Goal: Information Seeking & Learning: Understand process/instructions

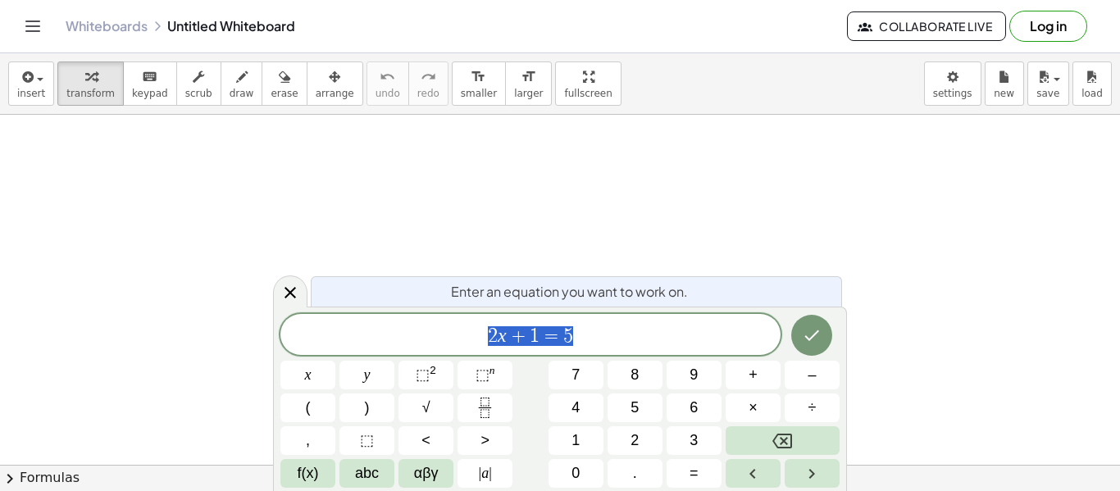
click at [639, 348] on div "2 x + 1 = 5" at bounding box center [530, 334] width 500 height 41
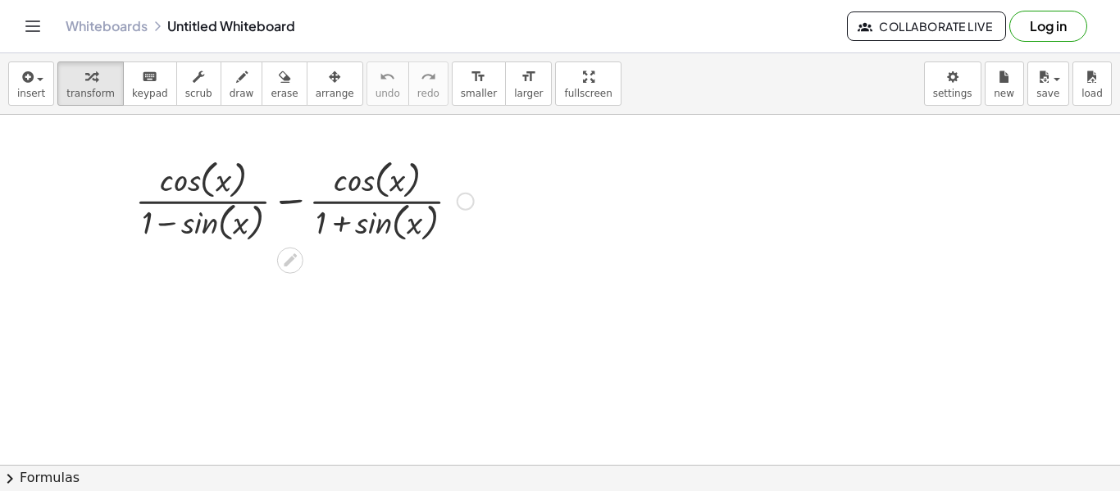
click at [468, 198] on div at bounding box center [466, 202] width 18 height 18
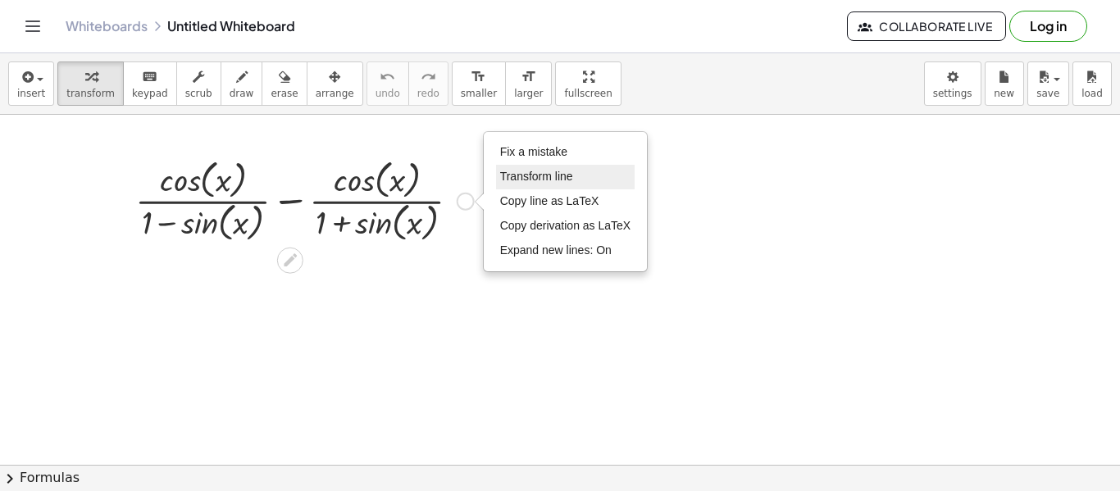
click at [514, 169] on li "Transform line" at bounding box center [565, 177] width 139 height 25
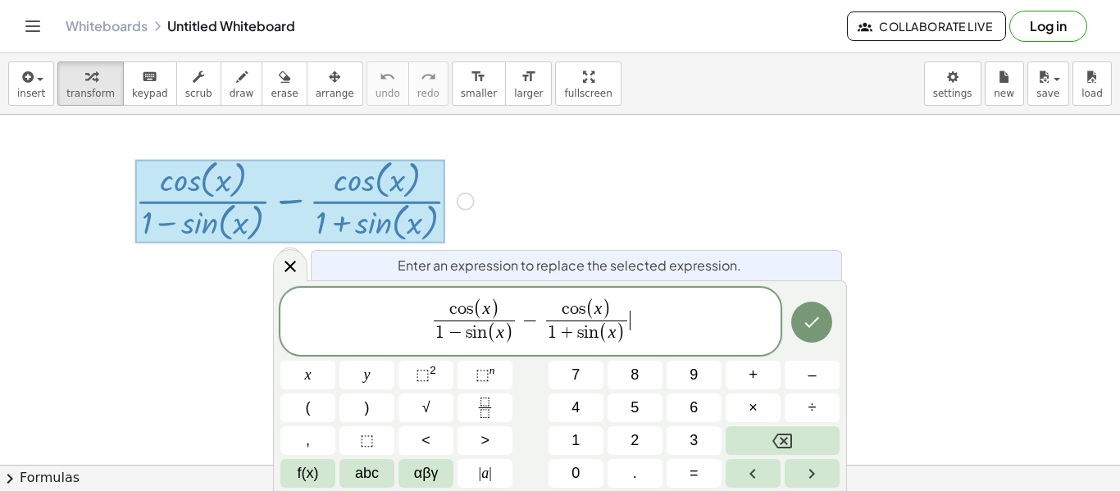
click at [656, 315] on span "c o s ( x ) 1 − s i n ( x ) ​ − c o s ( x ) 1 + s i n ( x ) ​ ​" at bounding box center [530, 323] width 500 height 50
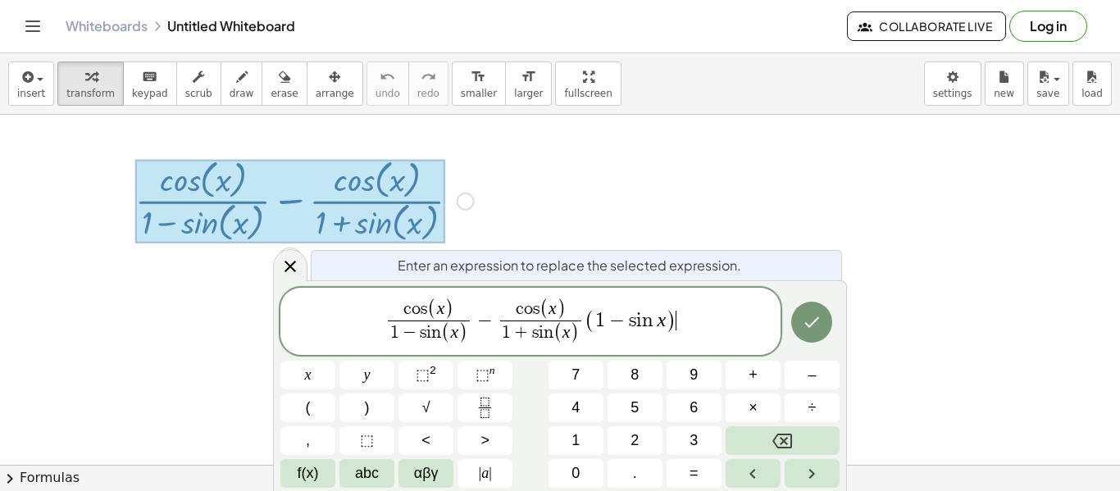
click at [467, 323] on span ")" at bounding box center [462, 333] width 9 height 21
click at [471, 320] on span "c o s ( x ) 1 − s i n ( x ) ​ ​" at bounding box center [429, 322] width 89 height 47
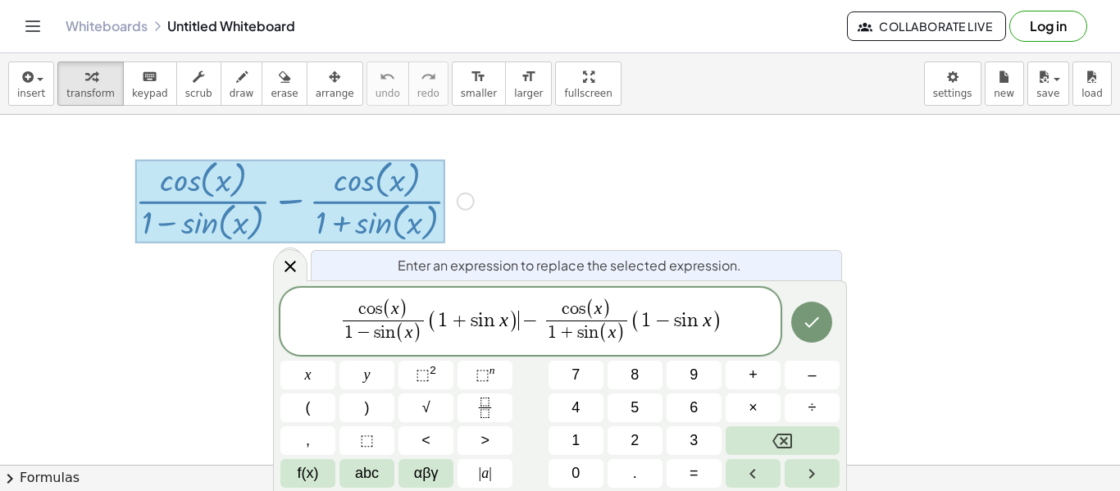
click at [727, 321] on div "c o s ( x ) 1 − s i n ( x ) ​ ( 1 + s i n x ) ​ − c o s ( x ) 1 + s i n ( x ) ​…" at bounding box center [530, 321] width 500 height 67
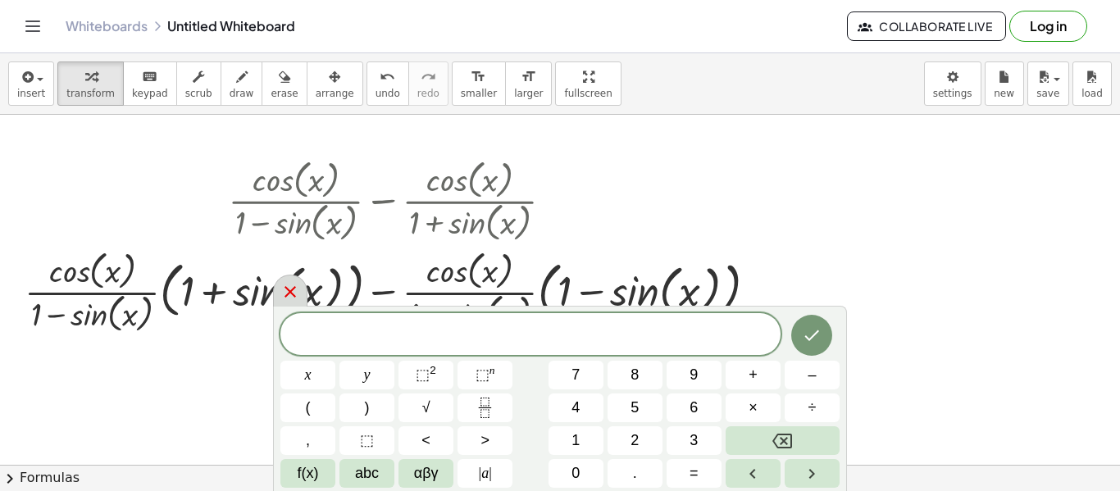
click at [287, 291] on icon at bounding box center [290, 292] width 20 height 20
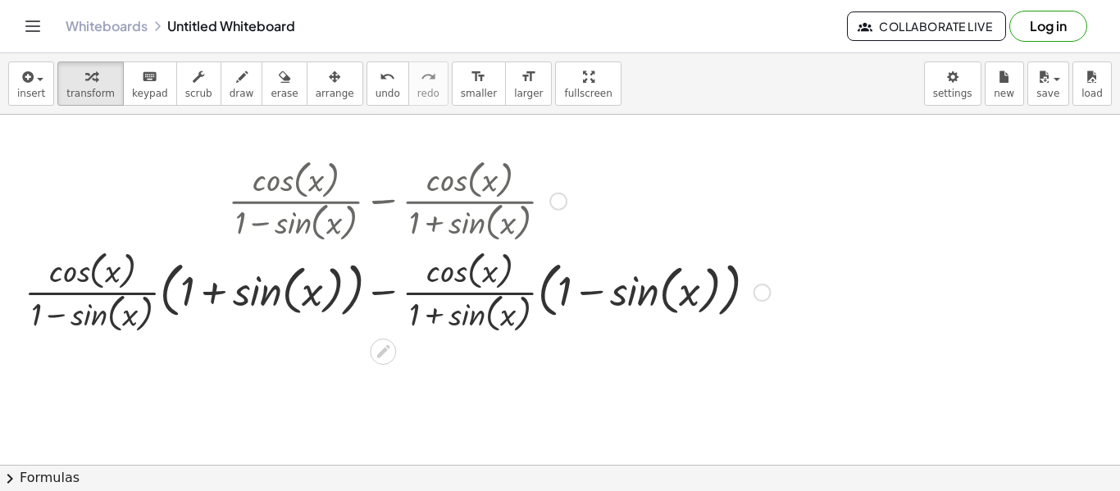
click at [165, 291] on div at bounding box center [397, 290] width 763 height 91
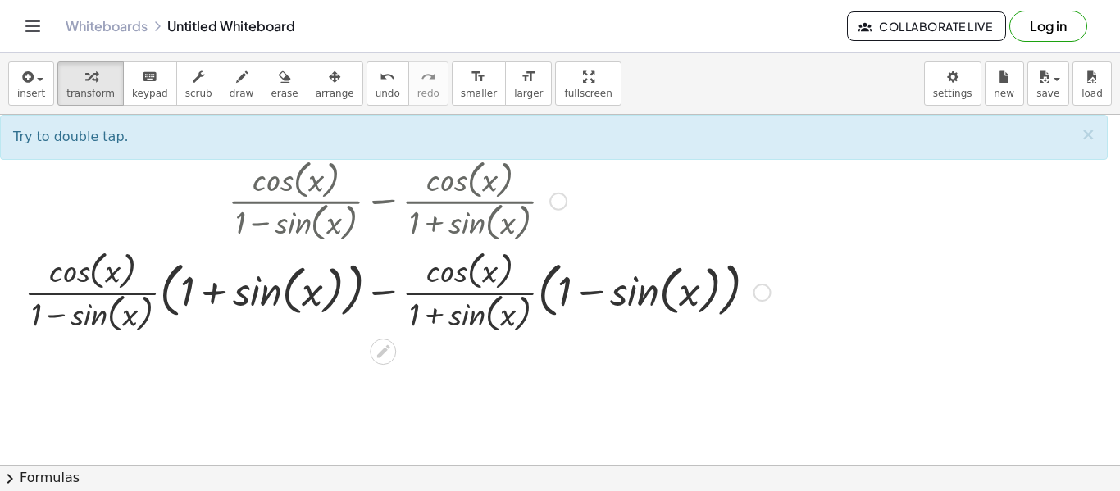
click at [167, 295] on div at bounding box center [397, 290] width 763 height 91
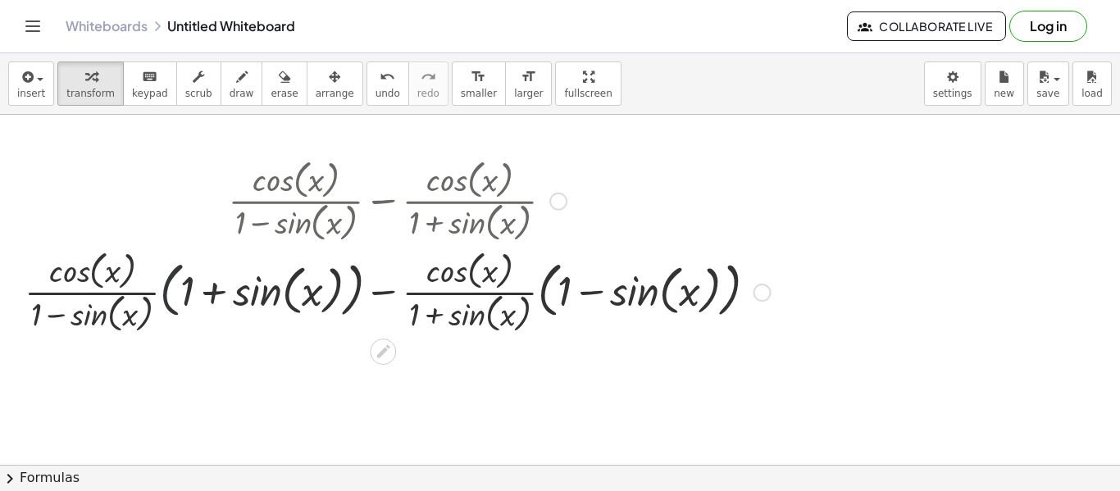
click at [167, 295] on div at bounding box center [397, 290] width 763 height 91
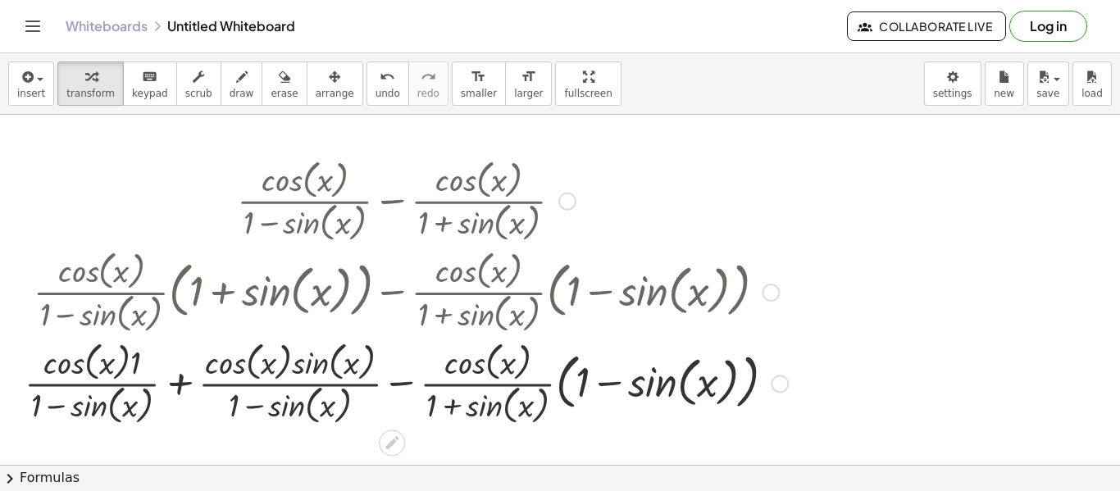
click at [183, 383] on div at bounding box center [406, 382] width 780 height 91
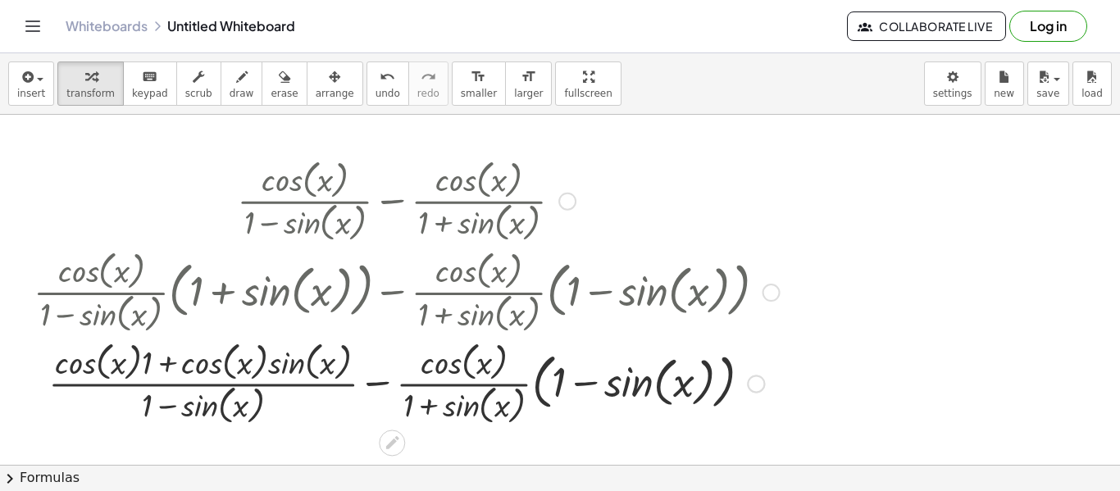
click at [170, 371] on div at bounding box center [406, 382] width 763 height 91
drag, startPoint x: 153, startPoint y: 363, endPoint x: 123, endPoint y: 358, distance: 30.1
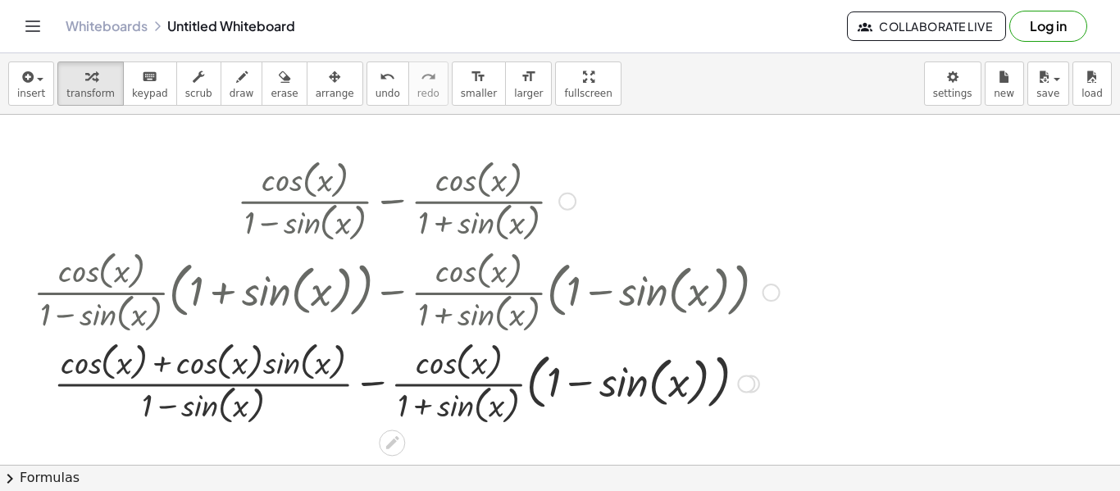
click at [563, 203] on div at bounding box center [568, 202] width 18 height 18
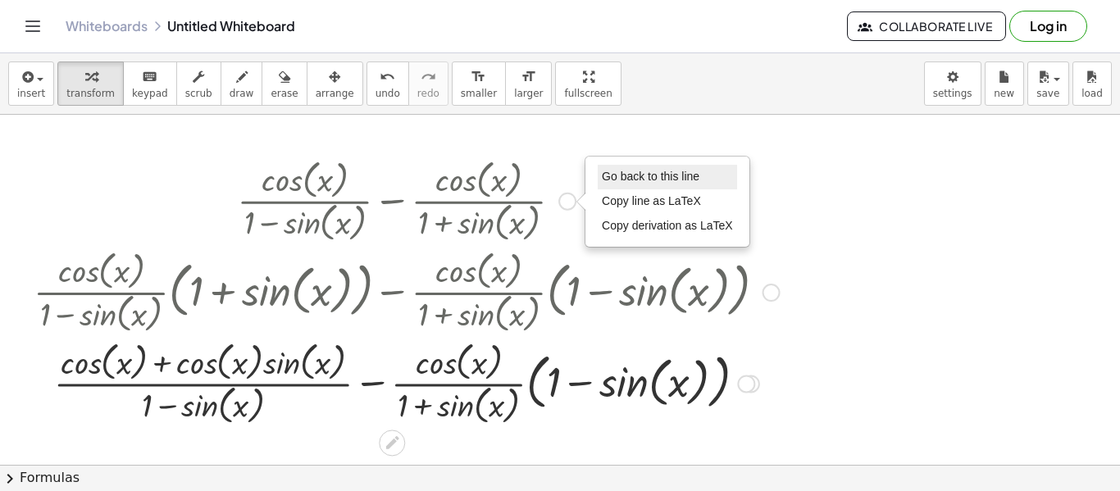
click at [607, 176] on span "Go back to this line" at bounding box center [651, 176] width 98 height 13
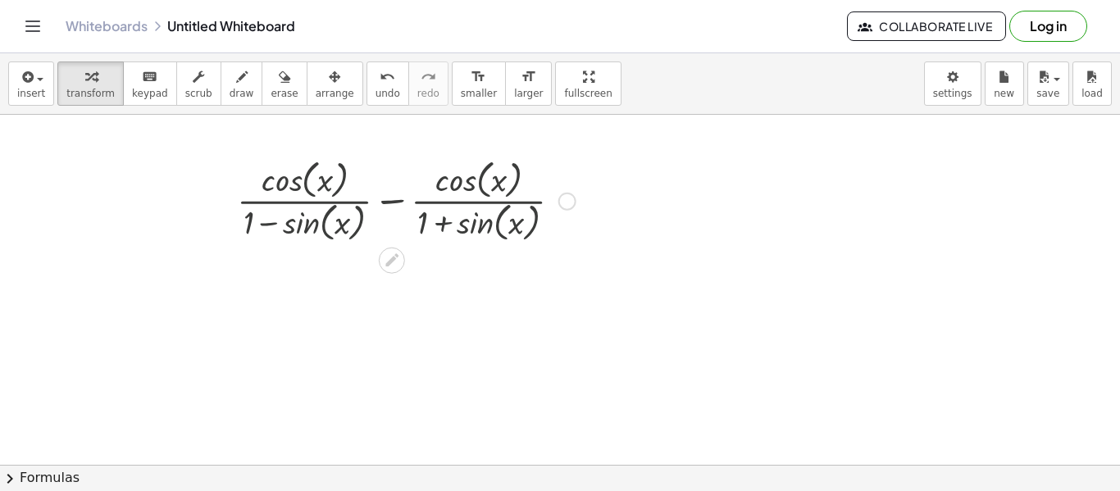
click at [569, 201] on div "Go back to this line Copy line as LaTeX Copy derivation as LaTeX" at bounding box center [568, 202] width 18 height 18
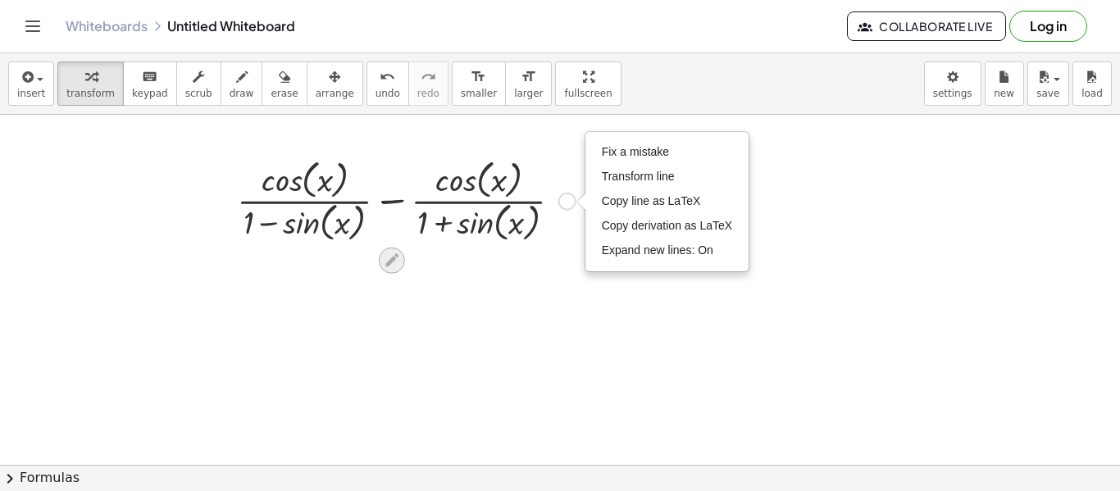
click at [394, 253] on icon at bounding box center [391, 260] width 17 height 17
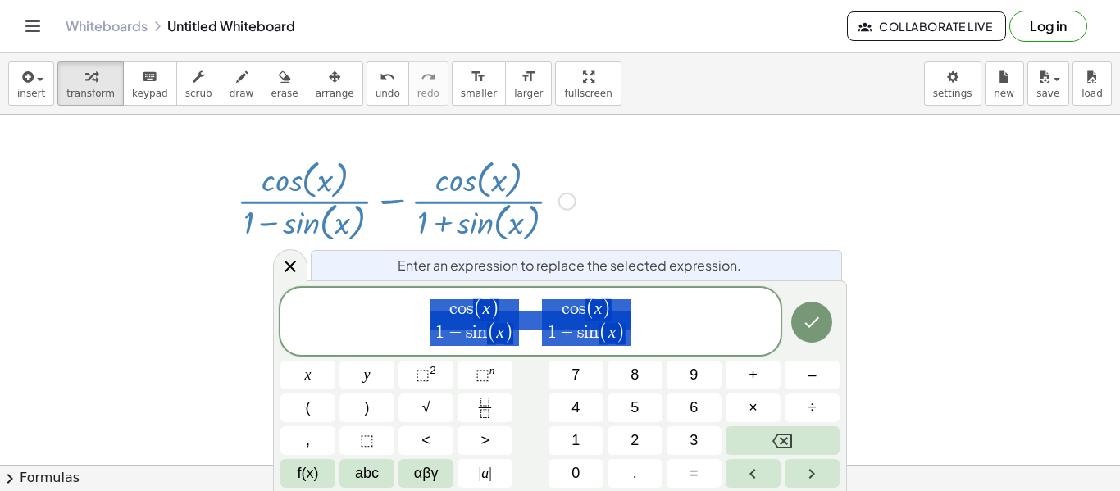
click at [673, 333] on span "c o s ( x ) 1 − s i n ( x ) ​ − c o s ( x ) 1 + s i n ( x ) ​" at bounding box center [530, 323] width 500 height 50
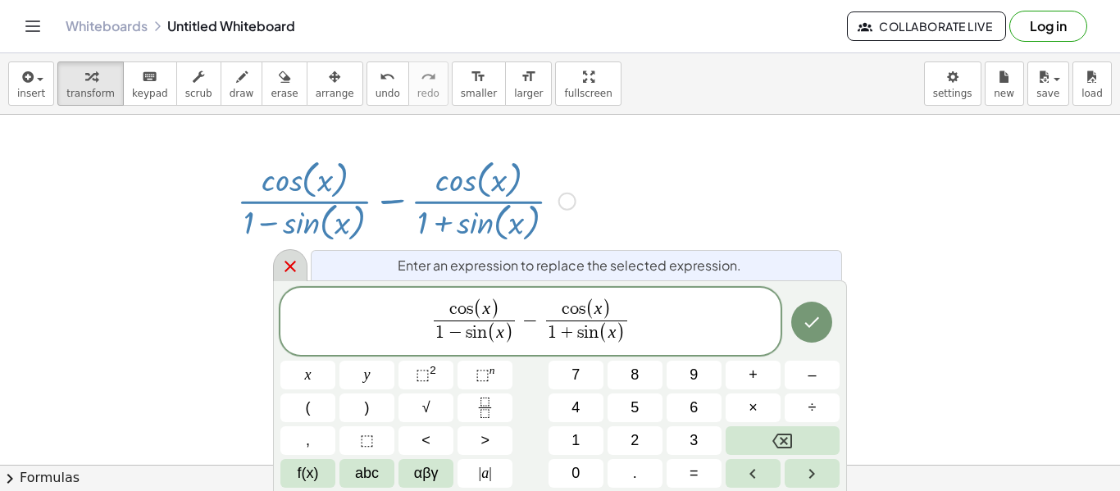
click at [288, 264] on icon at bounding box center [290, 266] width 11 height 11
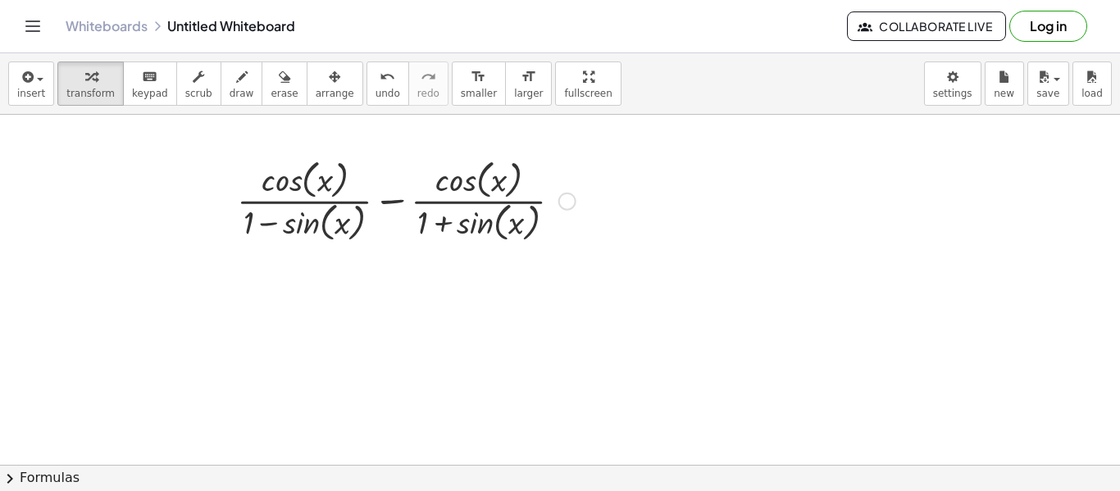
click at [566, 200] on div "Fix a mistake Transform line Copy line as LaTeX Copy derivation as LaTeX Expand…" at bounding box center [568, 202] width 18 height 18
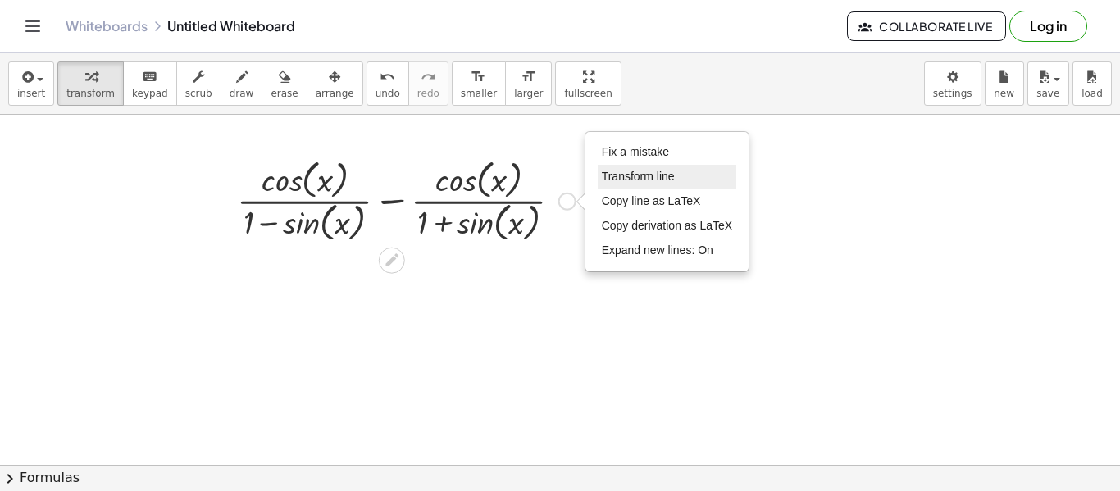
click at [677, 177] on li "Transform line" at bounding box center [667, 177] width 139 height 25
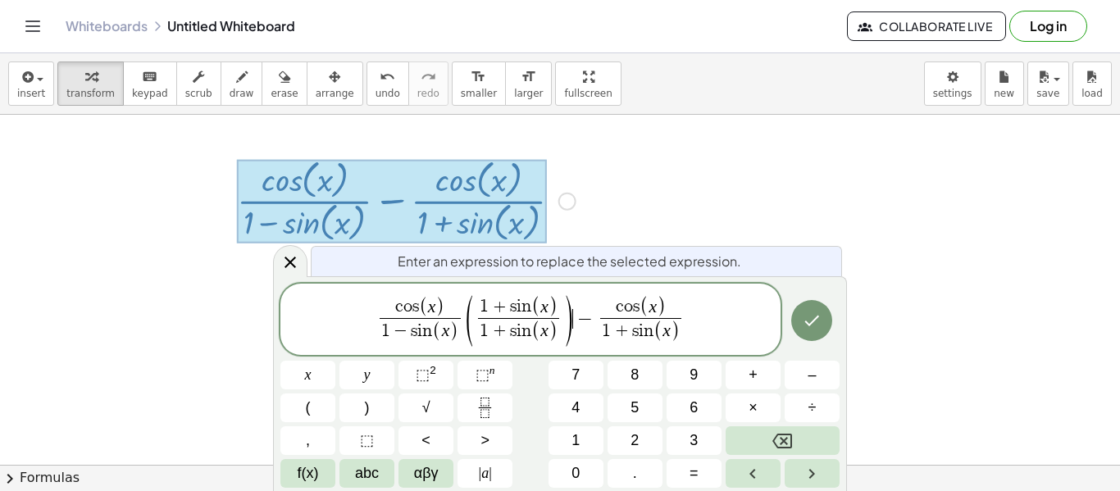
click at [693, 320] on span "c o s ( x ) 1 − s i n ( x ) ​ ( 1 + s i n ( x ) 1 + s i n ( x ) ​ ) ​ − c o s (…" at bounding box center [530, 321] width 500 height 54
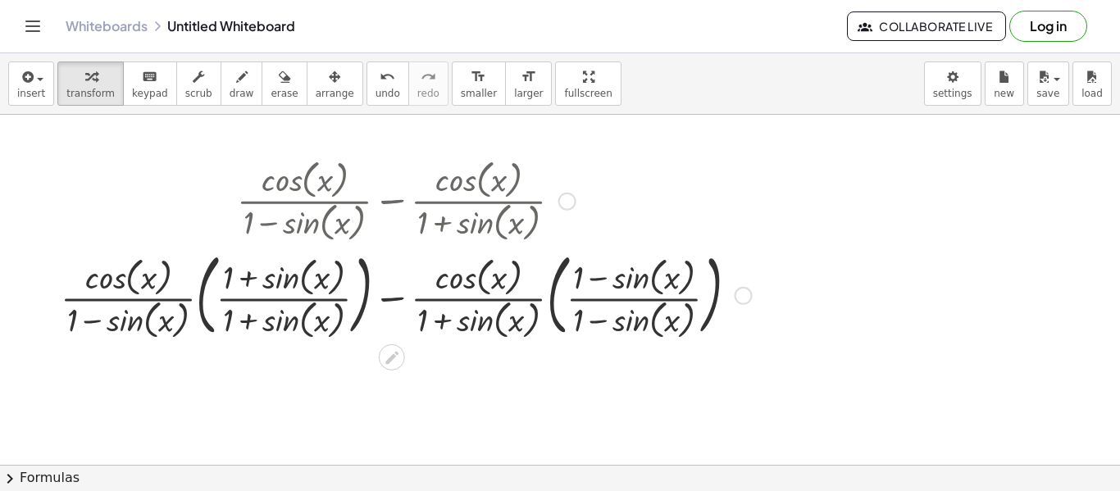
click at [197, 294] on div at bounding box center [406, 294] width 708 height 98
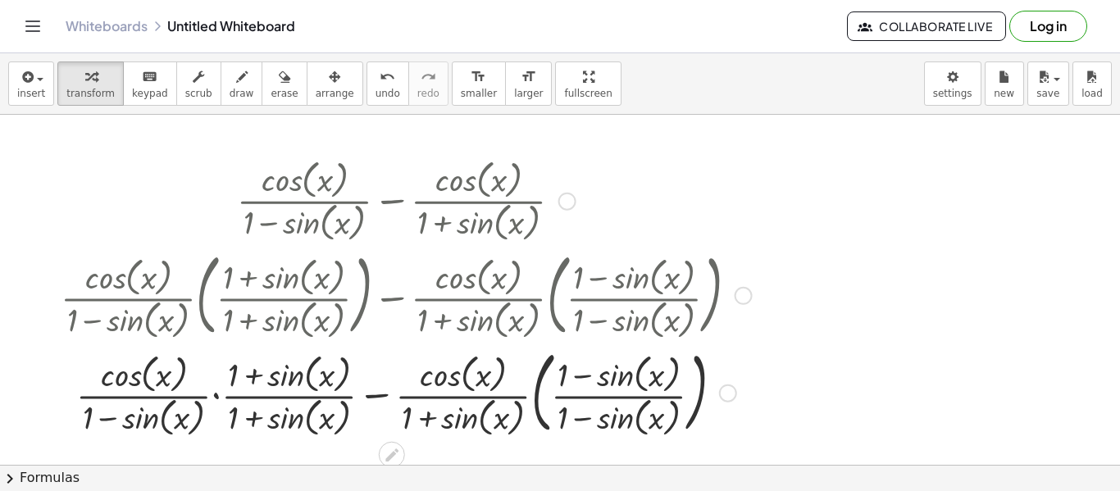
click at [217, 395] on div at bounding box center [406, 392] width 708 height 98
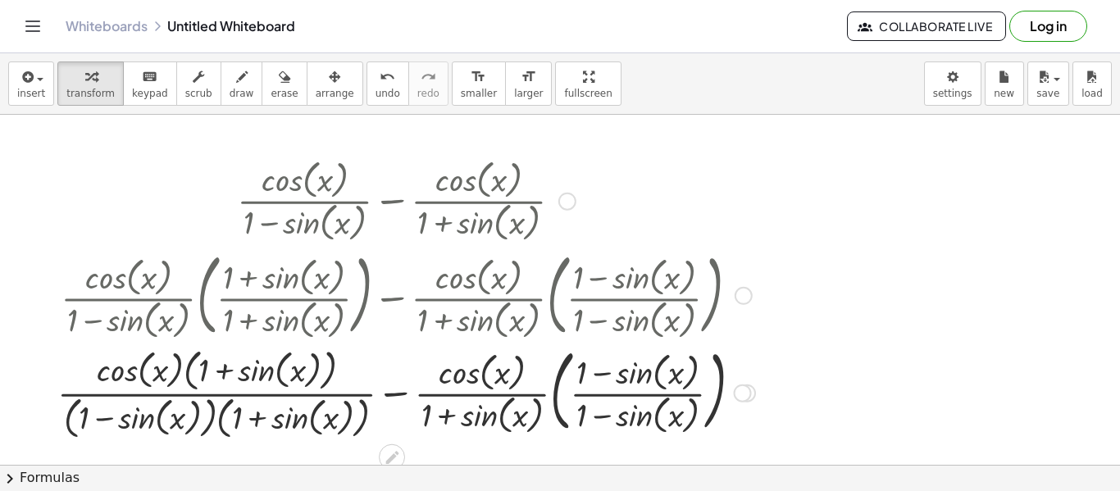
click at [216, 405] on div at bounding box center [406, 391] width 714 height 103
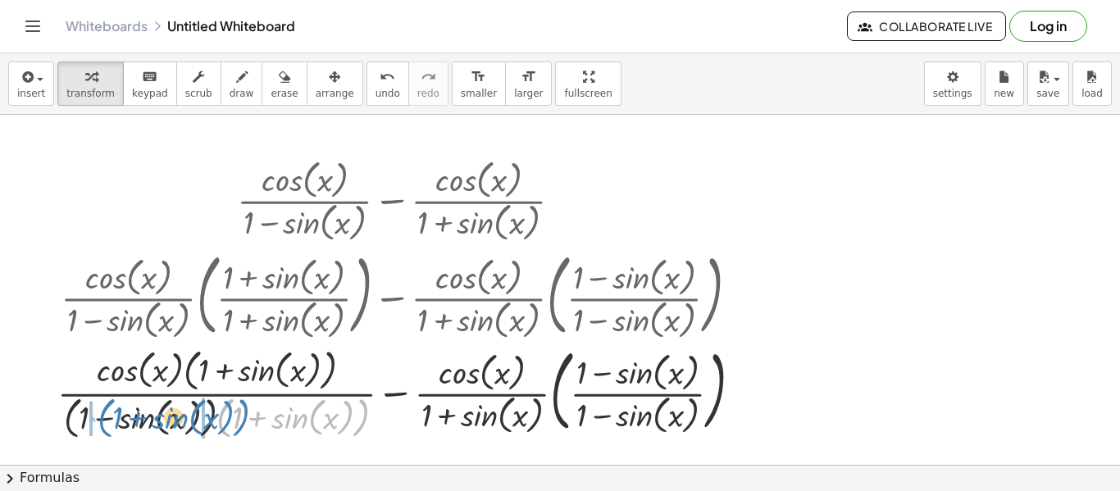
drag, startPoint x: 222, startPoint y: 413, endPoint x: 75, endPoint y: 411, distance: 147.6
click at [73, 411] on div at bounding box center [406, 391] width 714 height 103
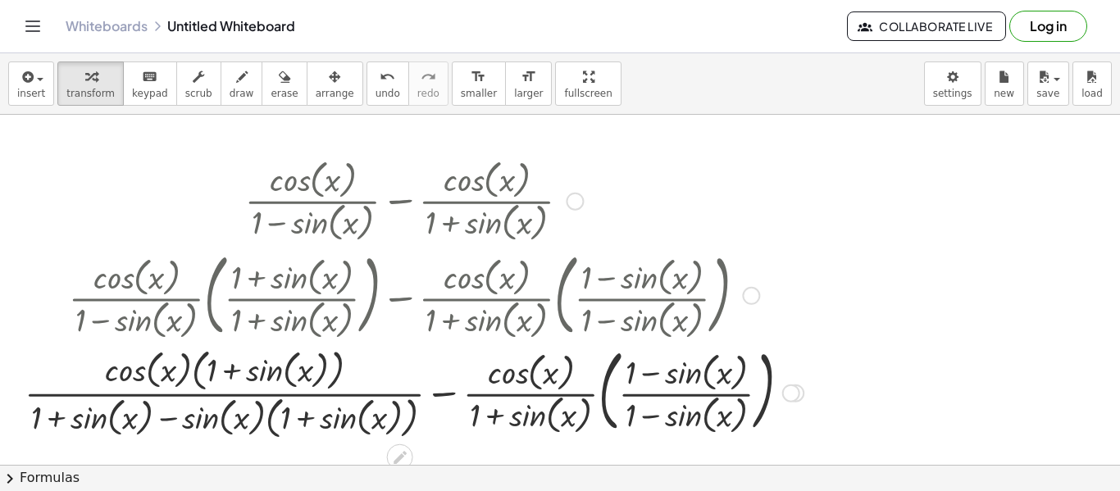
click at [158, 417] on div at bounding box center [414, 391] width 796 height 103
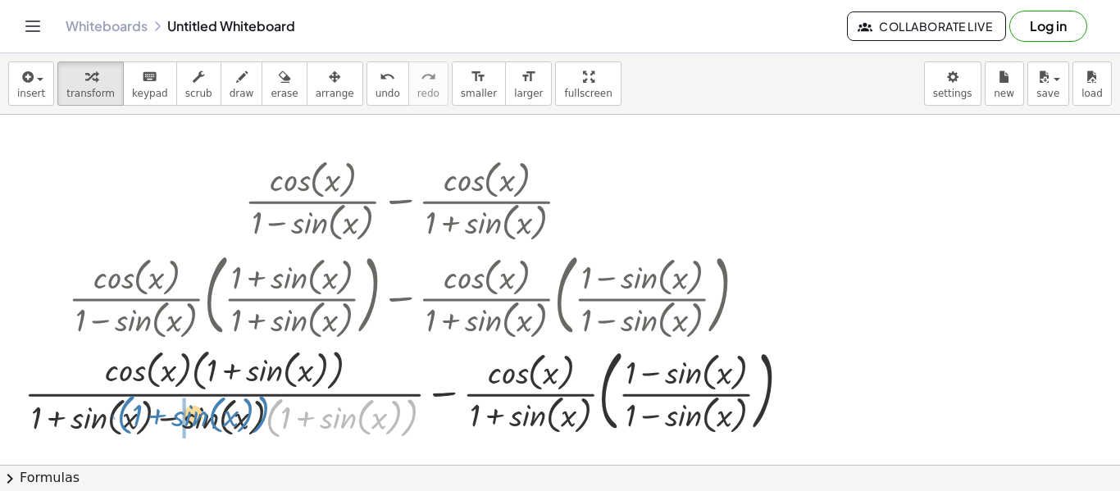
drag, startPoint x: 271, startPoint y: 414, endPoint x: 125, endPoint y: 412, distance: 146.0
click at [125, 412] on div at bounding box center [414, 391] width 796 height 103
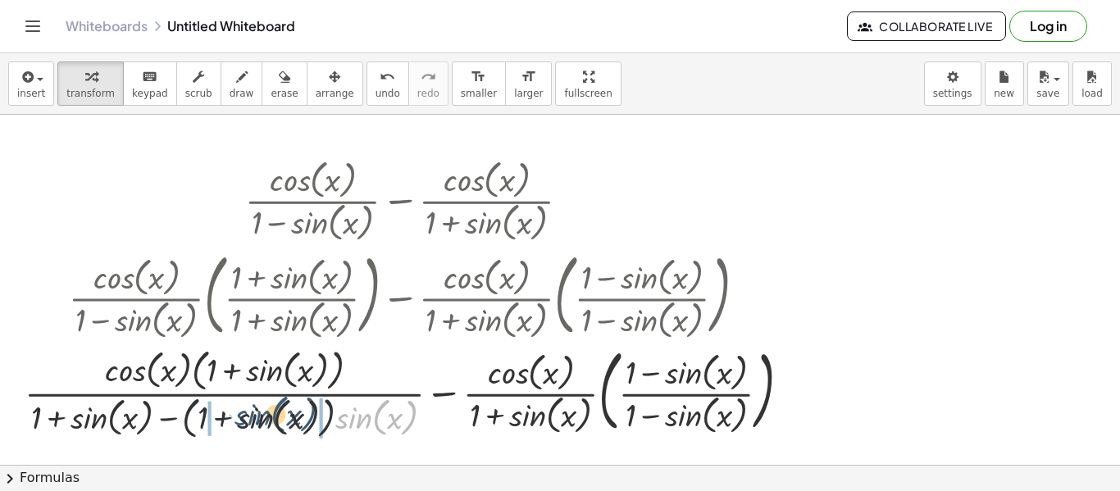
drag, startPoint x: 356, startPoint y: 421, endPoint x: 253, endPoint y: 417, distance: 102.6
click at [253, 417] on div at bounding box center [414, 391] width 796 height 103
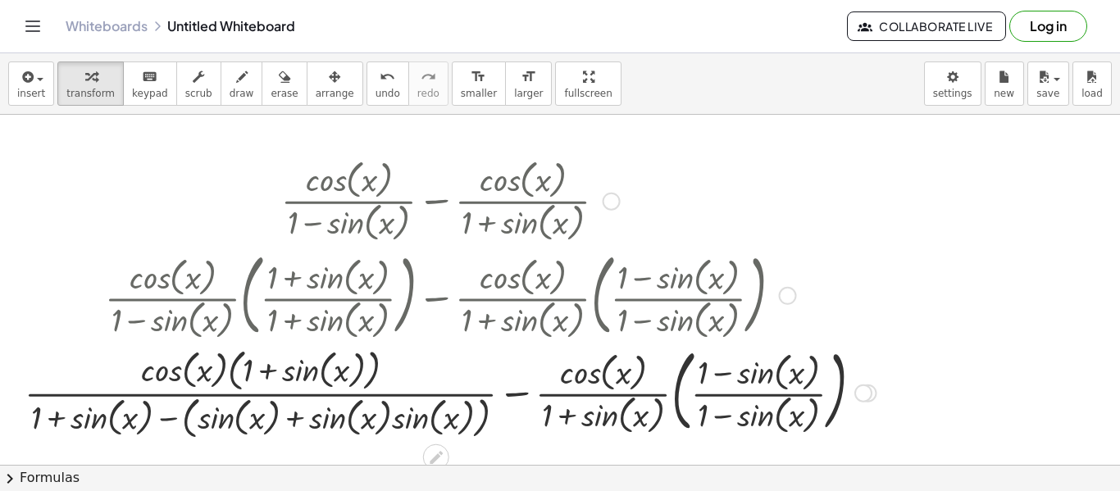
click at [287, 421] on div at bounding box center [450, 391] width 869 height 103
click at [390, 421] on div at bounding box center [450, 391] width 869 height 103
drag, startPoint x: 408, startPoint y: 422, endPoint x: 349, endPoint y: 418, distance: 59.2
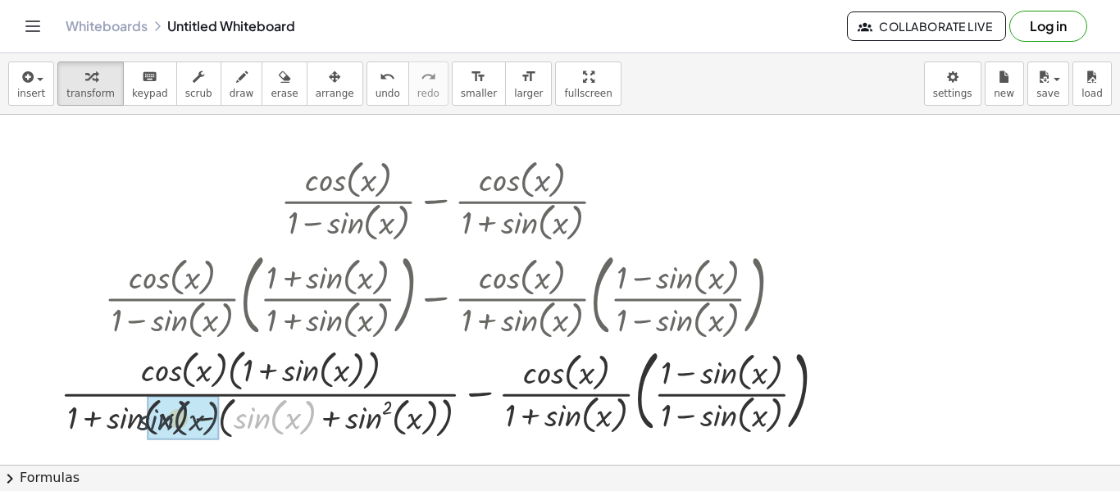
drag, startPoint x: 255, startPoint y: 417, endPoint x: 153, endPoint y: 418, distance: 102.5
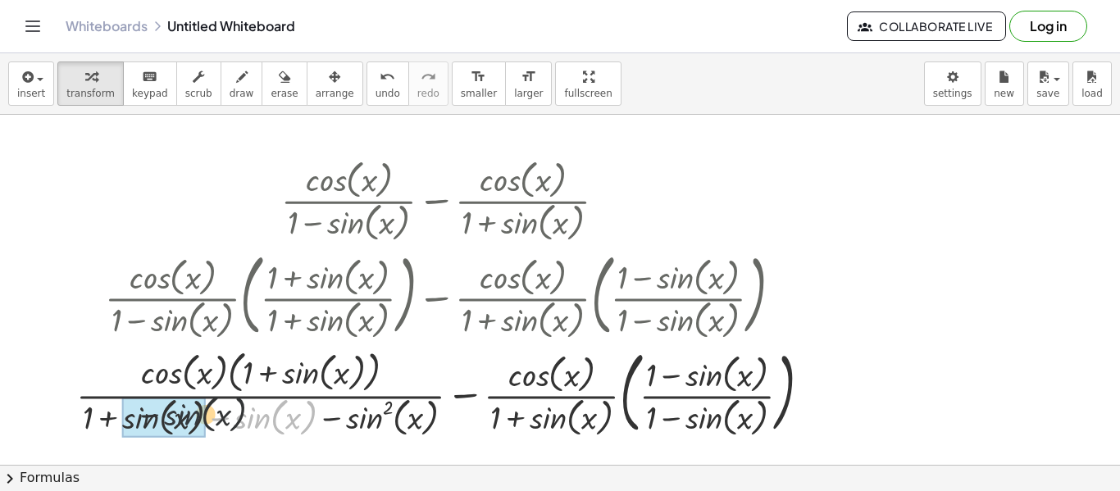
drag, startPoint x: 253, startPoint y: 425, endPoint x: 166, endPoint y: 420, distance: 87.1
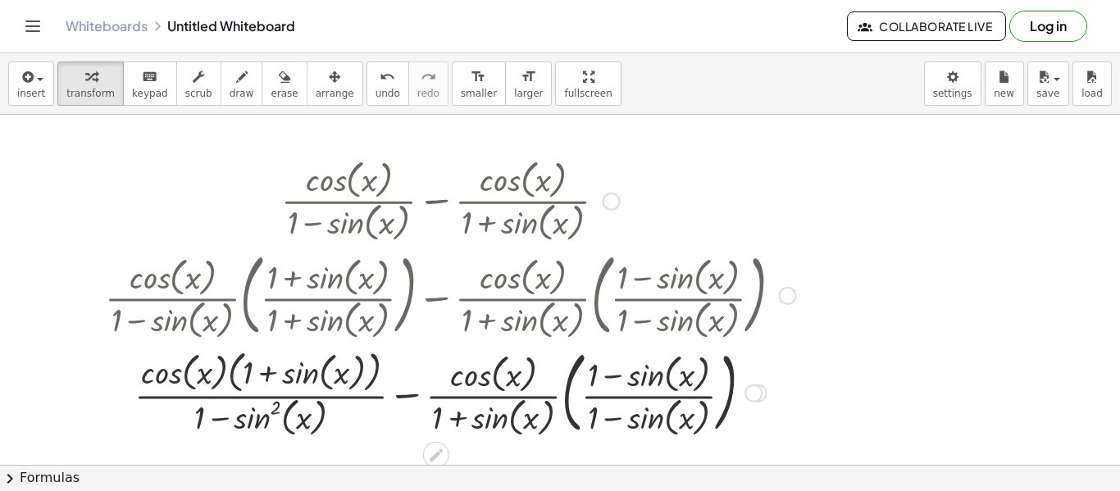
click at [564, 397] on div at bounding box center [451, 392] width 708 height 98
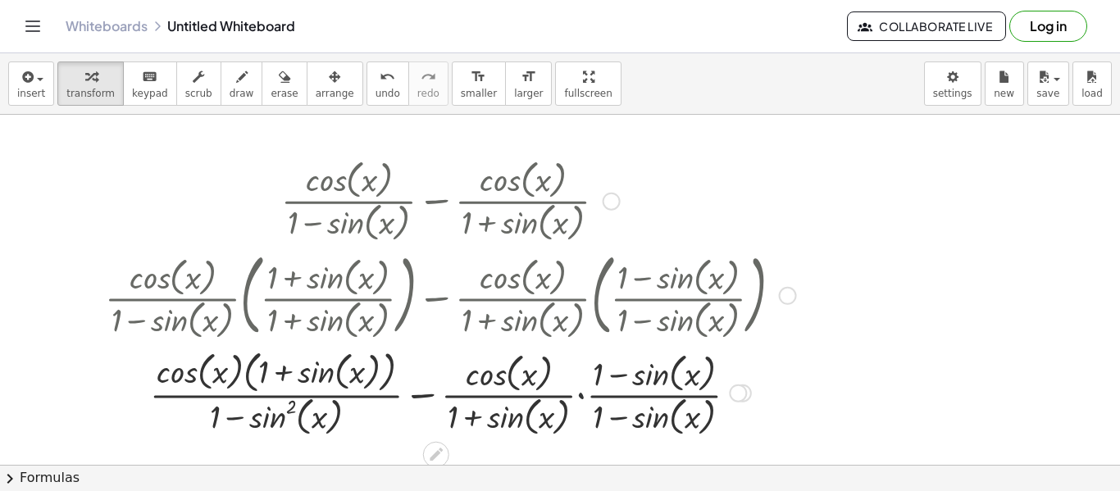
click at [580, 396] on div at bounding box center [451, 392] width 708 height 96
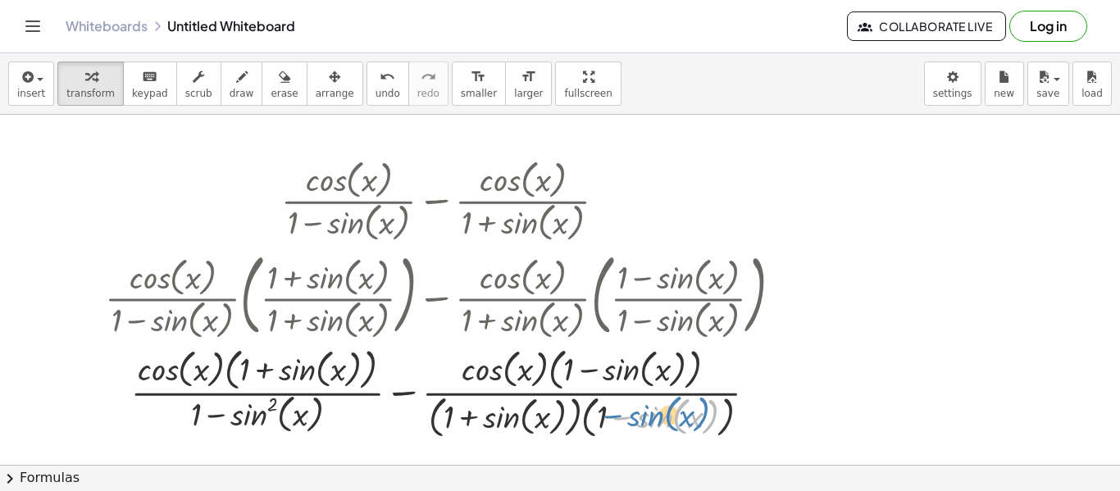
click at [637, 420] on div at bounding box center [451, 391] width 708 height 101
drag, startPoint x: 608, startPoint y: 415, endPoint x: 577, endPoint y: 416, distance: 30.4
click at [577, 416] on div at bounding box center [451, 391] width 708 height 101
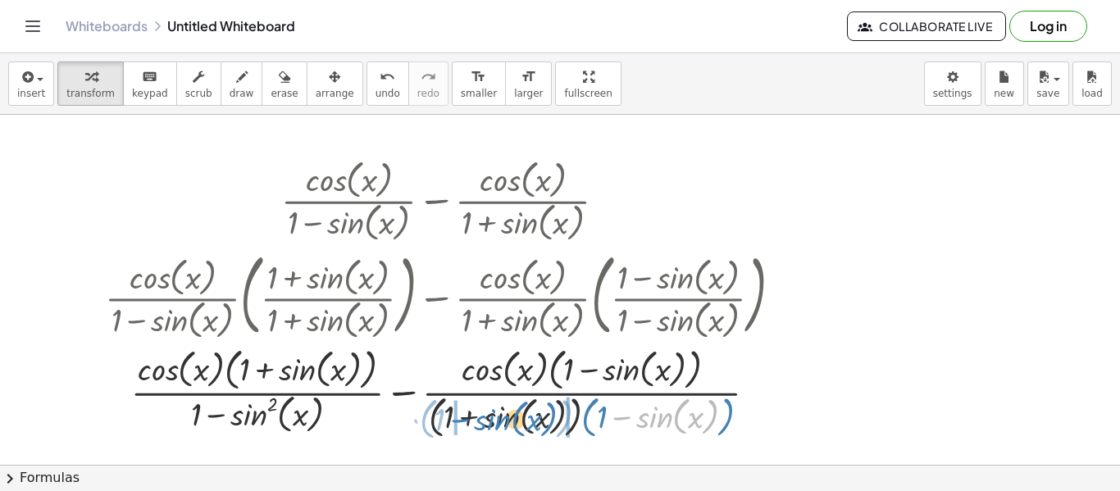
drag, startPoint x: 656, startPoint y: 414, endPoint x: 502, endPoint y: 415, distance: 154.2
click at [502, 415] on div at bounding box center [451, 391] width 708 height 101
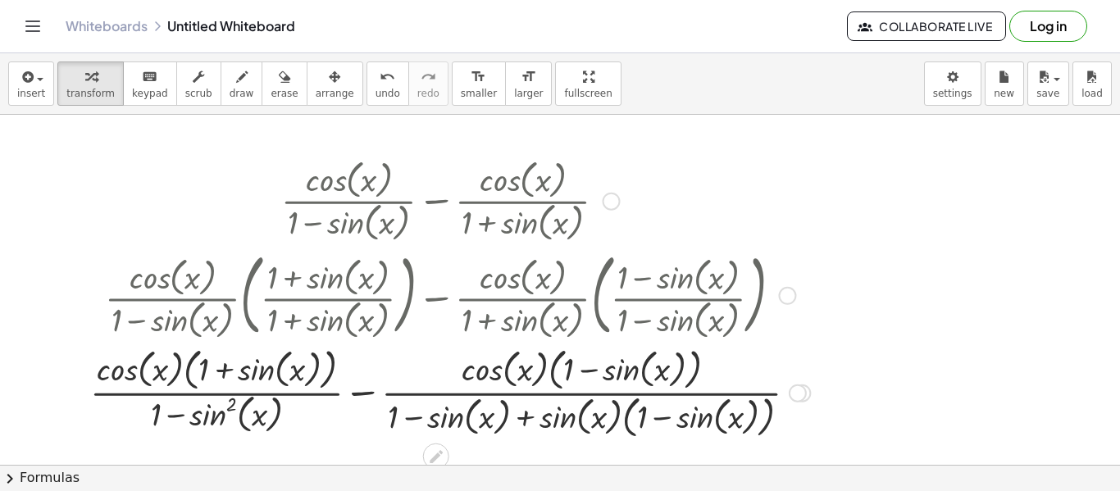
click at [523, 421] on div at bounding box center [450, 391] width 736 height 101
drag, startPoint x: 390, startPoint y: 419, endPoint x: 442, endPoint y: 431, distance: 52.9
click at [442, 431] on div at bounding box center [450, 391] width 736 height 101
drag, startPoint x: 644, startPoint y: 411, endPoint x: 578, endPoint y: 407, distance: 65.7
click at [578, 407] on div at bounding box center [450, 391] width 736 height 101
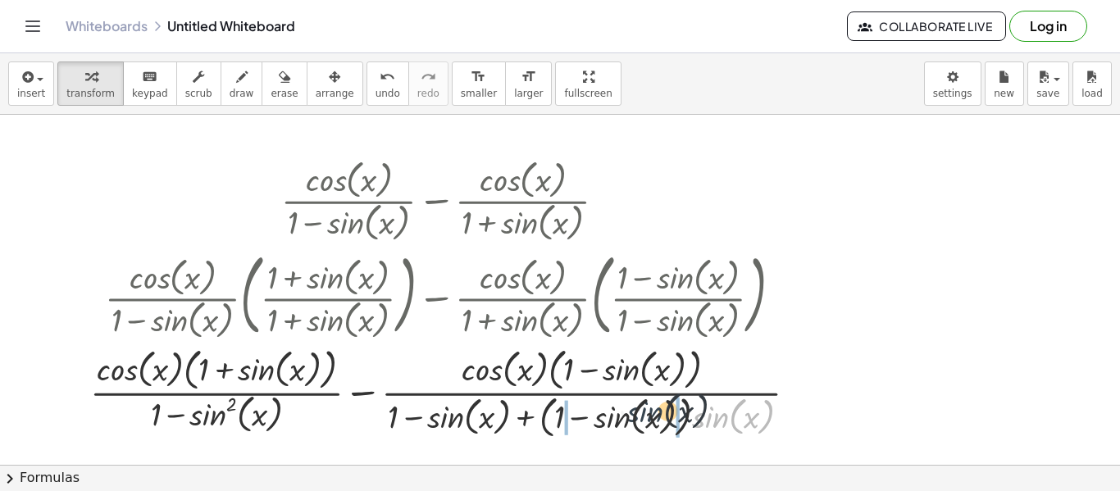
drag, startPoint x: 705, startPoint y: 417, endPoint x: 636, endPoint y: 411, distance: 69.1
click at [636, 411] on div at bounding box center [450, 391] width 736 height 101
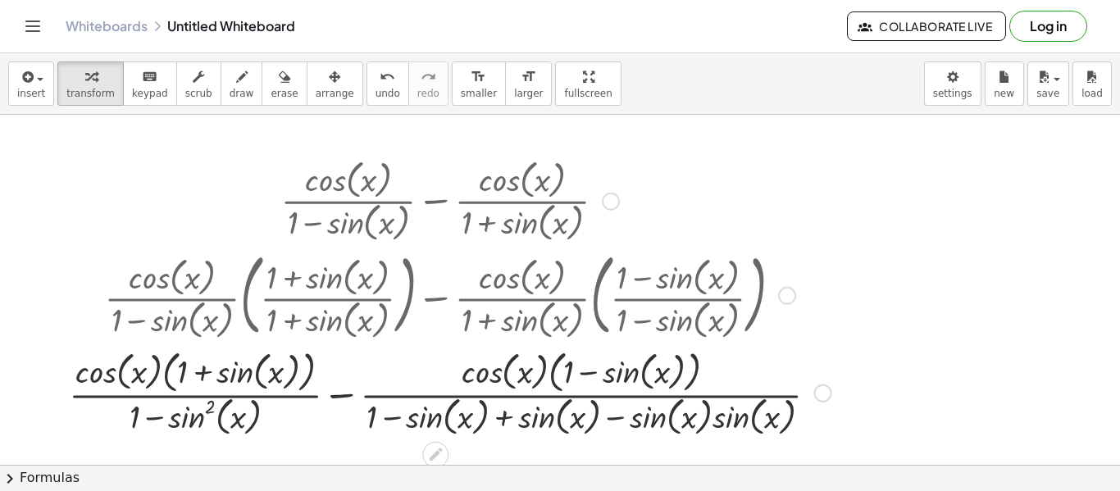
click at [634, 417] on div at bounding box center [450, 392] width 779 height 96
drag, startPoint x: 706, startPoint y: 414, endPoint x: 749, endPoint y: 414, distance: 42.6
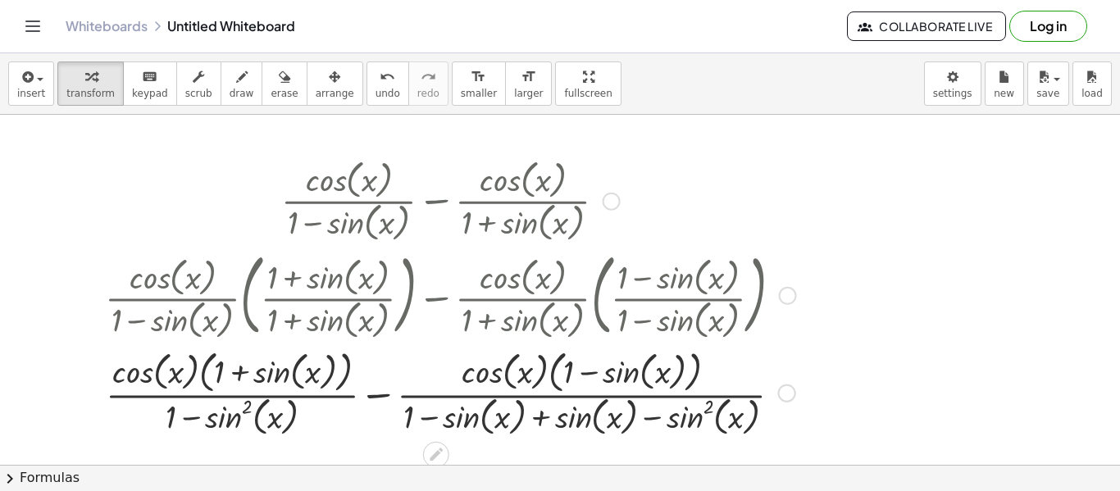
click at [543, 415] on div at bounding box center [451, 392] width 708 height 96
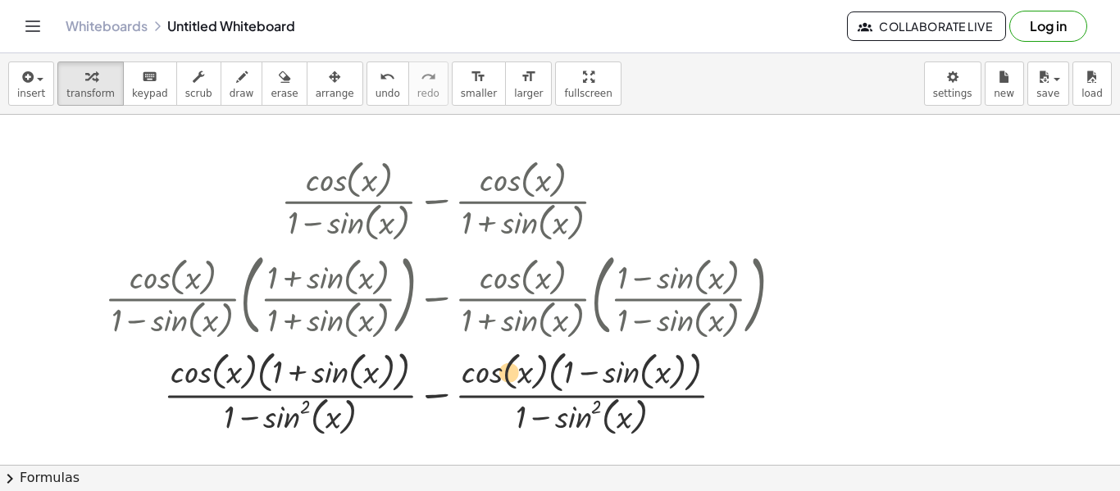
click at [483, 376] on div at bounding box center [451, 392] width 708 height 96
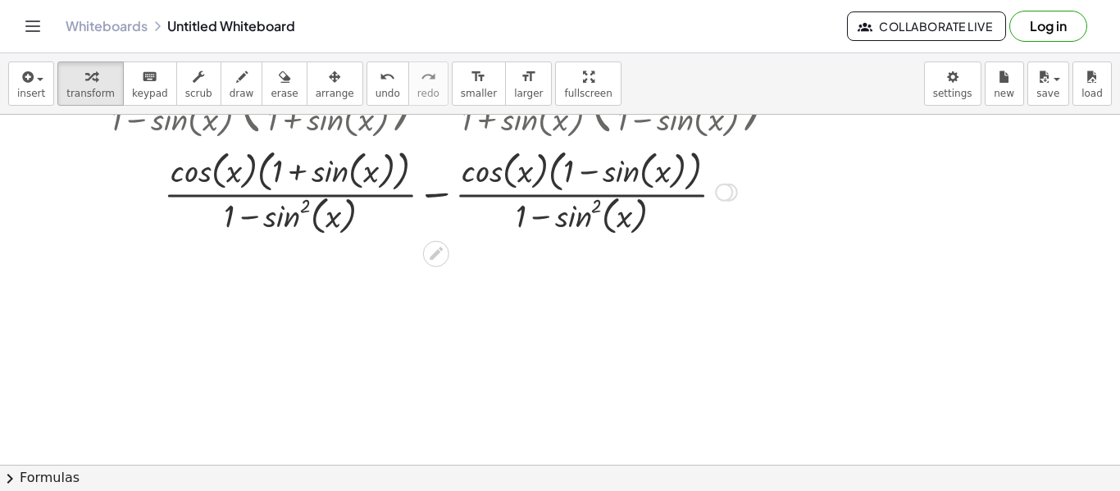
scroll to position [202, 0]
drag, startPoint x: 486, startPoint y: 173, endPoint x: 604, endPoint y: 177, distance: 118.2
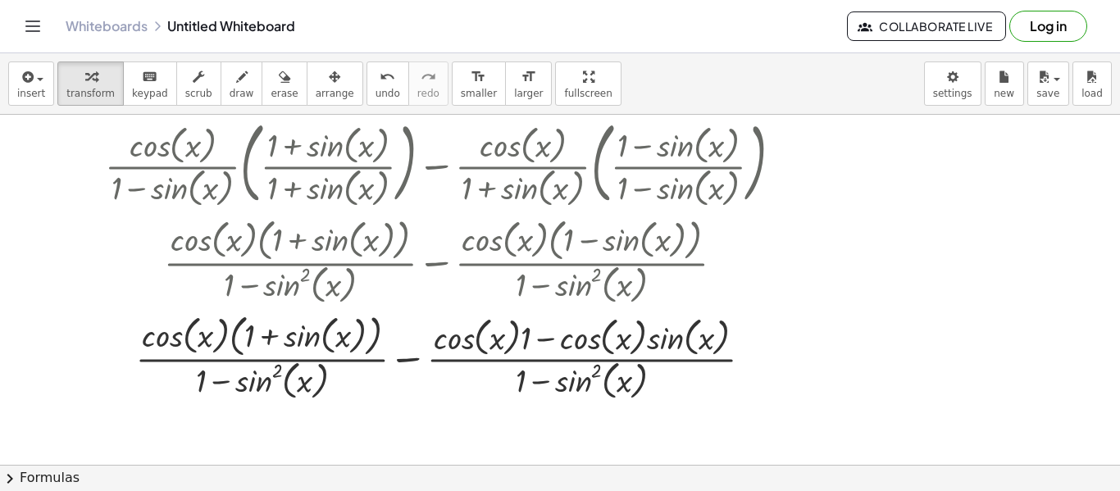
scroll to position [129, 0]
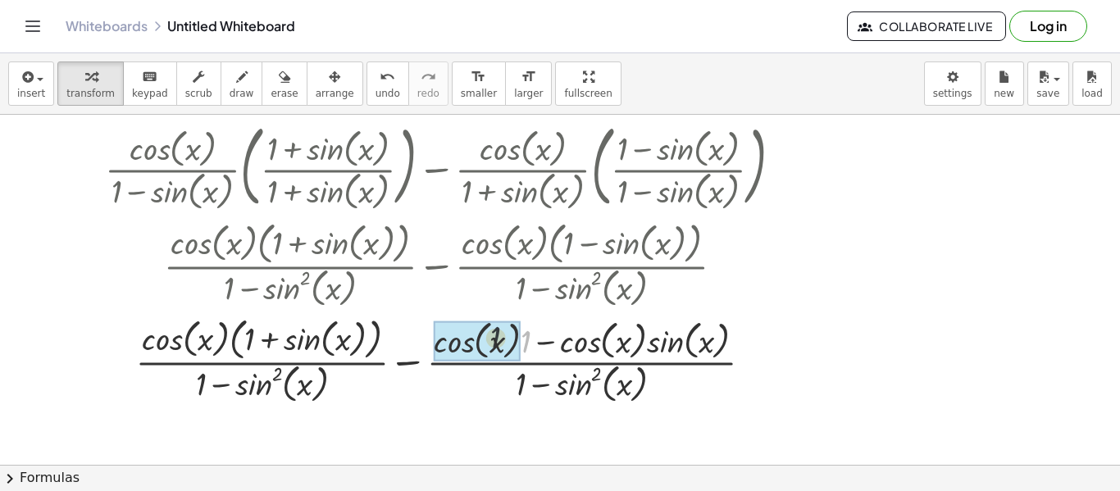
drag, startPoint x: 526, startPoint y: 344, endPoint x: 479, endPoint y: 338, distance: 47.2
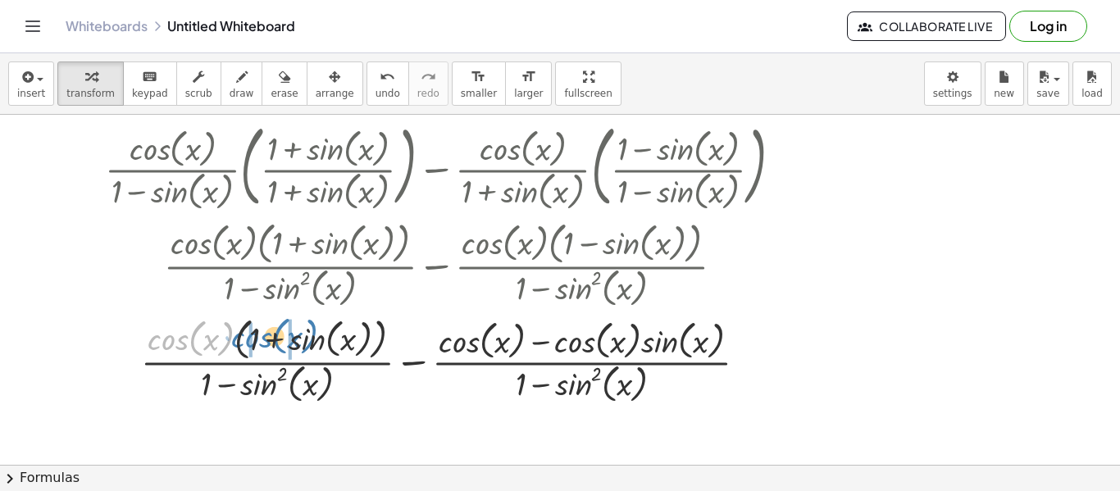
drag, startPoint x: 157, startPoint y: 339, endPoint x: 242, endPoint y: 336, distance: 84.5
click at [242, 336] on div at bounding box center [451, 359] width 708 height 96
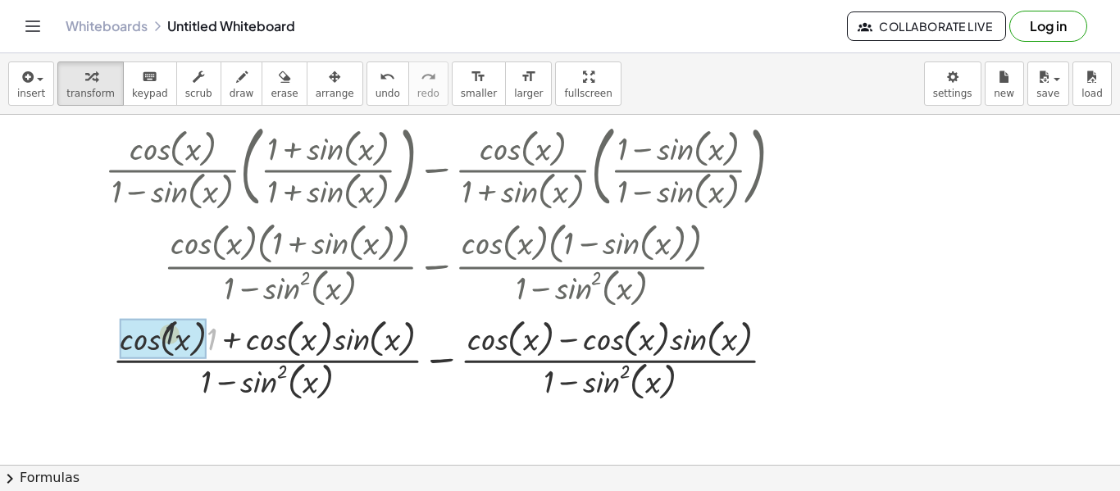
drag, startPoint x: 212, startPoint y: 344, endPoint x: 150, endPoint y: 336, distance: 62.1
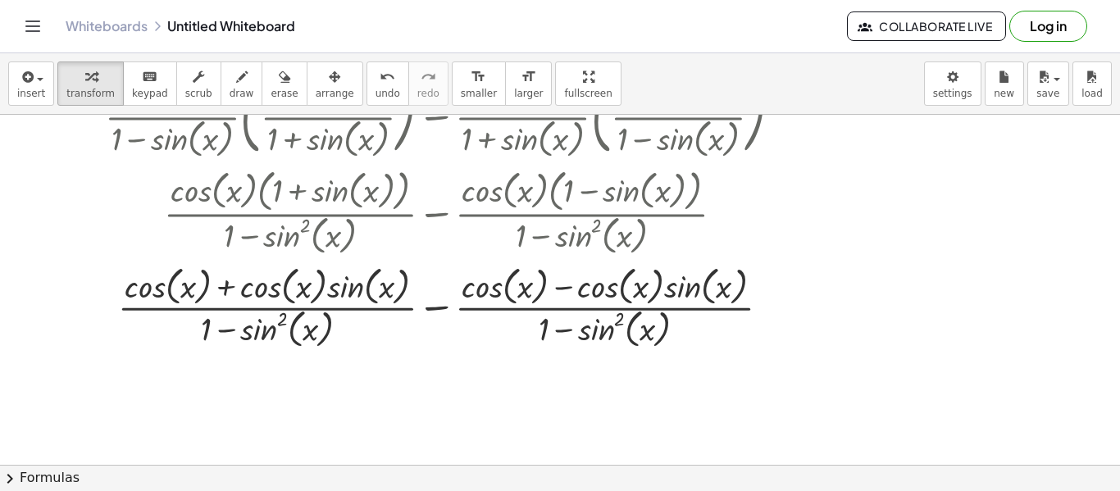
scroll to position [258, 0]
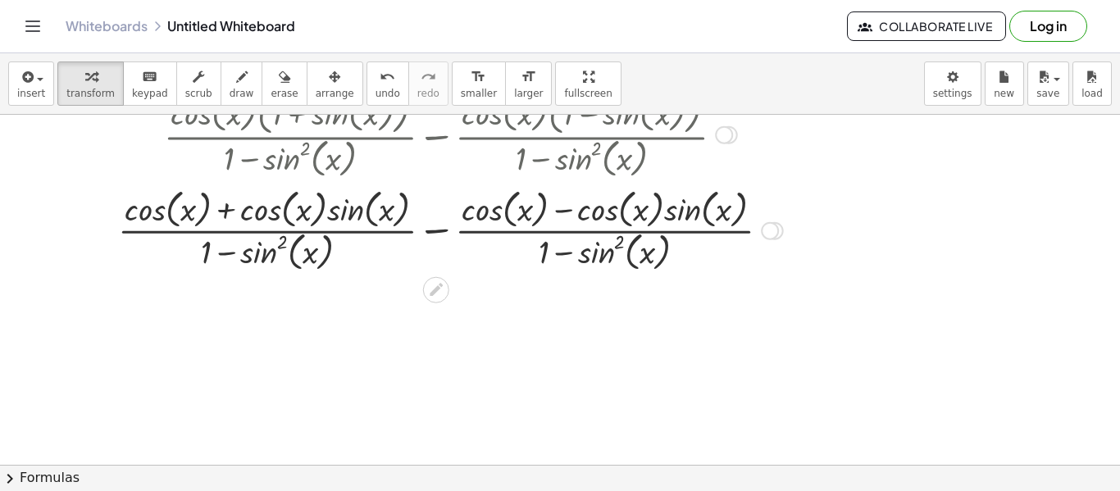
click at [437, 232] on div at bounding box center [451, 229] width 708 height 91
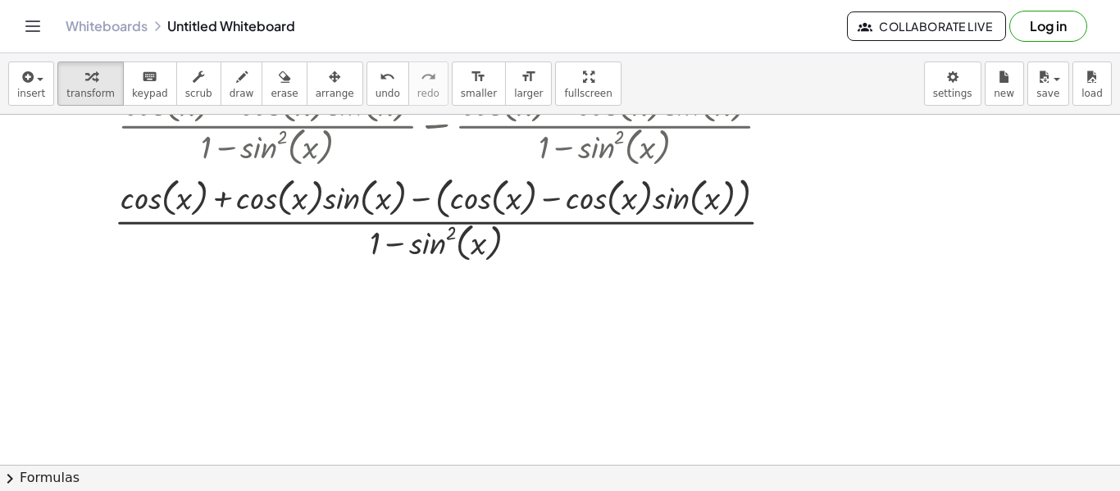
scroll to position [365, 0]
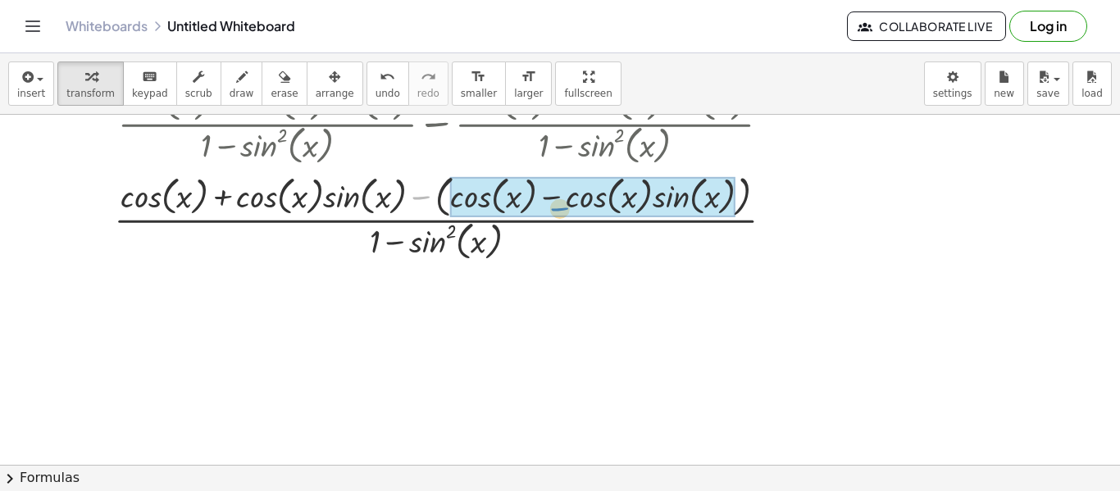
drag, startPoint x: 420, startPoint y: 193, endPoint x: 558, endPoint y: 201, distance: 138.0
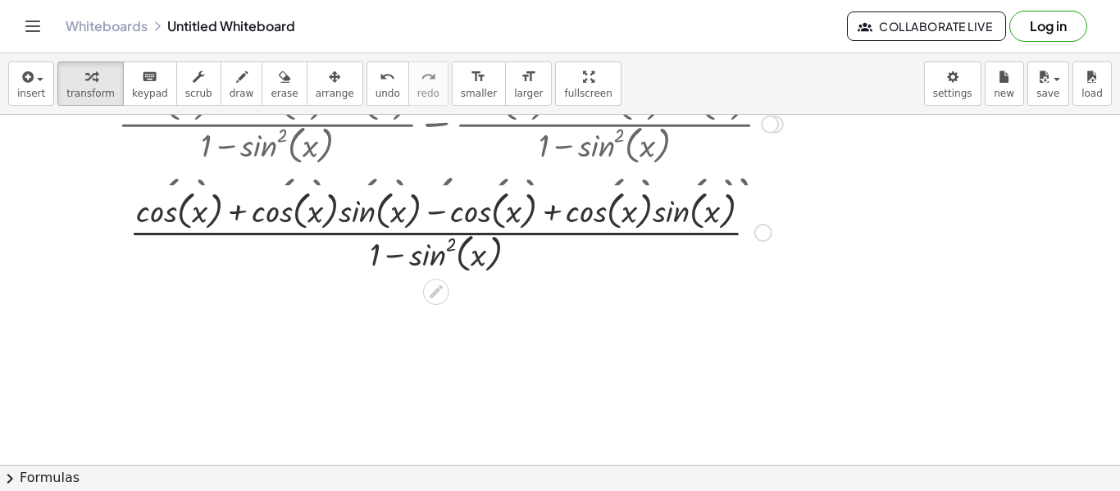
drag, startPoint x: 763, startPoint y: 308, endPoint x: 761, endPoint y: 220, distance: 87.8
click at [436, 233] on div "· ( + − ) + + sin ( , x ) sin ( , x ) 1 sin ( , x ) 2 cos ( , x ) · cos ( , x )…" at bounding box center [436, 233] width 0 height 0
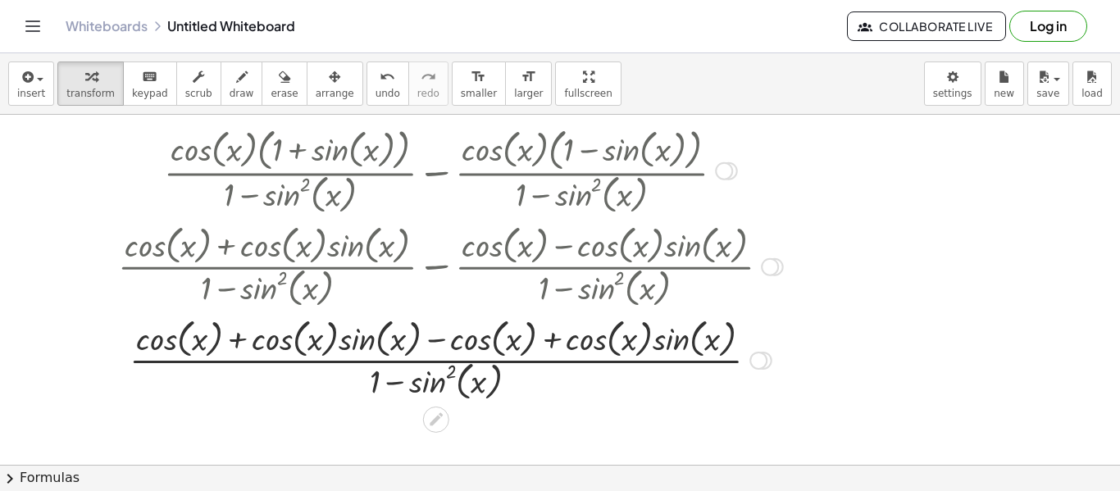
scroll to position [221, 0]
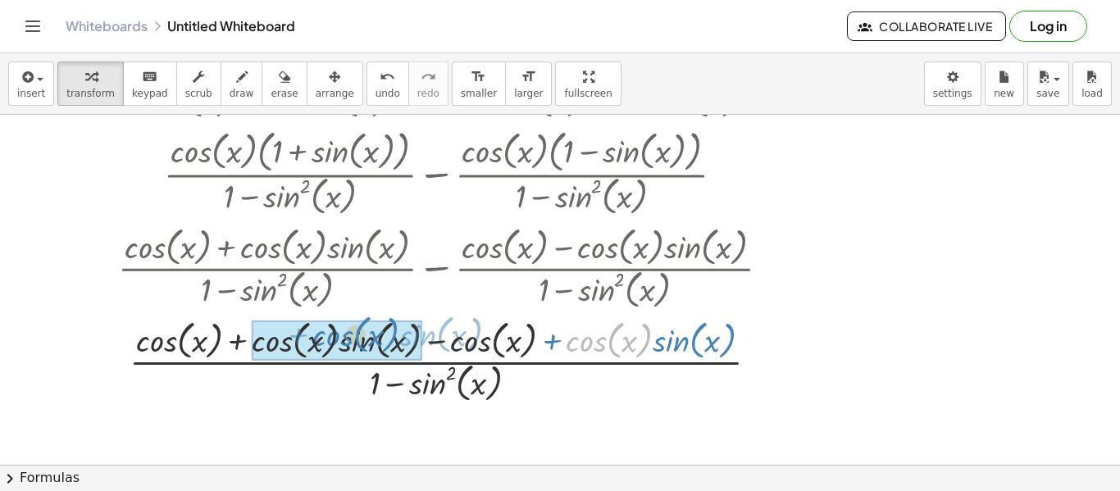
drag, startPoint x: 595, startPoint y: 343, endPoint x: 342, endPoint y: 337, distance: 253.5
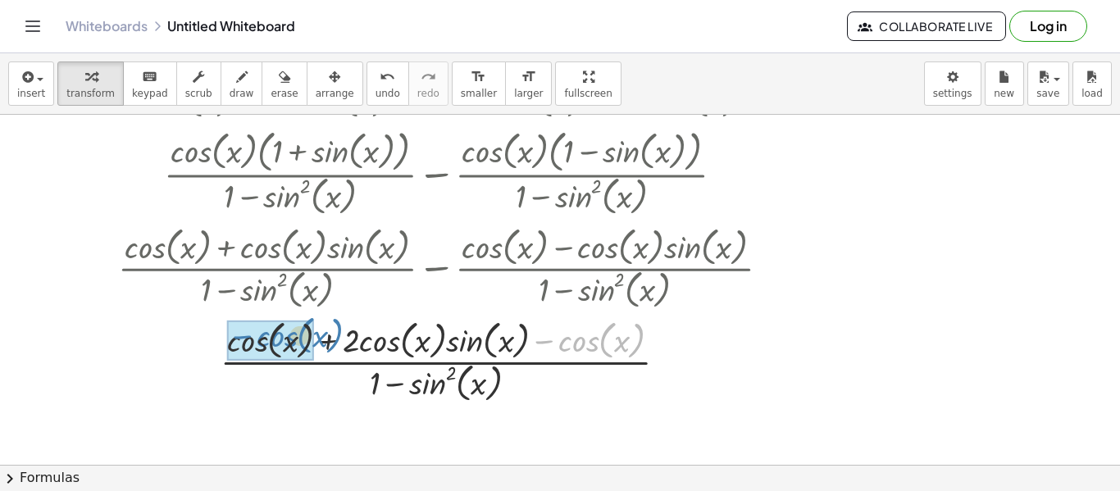
drag, startPoint x: 568, startPoint y: 340, endPoint x: 257, endPoint y: 335, distance: 310.9
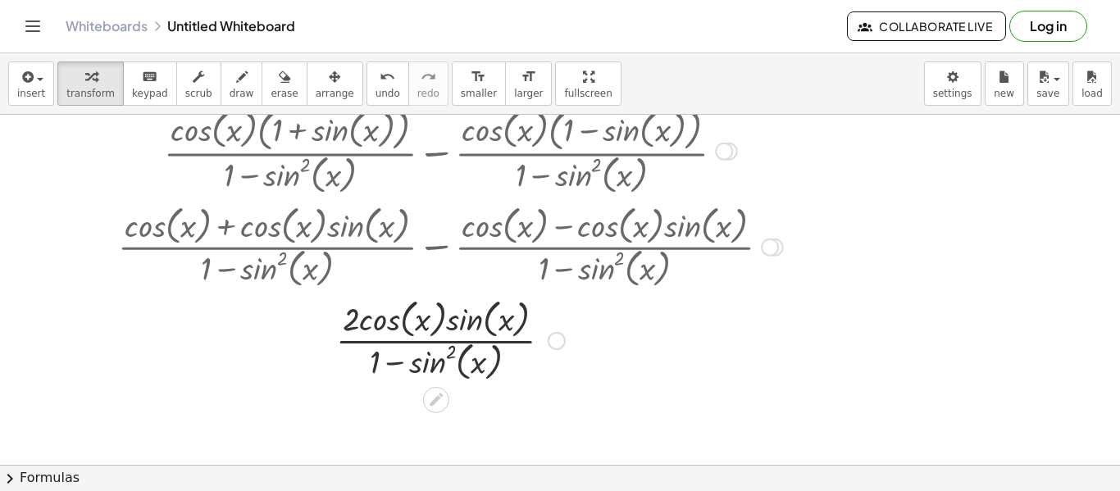
scroll to position [243, 0]
click at [189, 473] on button "chevron_right Formulas" at bounding box center [560, 478] width 1120 height 26
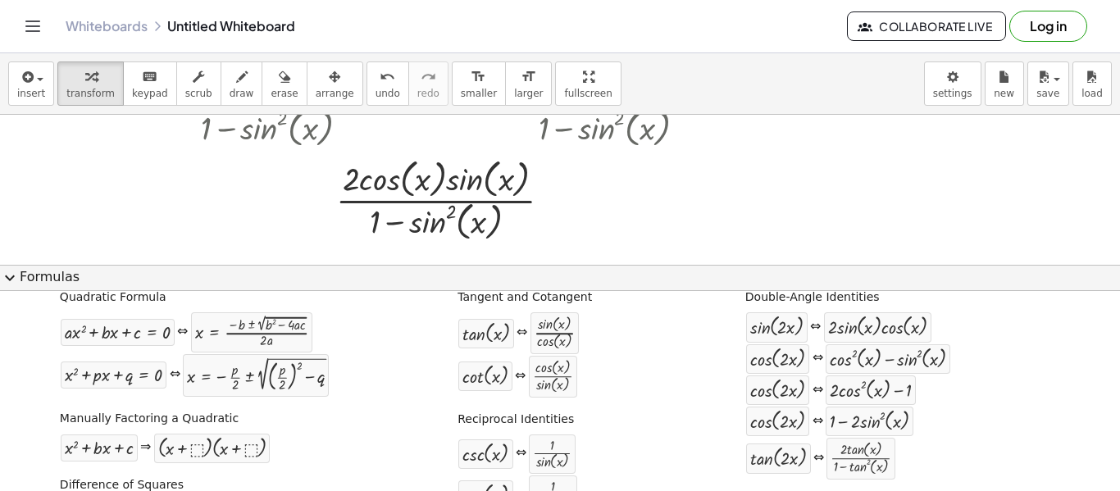
scroll to position [0, 0]
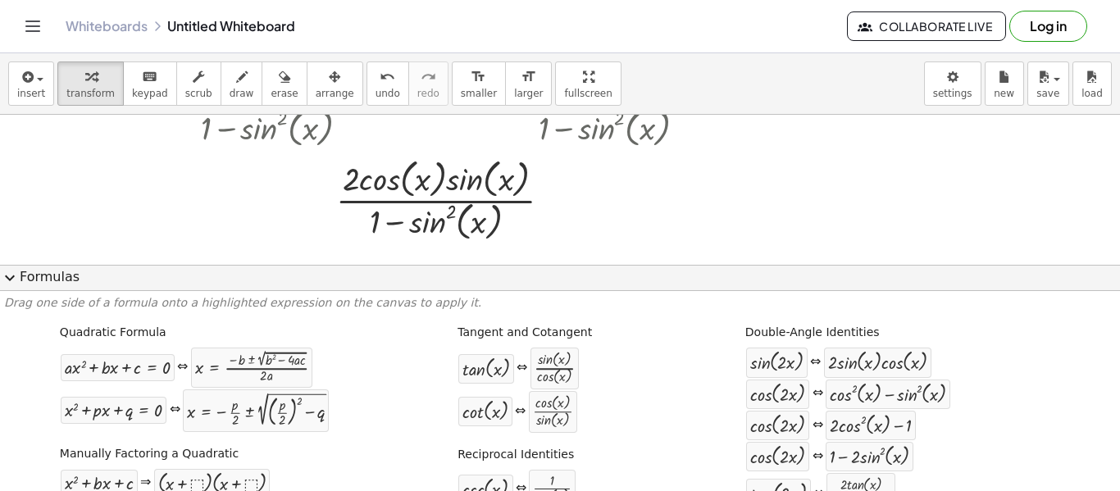
click at [570, 277] on button "expand_more Formulas" at bounding box center [560, 278] width 1120 height 26
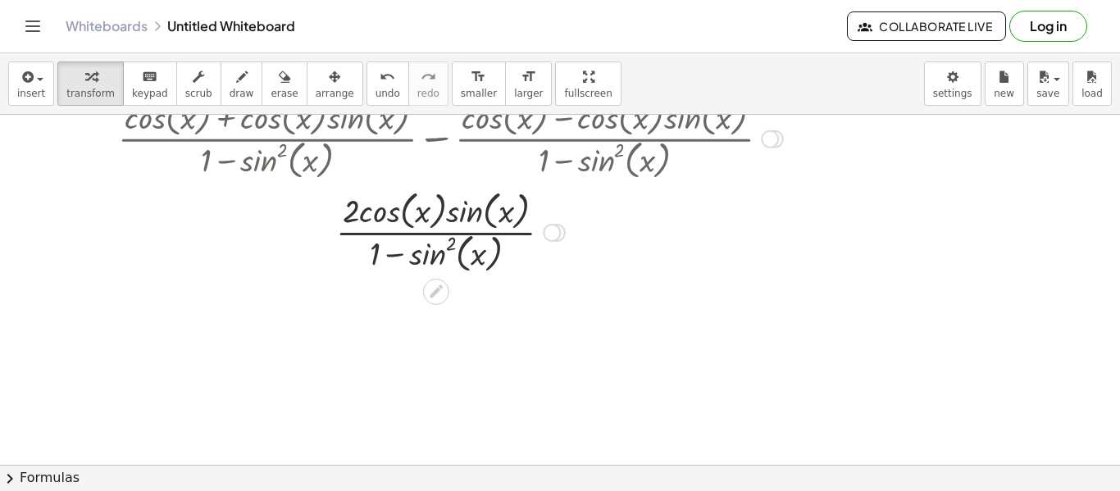
scroll to position [350, 0]
click at [440, 287] on icon at bounding box center [436, 291] width 13 height 13
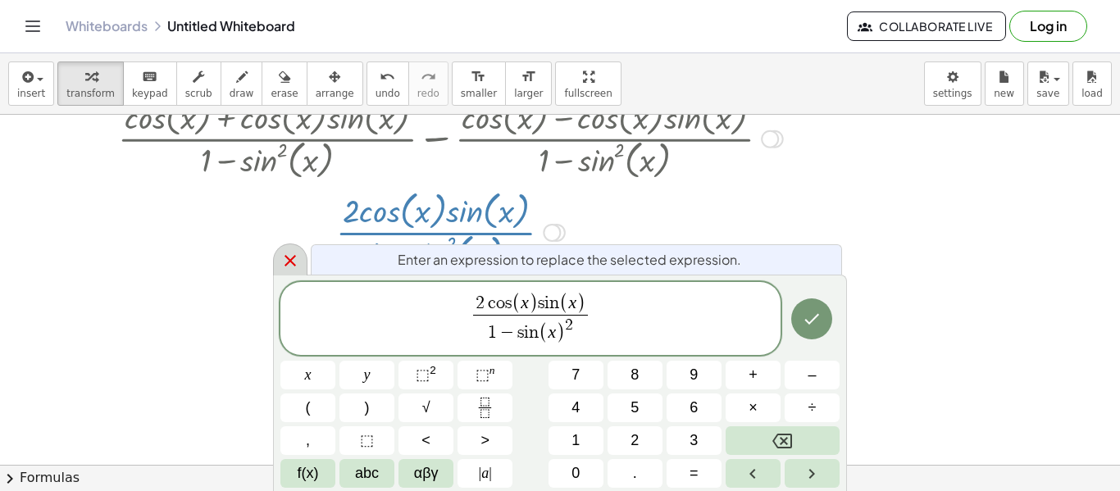
click at [298, 259] on icon at bounding box center [290, 261] width 20 height 20
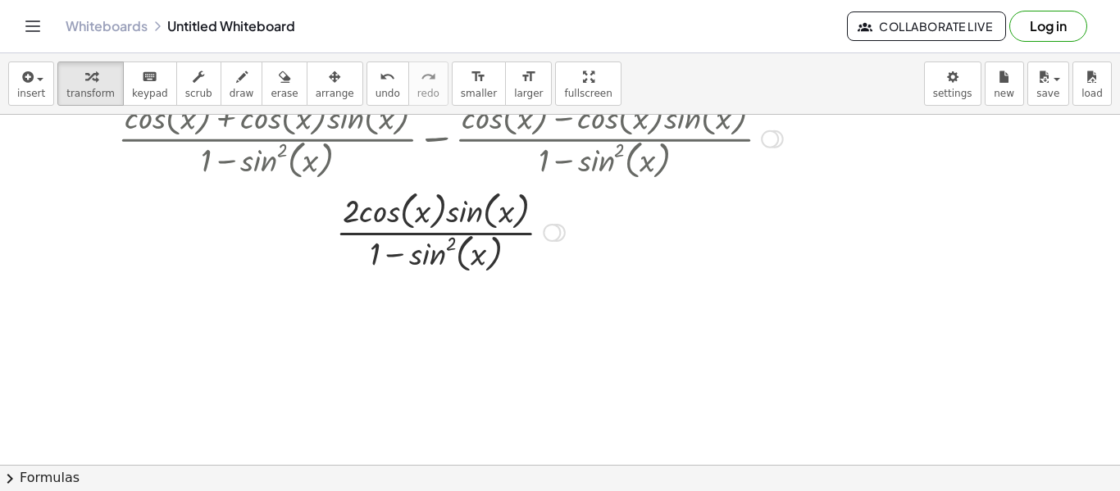
click at [413, 260] on div at bounding box center [451, 230] width 708 height 91
drag, startPoint x: 467, startPoint y: 216, endPoint x: 426, endPoint y: 261, distance: 61.0
click at [426, 261] on div at bounding box center [451, 230] width 708 height 91
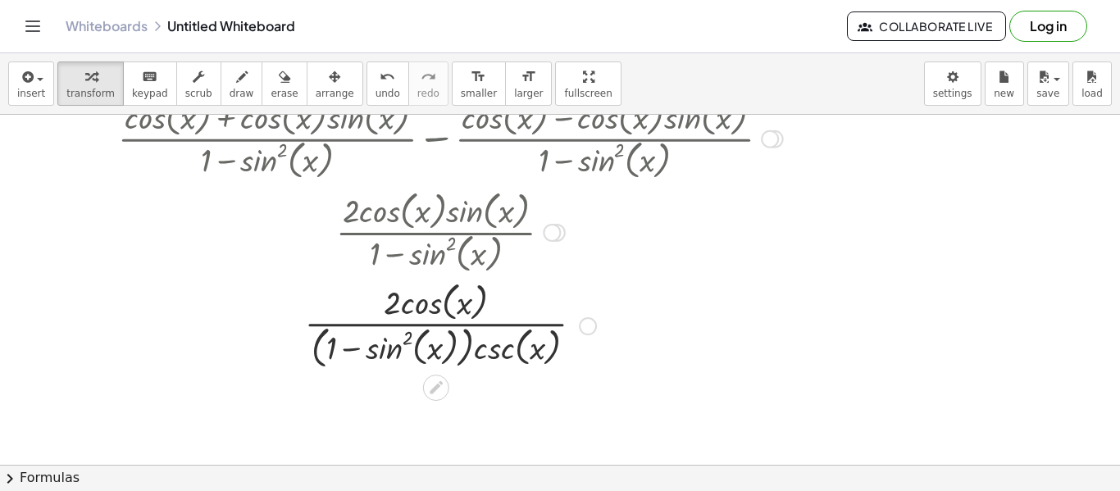
click at [554, 230] on div at bounding box center [552, 233] width 18 height 18
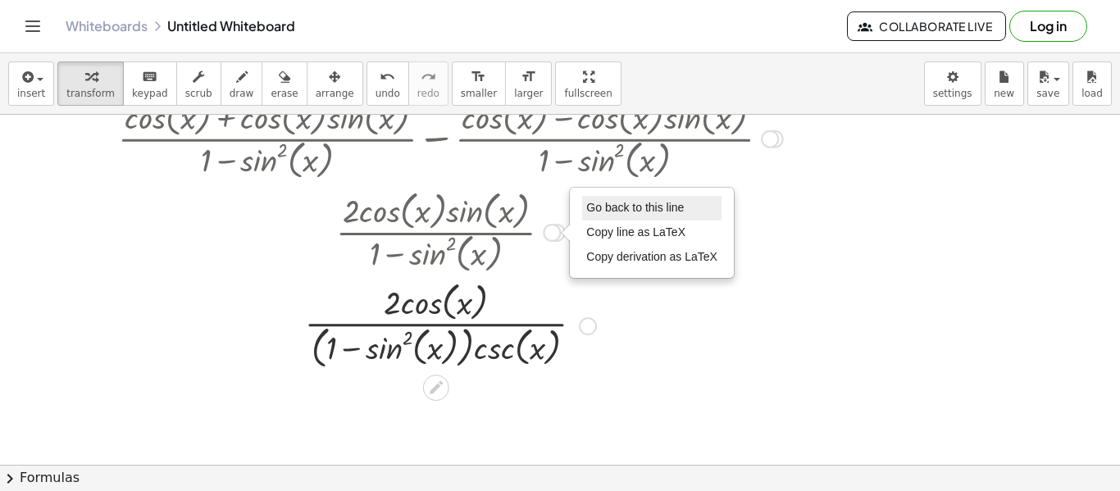
click at [613, 209] on span "Go back to this line" at bounding box center [635, 207] width 98 height 13
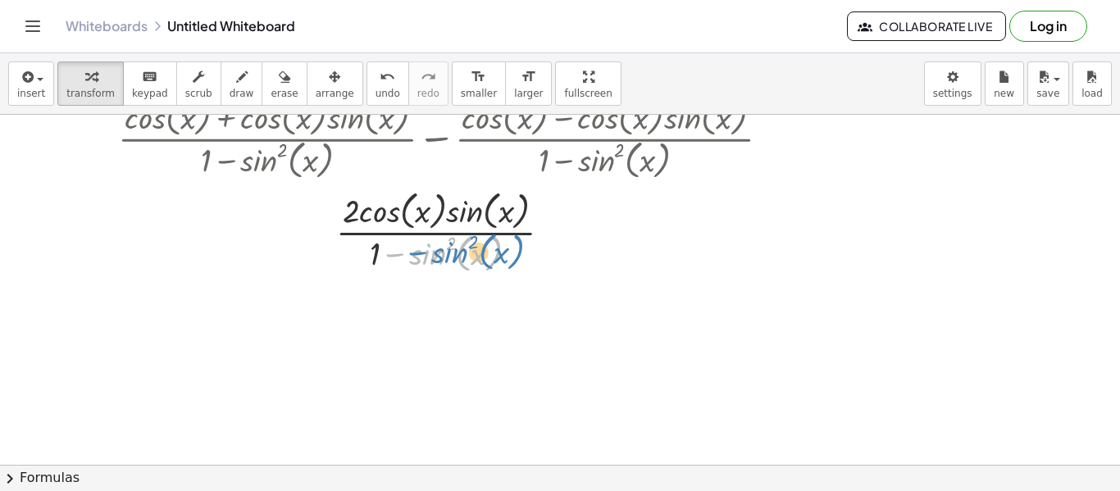
drag, startPoint x: 426, startPoint y: 253, endPoint x: 450, endPoint y: 258, distance: 24.5
click at [450, 258] on div at bounding box center [451, 230] width 708 height 91
drag, startPoint x: 377, startPoint y: 253, endPoint x: 458, endPoint y: 172, distance: 114.2
click at [356, 215] on div at bounding box center [451, 230] width 708 height 91
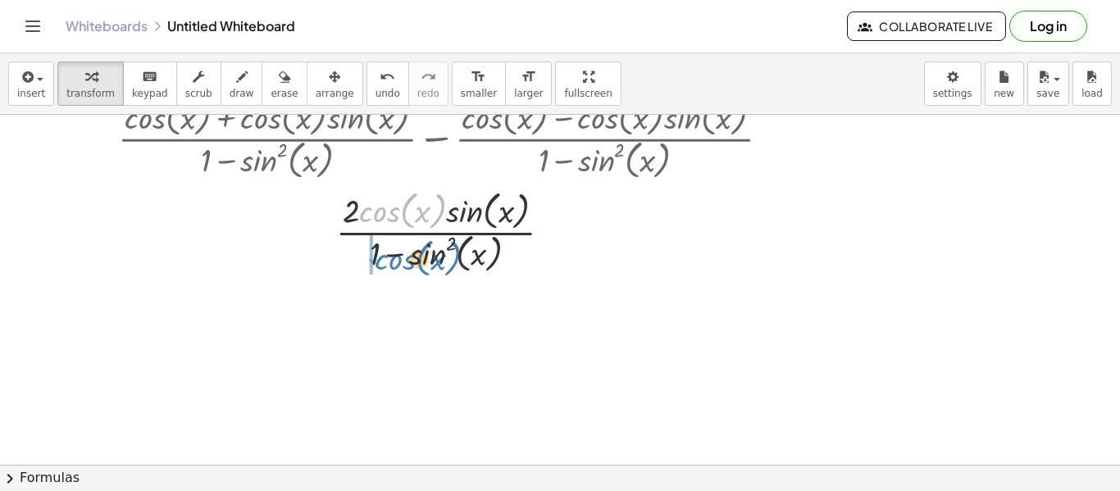
drag, startPoint x: 386, startPoint y: 212, endPoint x: 404, endPoint y: 260, distance: 50.6
click at [404, 260] on div at bounding box center [451, 230] width 708 height 91
click at [560, 231] on div at bounding box center [557, 233] width 18 height 18
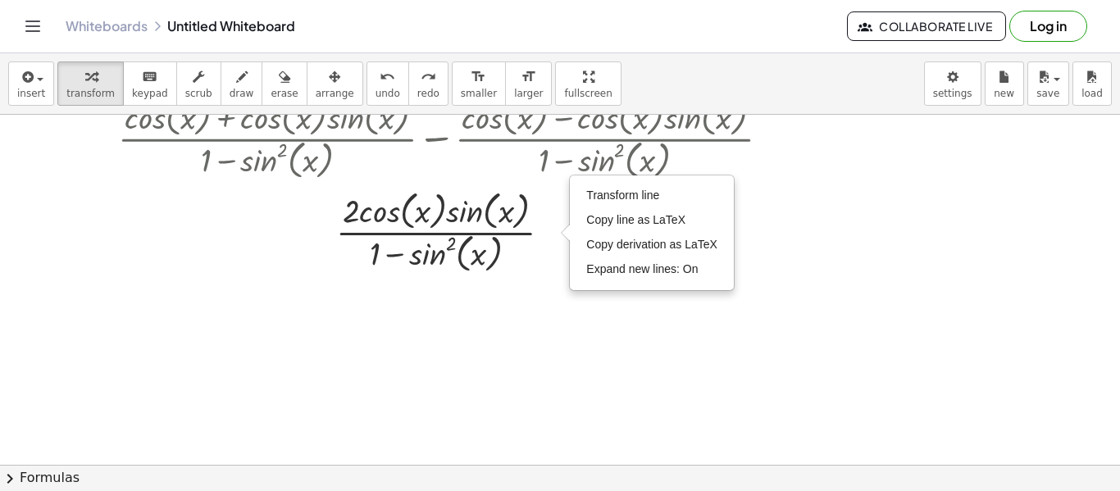
click at [349, 469] on button "chevron_right Formulas" at bounding box center [560, 478] width 1120 height 26
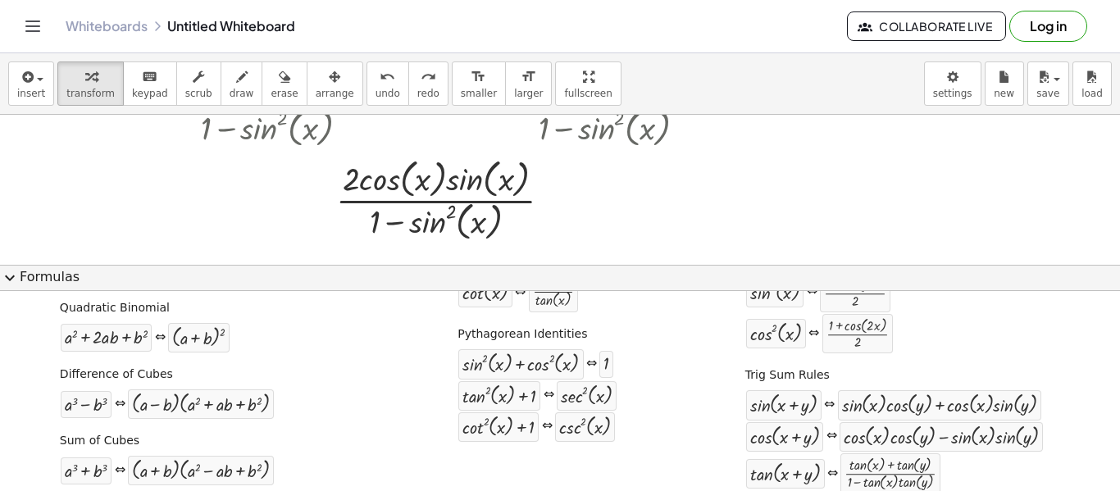
scroll to position [278, 0]
drag, startPoint x: 523, startPoint y: 364, endPoint x: 461, endPoint y: 221, distance: 156.5
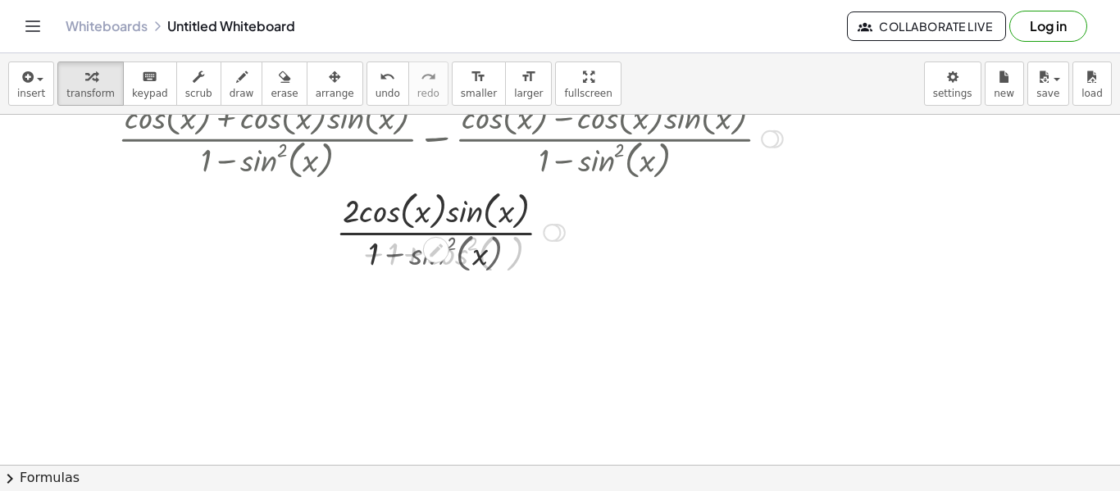
scroll to position [350, 0]
click at [394, 255] on div at bounding box center [451, 230] width 708 height 91
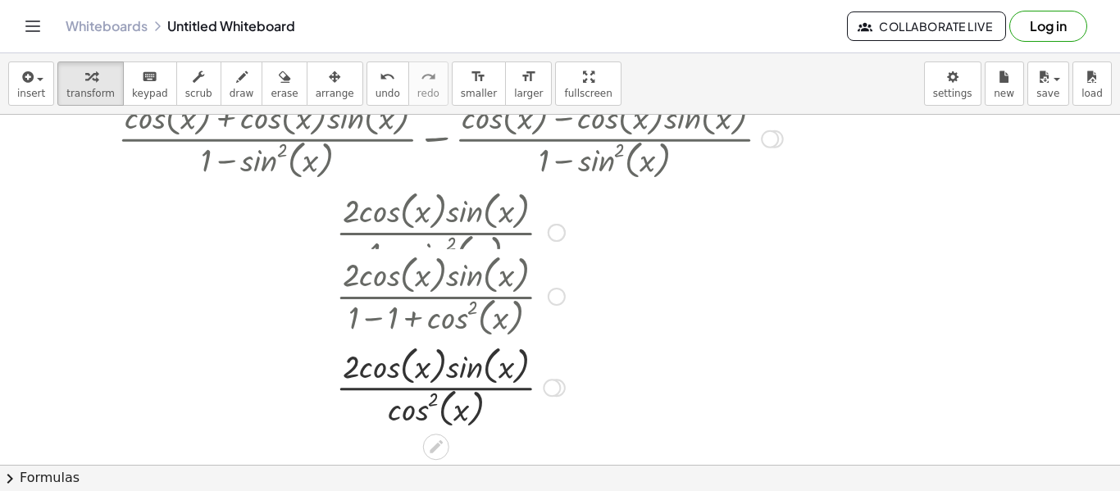
drag, startPoint x: 549, startPoint y: 238, endPoint x: 551, endPoint y: 318, distance: 80.4
click at [436, 297] on div "· 2 · cos ( , x ) · sin ( , x ) · ( + 1 − 1 + cos ( , x ) 2 )" at bounding box center [436, 297] width 0 height 0
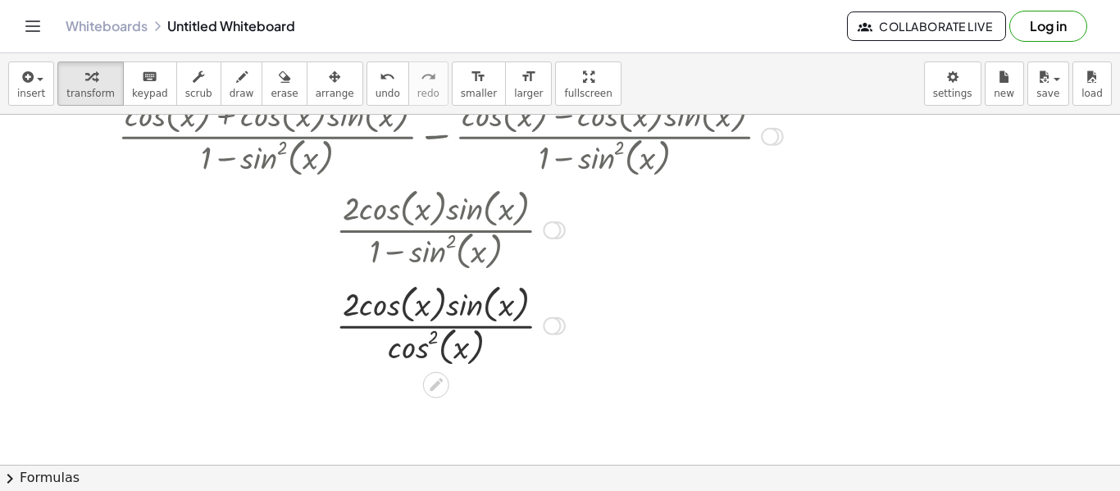
drag, startPoint x: 558, startPoint y: 410, endPoint x: 538, endPoint y: 317, distance: 95.5
click at [436, 326] on div "· 2 · cos ( , x ) · sin ( , x ) · x cos ( , ) 2 Transform line Copy line as LaT…" at bounding box center [436, 326] width 0 height 0
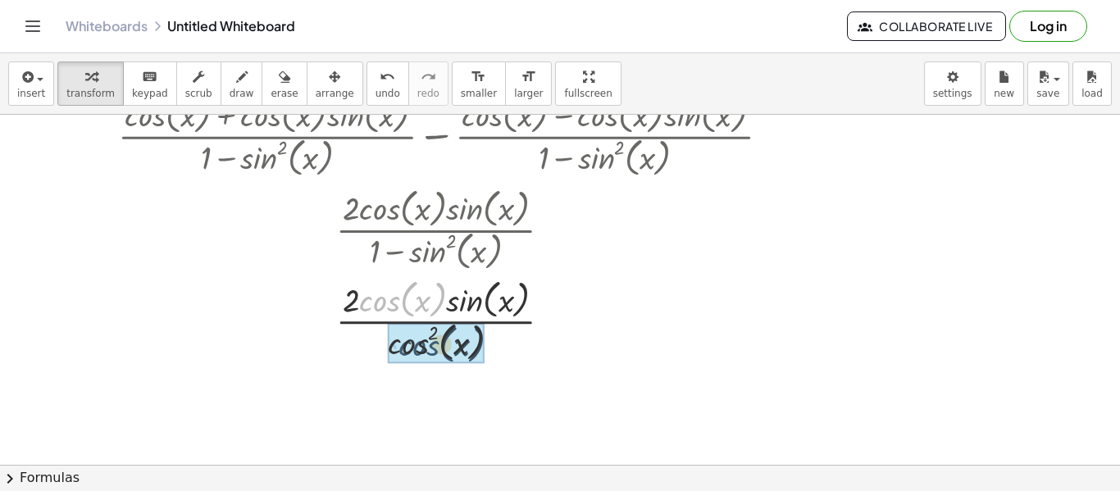
drag, startPoint x: 385, startPoint y: 308, endPoint x: 424, endPoint y: 353, distance: 59.9
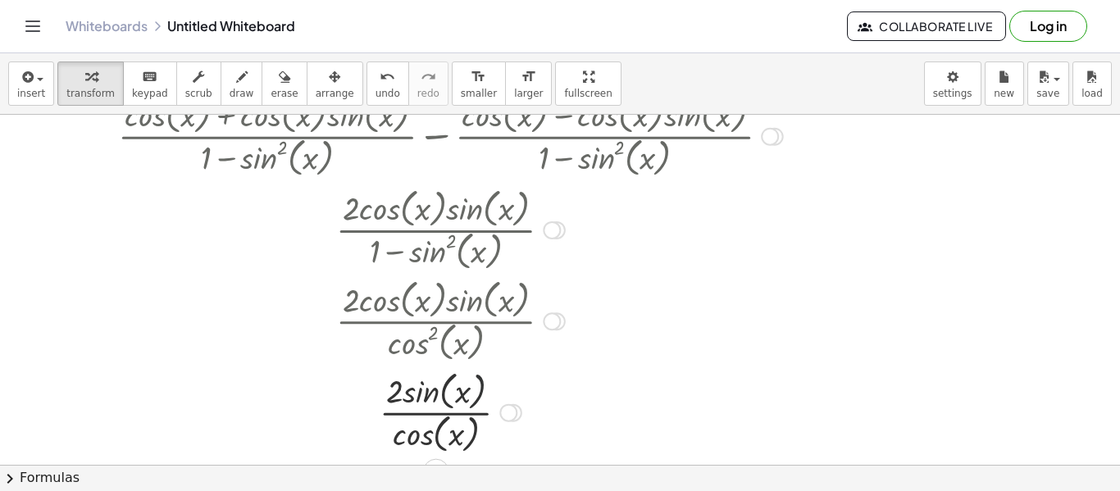
click at [597, 380] on div at bounding box center [451, 411] width 708 height 91
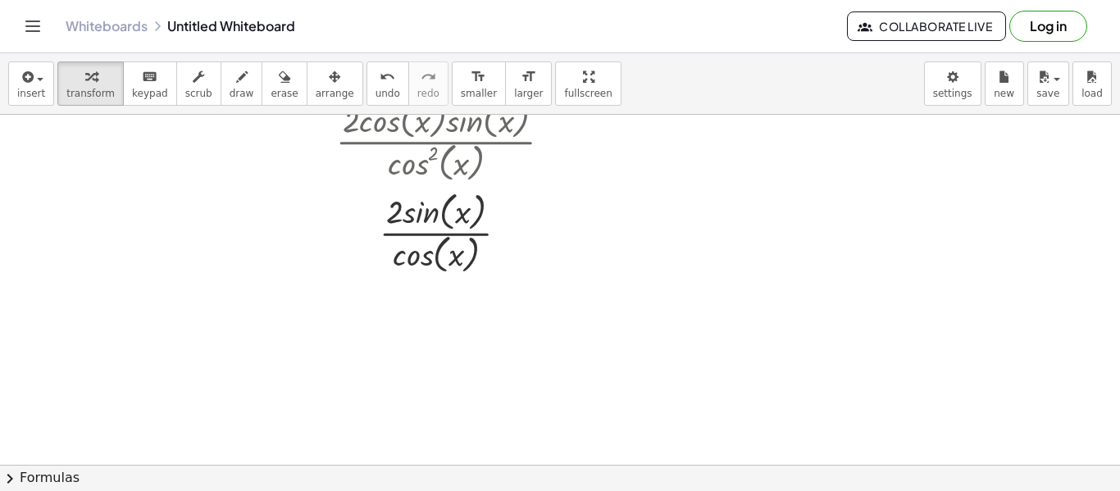
scroll to position [533, 0]
click at [423, 230] on div at bounding box center [451, 230] width 708 height 91
click at [426, 255] on div at bounding box center [451, 230] width 708 height 91
drag, startPoint x: 374, startPoint y: 221, endPoint x: 366, endPoint y: 230, distance: 12.8
click at [366, 230] on div at bounding box center [451, 230] width 708 height 91
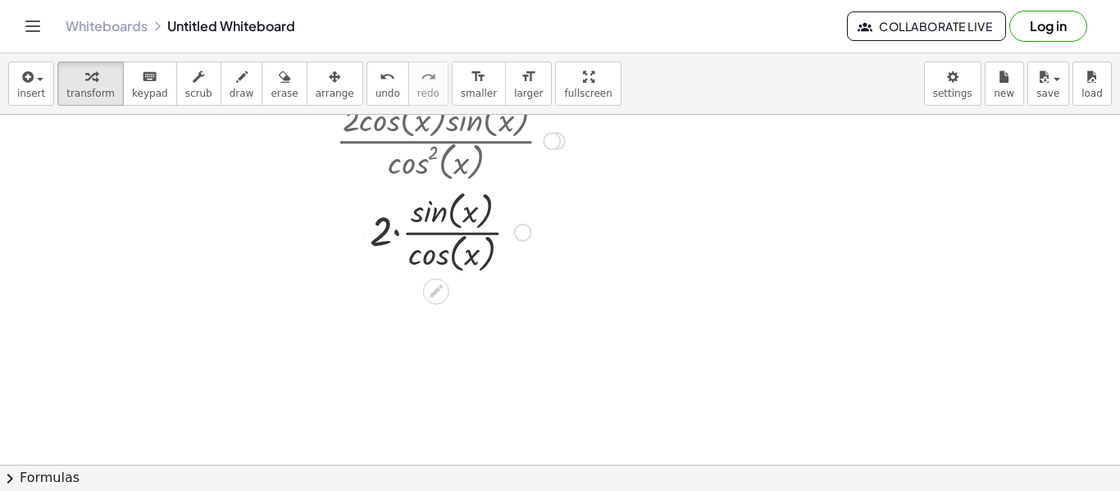
click at [435, 239] on div at bounding box center [451, 230] width 708 height 91
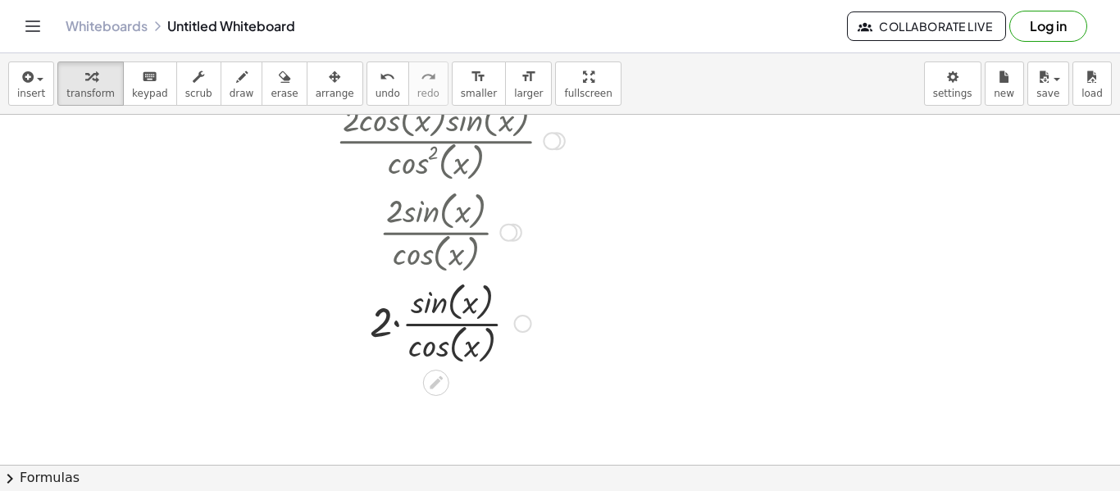
click at [445, 314] on div at bounding box center [451, 321] width 708 height 91
click at [447, 321] on div at bounding box center [451, 321] width 708 height 91
drag, startPoint x: 447, startPoint y: 341, endPoint x: 441, endPoint y: 299, distance: 43.0
click at [441, 299] on div at bounding box center [451, 321] width 708 height 91
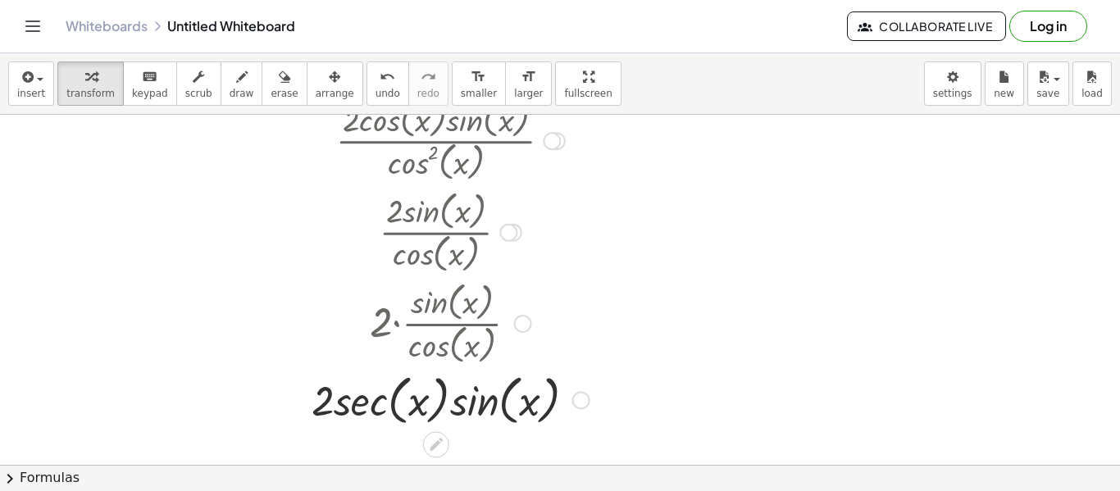
drag, startPoint x: 483, startPoint y: 394, endPoint x: 387, endPoint y: 394, distance: 96.0
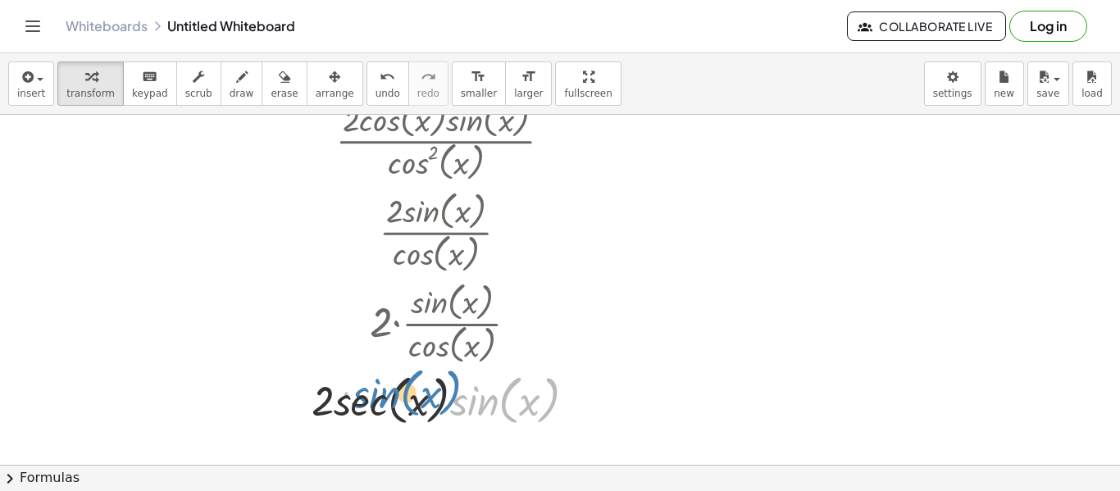
drag, startPoint x: 387, startPoint y: 394, endPoint x: 418, endPoint y: 407, distance: 33.8
click at [418, 407] on div at bounding box center [451, 399] width 708 height 62
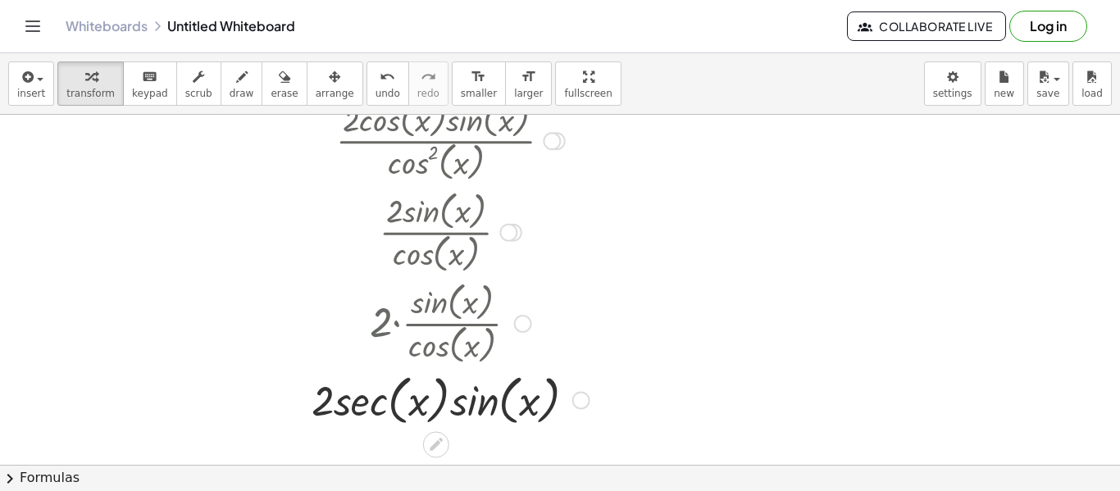
click at [523, 324] on div at bounding box center [523, 324] width 18 height 18
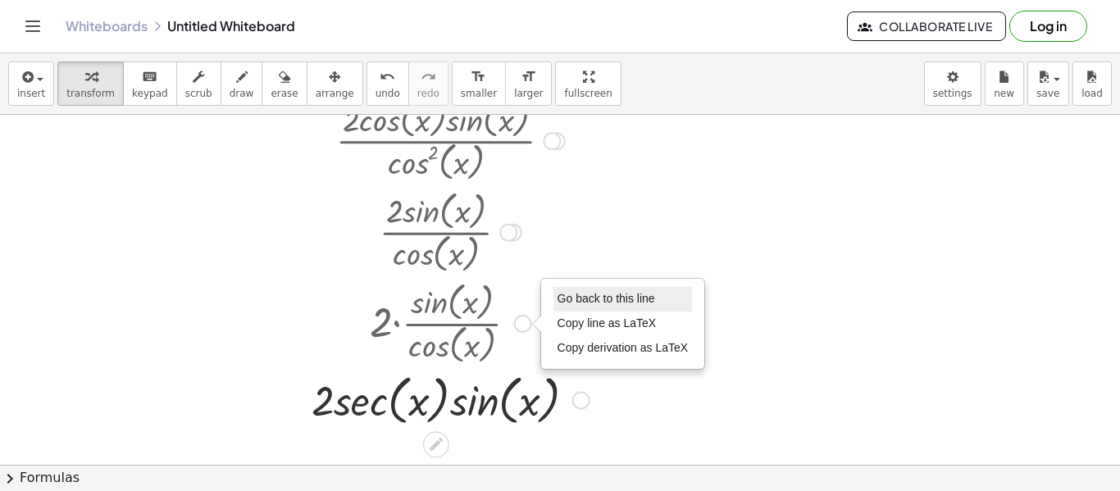
click at [593, 299] on span "Go back to this line" at bounding box center [607, 298] width 98 height 13
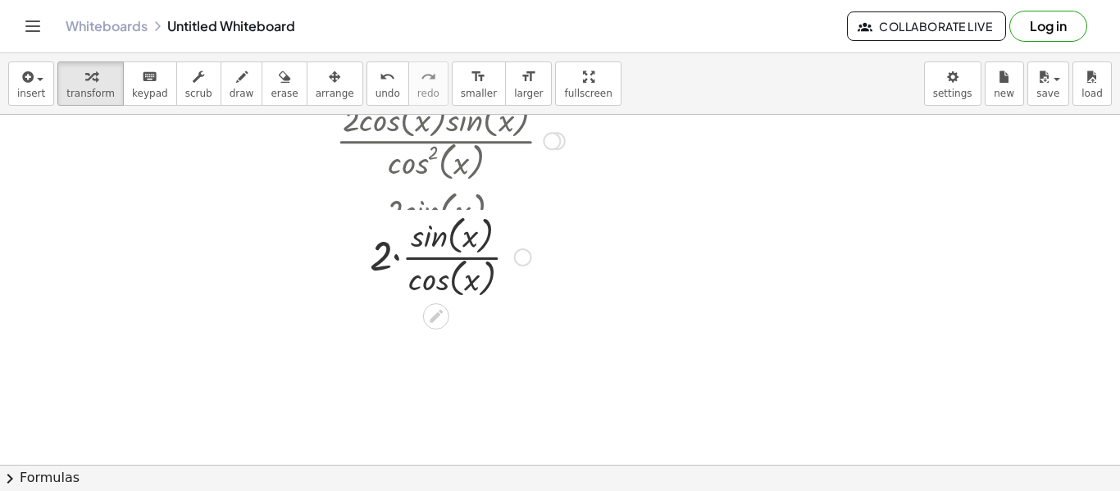
drag, startPoint x: 521, startPoint y: 321, endPoint x: 509, endPoint y: 247, distance: 75.5
click at [436, 258] on div "· 2 · · sin ( , x ) · cos ( , x ) Go back to this line Copy line as LaTeX Copy …" at bounding box center [436, 258] width 0 height 0
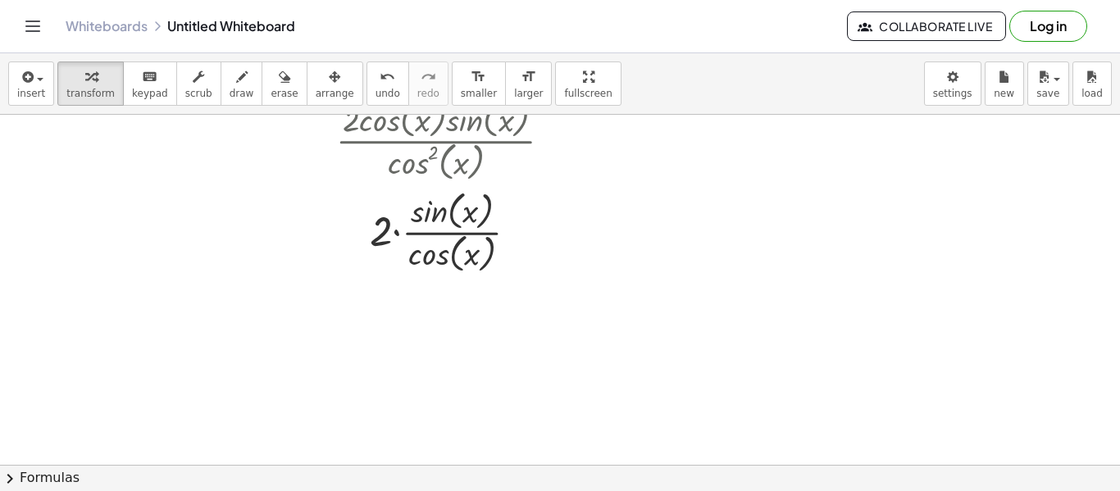
click at [469, 468] on button "chevron_right Formulas" at bounding box center [560, 478] width 1120 height 26
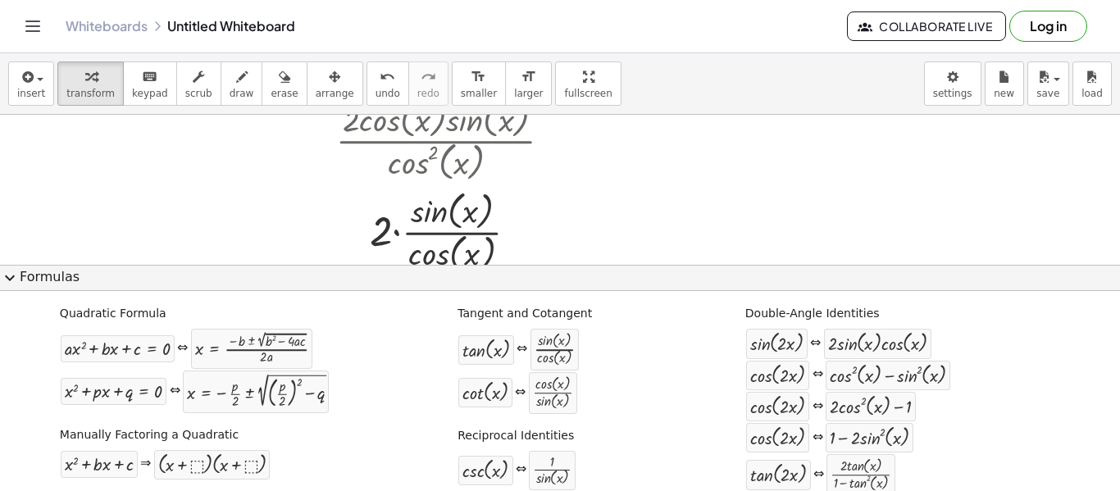
scroll to position [18, 0]
drag, startPoint x: 486, startPoint y: 349, endPoint x: 498, endPoint y: 321, distance: 29.7
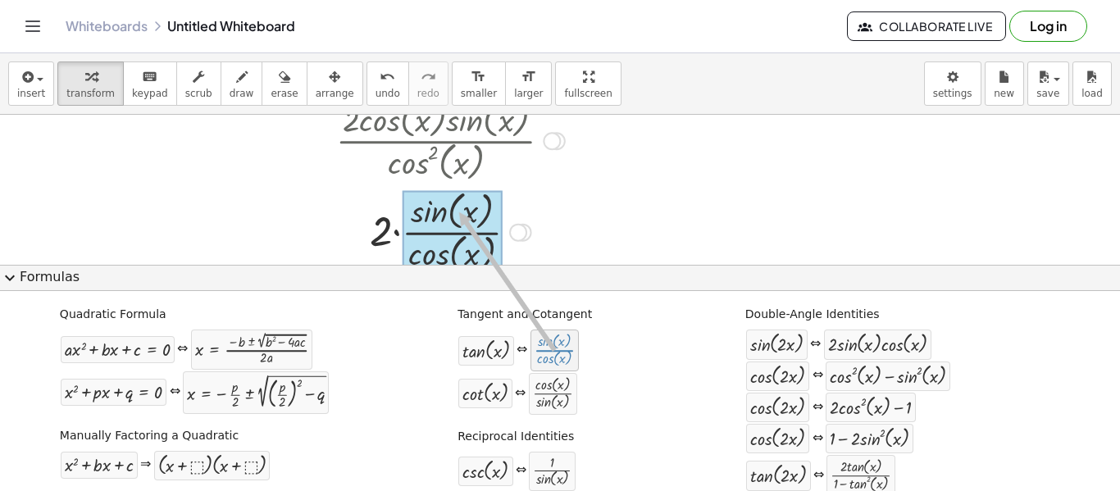
drag, startPoint x: 542, startPoint y: 345, endPoint x: 454, endPoint y: 215, distance: 157.2
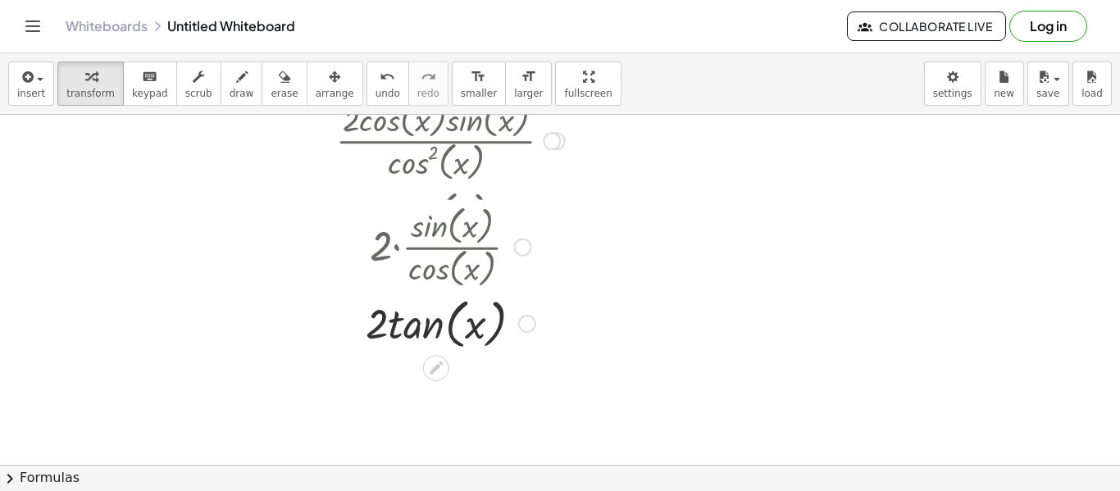
drag, startPoint x: 519, startPoint y: 233, endPoint x: 511, endPoint y: 347, distance: 114.3
click at [436, 324] on div "· 2 · x tan ( , ) Go back to this line Copy line as LaTeX Copy derivation as La…" at bounding box center [436, 324] width 0 height 0
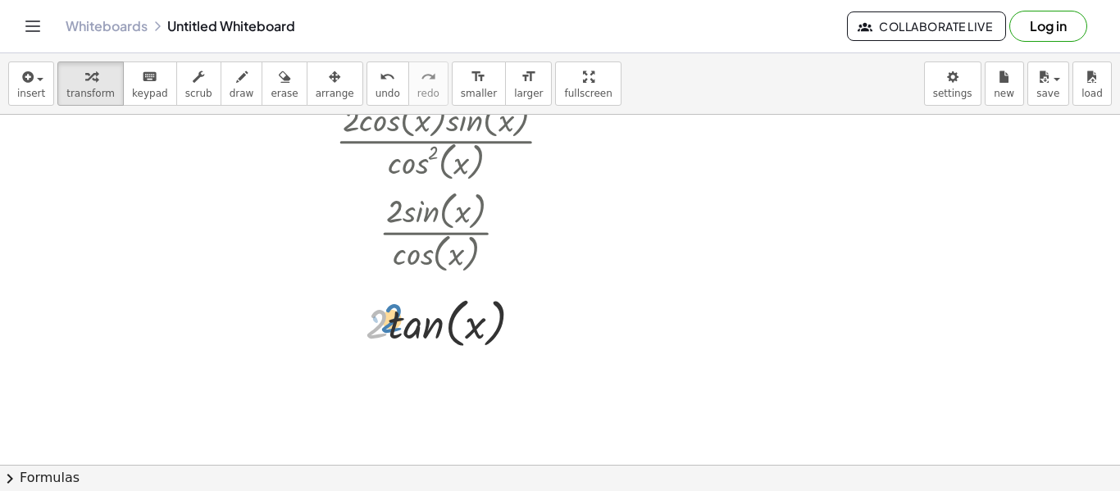
drag, startPoint x: 380, startPoint y: 326, endPoint x: 390, endPoint y: 321, distance: 12.1
click at [390, 321] on div at bounding box center [451, 322] width 708 height 62
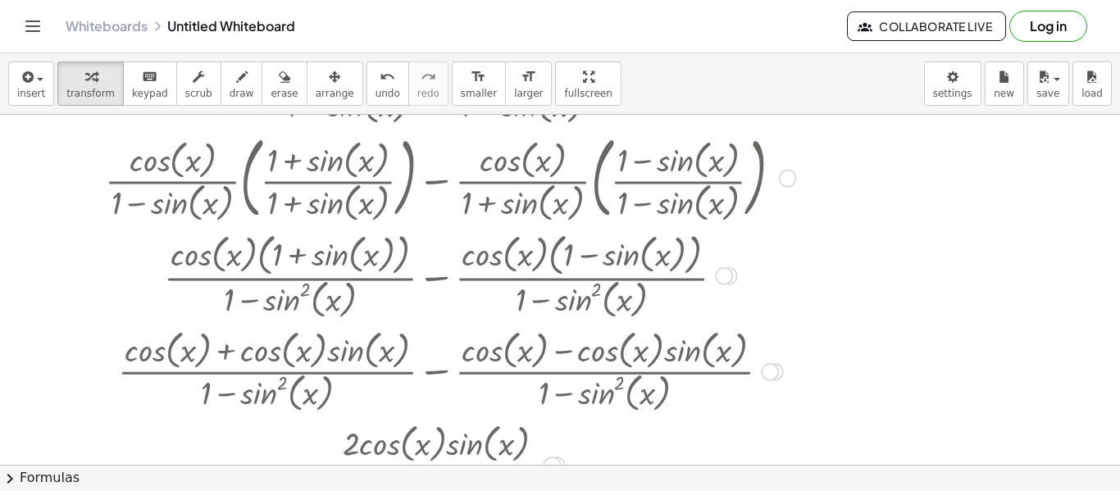
scroll to position [0, 0]
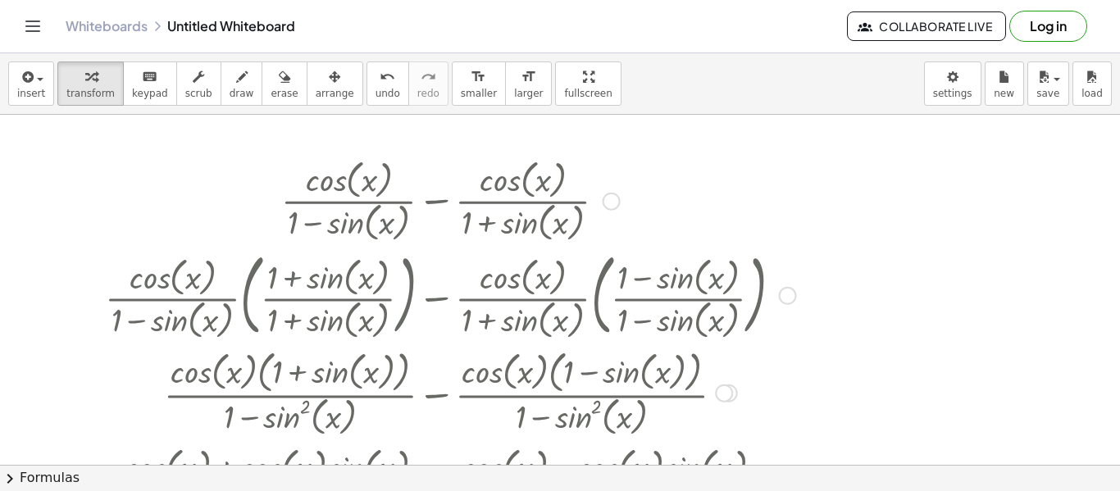
click at [604, 191] on div at bounding box center [451, 199] width 708 height 91
drag, startPoint x: 613, startPoint y: 197, endPoint x: 592, endPoint y: 171, distance: 32.7
click at [436, 202] on div "+ · cos ( , x ) · ( + 1 − sin ( , x ) ) − · cos ( , x ) · ( + 1 + sin ( , x ) )" at bounding box center [436, 202] width 0 height 0
click at [611, 198] on div at bounding box center [612, 202] width 18 height 18
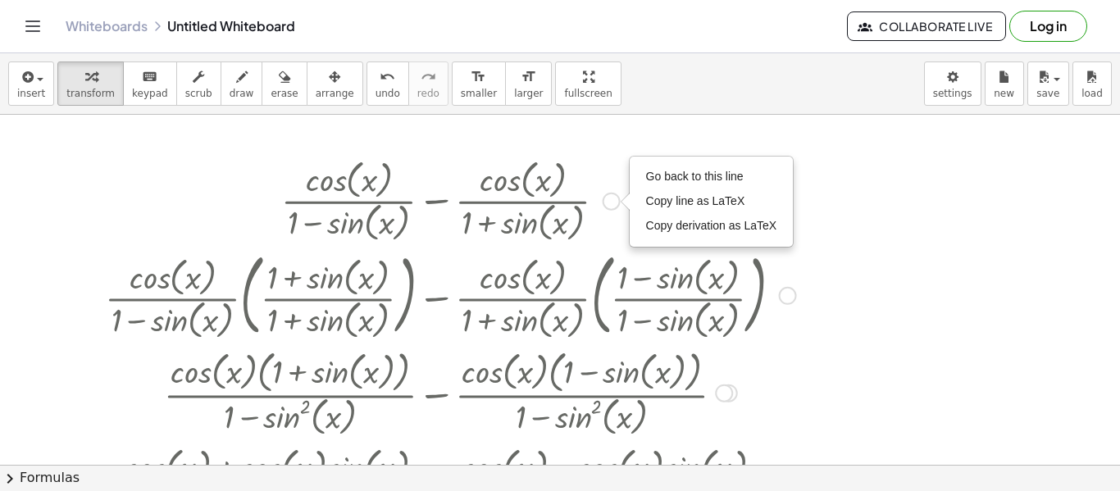
click at [664, 176] on span "Go back to this line" at bounding box center [695, 176] width 98 height 13
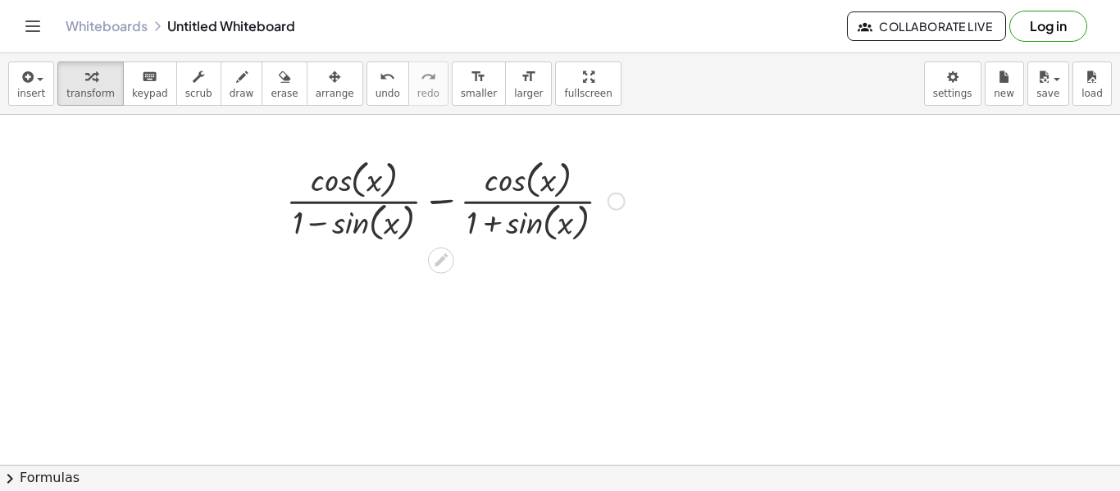
click at [613, 199] on div "Go back to this line Copy line as LaTeX Copy derivation as LaTeX" at bounding box center [617, 202] width 18 height 18
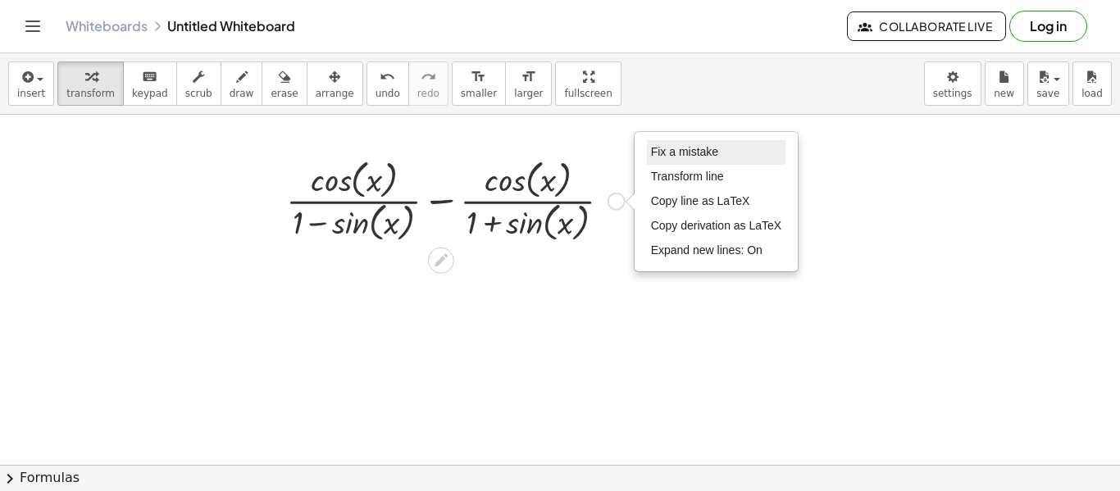
click at [695, 150] on span "Fix a mistake" at bounding box center [684, 151] width 67 height 13
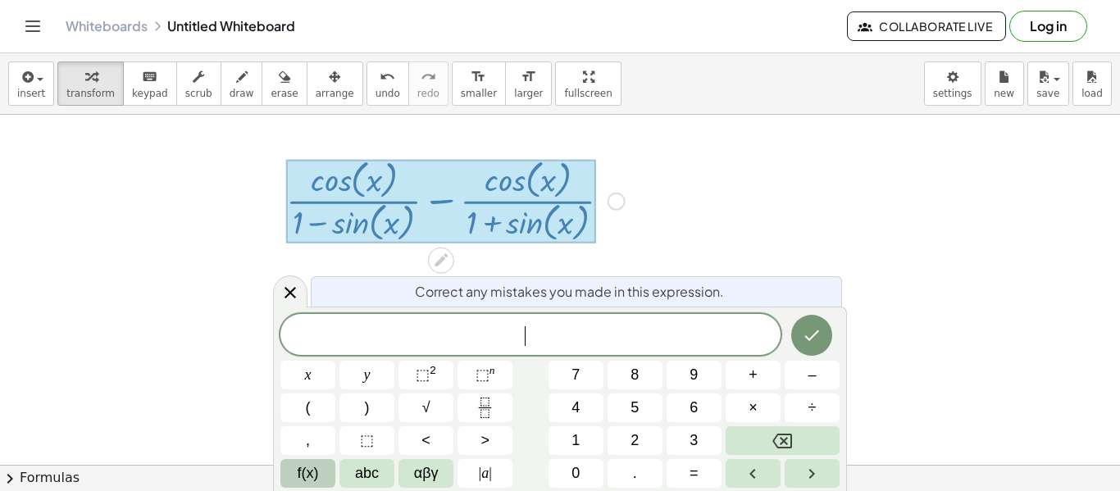
click at [313, 473] on span "f(x)" at bounding box center [308, 474] width 21 height 22
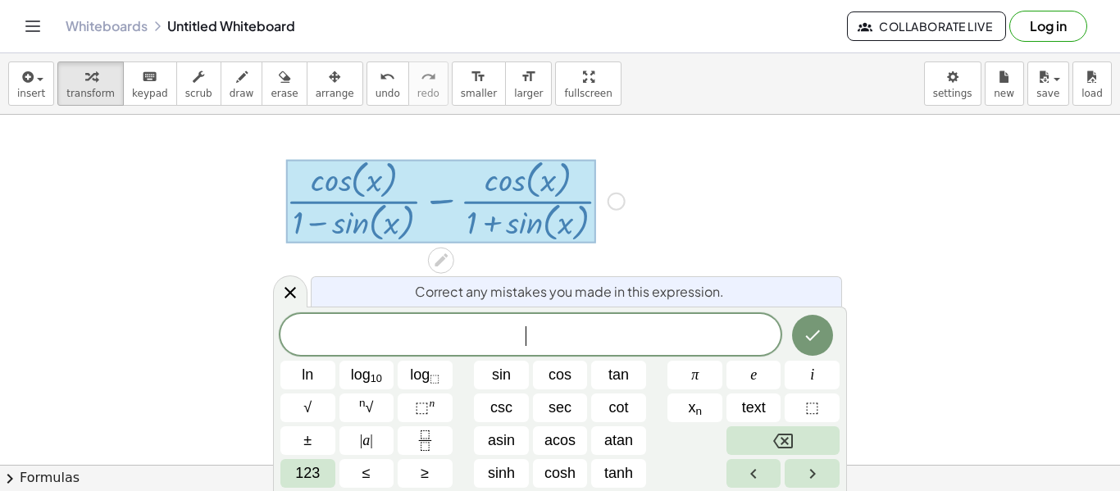
click at [465, 344] on span "​" at bounding box center [530, 336] width 500 height 23
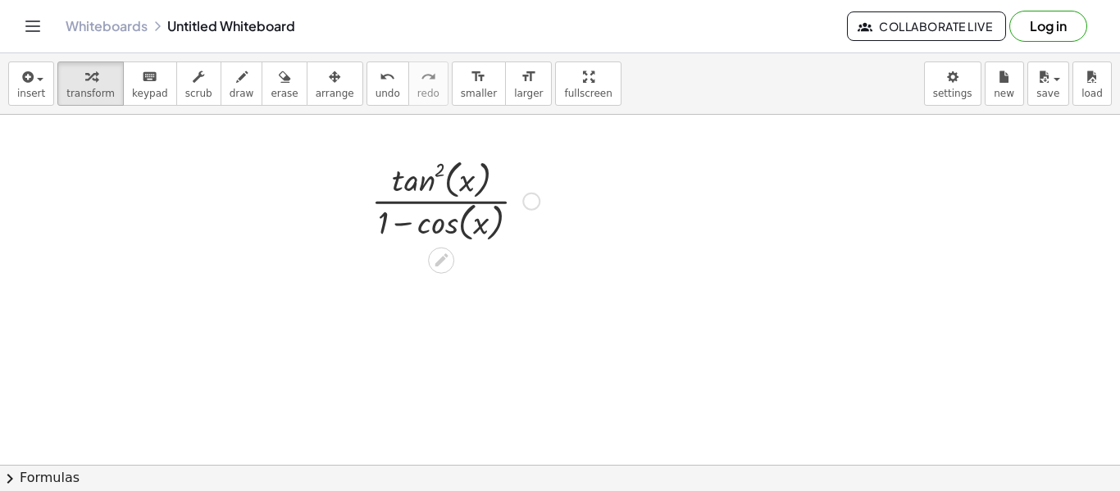
click at [538, 198] on div "Fix a mistake Transform line Copy line as LaTeX Copy derivation as LaTeX Expand…" at bounding box center [531, 202] width 18 height 18
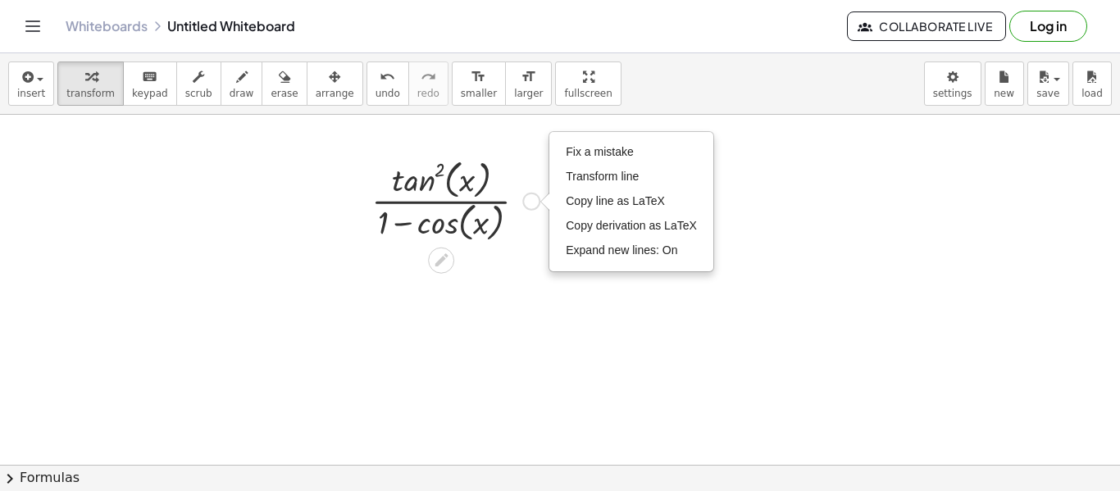
click at [419, 188] on div at bounding box center [455, 199] width 185 height 91
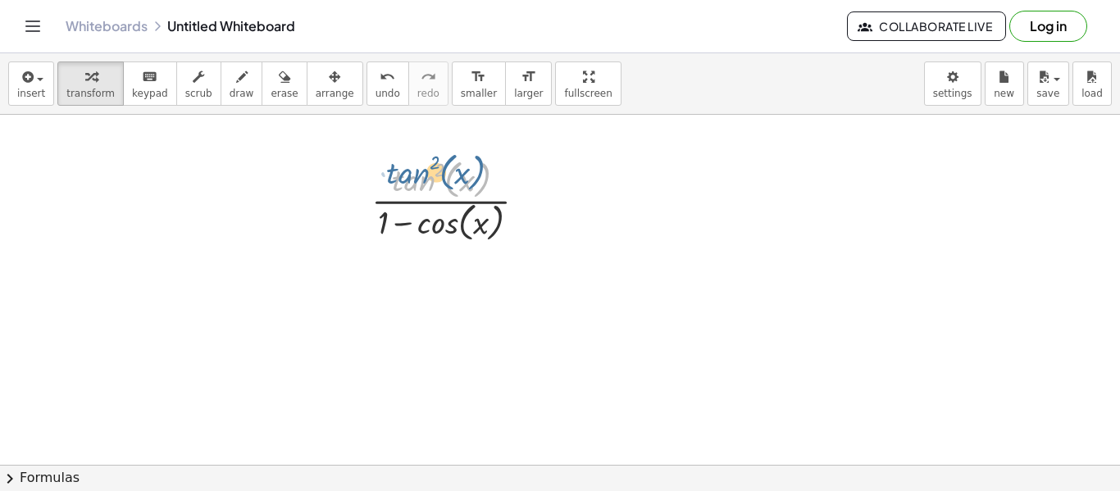
click at [433, 177] on div at bounding box center [455, 199] width 185 height 91
click at [475, 467] on button "chevron_right Formulas" at bounding box center [560, 478] width 1120 height 26
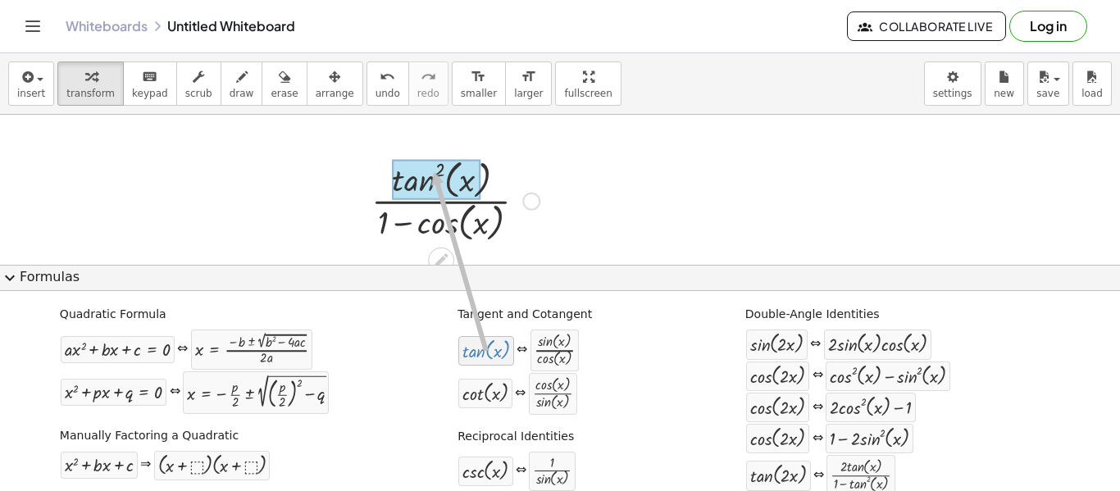
drag, startPoint x: 477, startPoint y: 356, endPoint x: 426, endPoint y: 171, distance: 191.4
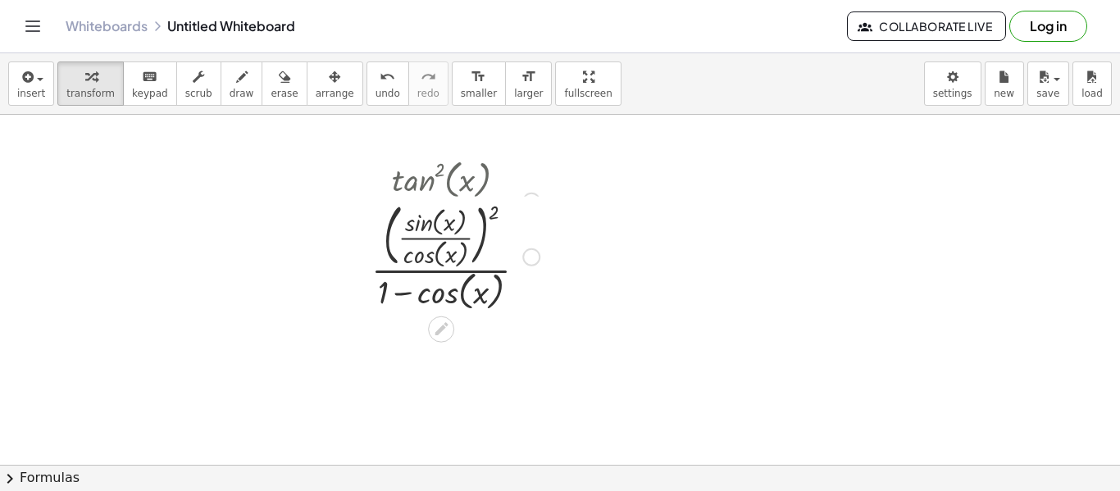
drag, startPoint x: 535, startPoint y: 203, endPoint x: 534, endPoint y: 285, distance: 82.0
click at [441, 258] on div "· 2 · ( + 1 − cos ( , x ) ) ( · sin ( , x ) · cos ( , x ) ) Fix a mistake Trans…" at bounding box center [441, 258] width 0 height 0
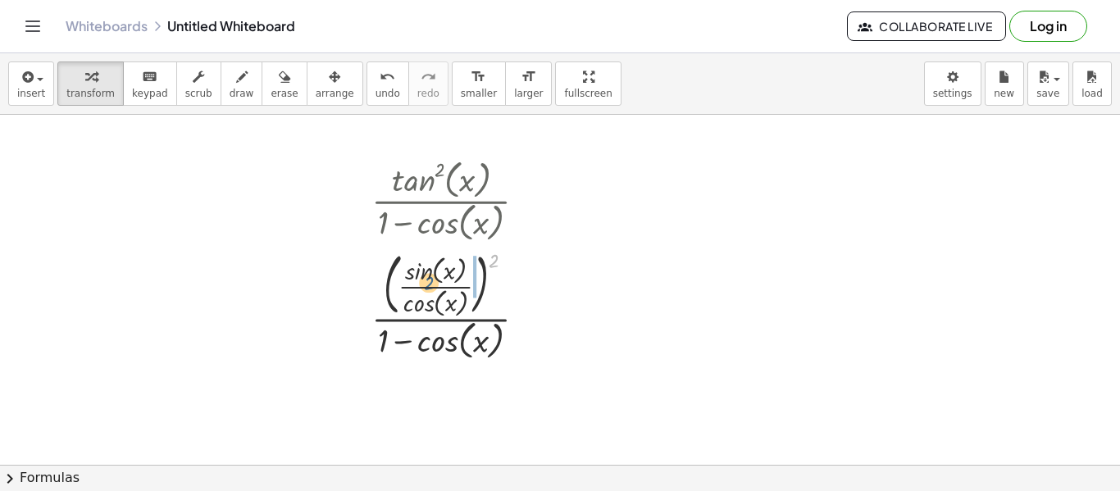
drag, startPoint x: 493, startPoint y: 266, endPoint x: 427, endPoint y: 285, distance: 68.3
click at [427, 285] on div at bounding box center [455, 304] width 185 height 118
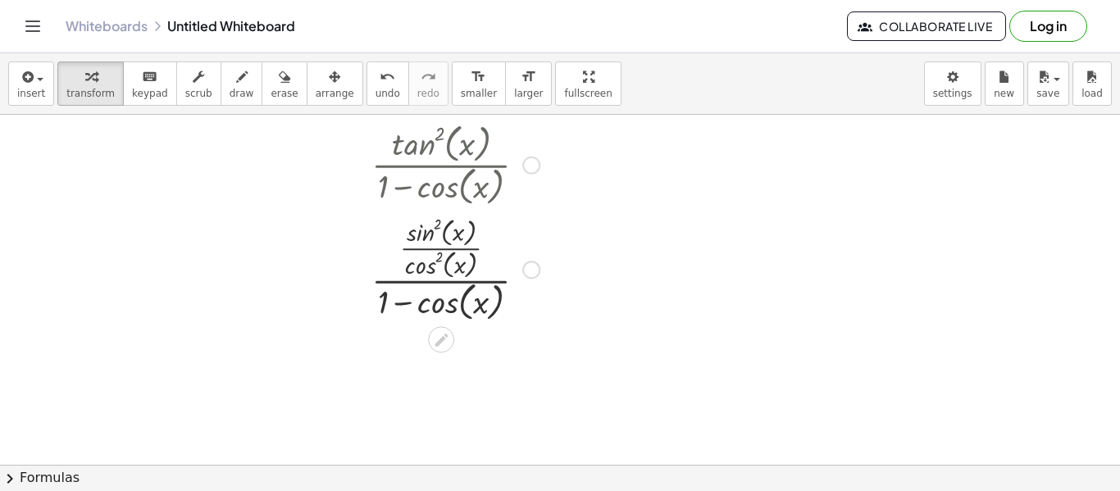
scroll to position [37, 0]
click at [448, 470] on button "chevron_right Formulas" at bounding box center [560, 478] width 1120 height 26
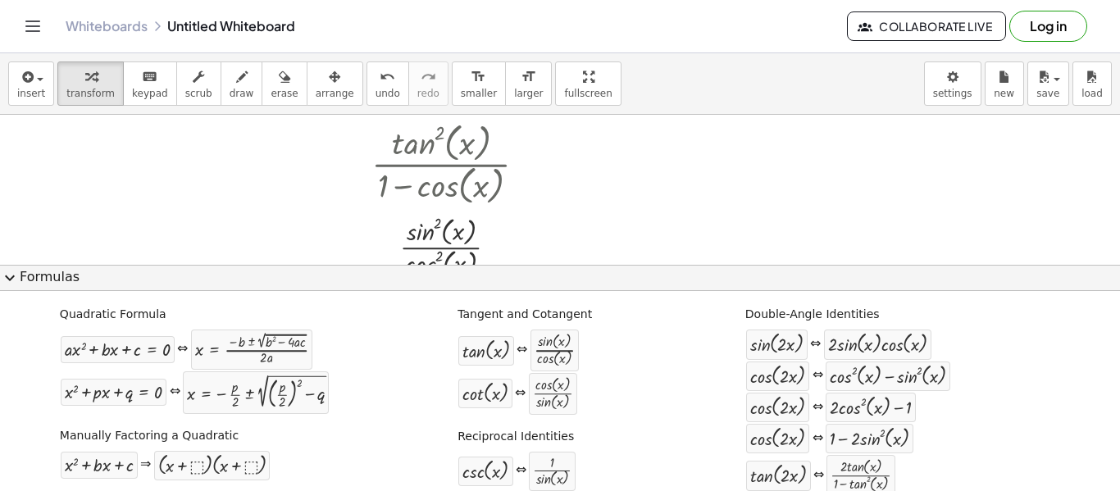
click at [392, 282] on button "expand_more Formulas" at bounding box center [560, 278] width 1120 height 26
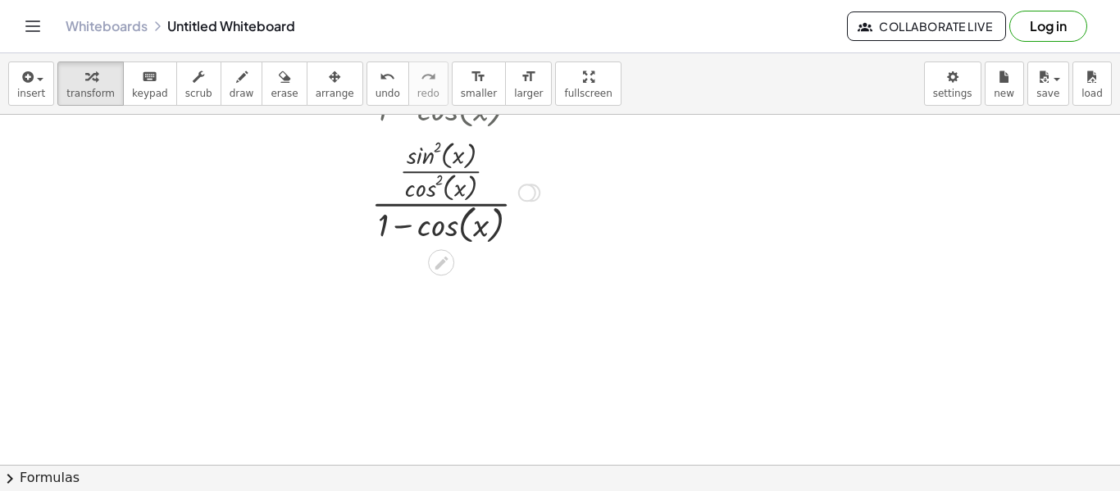
scroll to position [113, 0]
click at [526, 192] on div at bounding box center [527, 193] width 18 height 18
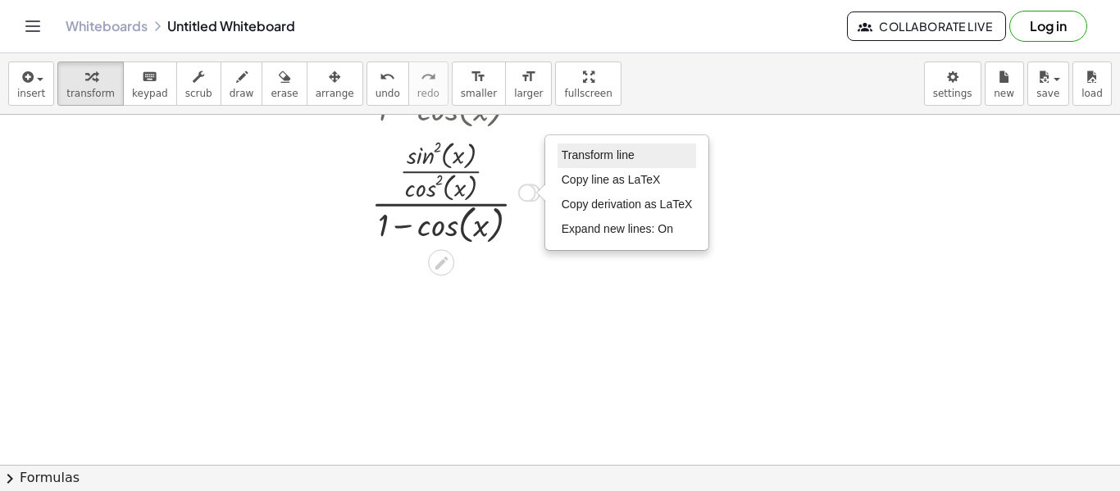
click at [586, 159] on span "Transform line" at bounding box center [598, 154] width 73 height 13
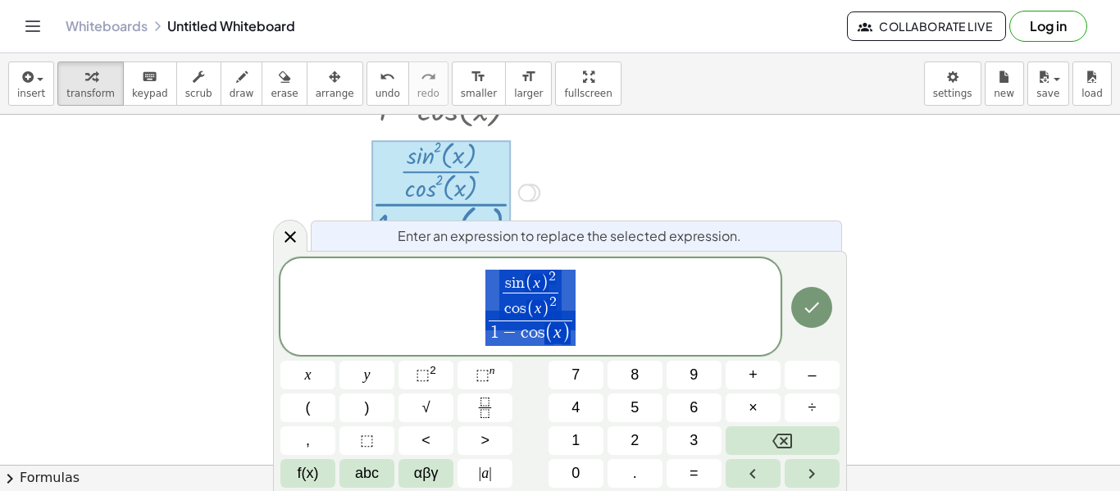
click at [634, 322] on span "s i n ( x ) 2 c o s ( x ) 2 ​ 1 − c o s ( x ) ​" at bounding box center [530, 308] width 500 height 80
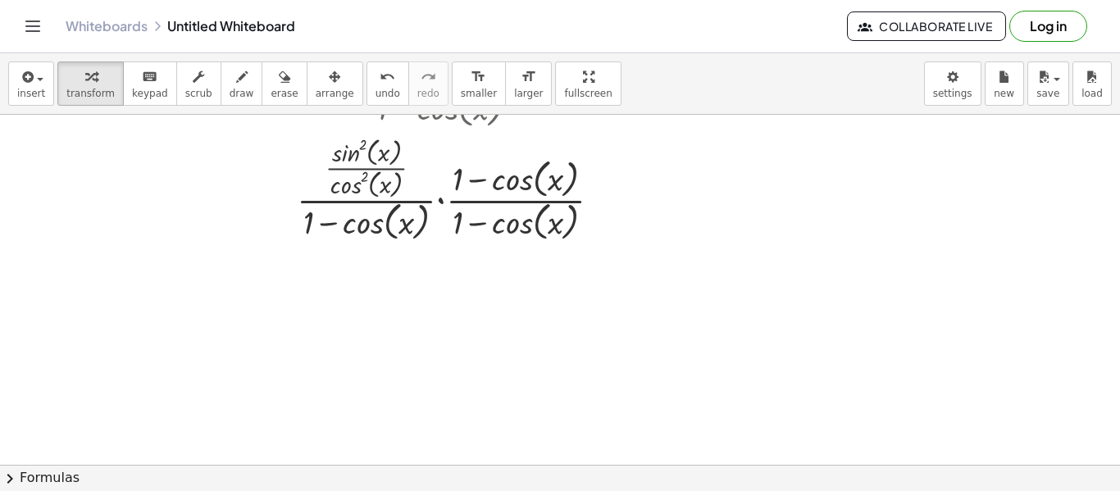
scroll to position [231, 0]
click at [440, 197] on div at bounding box center [456, 186] width 334 height 113
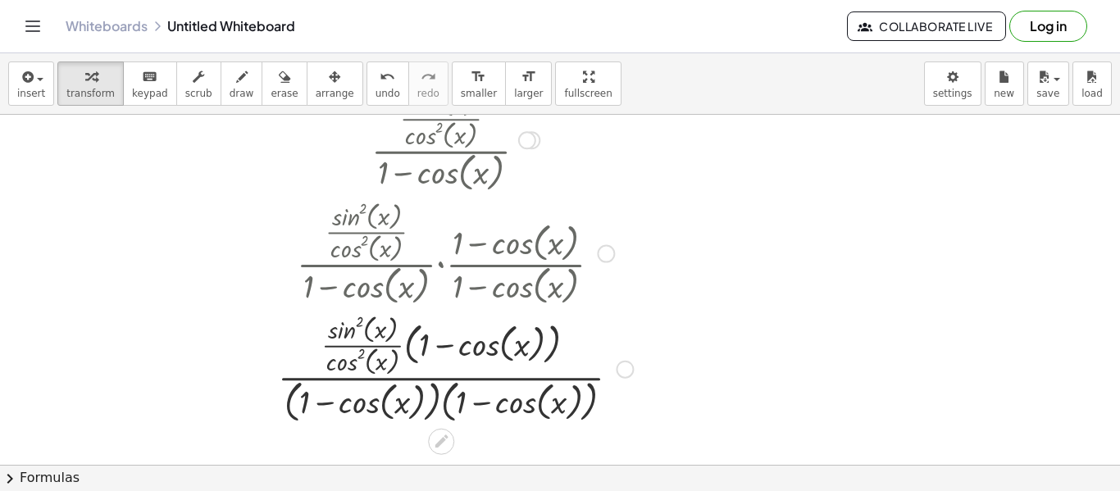
scroll to position [162, 0]
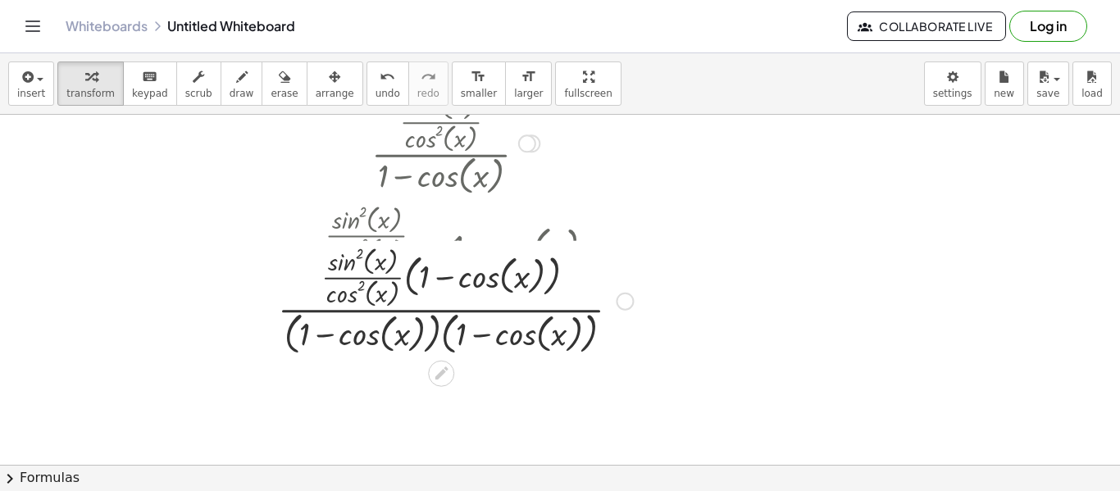
drag, startPoint x: 621, startPoint y: 371, endPoint x: 604, endPoint y: 265, distance: 107.1
click at [441, 302] on div "· · sin ( , x ) 2 · cos ( , x ) 2 · ( + 1 − cos ( , x ) ) · ( + 1 − cos ( , x )…" at bounding box center [441, 302] width 0 height 0
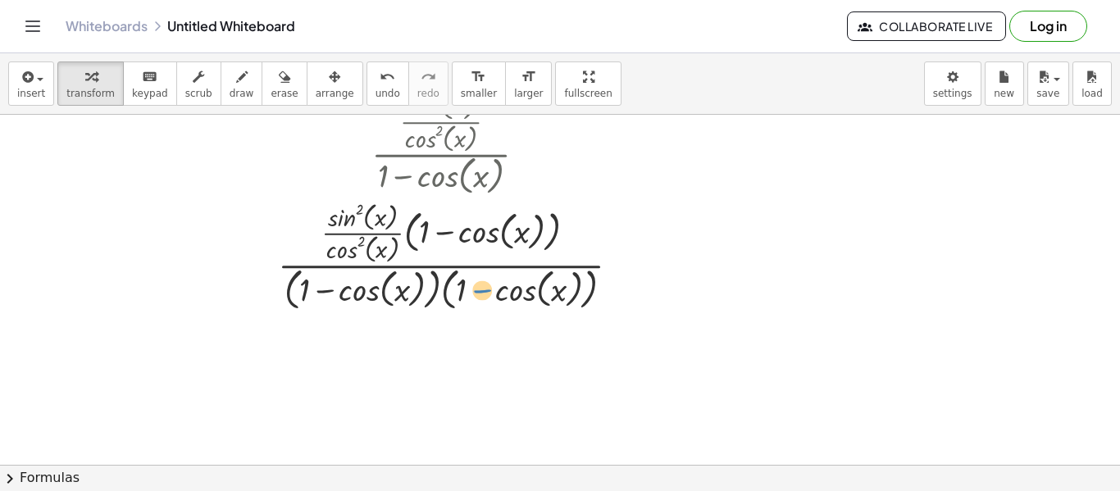
click at [481, 288] on div at bounding box center [456, 256] width 372 height 118
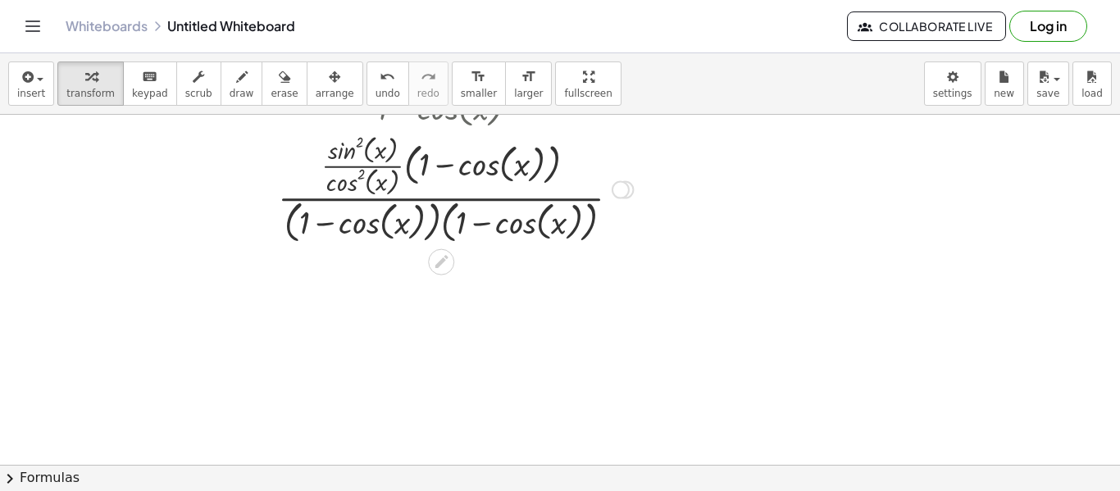
scroll to position [234, 0]
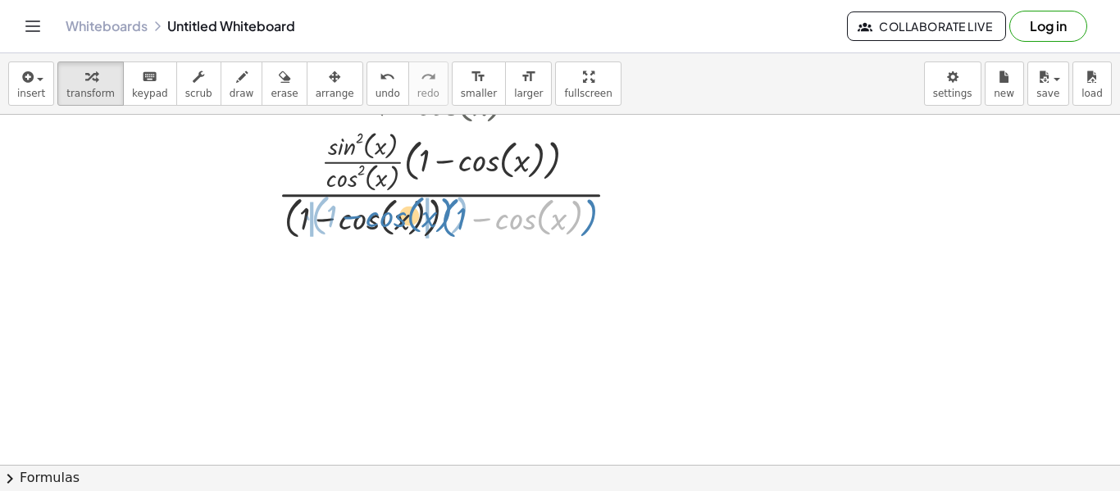
drag, startPoint x: 550, startPoint y: 215, endPoint x: 423, endPoint y: 212, distance: 127.1
click at [423, 212] on div at bounding box center [456, 184] width 372 height 118
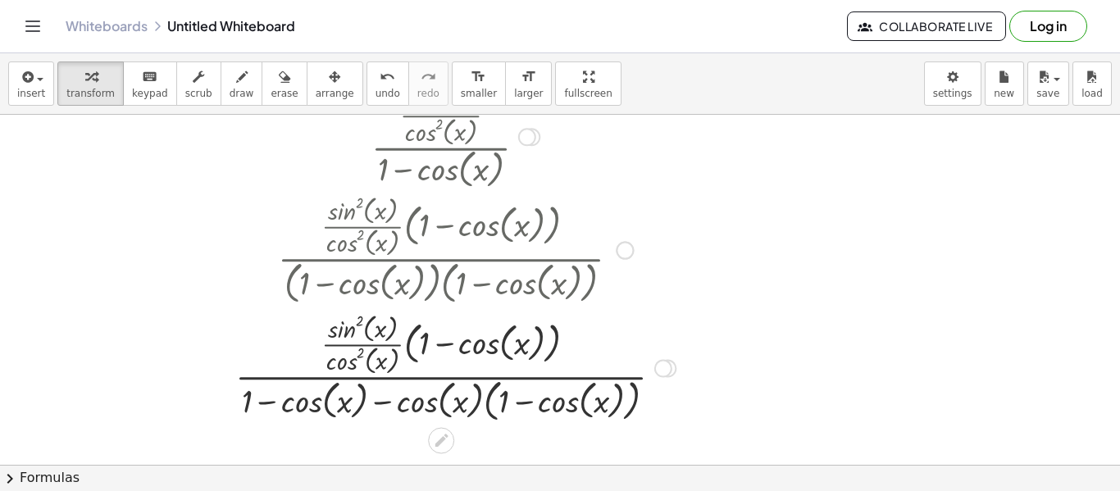
scroll to position [168, 0]
drag, startPoint x: 465, startPoint y: 407, endPoint x: 540, endPoint y: 398, distance: 75.2
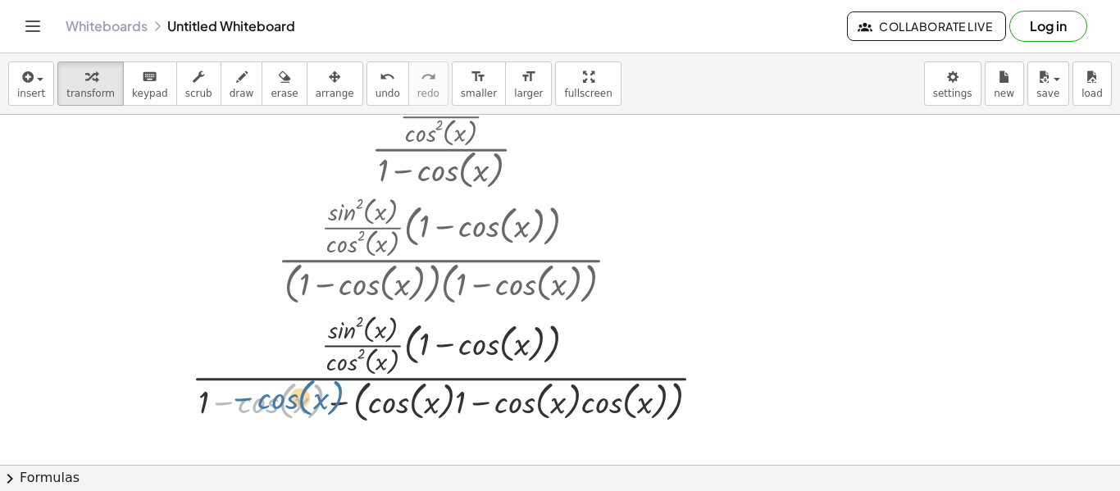
drag, startPoint x: 251, startPoint y: 395, endPoint x: 268, endPoint y: 391, distance: 17.7
click at [268, 391] on div at bounding box center [456, 368] width 544 height 118
click at [269, 399] on div at bounding box center [456, 368] width 544 height 118
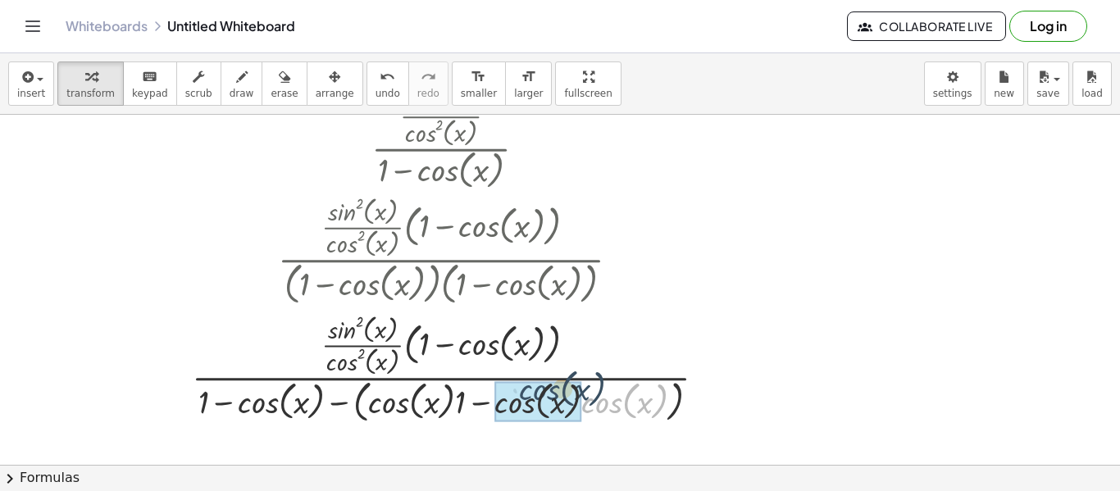
drag, startPoint x: 590, startPoint y: 410, endPoint x: 527, endPoint y: 397, distance: 63.7
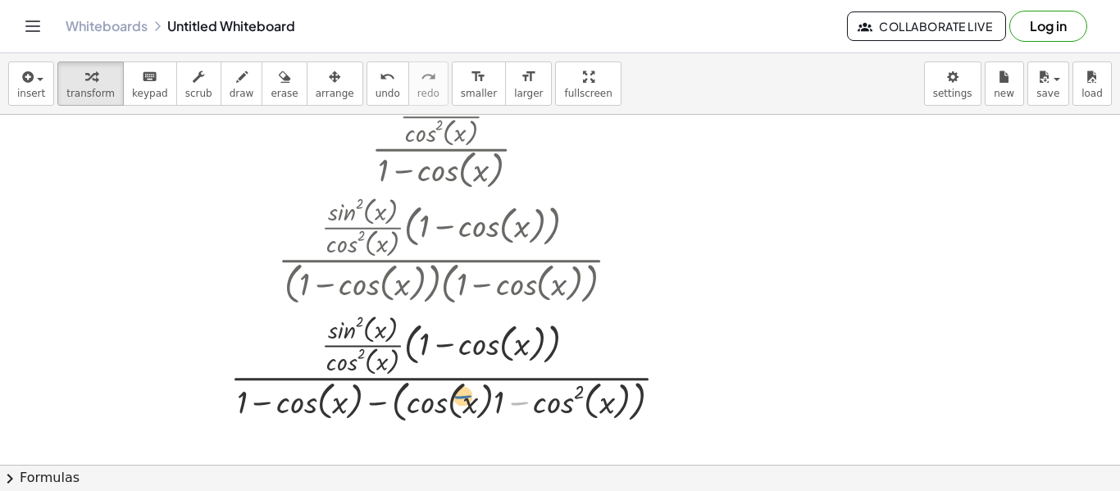
drag, startPoint x: 506, startPoint y: 406, endPoint x: 448, endPoint y: 399, distance: 58.6
click at [448, 399] on div at bounding box center [455, 368] width 467 height 118
drag, startPoint x: 499, startPoint y: 402, endPoint x: 413, endPoint y: 394, distance: 86.5
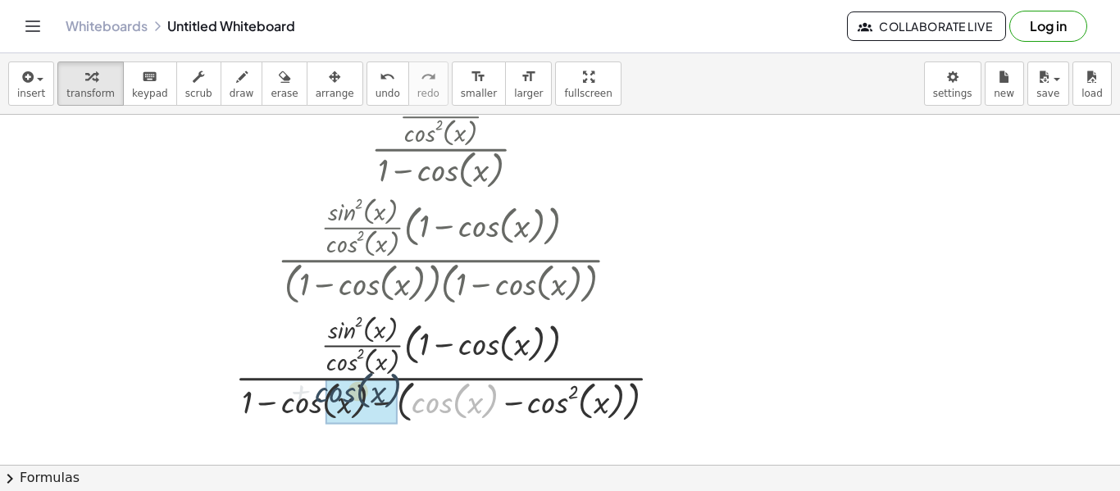
drag, startPoint x: 450, startPoint y: 402, endPoint x: 338, endPoint y: 398, distance: 112.4
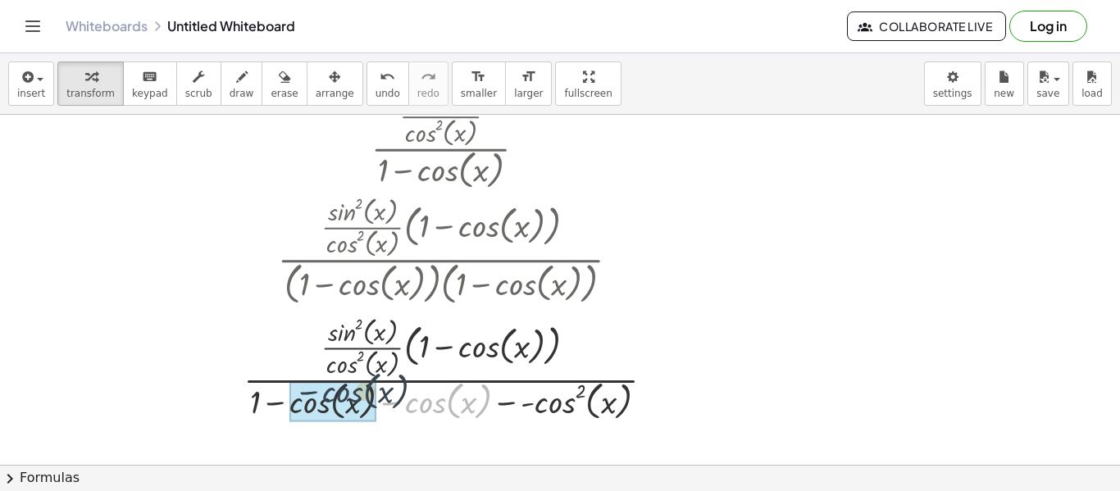
drag, startPoint x: 429, startPoint y: 402, endPoint x: 359, endPoint y: 394, distance: 70.1
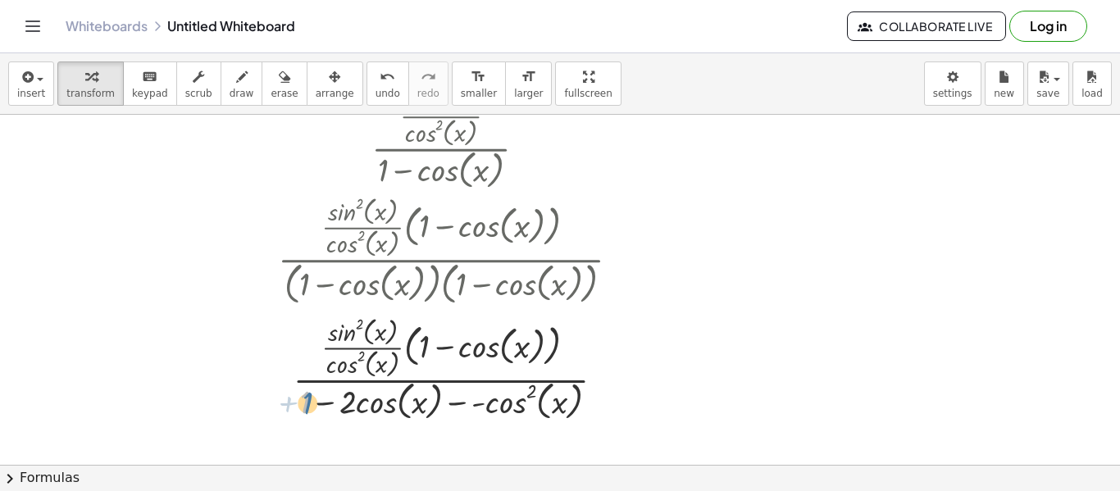
click at [307, 402] on div at bounding box center [456, 367] width 372 height 113
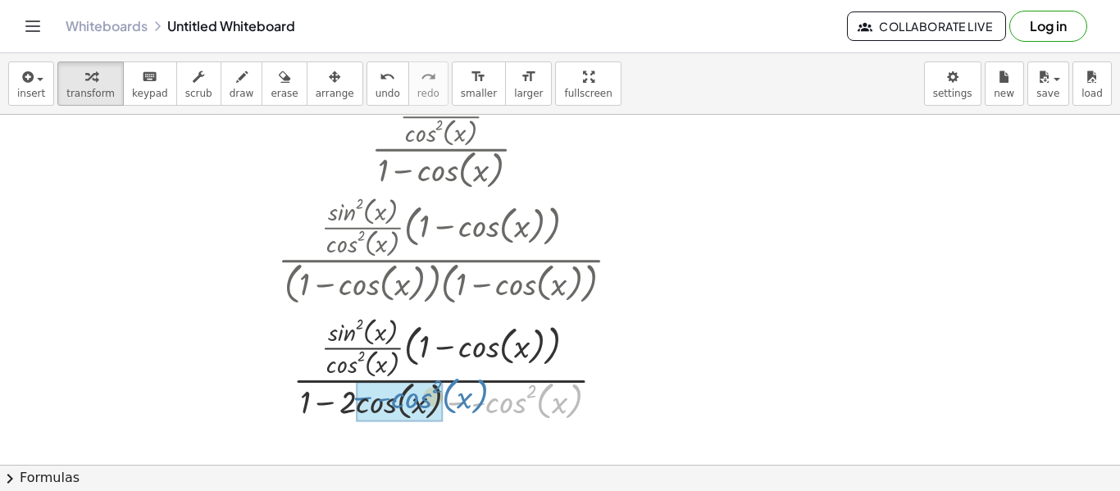
drag, startPoint x: 501, startPoint y: 402, endPoint x: 392, endPoint y: 397, distance: 109.2
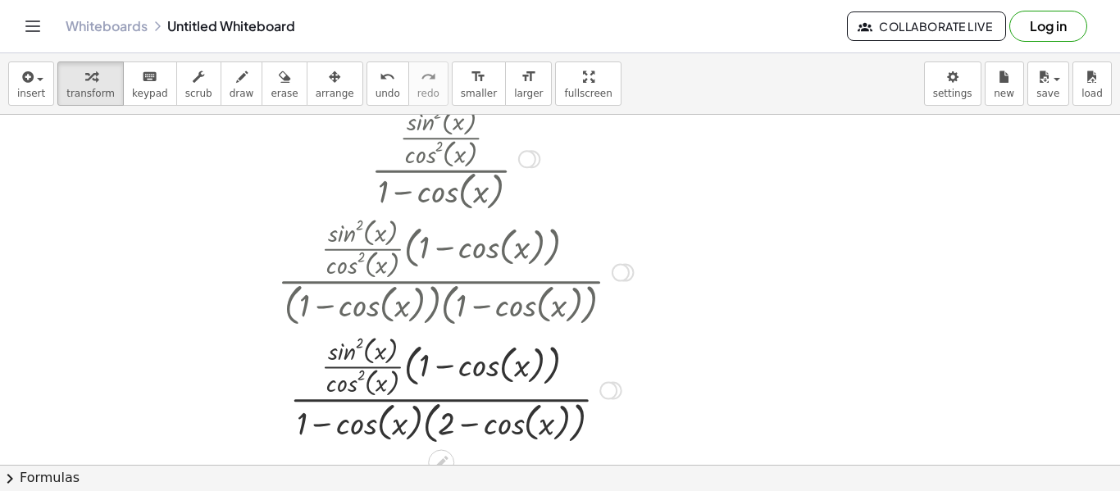
scroll to position [141, 0]
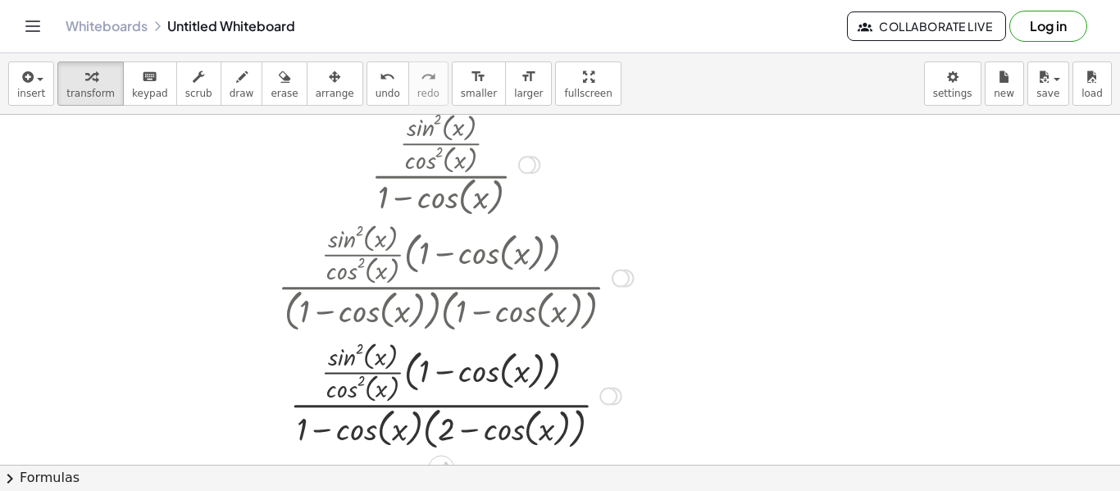
click at [523, 163] on div at bounding box center [527, 165] width 18 height 18
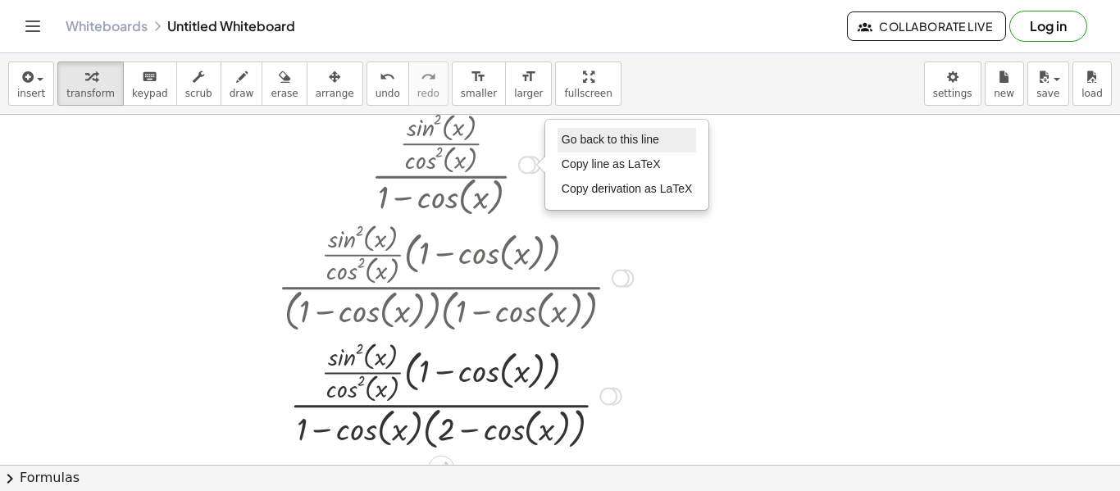
click at [590, 142] on span "Go back to this line" at bounding box center [611, 139] width 98 height 13
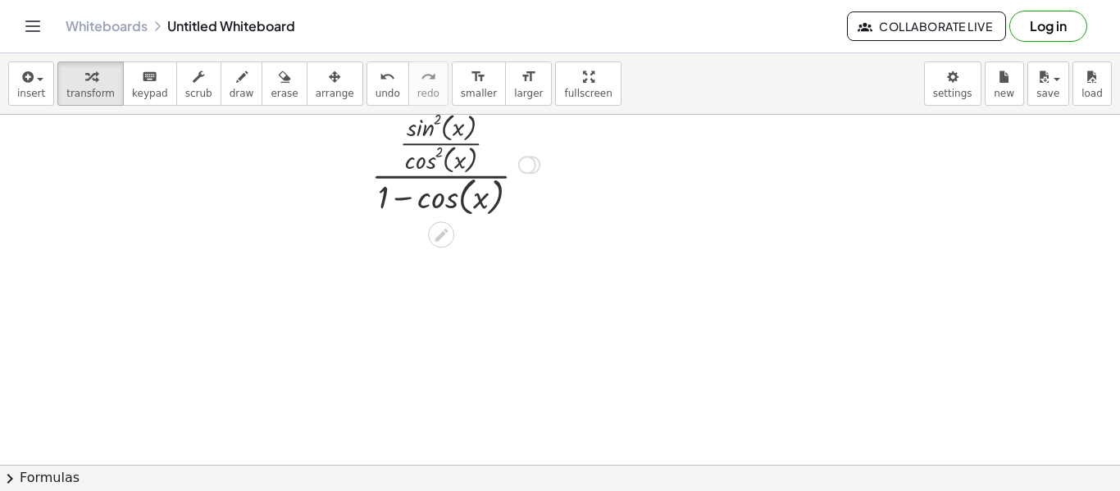
click at [531, 166] on div "Go back to this line Copy line as LaTeX Copy derivation as LaTeX" at bounding box center [527, 165] width 18 height 18
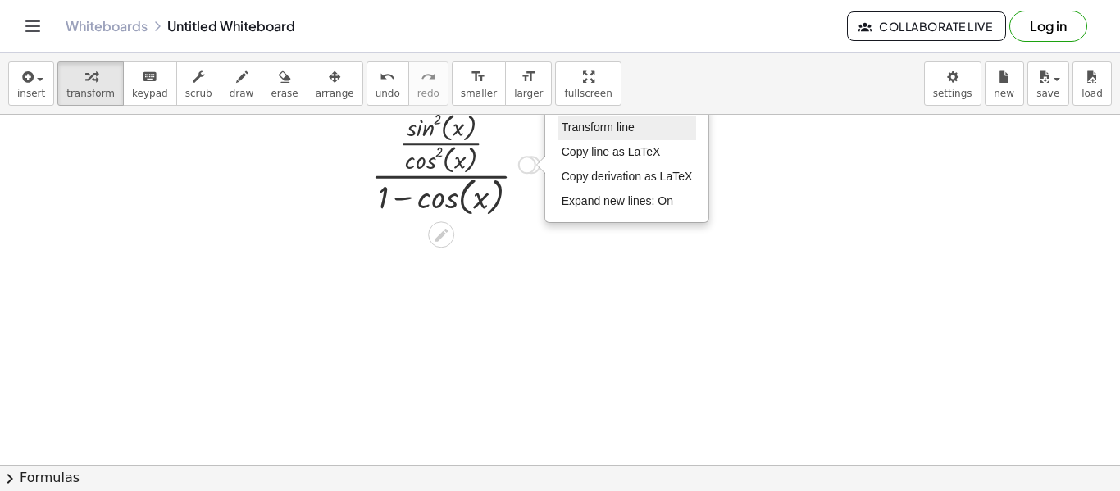
scroll to position [45, 0]
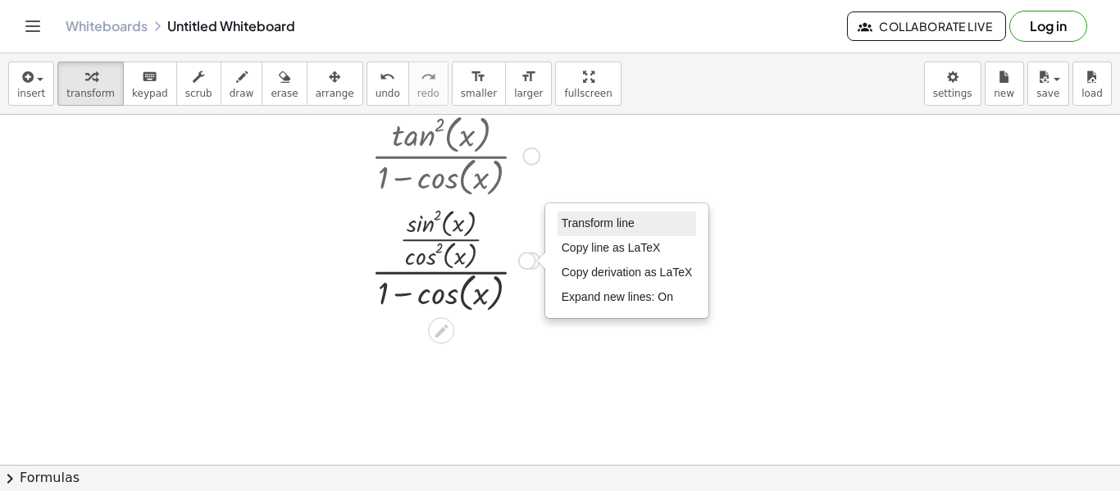
click at [609, 217] on span "Transform line" at bounding box center [598, 223] width 73 height 13
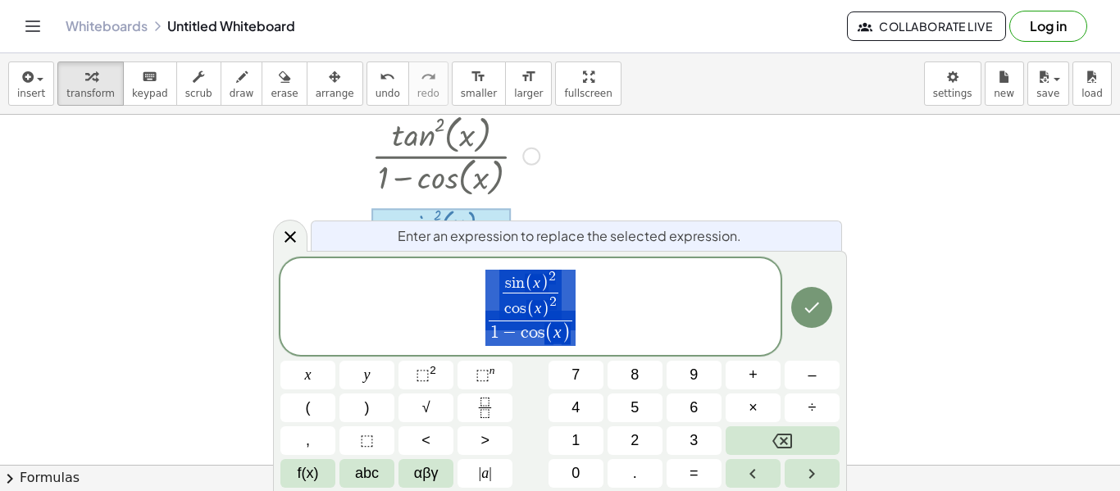
click at [634, 332] on span "s i n ( x ) 2 c o s ( x ) 2 ​ 1 − c o s ( x ) ​" at bounding box center [530, 308] width 500 height 80
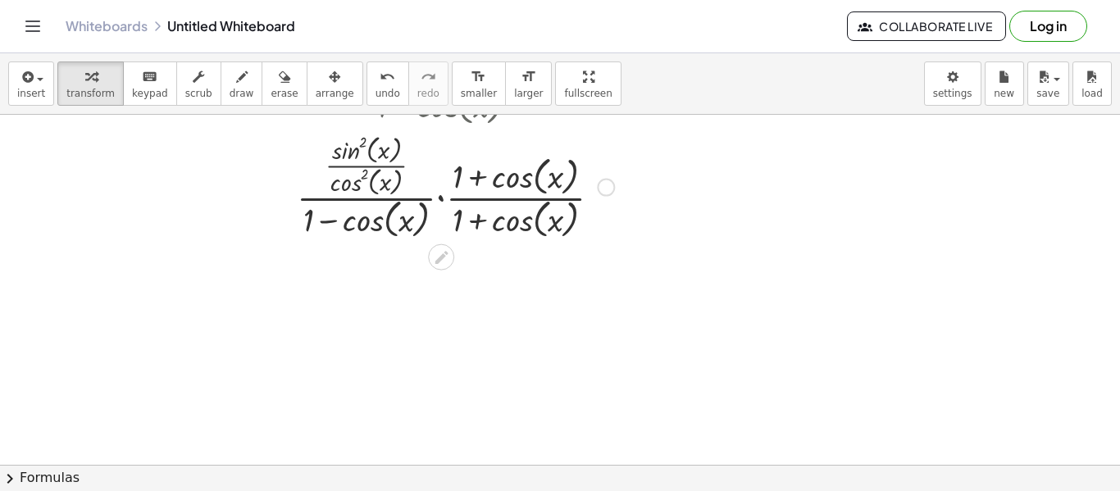
scroll to position [233, 0]
click at [440, 194] on div at bounding box center [456, 184] width 334 height 113
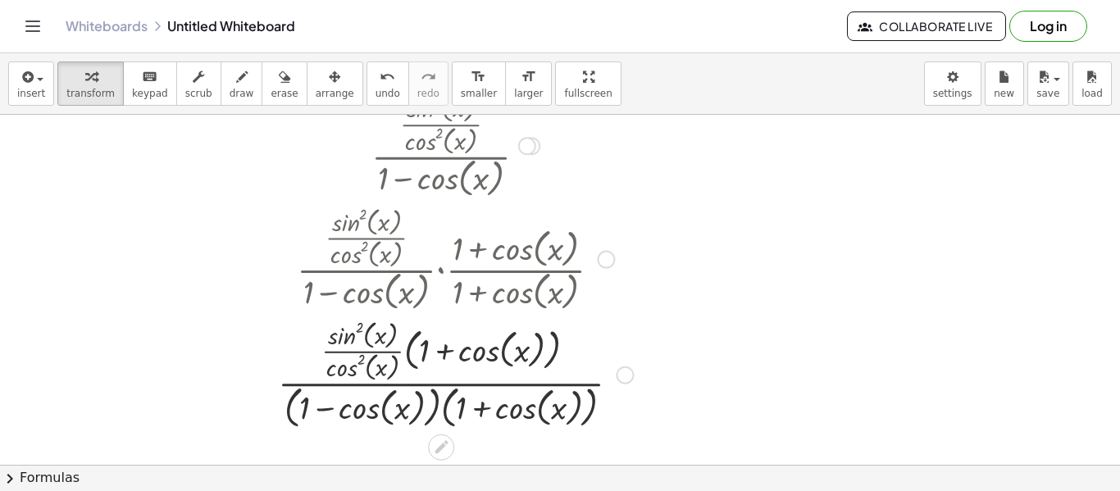
scroll to position [161, 0]
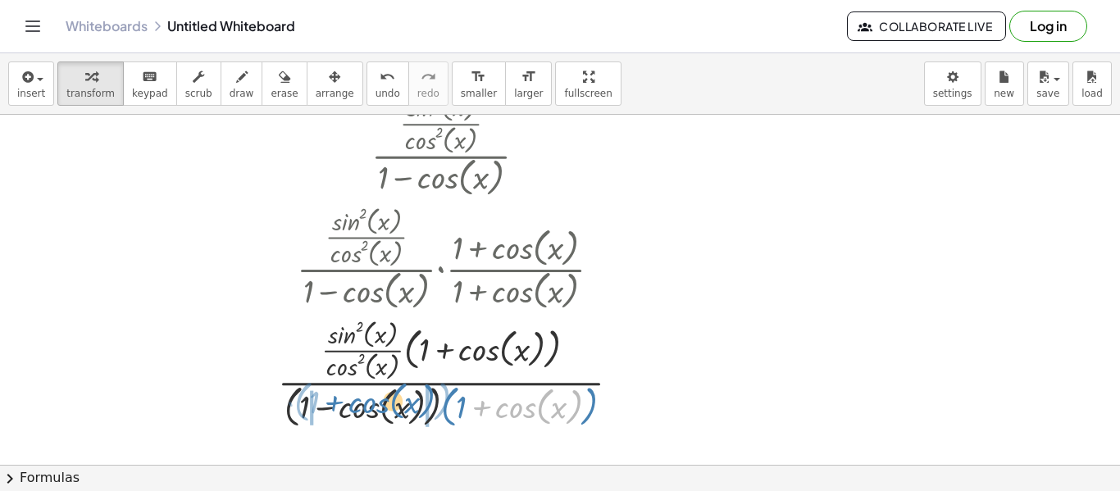
drag, startPoint x: 518, startPoint y: 408, endPoint x: 367, endPoint y: 404, distance: 151.0
click at [367, 404] on div at bounding box center [456, 373] width 372 height 118
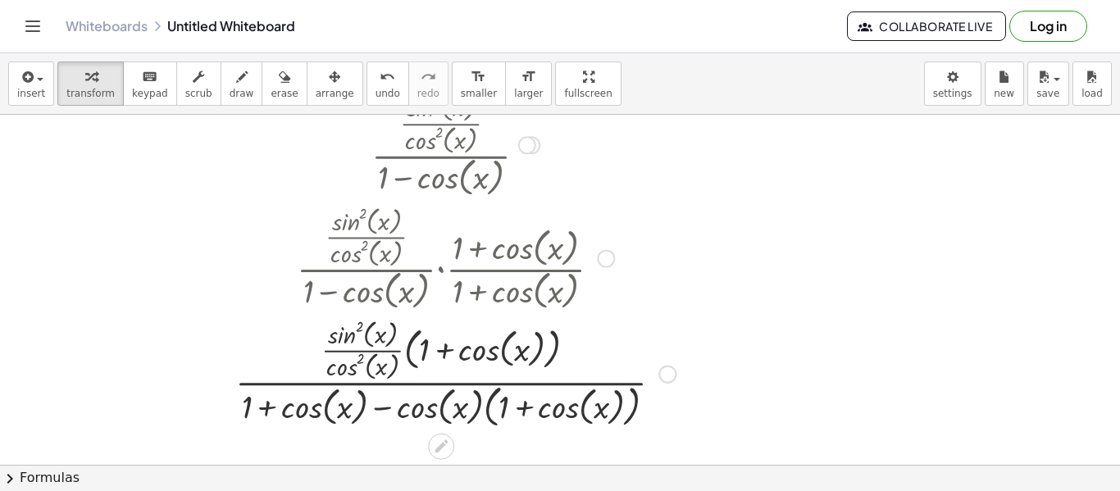
click at [307, 410] on div at bounding box center [455, 373] width 457 height 118
drag, startPoint x: 426, startPoint y: 415, endPoint x: 528, endPoint y: 411, distance: 102.6
click at [528, 411] on div at bounding box center [455, 373] width 457 height 118
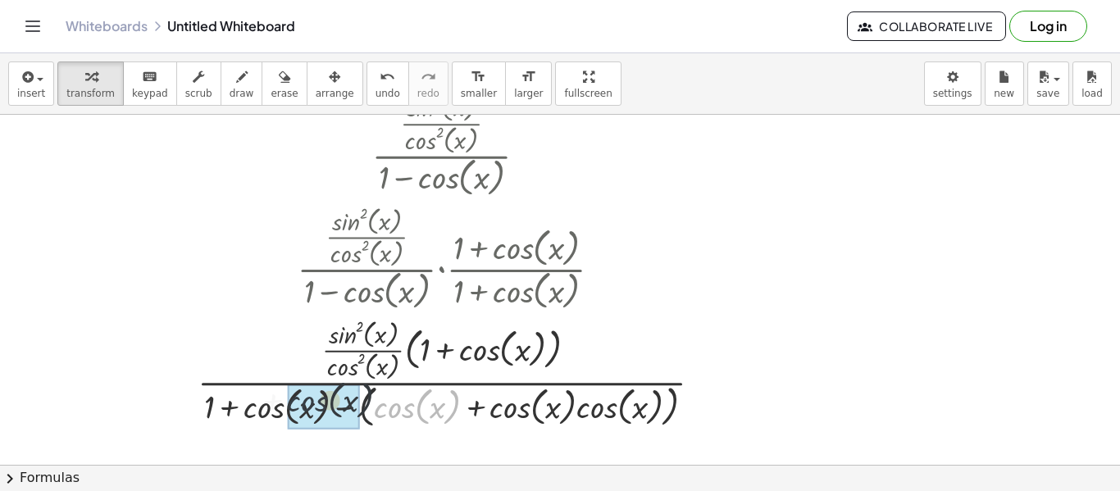
drag, startPoint x: 409, startPoint y: 408, endPoint x: 308, endPoint y: 401, distance: 101.9
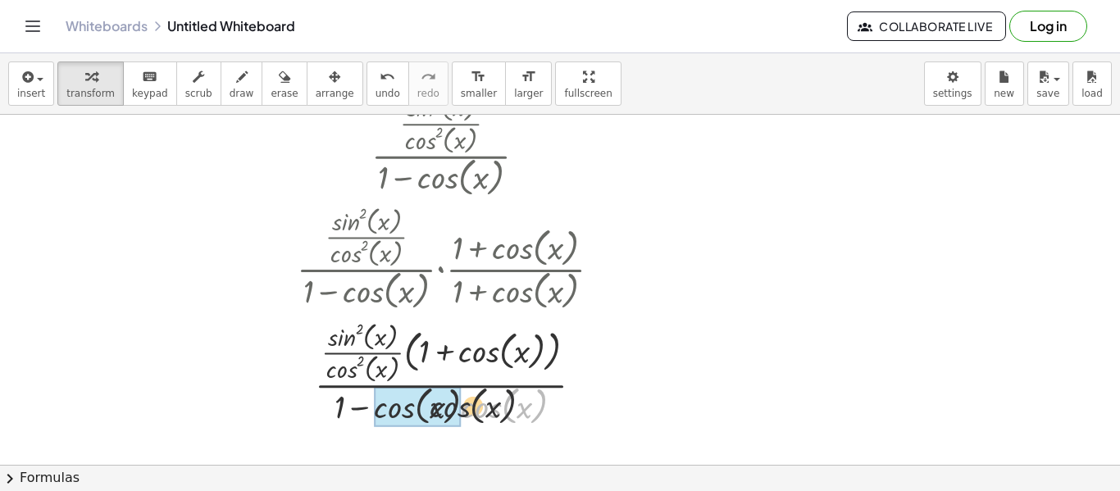
drag, startPoint x: 427, startPoint y: 412, endPoint x: 393, endPoint y: 410, distance: 34.5
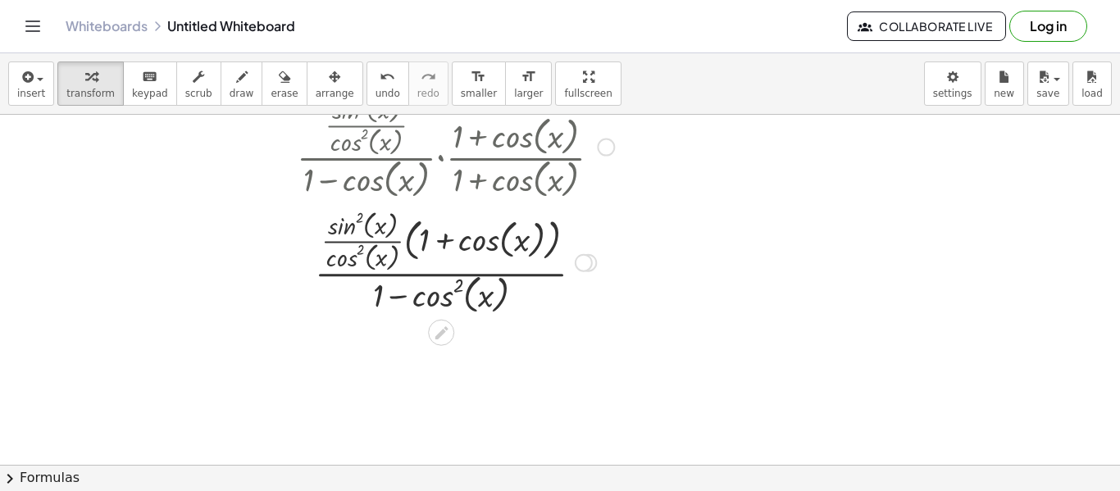
scroll to position [278, 0]
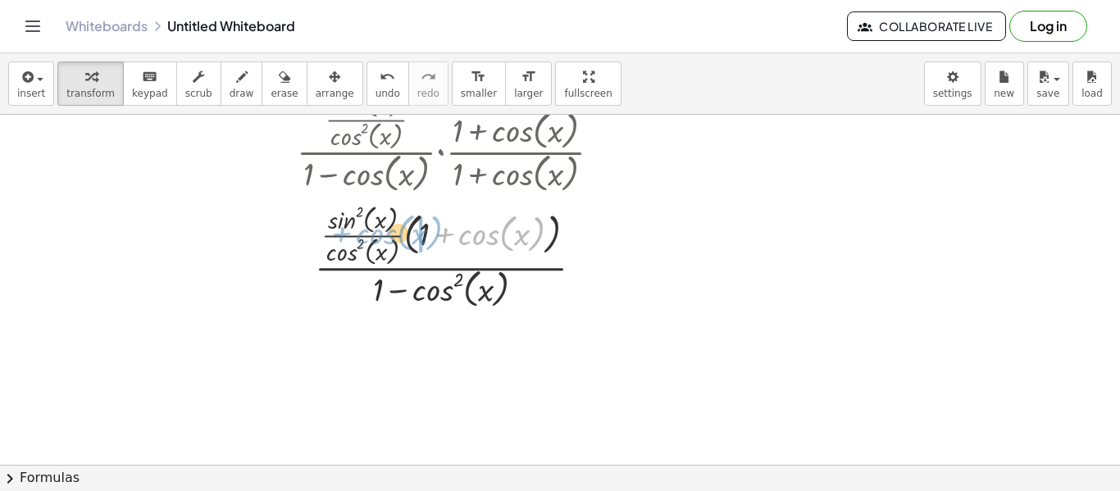
drag, startPoint x: 481, startPoint y: 240, endPoint x: 381, endPoint y: 239, distance: 100.9
click at [381, 239] on div at bounding box center [456, 255] width 334 height 113
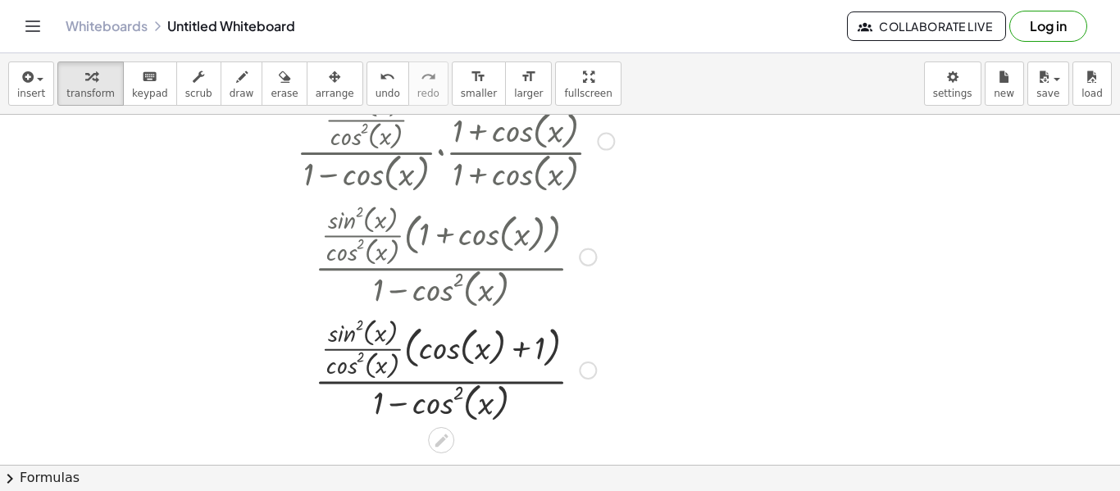
click at [445, 238] on div at bounding box center [456, 255] width 334 height 113
click at [584, 257] on div at bounding box center [588, 258] width 18 height 18
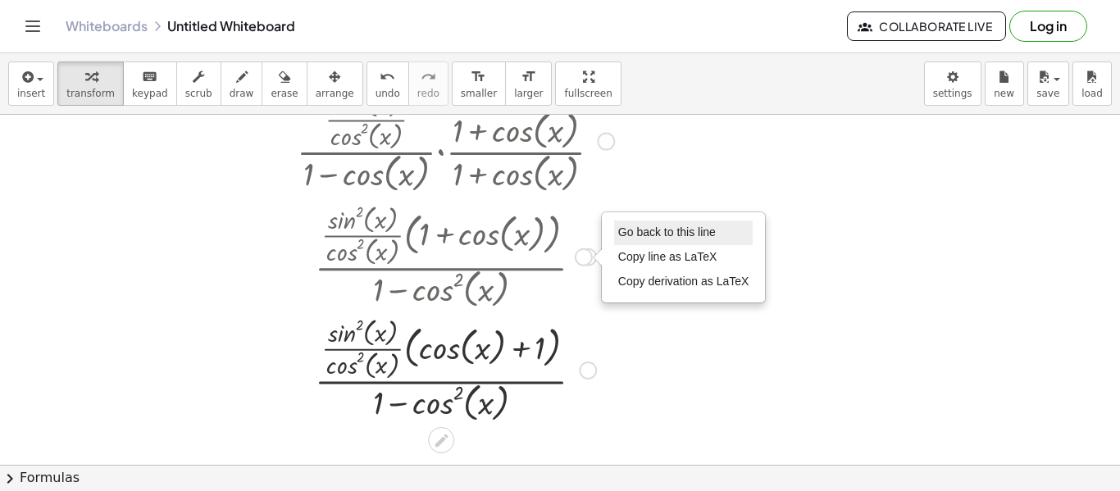
click at [627, 230] on span "Go back to this line" at bounding box center [667, 232] width 98 height 13
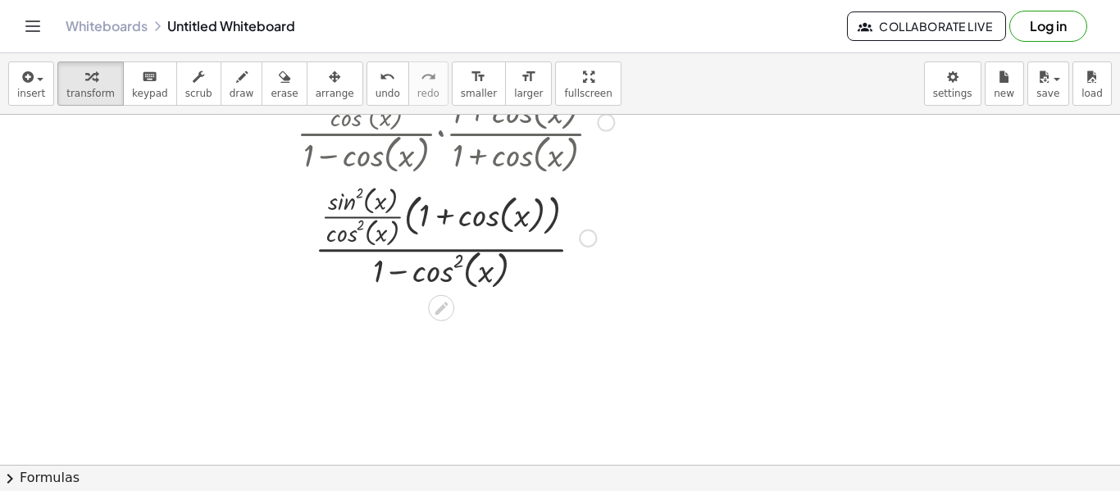
scroll to position [299, 0]
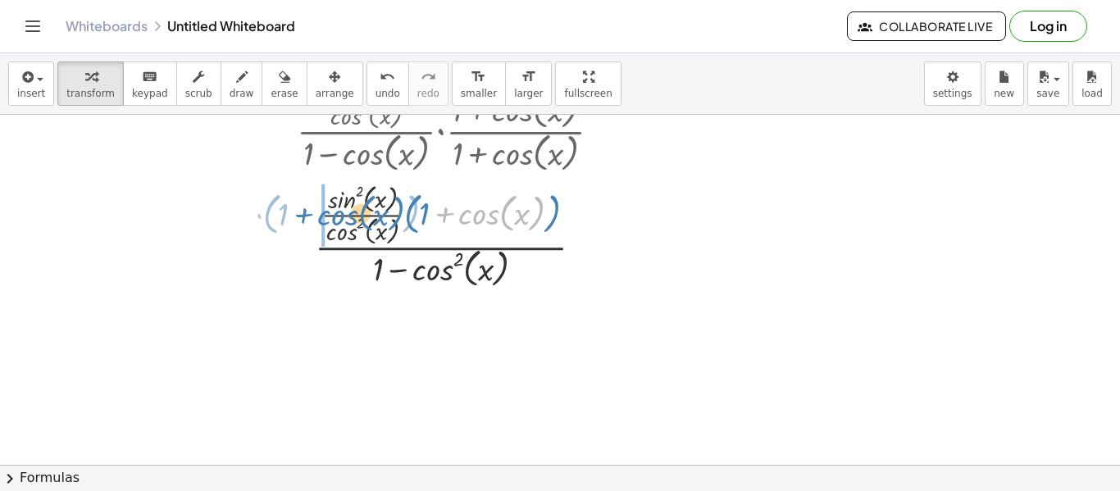
drag, startPoint x: 492, startPoint y: 217, endPoint x: 351, endPoint y: 217, distance: 141.1
click at [351, 217] on div at bounding box center [456, 235] width 334 height 113
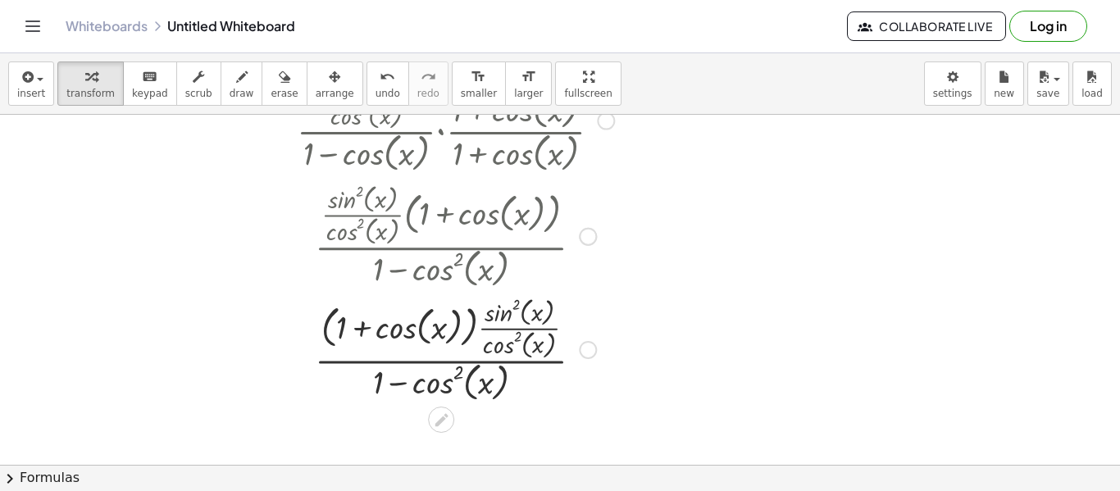
click at [590, 235] on div at bounding box center [588, 237] width 18 height 18
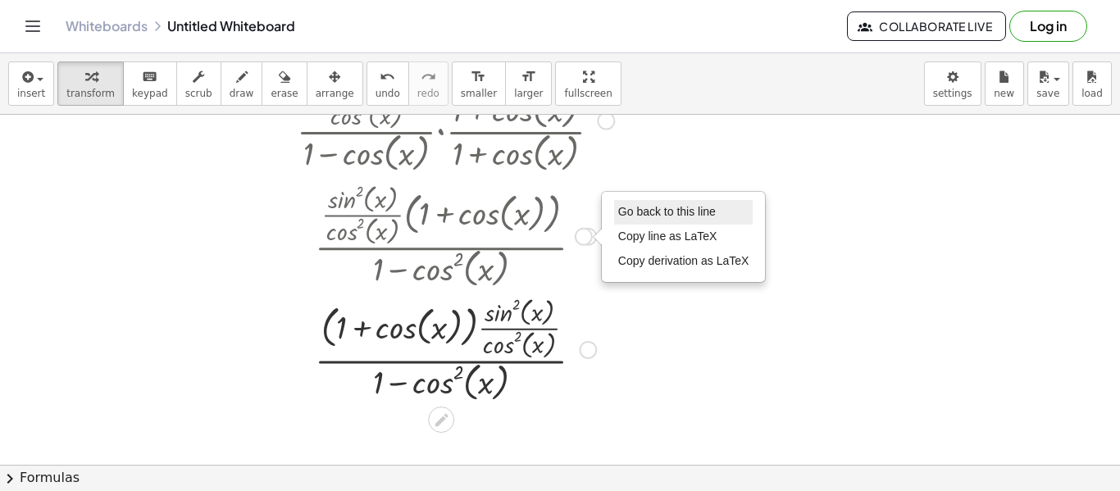
click at [637, 208] on span "Go back to this line" at bounding box center [667, 211] width 98 height 13
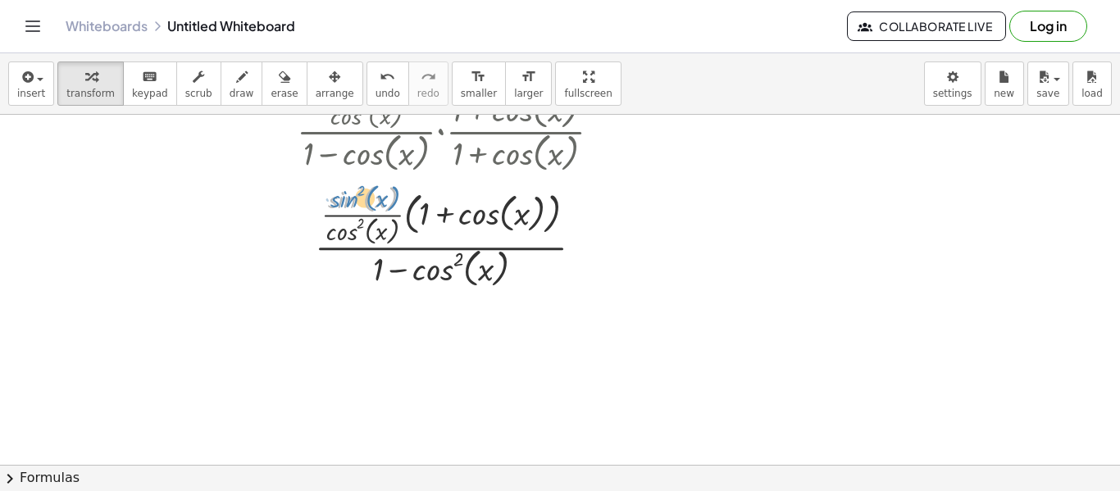
click at [335, 198] on div at bounding box center [456, 235] width 334 height 113
click at [458, 216] on div at bounding box center [456, 235] width 334 height 113
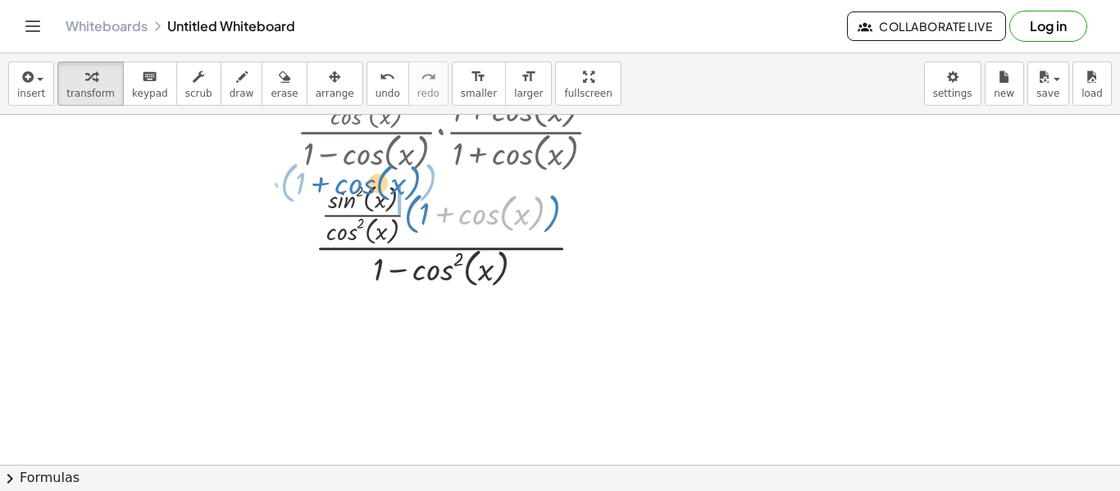
drag, startPoint x: 444, startPoint y: 214, endPoint x: 322, endPoint y: 185, distance: 124.7
click at [322, 185] on div at bounding box center [456, 235] width 334 height 113
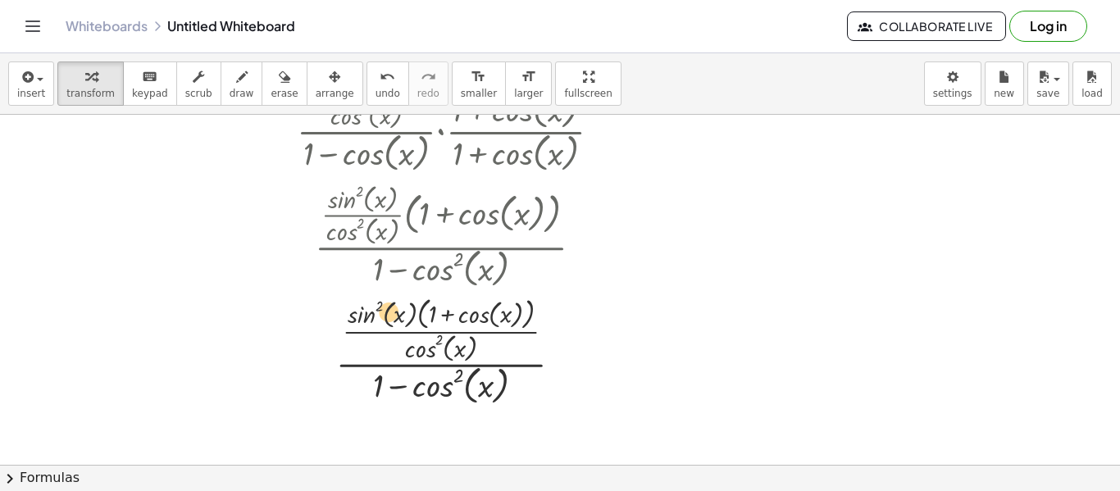
drag, startPoint x: 441, startPoint y: 316, endPoint x: 339, endPoint y: 313, distance: 102.5
click at [339, 313] on div at bounding box center [456, 350] width 334 height 117
drag, startPoint x: 358, startPoint y: 317, endPoint x: 445, endPoint y: 317, distance: 87.8
click at [445, 317] on div at bounding box center [456, 350] width 334 height 117
drag, startPoint x: 397, startPoint y: 319, endPoint x: 349, endPoint y: 315, distance: 47.7
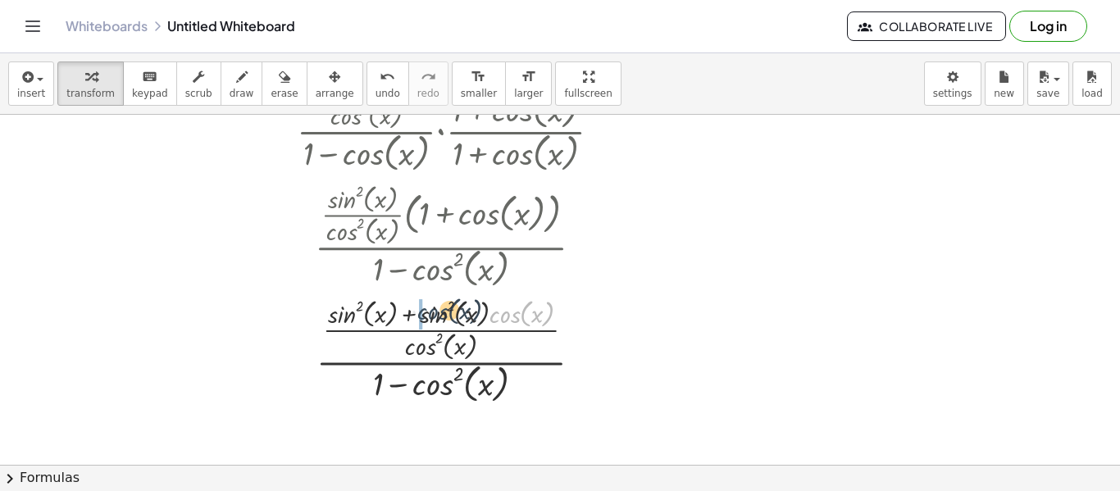
drag, startPoint x: 501, startPoint y: 316, endPoint x: 449, endPoint y: 313, distance: 51.7
click at [449, 313] on div at bounding box center [456, 350] width 334 height 113
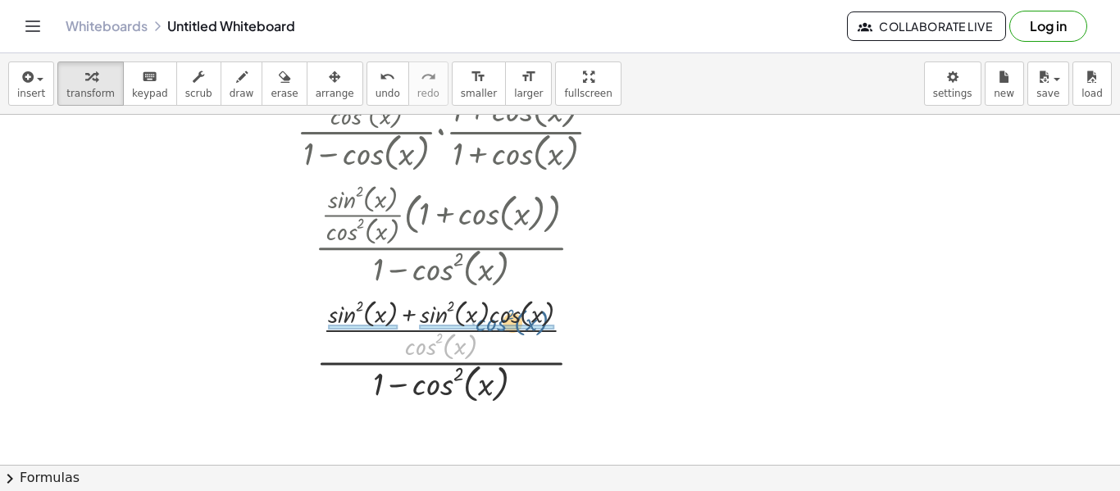
drag, startPoint x: 424, startPoint y: 346, endPoint x: 495, endPoint y: 322, distance: 75.2
click at [495, 322] on div at bounding box center [456, 350] width 334 height 113
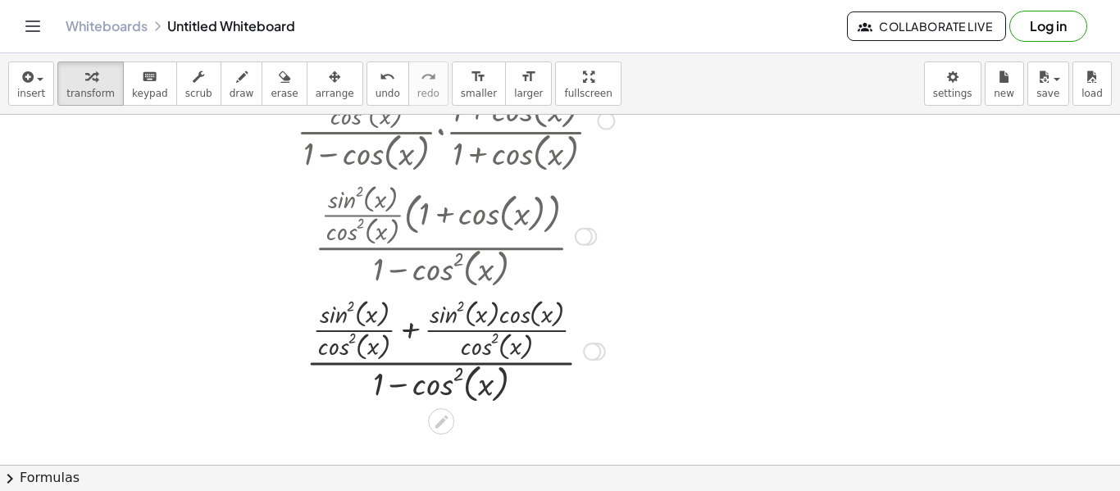
click at [363, 331] on div at bounding box center [456, 350] width 334 height 113
drag, startPoint x: 481, startPoint y: 348, endPoint x: 527, endPoint y: 312, distance: 59.1
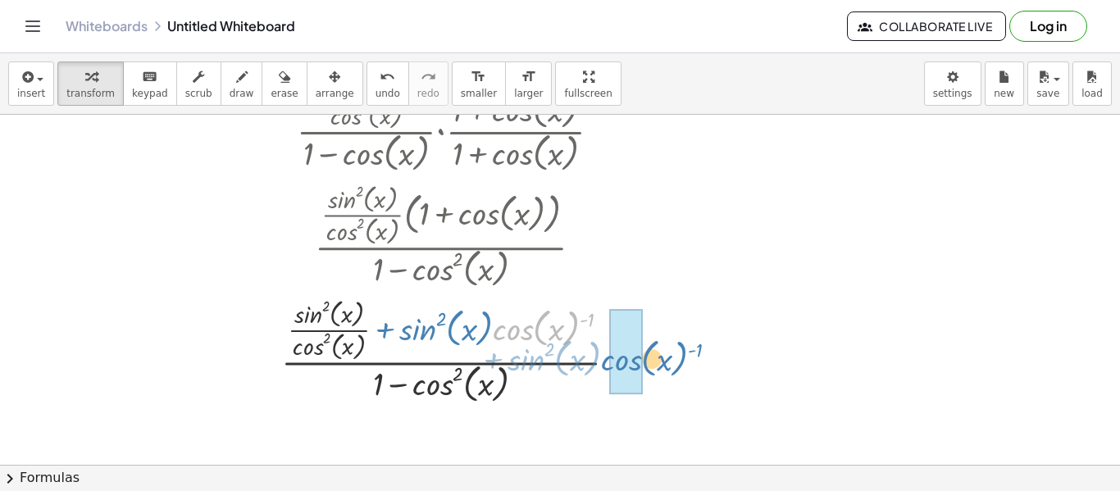
drag, startPoint x: 508, startPoint y: 331, endPoint x: 615, endPoint y: 362, distance: 110.9
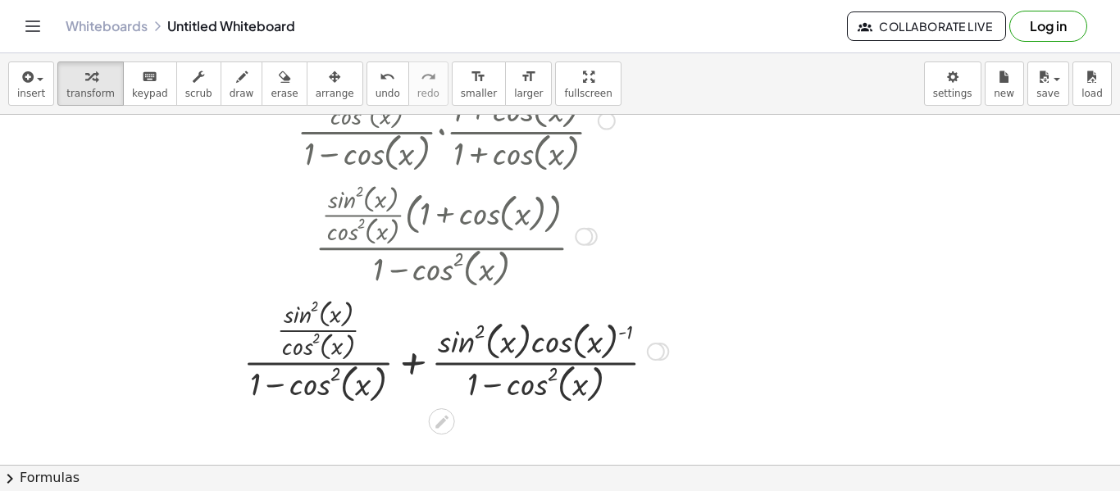
click at [417, 362] on div at bounding box center [455, 350] width 441 height 113
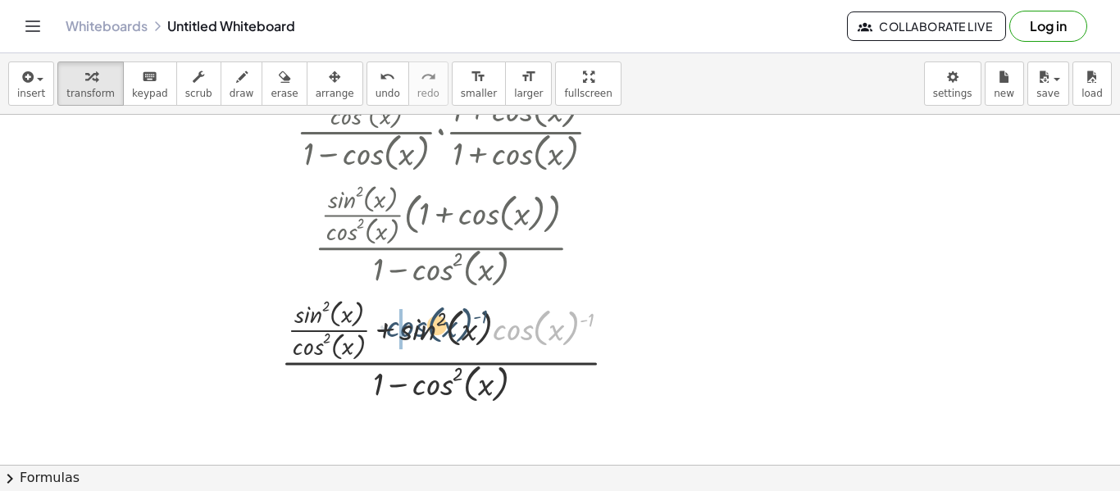
drag, startPoint x: 523, startPoint y: 329, endPoint x: 415, endPoint y: 326, distance: 108.3
click at [415, 326] on div at bounding box center [455, 350] width 365 height 113
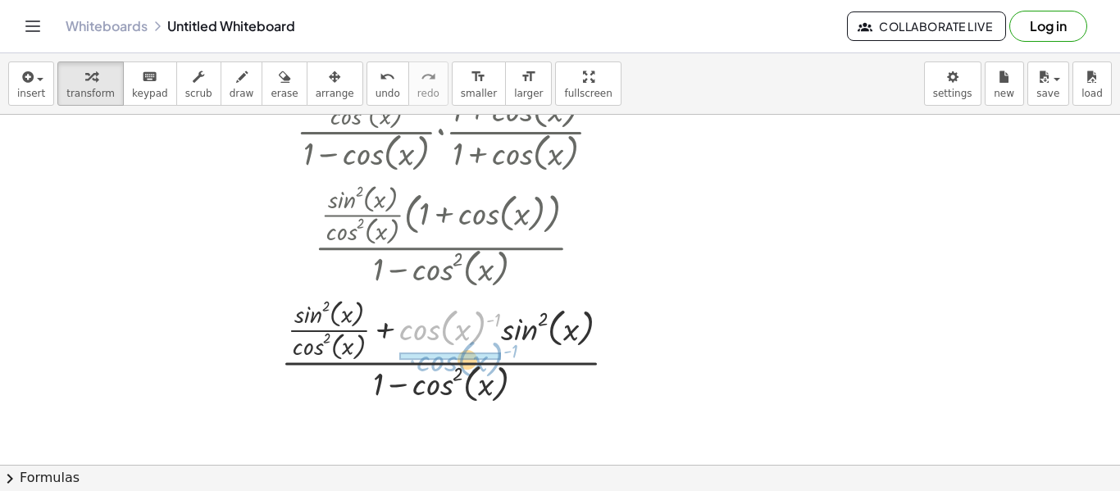
drag, startPoint x: 422, startPoint y: 326, endPoint x: 441, endPoint y: 353, distance: 33.5
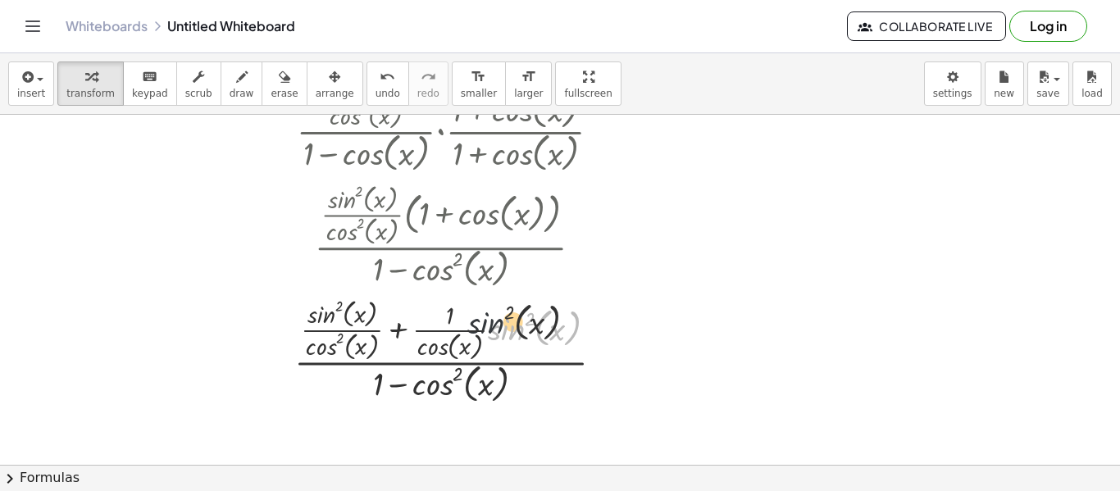
drag, startPoint x: 508, startPoint y: 334, endPoint x: 431, endPoint y: 315, distance: 79.4
click at [431, 315] on div at bounding box center [455, 350] width 339 height 113
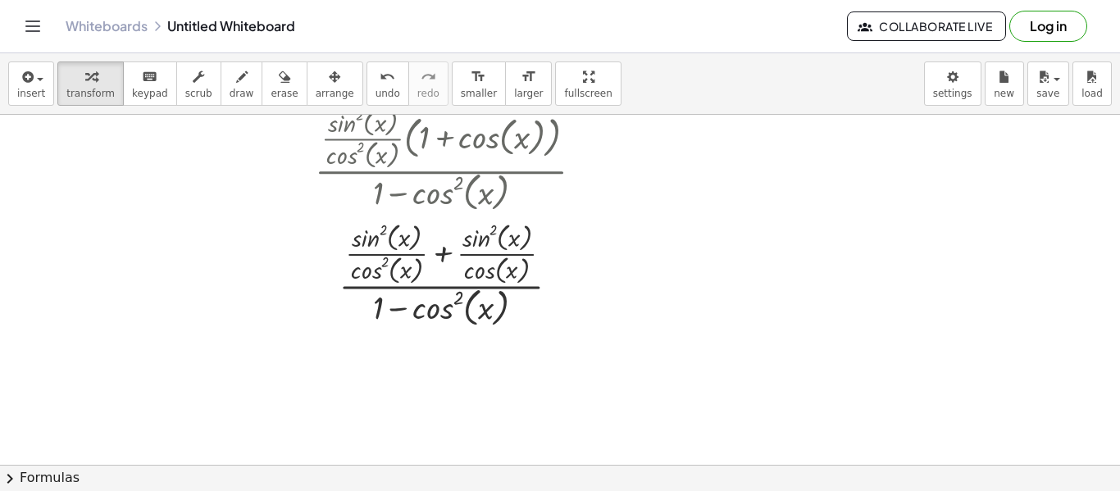
scroll to position [376, 0]
click at [823, 479] on button "chevron_right Formulas" at bounding box center [560, 478] width 1120 height 26
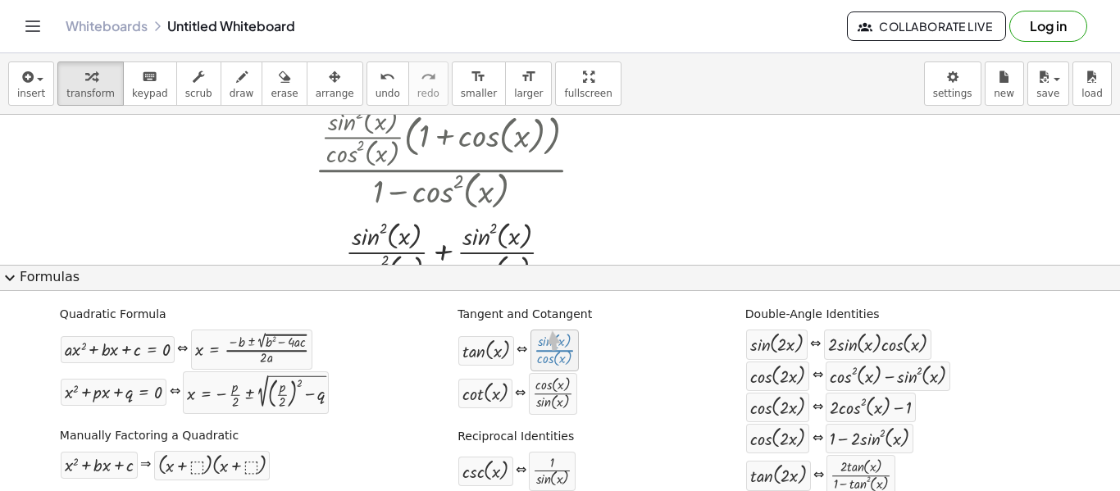
drag, startPoint x: 549, startPoint y: 355, endPoint x: 547, endPoint y: 336, distance: 19.0
drag, startPoint x: 494, startPoint y: 344, endPoint x: 395, endPoint y: 240, distance: 142.7
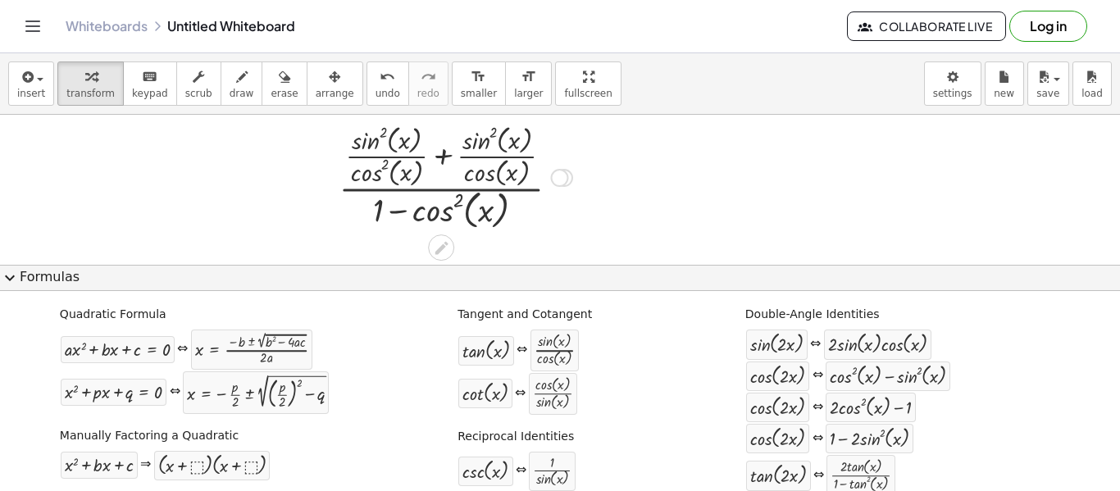
scroll to position [472, 0]
drag, startPoint x: 486, startPoint y: 353, endPoint x: 386, endPoint y: 137, distance: 238.2
click at [486, 285] on button "expand_more Formulas" at bounding box center [560, 278] width 1120 height 26
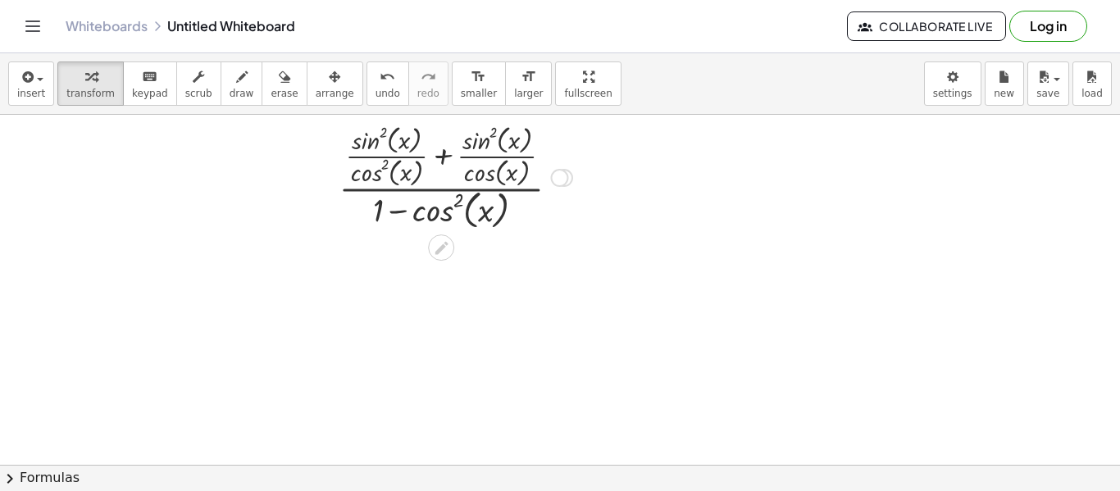
click at [394, 159] on div at bounding box center [456, 176] width 334 height 113
drag, startPoint x: 383, startPoint y: 167, endPoint x: 386, endPoint y: 155, distance: 12.7
click at [386, 155] on div at bounding box center [456, 176] width 334 height 113
click at [384, 133] on div at bounding box center [456, 176] width 334 height 113
click at [385, 166] on div at bounding box center [456, 176] width 334 height 113
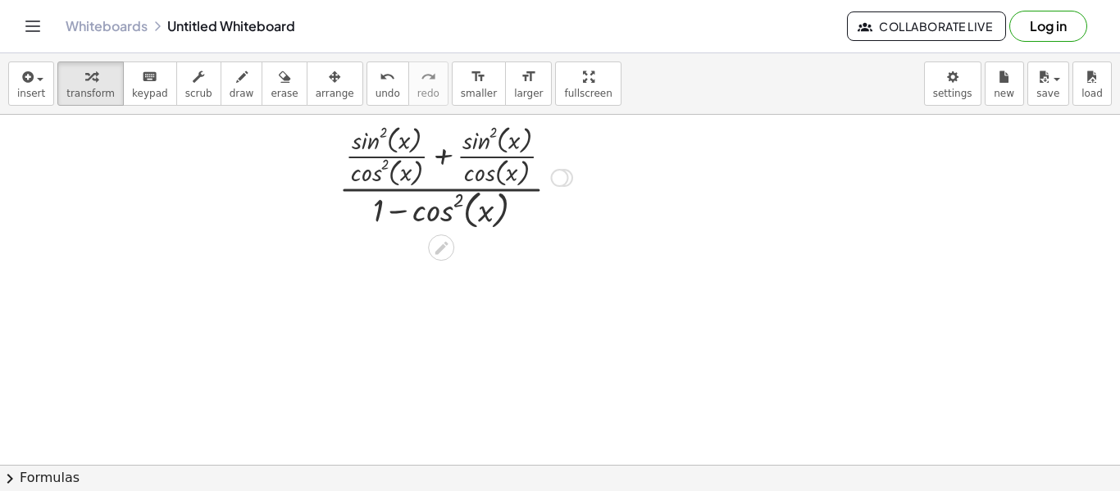
click at [385, 132] on div at bounding box center [456, 176] width 334 height 113
drag, startPoint x: 388, startPoint y: 130, endPoint x: 333, endPoint y: 155, distance: 60.2
click at [333, 155] on div at bounding box center [456, 176] width 334 height 113
click at [391, 155] on div at bounding box center [456, 176] width 334 height 113
drag, startPoint x: 385, startPoint y: 167, endPoint x: 549, endPoint y: 148, distance: 166.0
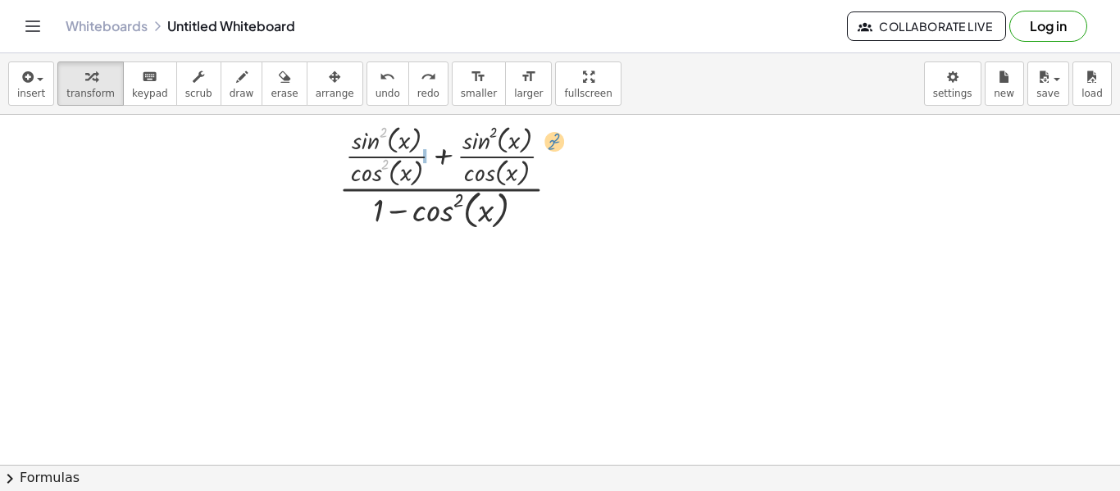
click at [549, 148] on div at bounding box center [456, 176] width 334 height 113
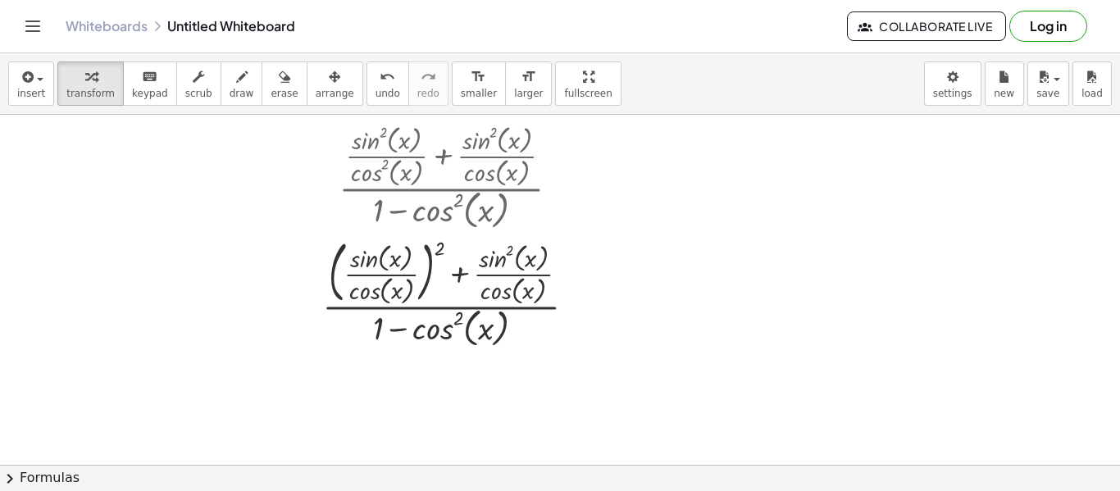
click at [462, 462] on div at bounding box center [560, 91] width 1120 height 898
click at [469, 472] on button "chevron_right Formulas" at bounding box center [560, 478] width 1120 height 26
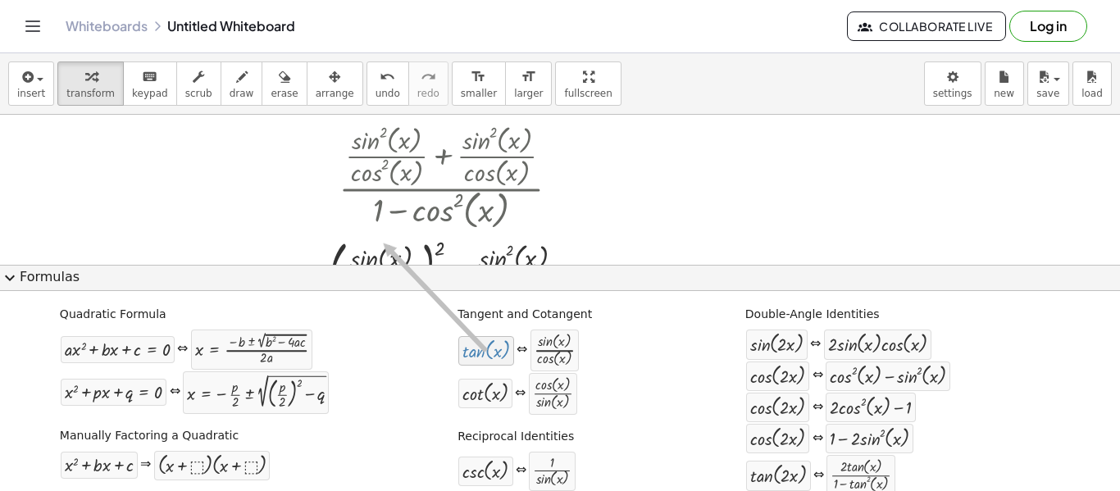
drag, startPoint x: 494, startPoint y: 362, endPoint x: 482, endPoint y: 219, distance: 143.2
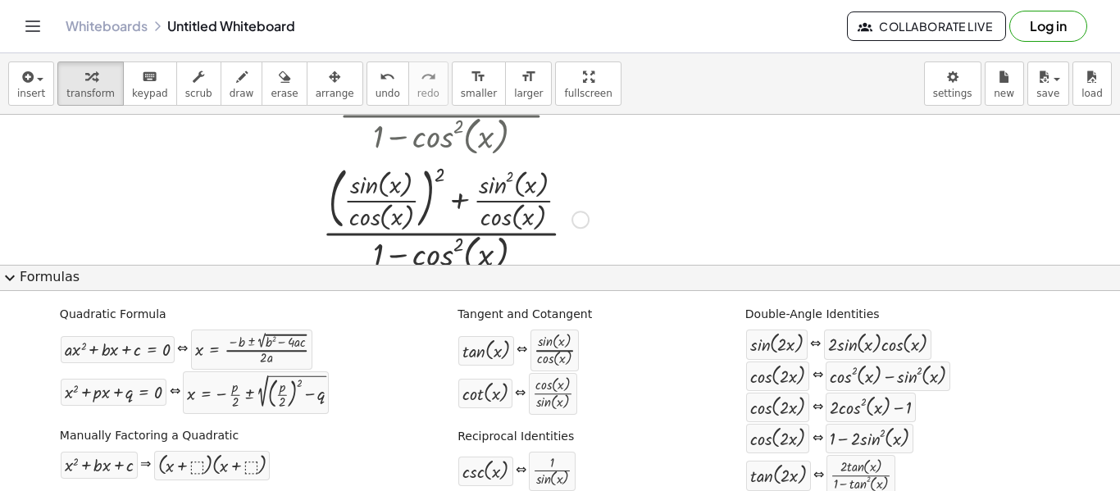
scroll to position [547, 0]
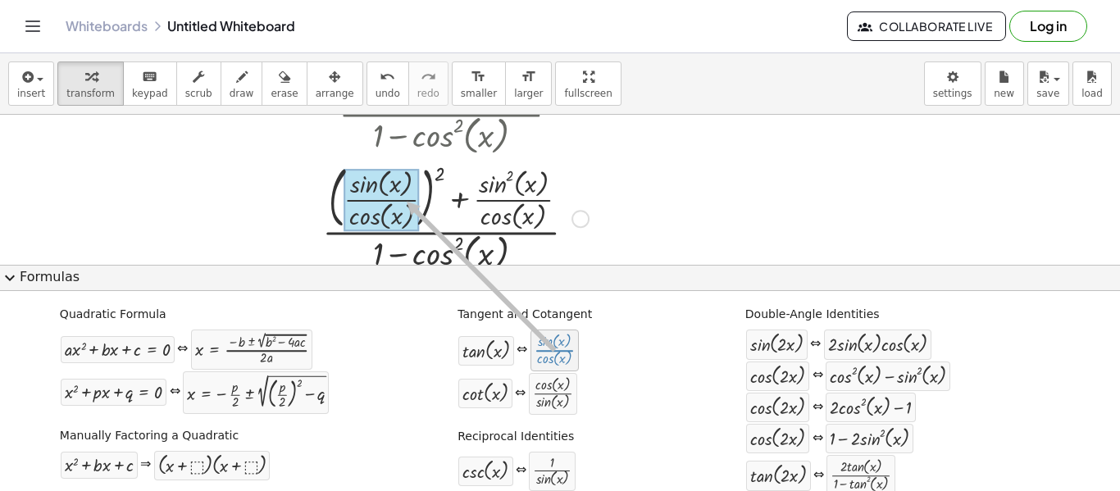
drag, startPoint x: 562, startPoint y: 346, endPoint x: 399, endPoint y: 199, distance: 218.9
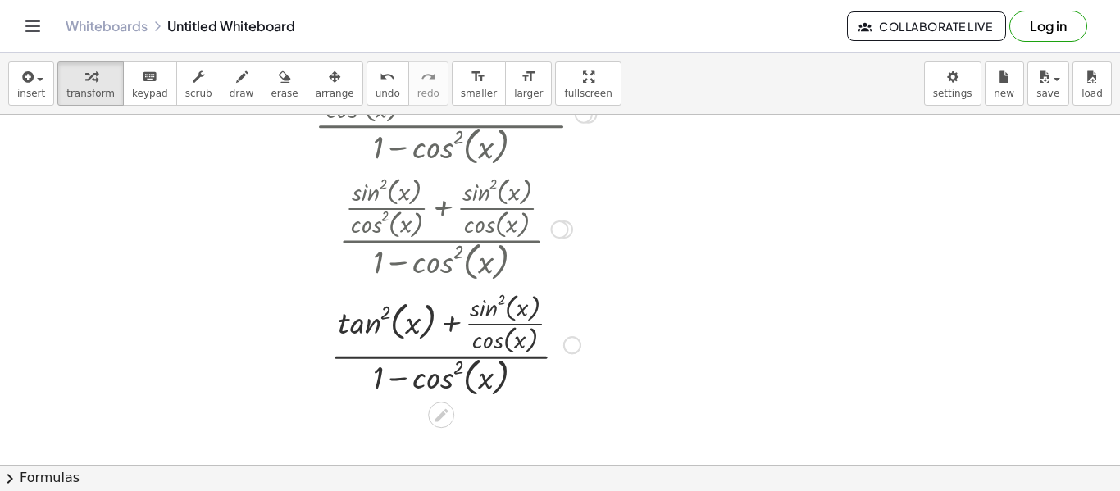
scroll to position [430, 0]
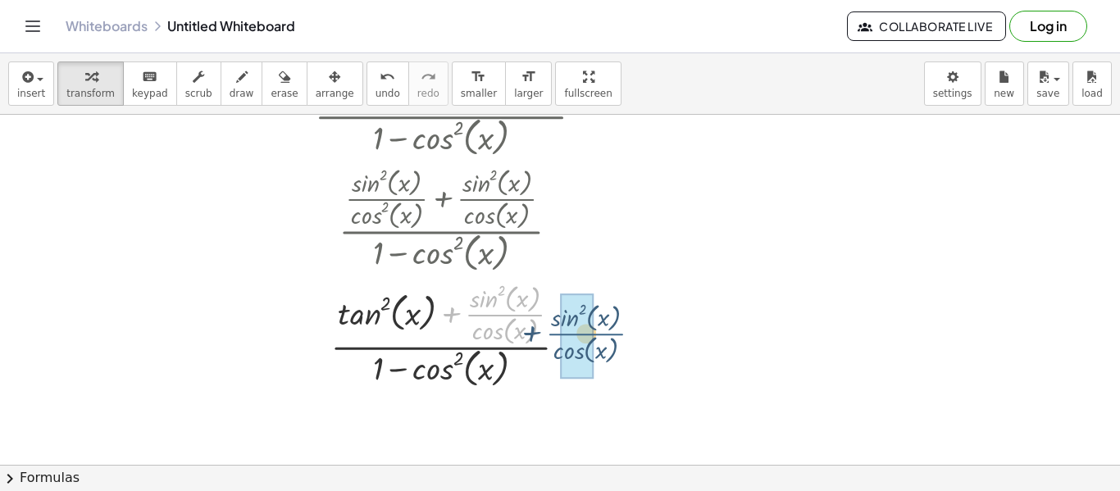
drag, startPoint x: 481, startPoint y: 314, endPoint x: 572, endPoint y: 340, distance: 95.3
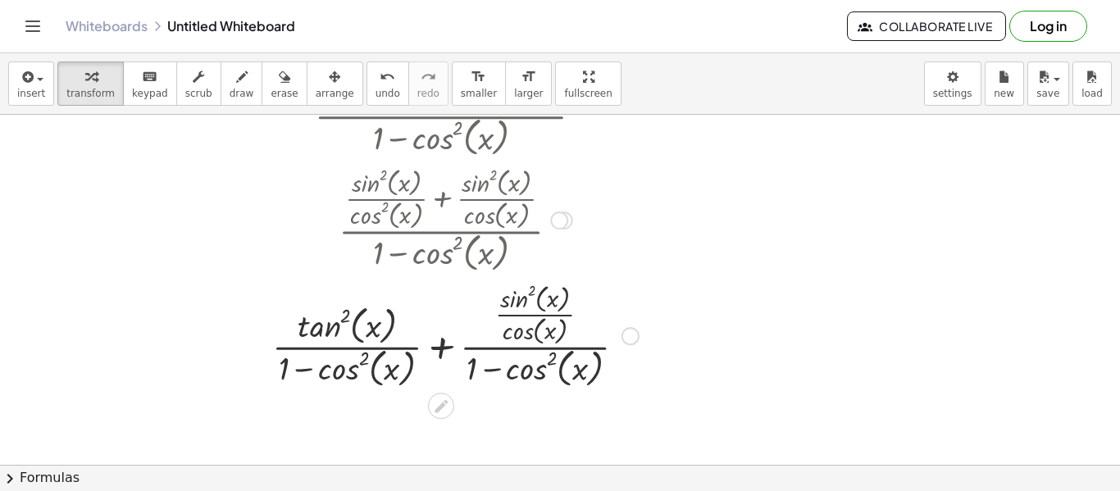
scroll to position [489, 0]
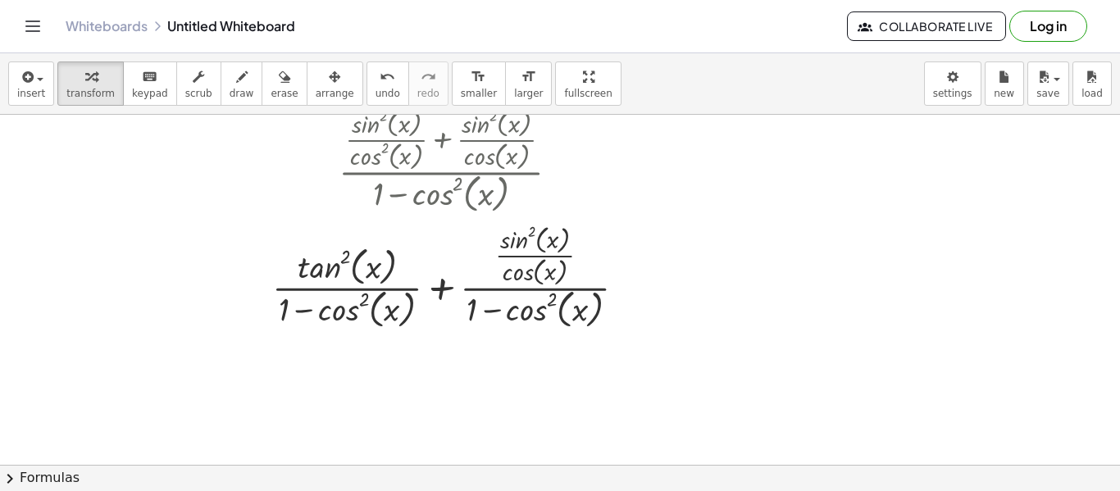
click at [419, 460] on div at bounding box center [560, 75] width 1120 height 898
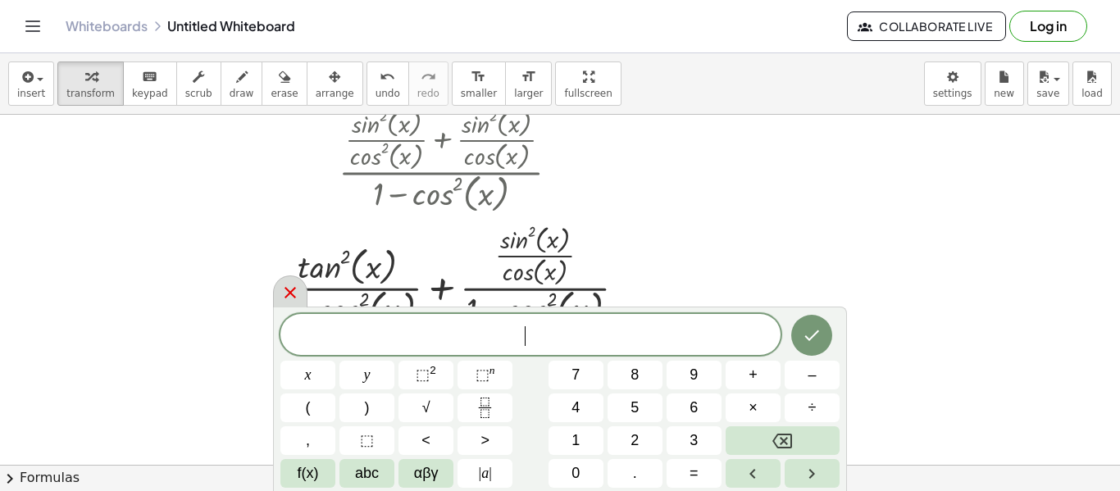
click at [293, 299] on icon at bounding box center [290, 293] width 20 height 20
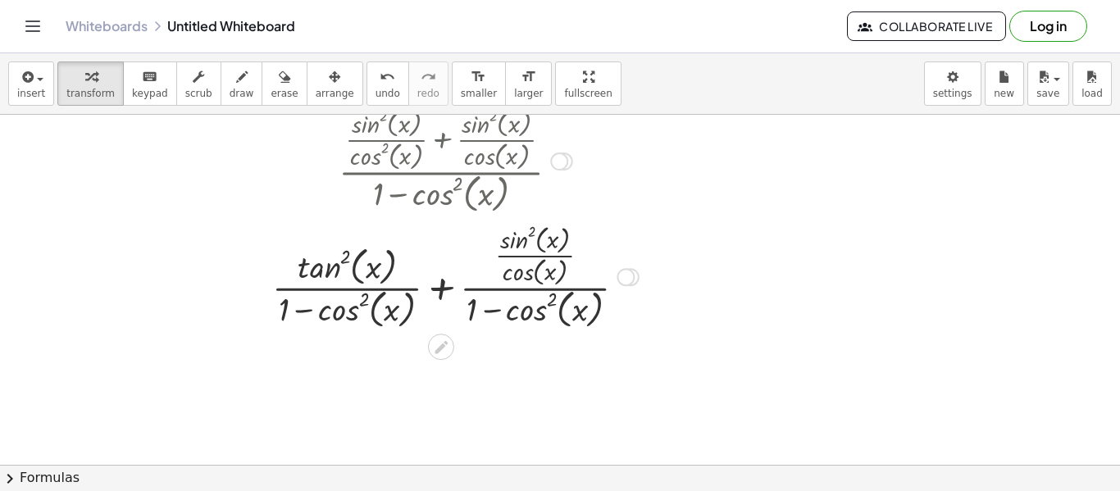
scroll to position [549, 0]
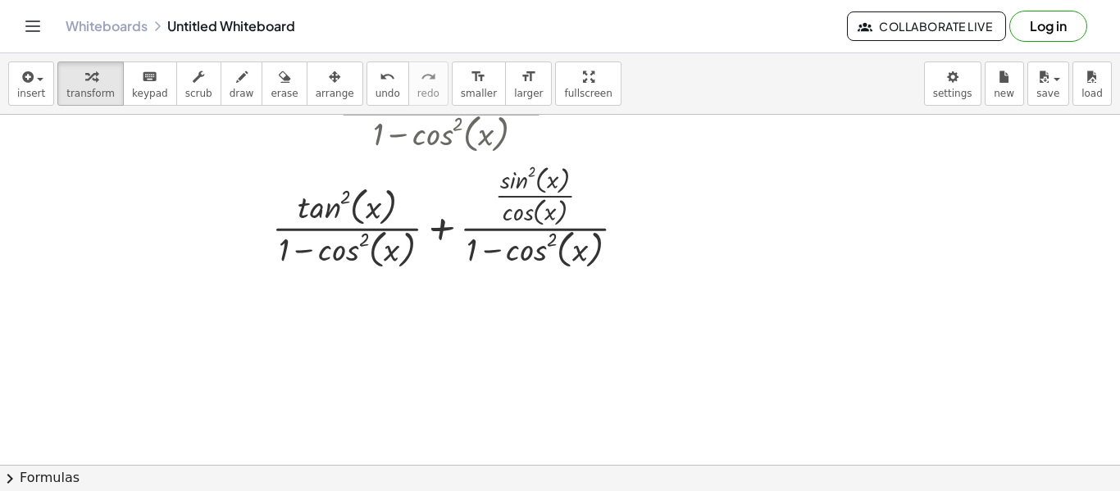
click at [449, 473] on button "chevron_right Formulas" at bounding box center [560, 478] width 1120 height 26
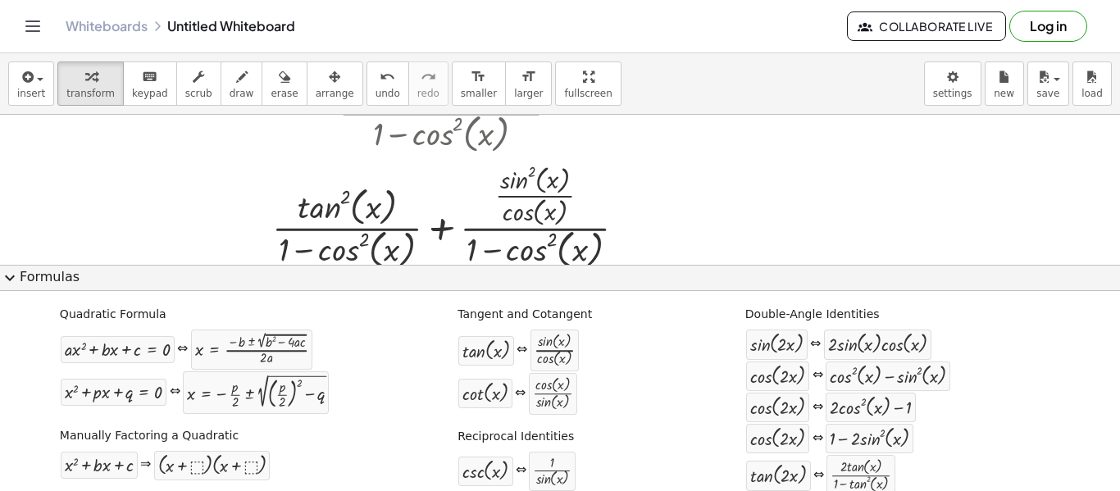
scroll to position [0, 0]
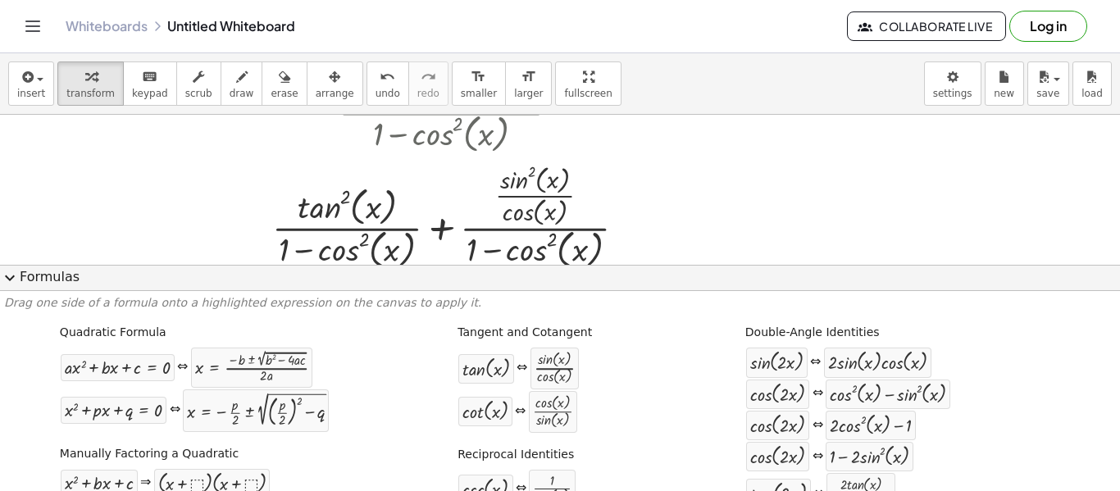
click at [382, 276] on button "expand_more Formulas" at bounding box center [560, 278] width 1120 height 26
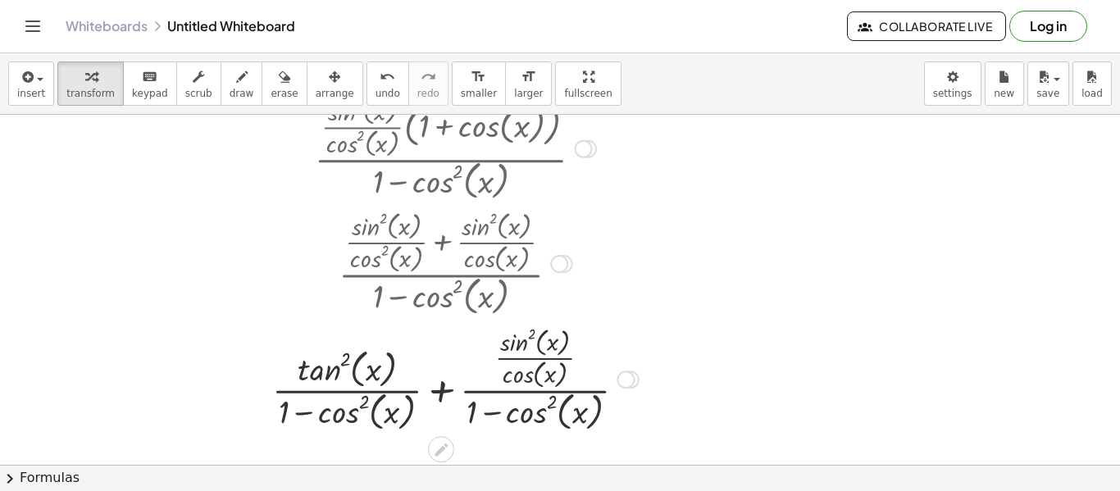
scroll to position [385, 0]
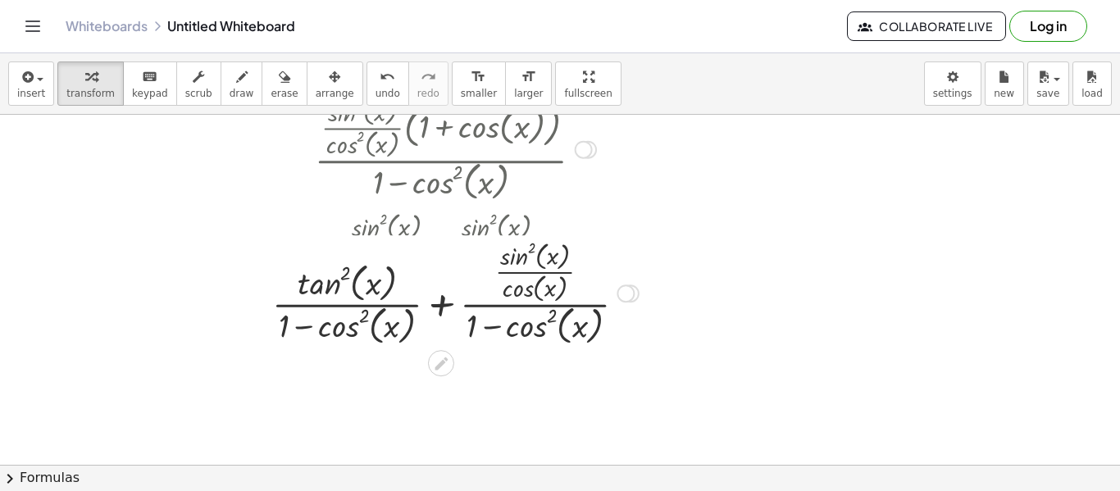
drag, startPoint x: 627, startPoint y: 381, endPoint x: 603, endPoint y: 285, distance: 98.3
click at [441, 294] on div "· + x 2 + · sin ( , x ) 2 · cos ( , x ) tan ( , ) · ( + 1 − cos ( , x ) 2 ) · ·…" at bounding box center [441, 294] width 0 height 0
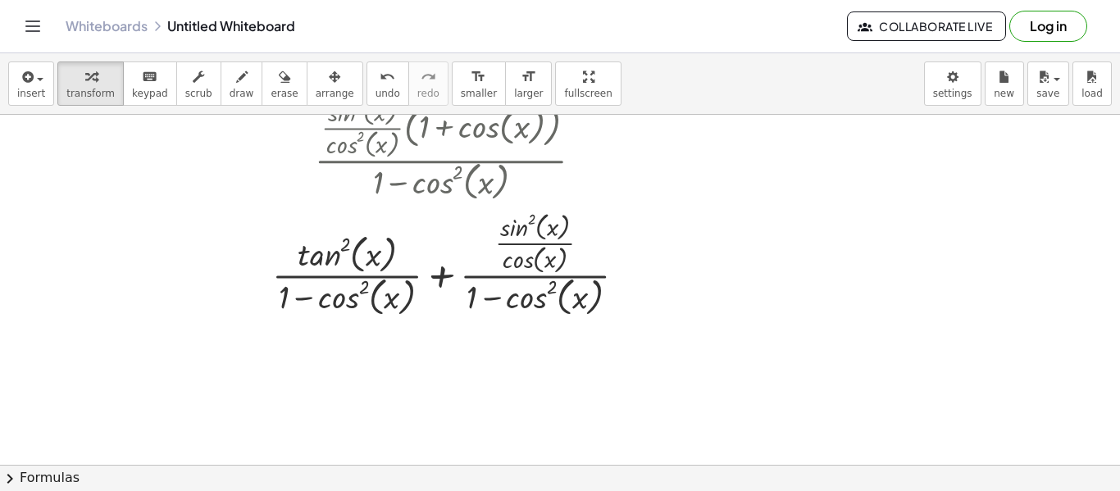
scroll to position [469, 0]
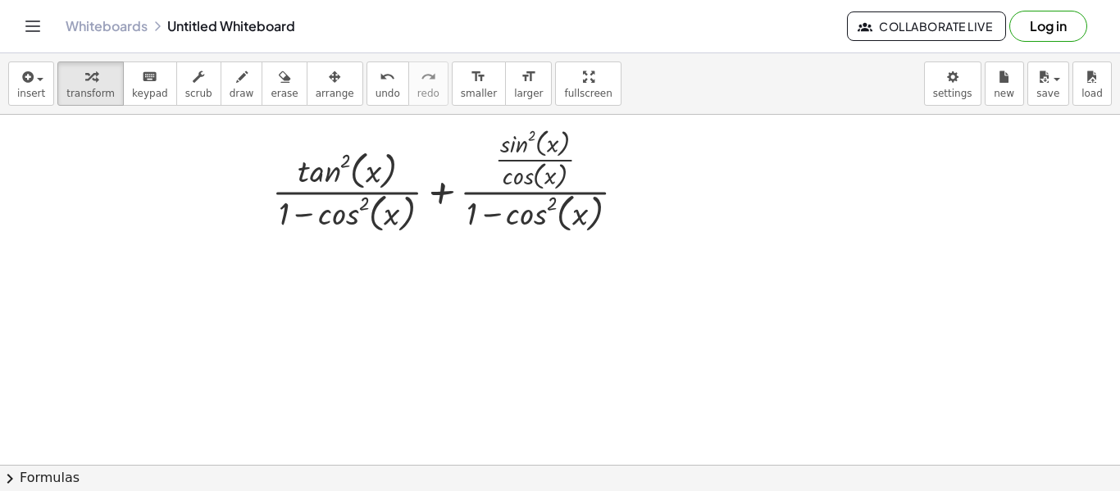
click at [496, 468] on button "chevron_right Formulas" at bounding box center [560, 478] width 1120 height 26
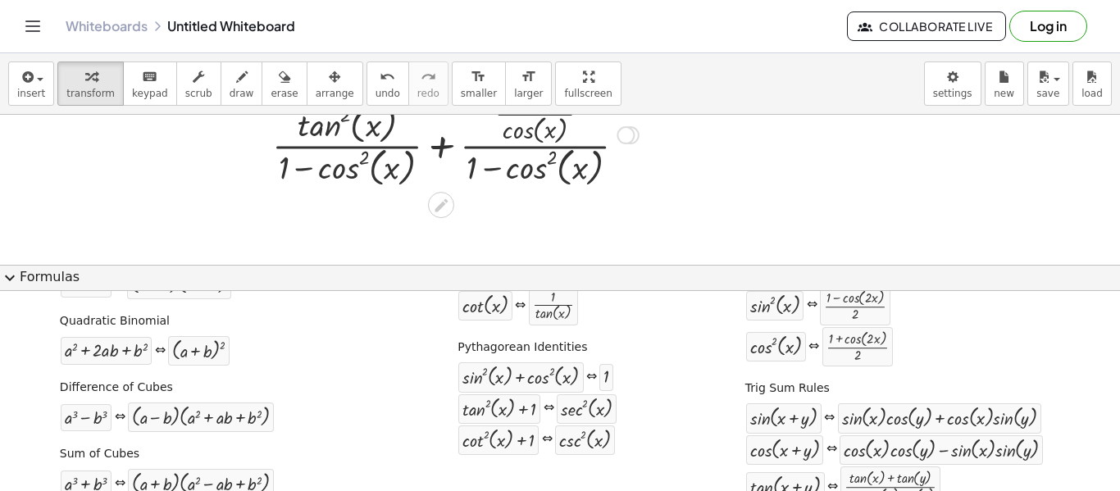
scroll to position [516, 0]
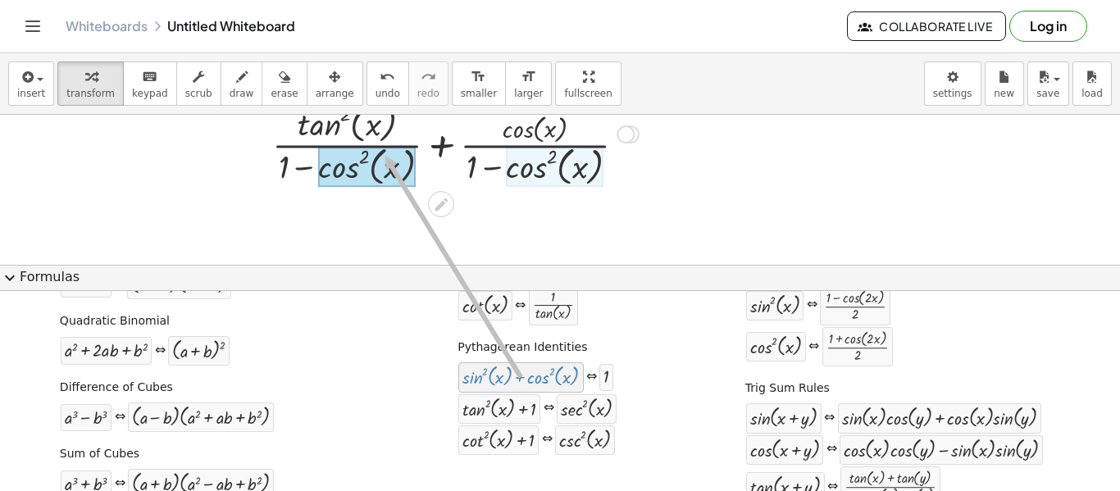
drag, startPoint x: 515, startPoint y: 377, endPoint x: 373, endPoint y: 160, distance: 259.6
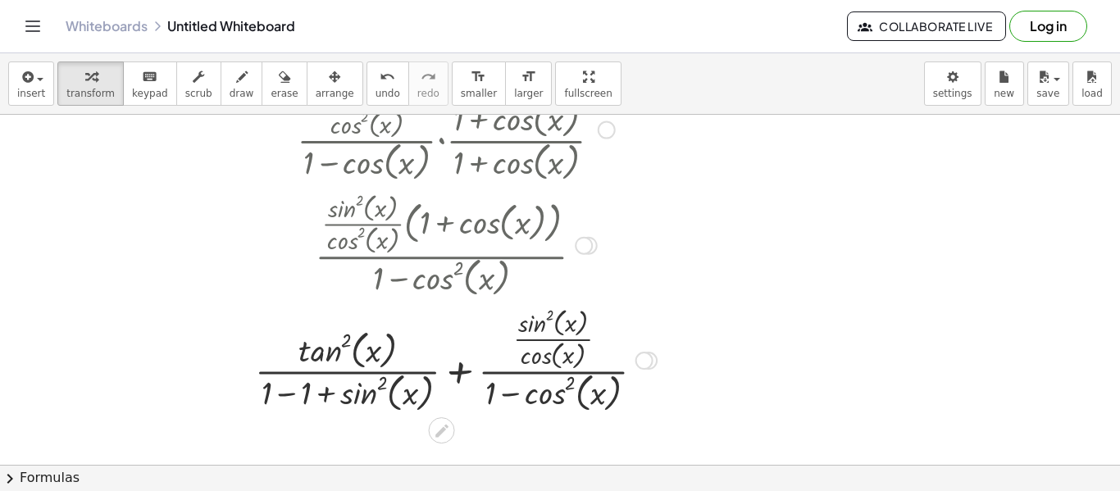
scroll to position [289, 0]
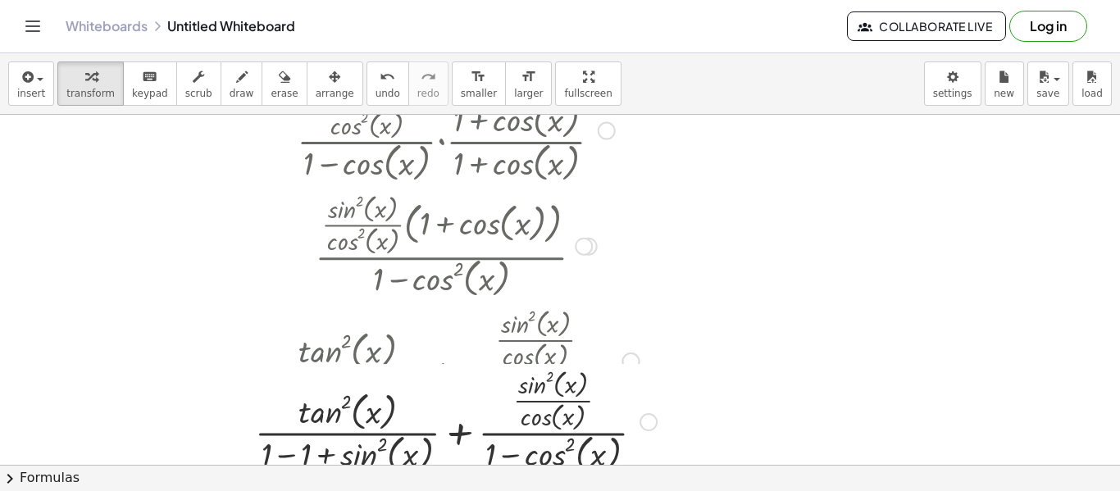
drag, startPoint x: 654, startPoint y: 359, endPoint x: 636, endPoint y: 438, distance: 80.8
click at [442, 422] on div "· + x 2 + · sin ( , x ) 2 · cos ( , x ) tan ( , ) · ( + 1 x ) · · ( + 1 − cos (…" at bounding box center [442, 422] width 0 height 0
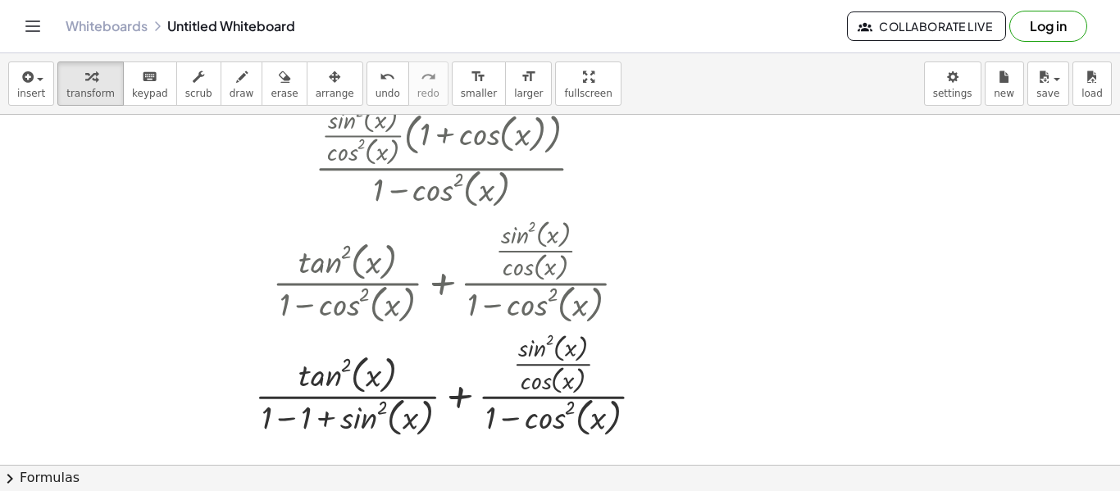
scroll to position [377, 0]
click at [291, 418] on div at bounding box center [456, 384] width 418 height 113
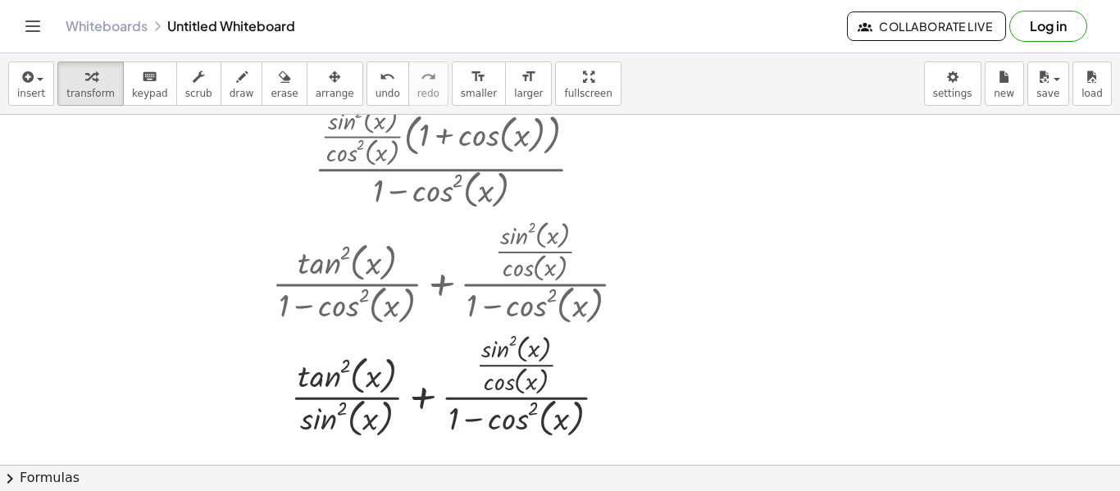
click at [404, 483] on button "chevron_right Formulas" at bounding box center [560, 478] width 1120 height 26
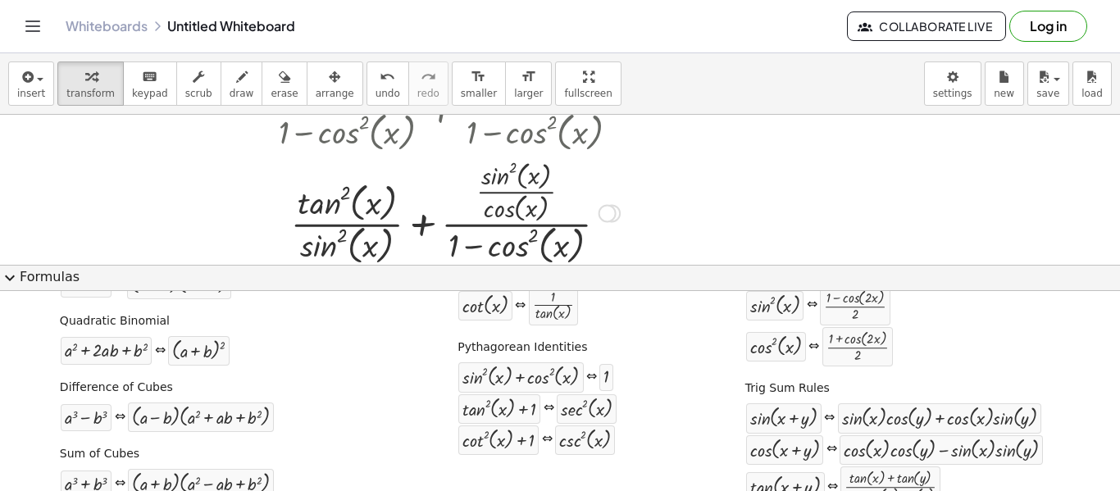
scroll to position [552, 0]
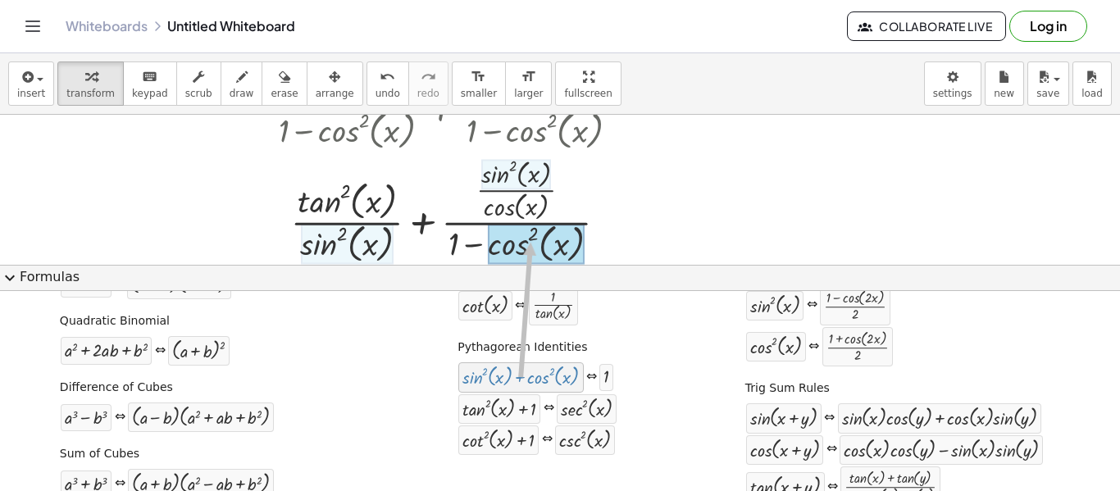
drag, startPoint x: 525, startPoint y: 372, endPoint x: 522, endPoint y: 242, distance: 130.4
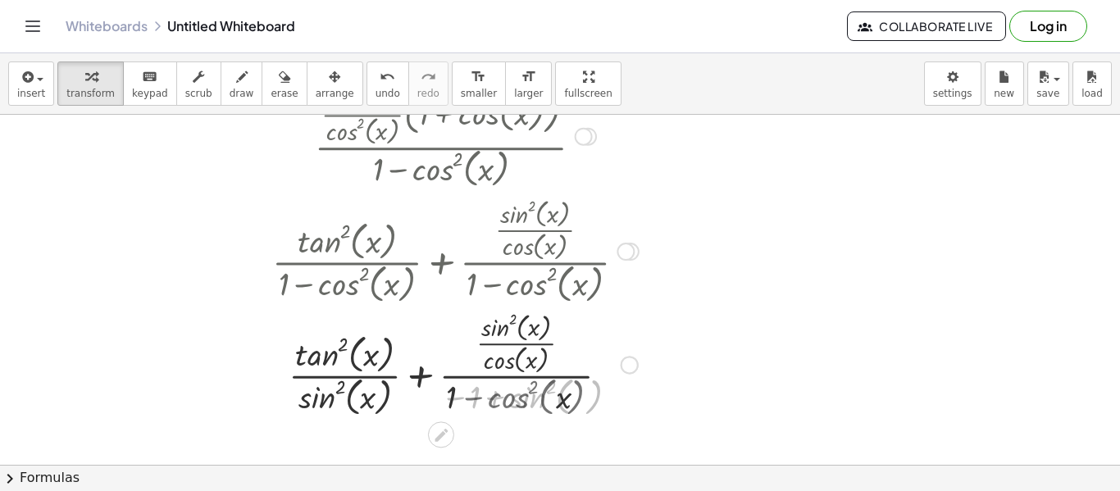
scroll to position [399, 0]
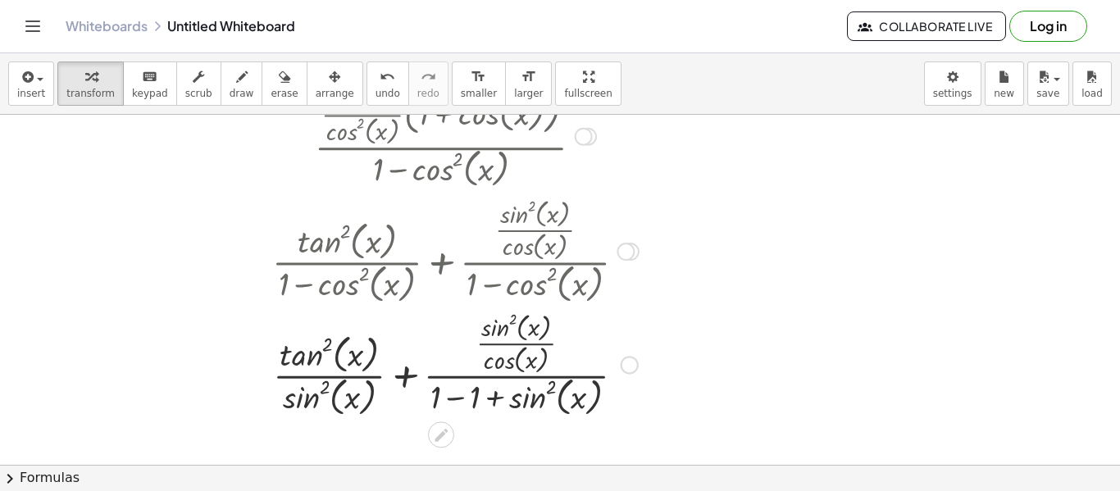
click at [461, 398] on div at bounding box center [455, 363] width 383 height 113
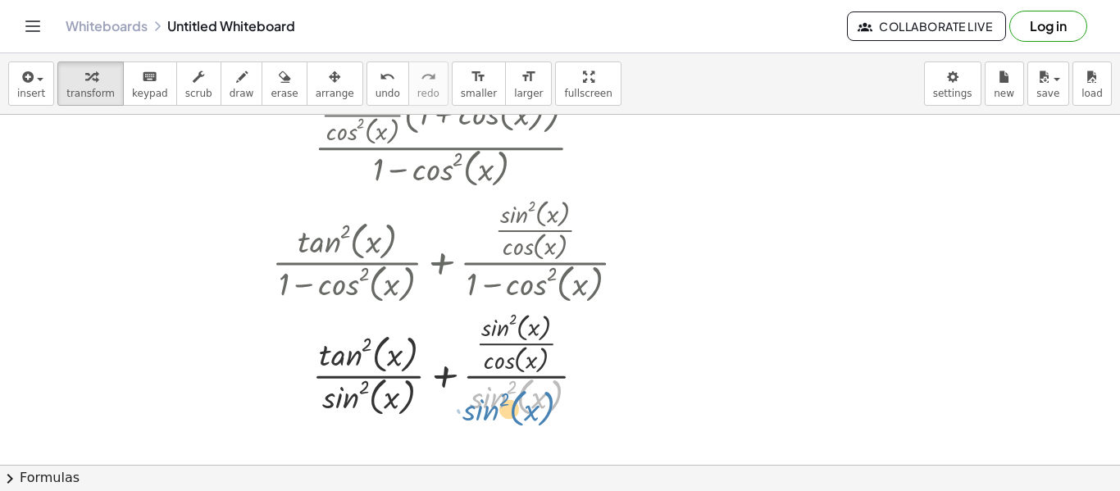
click at [498, 395] on div at bounding box center [455, 363] width 383 height 113
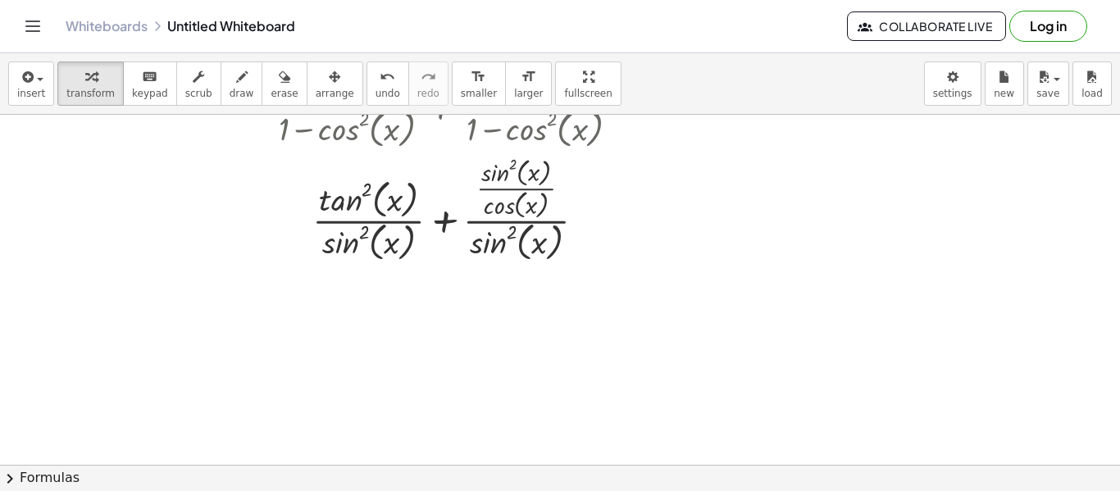
scroll to position [554, 0]
click at [344, 238] on div at bounding box center [455, 207] width 383 height 113
drag, startPoint x: 486, startPoint y: 241, endPoint x: 504, endPoint y: 178, distance: 65.5
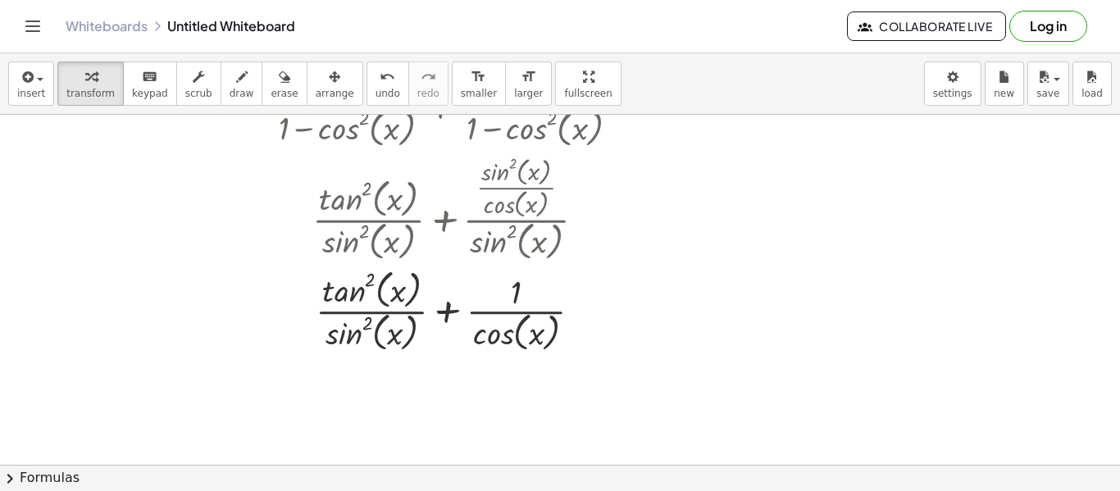
click at [399, 481] on button "chevron_right Formulas" at bounding box center [560, 478] width 1120 height 26
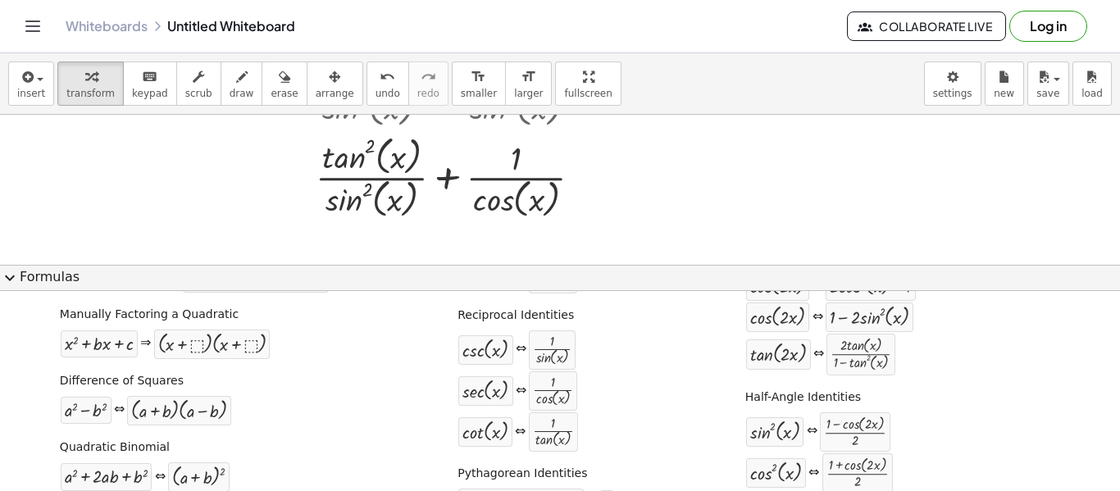
scroll to position [0, 0]
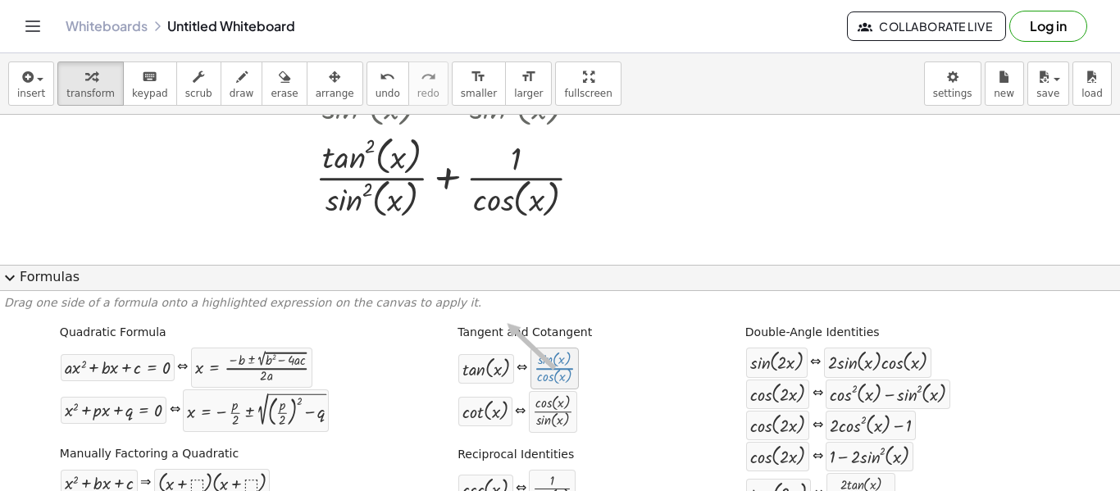
drag, startPoint x: 541, startPoint y: 376, endPoint x: 504, endPoint y: 325, distance: 63.3
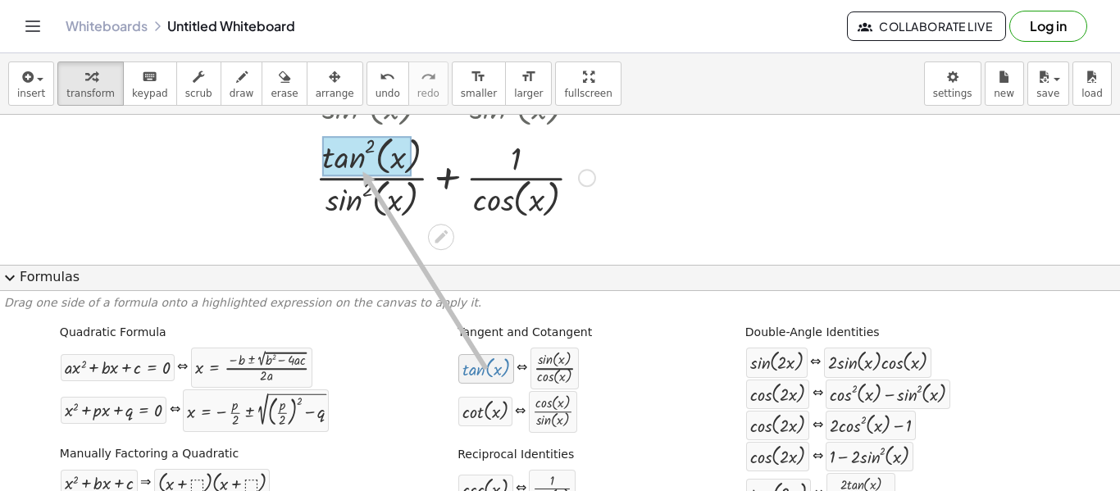
drag, startPoint x: 473, startPoint y: 363, endPoint x: 351, endPoint y: 153, distance: 242.9
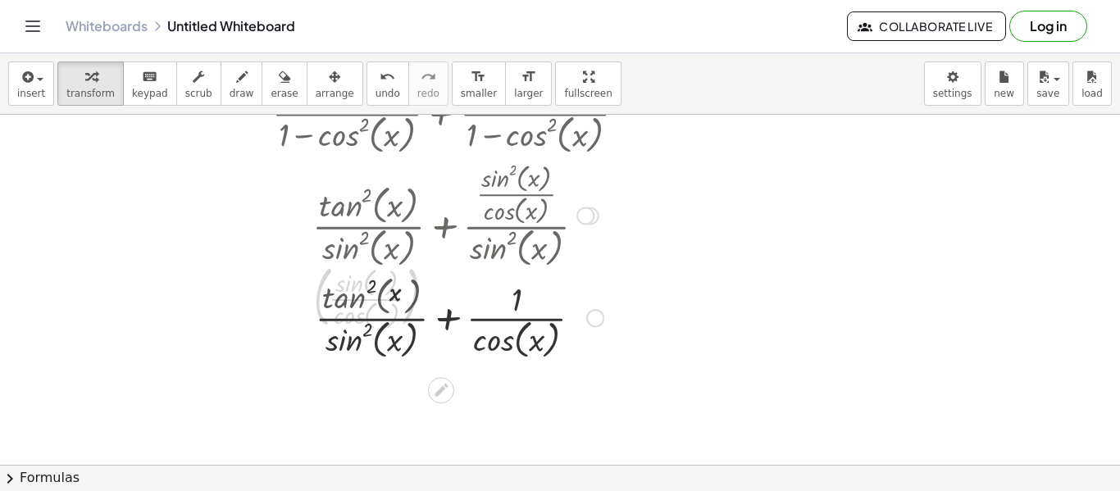
scroll to position [548, 0]
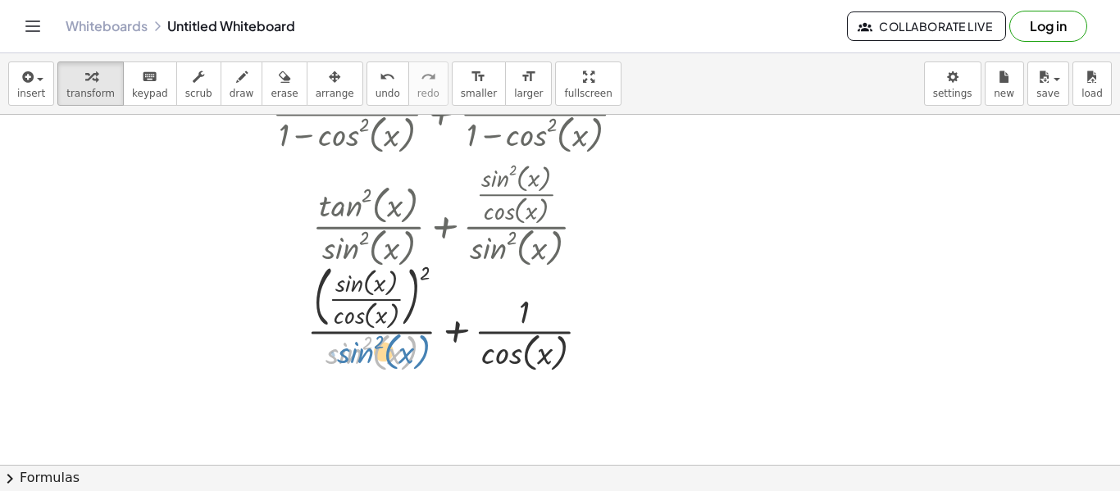
click at [360, 353] on div at bounding box center [455, 317] width 383 height 118
click at [426, 274] on div at bounding box center [455, 317] width 383 height 118
drag, startPoint x: 426, startPoint y: 274, endPoint x: 364, endPoint y: 285, distance: 62.4
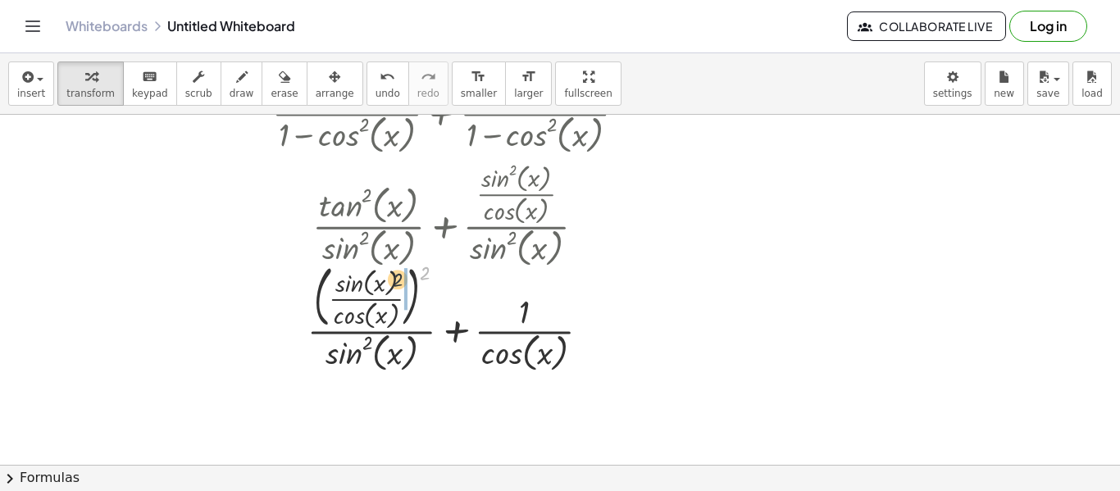
click at [364, 285] on div at bounding box center [455, 317] width 383 height 118
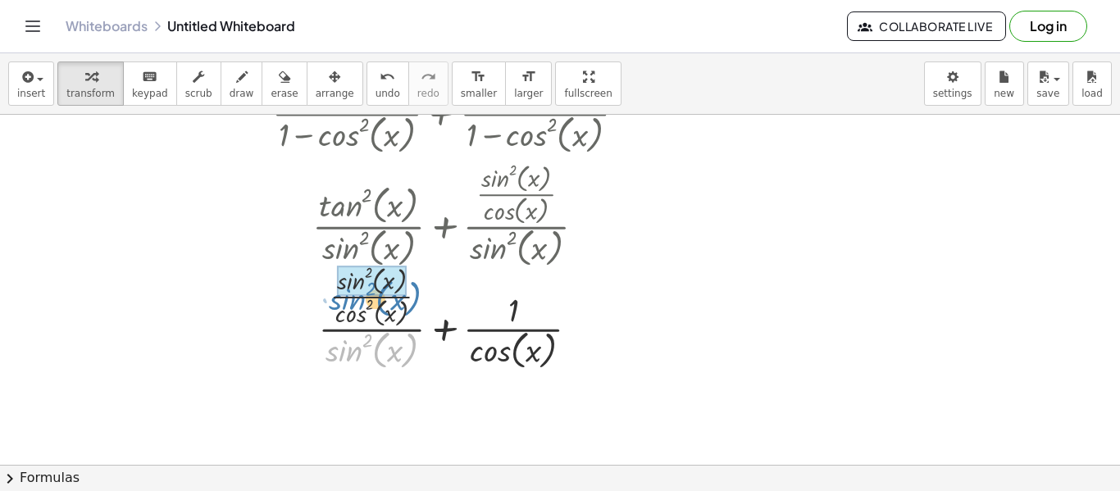
drag, startPoint x: 344, startPoint y: 357, endPoint x: 347, endPoint y: 307, distance: 50.1
click at [347, 307] on div at bounding box center [455, 316] width 383 height 113
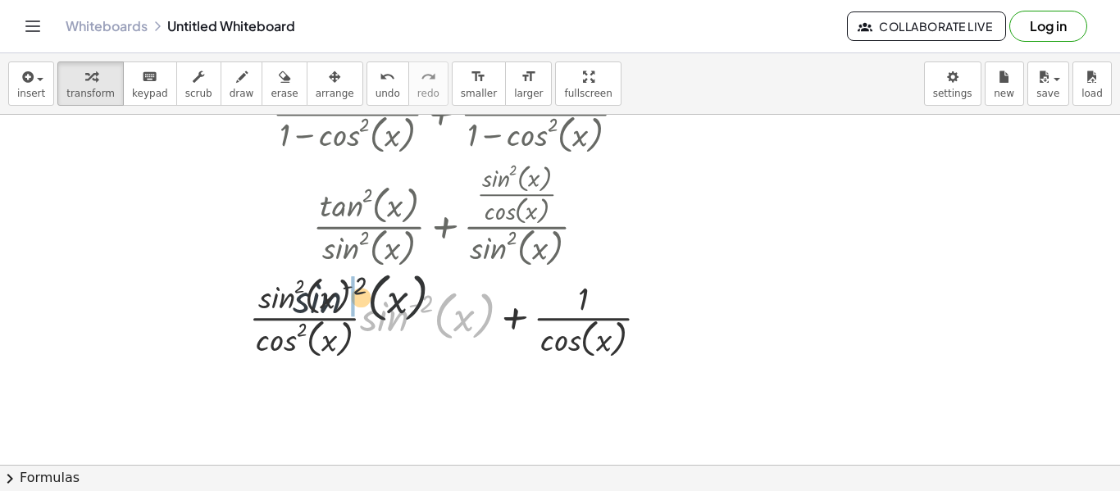
drag, startPoint x: 369, startPoint y: 315, endPoint x: 269, endPoint y: 290, distance: 103.2
click at [269, 290] on div at bounding box center [456, 316] width 430 height 91
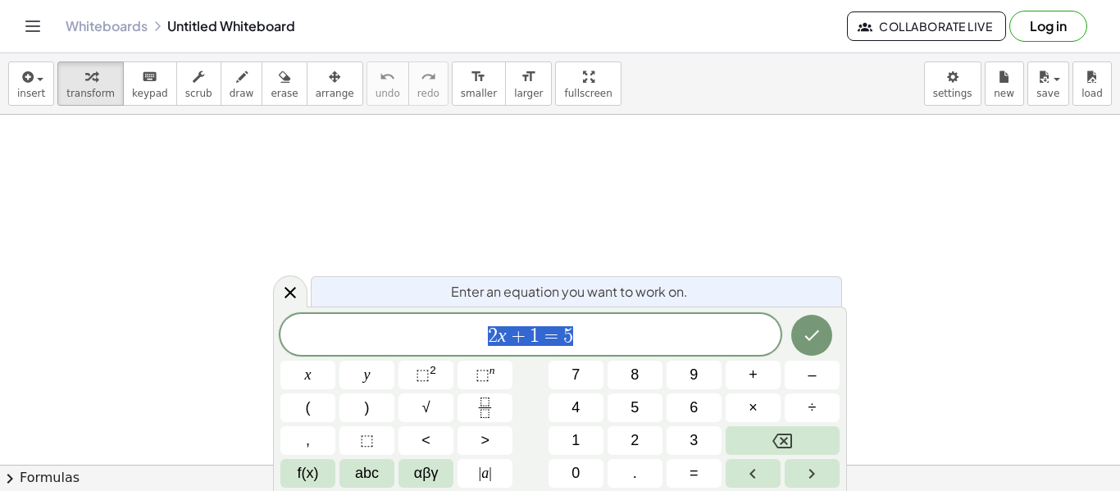
click at [584, 335] on span "2 x + 1 = 5" at bounding box center [530, 336] width 500 height 23
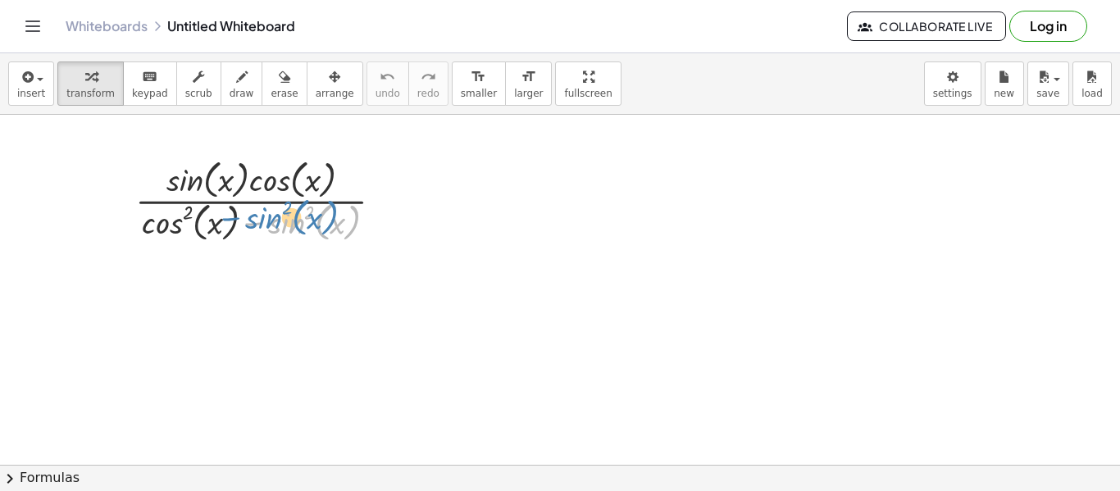
drag, startPoint x: 289, startPoint y: 233, endPoint x: 268, endPoint y: 229, distance: 20.9
click at [268, 229] on div at bounding box center [265, 199] width 277 height 91
click at [153, 475] on button "chevron_right Formulas" at bounding box center [560, 478] width 1120 height 26
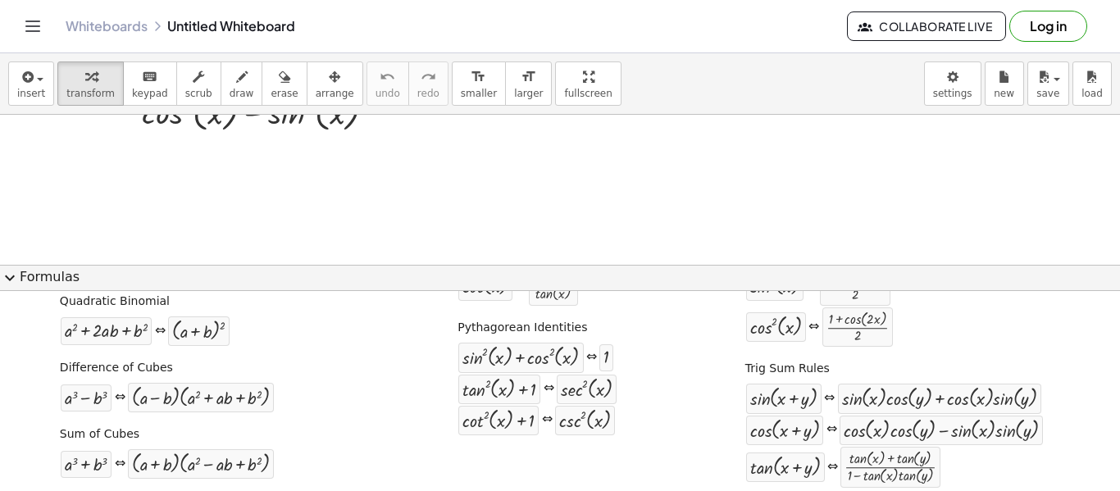
scroll to position [286, 0]
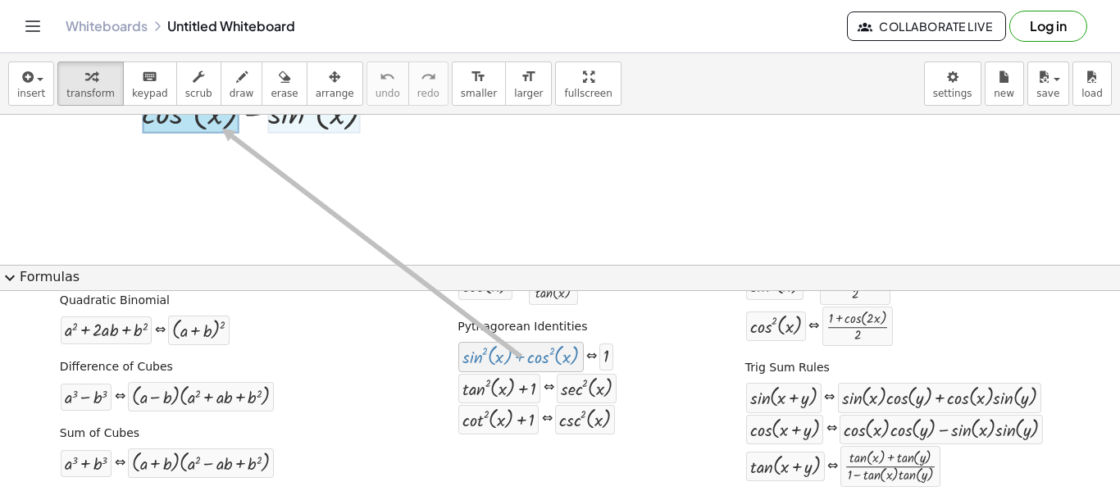
drag, startPoint x: 520, startPoint y: 353, endPoint x: 214, endPoint y: 129, distance: 379.1
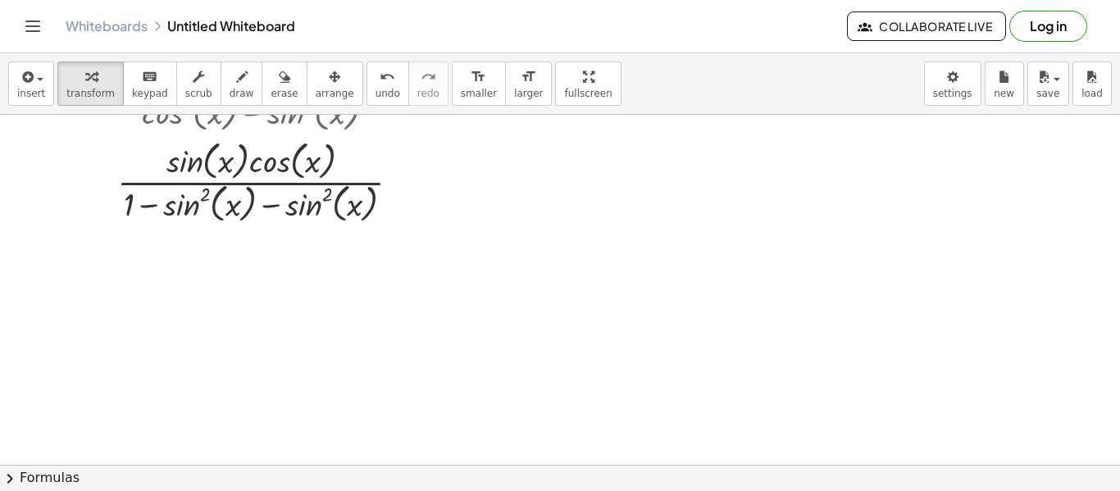
scroll to position [0, 0]
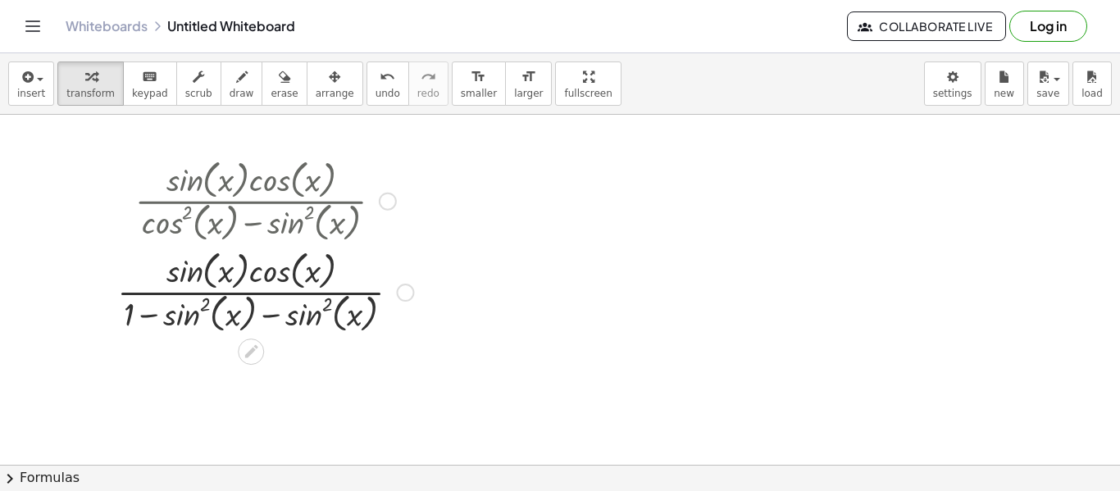
click at [153, 314] on div at bounding box center [265, 290] width 312 height 91
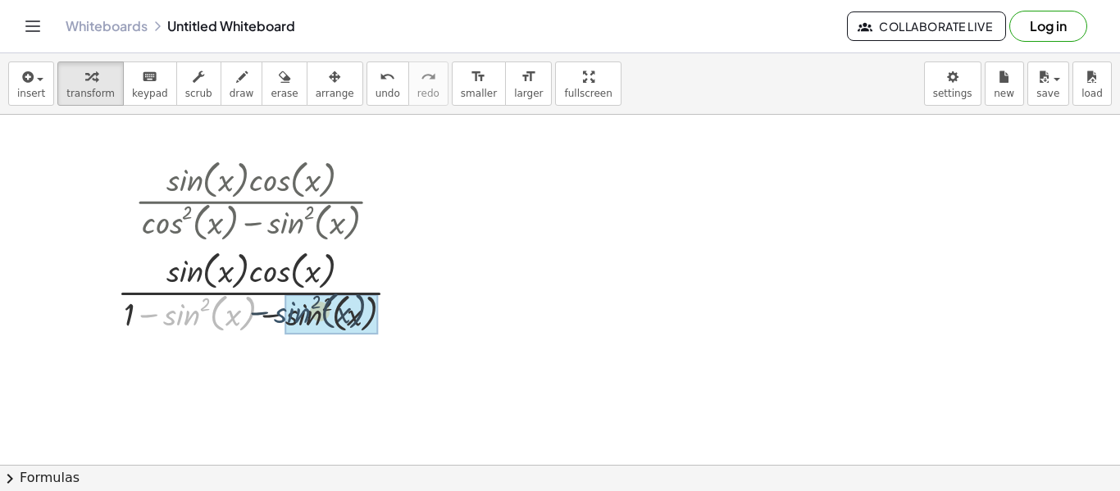
drag, startPoint x: 184, startPoint y: 314, endPoint x: 298, endPoint y: 312, distance: 114.0
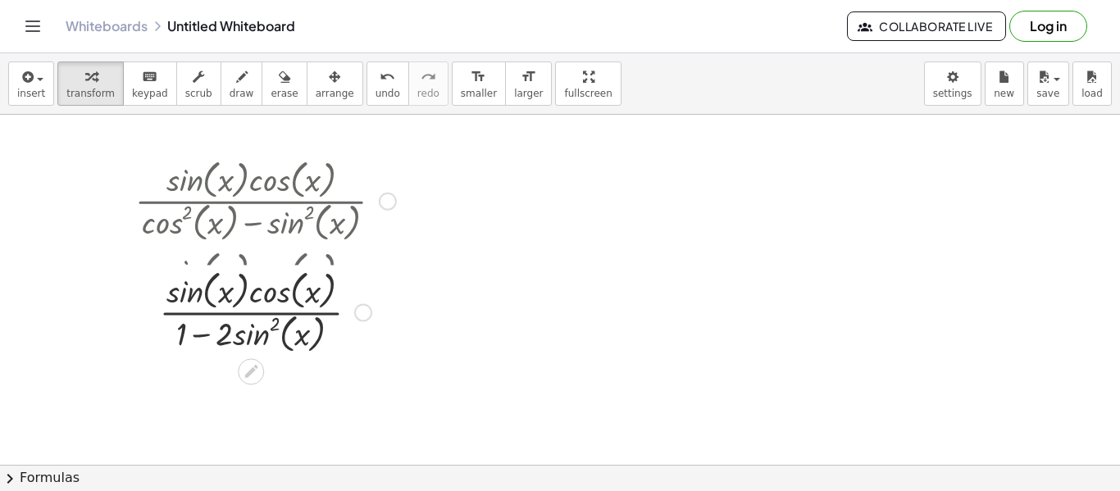
drag, startPoint x: 363, startPoint y: 381, endPoint x: 344, endPoint y: 298, distance: 85.1
click at [251, 312] on div "· sin ( , x ) · cos ( , x ) · ( + x ) 1 − sin ( , ) 2 · 2 ·" at bounding box center [251, 312] width 0 height 0
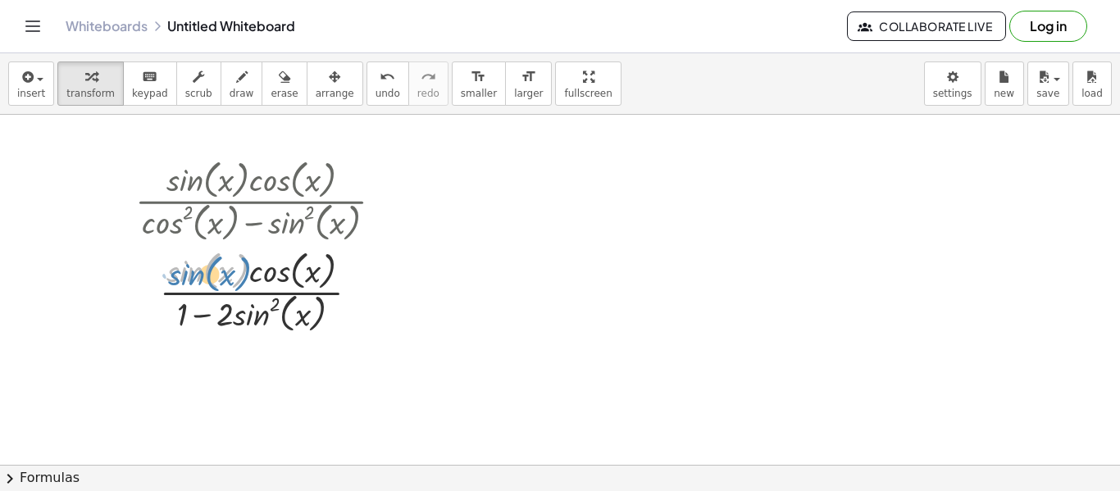
click at [185, 271] on div at bounding box center [265, 290] width 277 height 91
click at [204, 309] on div at bounding box center [265, 290] width 277 height 91
drag, startPoint x: 187, startPoint y: 314, endPoint x: 213, endPoint y: 315, distance: 26.3
click at [213, 315] on div at bounding box center [265, 290] width 277 height 91
click at [294, 466] on button "chevron_right Formulas" at bounding box center [560, 478] width 1120 height 26
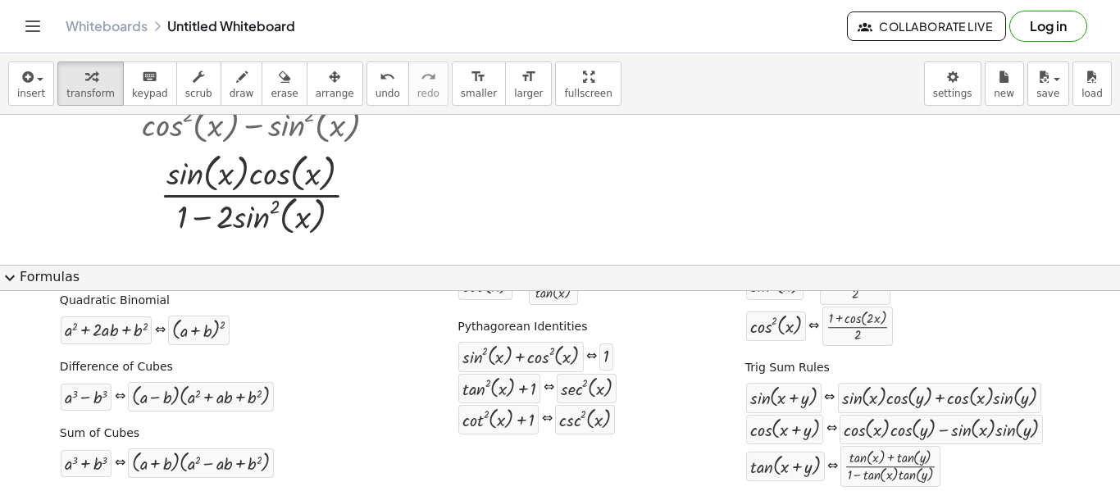
scroll to position [98, 0]
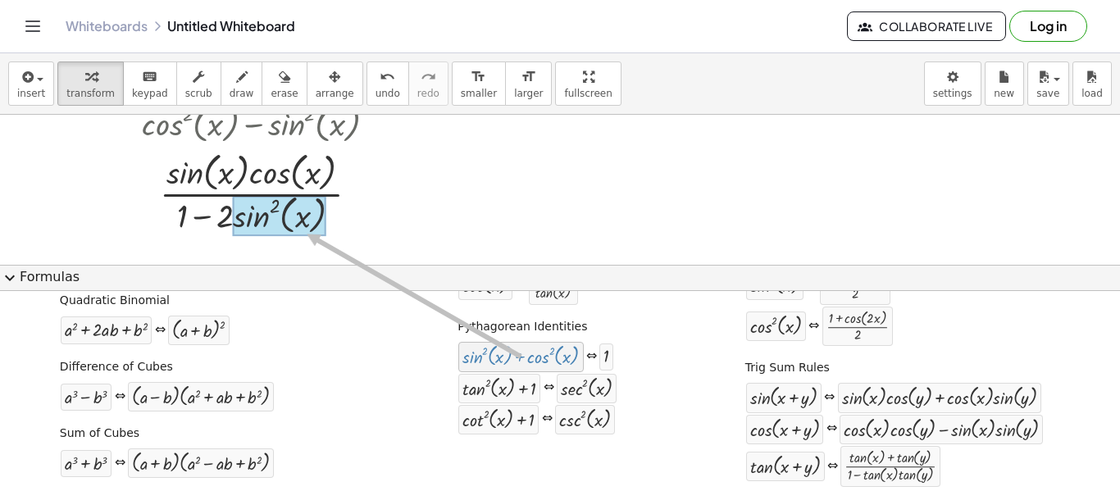
drag, startPoint x: 491, startPoint y: 361, endPoint x: 299, endPoint y: 235, distance: 230.4
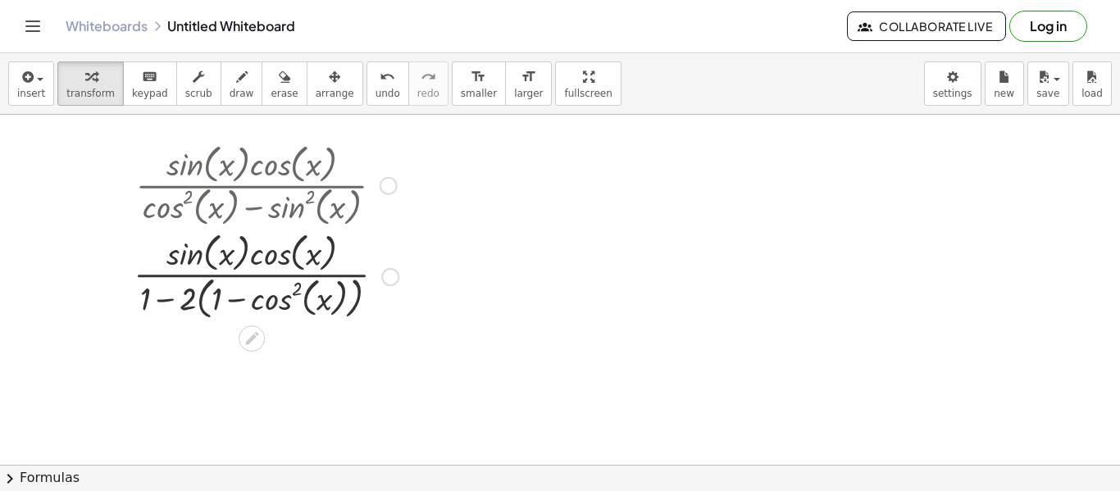
scroll to position [0, 0]
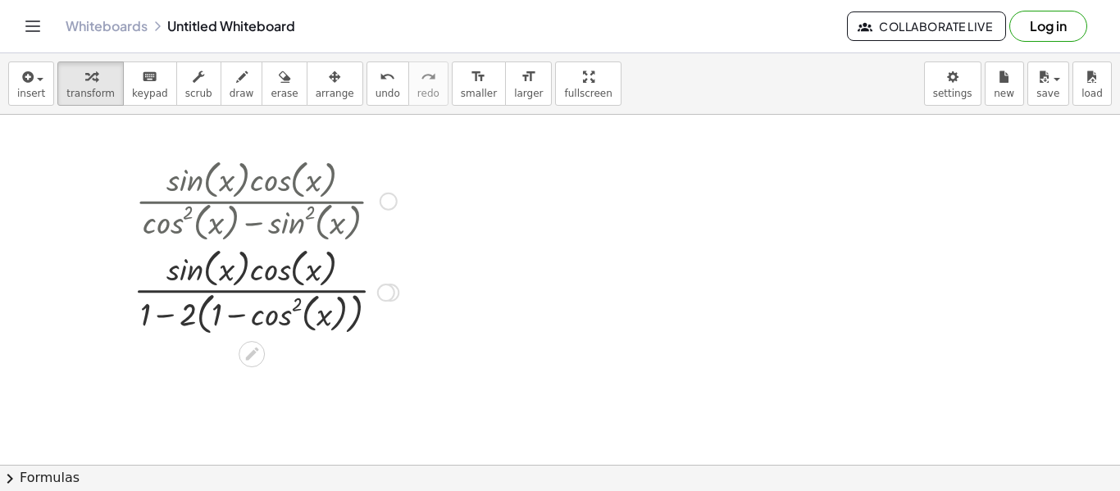
click at [214, 309] on div at bounding box center [265, 292] width 281 height 96
drag, startPoint x: 191, startPoint y: 312, endPoint x: 252, endPoint y: 310, distance: 60.7
click at [252, 202] on div "· sin ( , x ) · cos ( , x ) · ( + cos ( , x ) 2 − sin ( , x ) 2 ) · sin ( , x )…" at bounding box center [252, 202] width 0 height 0
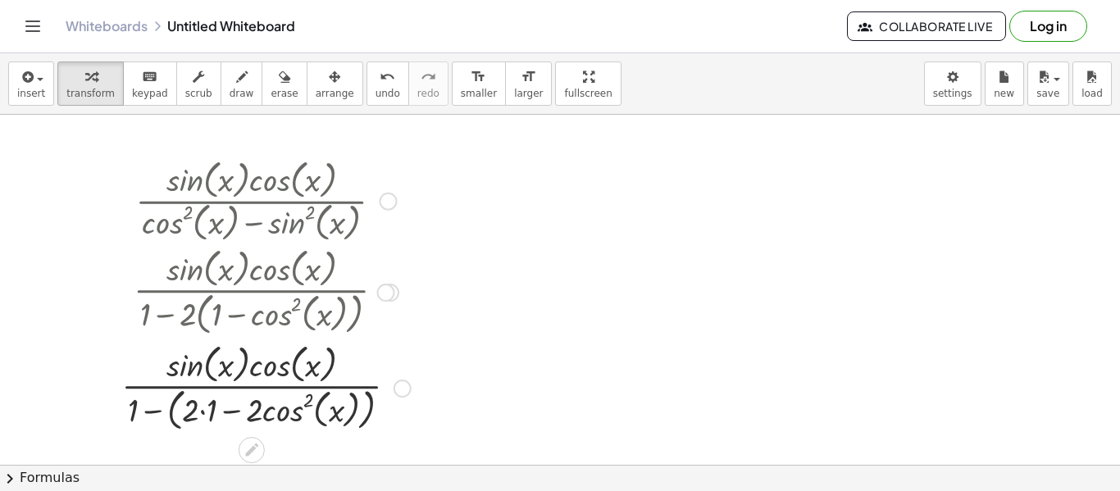
click at [202, 407] on div at bounding box center [266, 388] width 306 height 96
drag, startPoint x: 141, startPoint y: 412, endPoint x: 197, endPoint y: 410, distance: 55.8
click at [197, 410] on div at bounding box center [266, 388] width 288 height 96
click at [195, 413] on div at bounding box center [266, 388] width 331 height 96
click at [166, 409] on div at bounding box center [265, 388] width 281 height 96
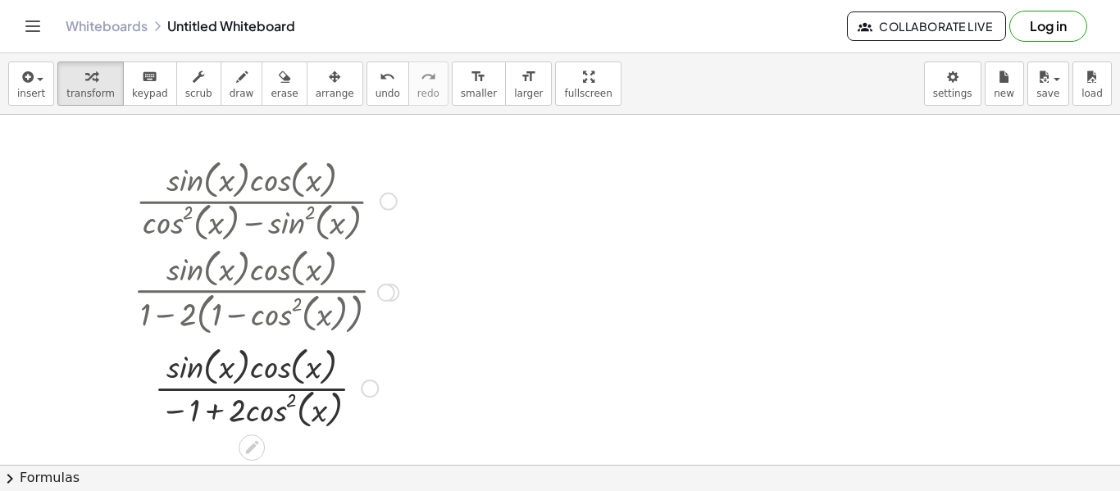
click at [208, 412] on div at bounding box center [265, 386] width 281 height 91
click at [187, 415] on div at bounding box center [265, 386] width 281 height 91
drag, startPoint x: 197, startPoint y: 415, endPoint x: 367, endPoint y: 405, distance: 170.1
click at [367, 405] on div at bounding box center [265, 386] width 281 height 91
drag, startPoint x: 217, startPoint y: 415, endPoint x: 225, endPoint y: 410, distance: 8.9
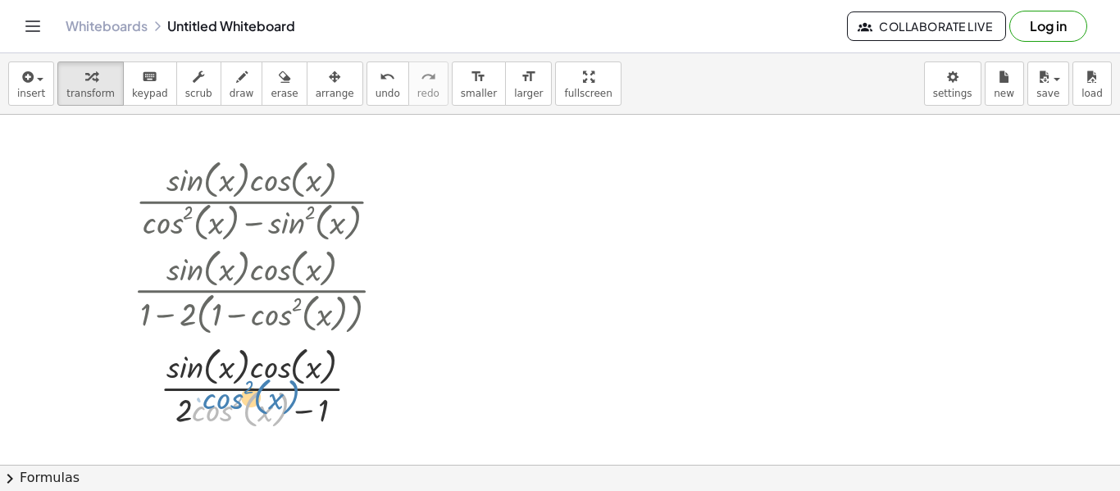
click at [225, 410] on div at bounding box center [265, 386] width 281 height 91
click at [387, 203] on div at bounding box center [389, 202] width 18 height 18
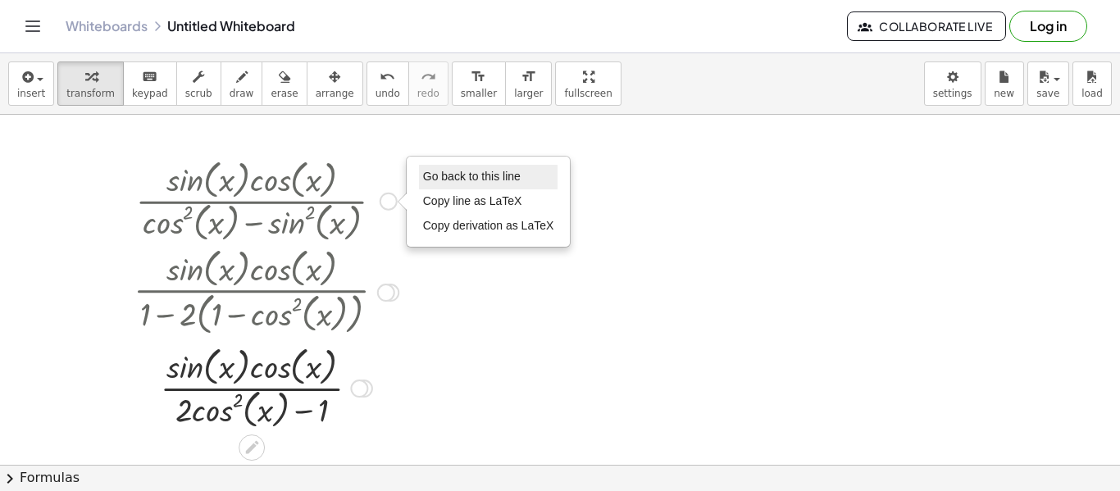
click at [460, 177] on span "Go back to this line" at bounding box center [472, 176] width 98 height 13
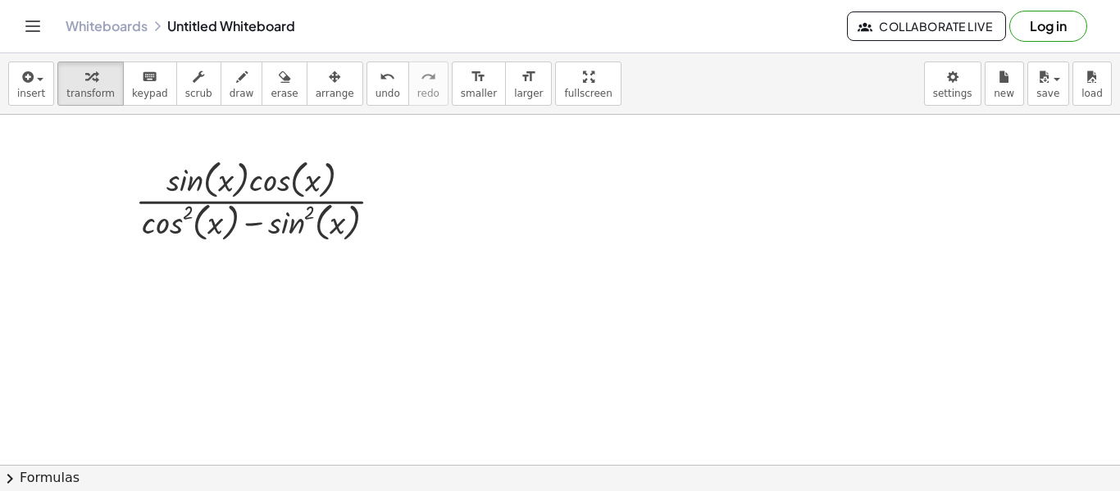
click at [233, 456] on div at bounding box center [560, 465] width 1120 height 700
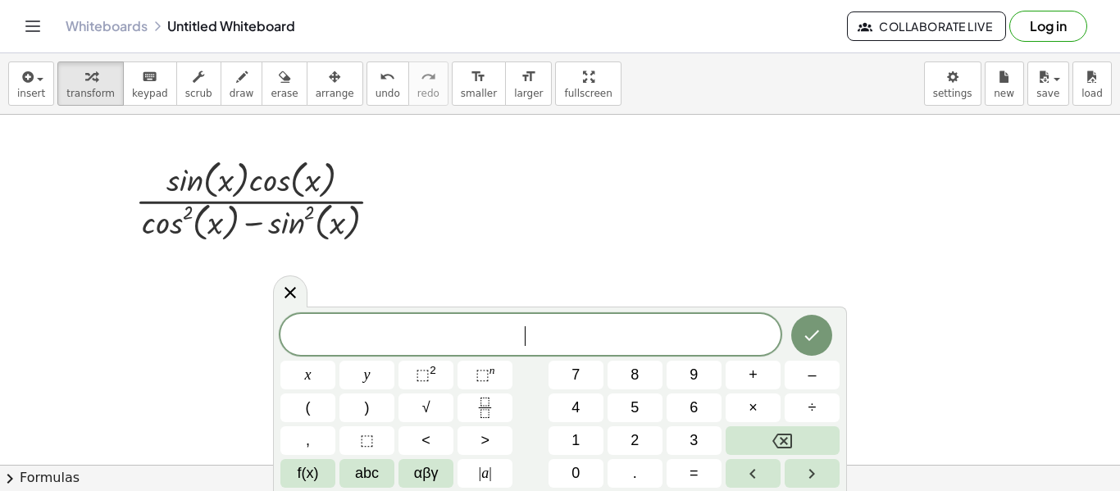
click at [249, 476] on button "chevron_right Formulas" at bounding box center [560, 478] width 1120 height 26
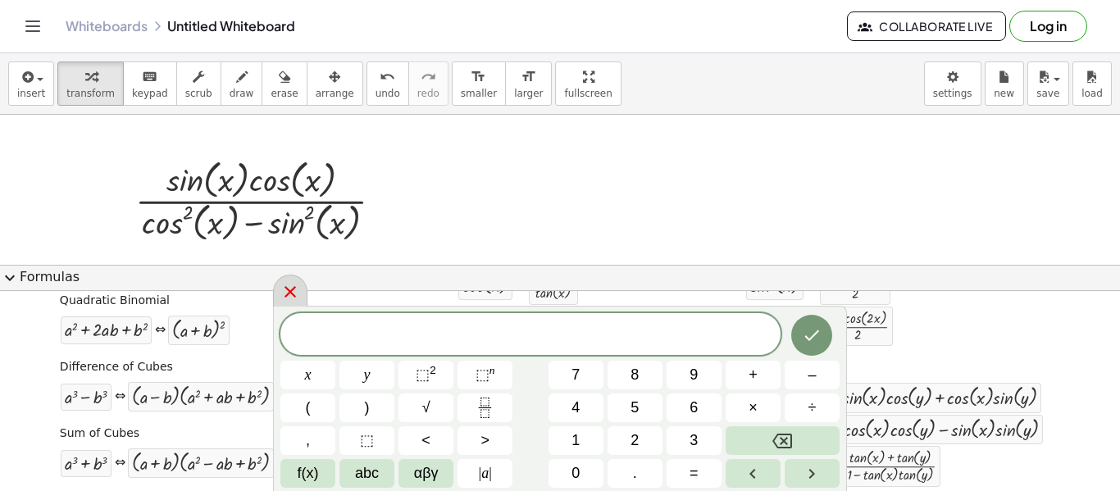
click at [283, 292] on icon at bounding box center [290, 292] width 20 height 20
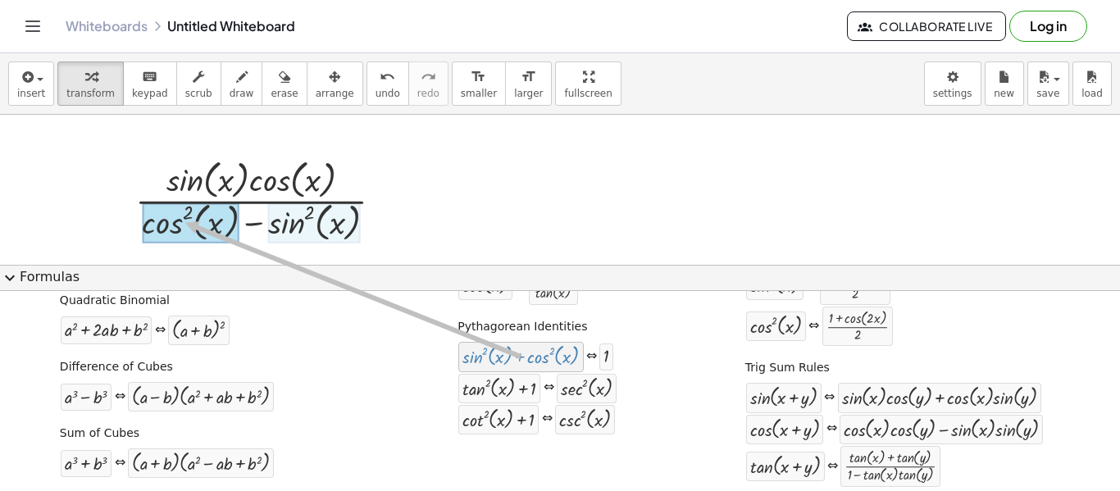
drag, startPoint x: 491, startPoint y: 358, endPoint x: 177, endPoint y: 223, distance: 342.0
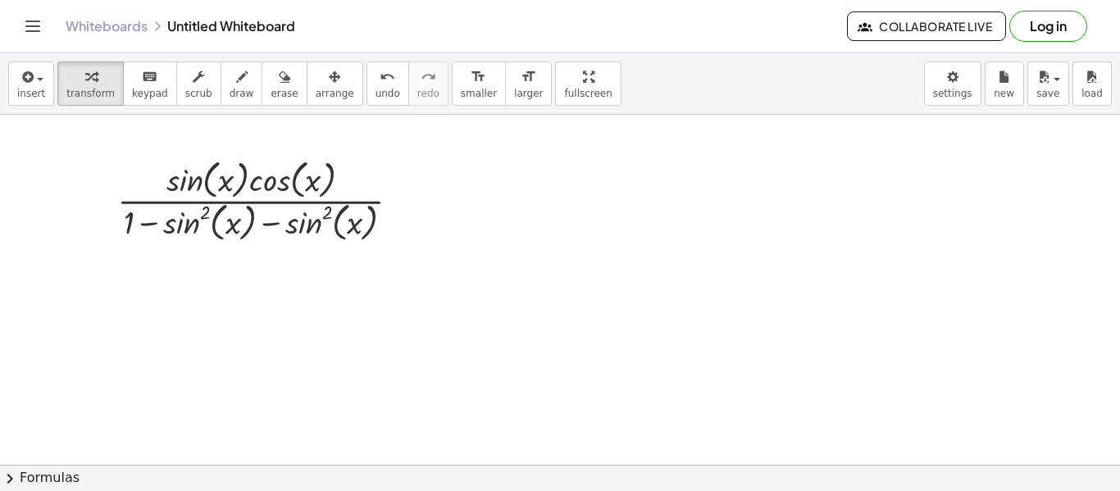
click at [290, 468] on button "chevron_right Formulas" at bounding box center [560, 478] width 1120 height 26
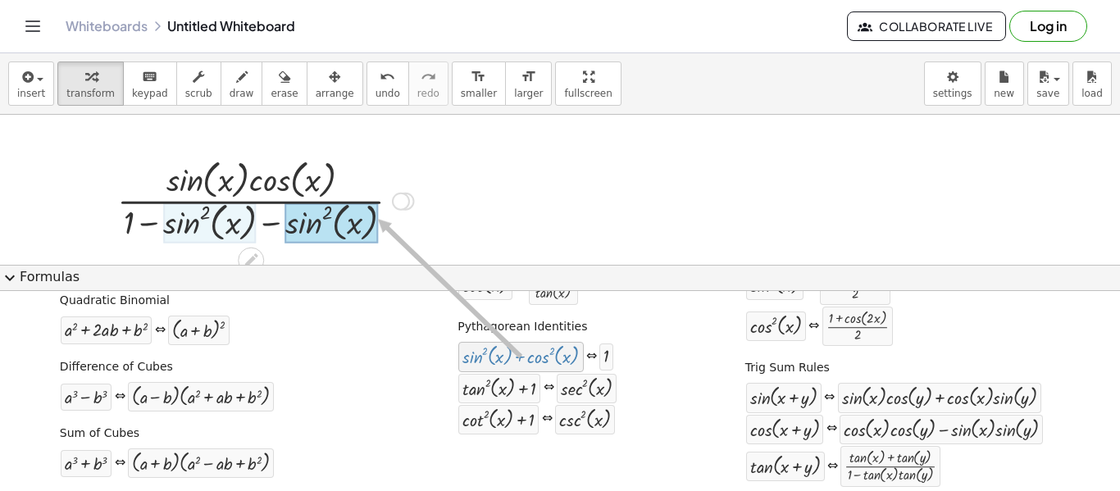
drag, startPoint x: 540, startPoint y: 349, endPoint x: 353, endPoint y: 219, distance: 228.0
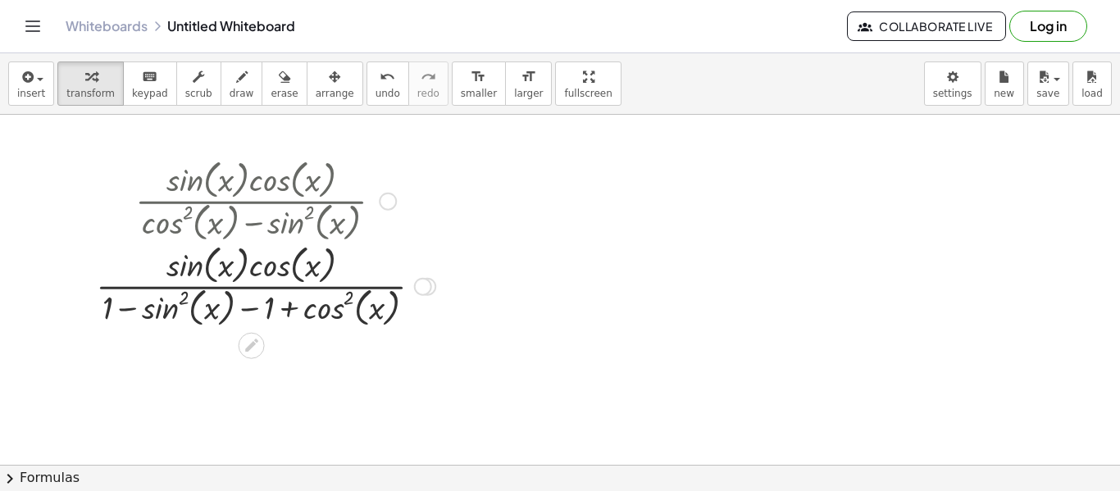
drag, startPoint x: 426, startPoint y: 201, endPoint x: 425, endPoint y: 293, distance: 91.9
click at [425, 293] on div at bounding box center [423, 287] width 18 height 18
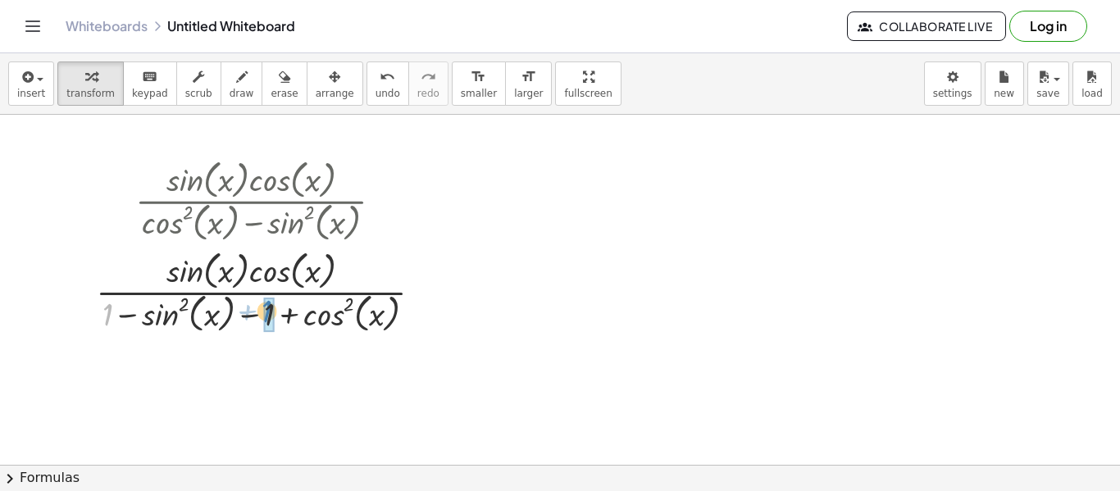
drag, startPoint x: 112, startPoint y: 320, endPoint x: 271, endPoint y: 317, distance: 159.1
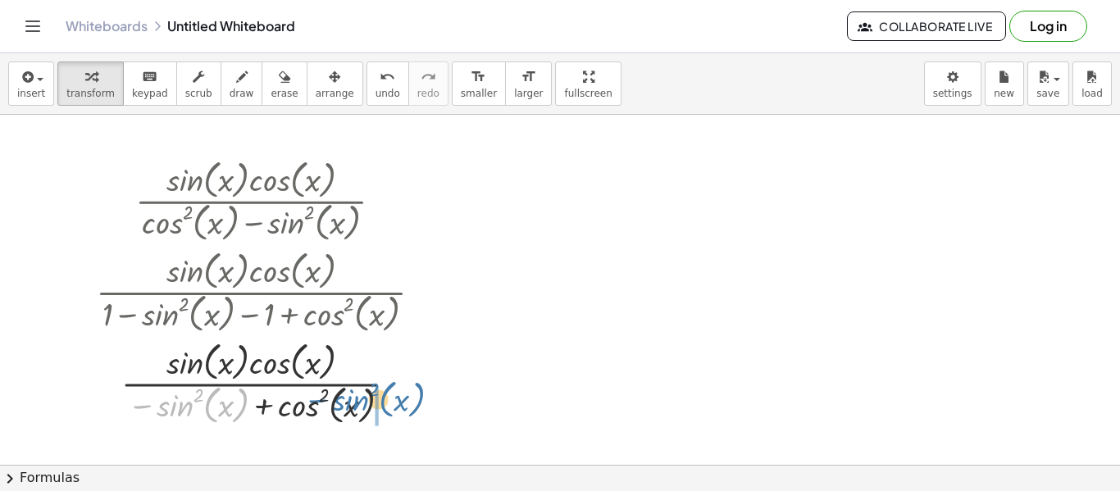
drag, startPoint x: 175, startPoint y: 405, endPoint x: 372, endPoint y: 399, distance: 196.9
click at [372, 399] on div at bounding box center [266, 382] width 356 height 91
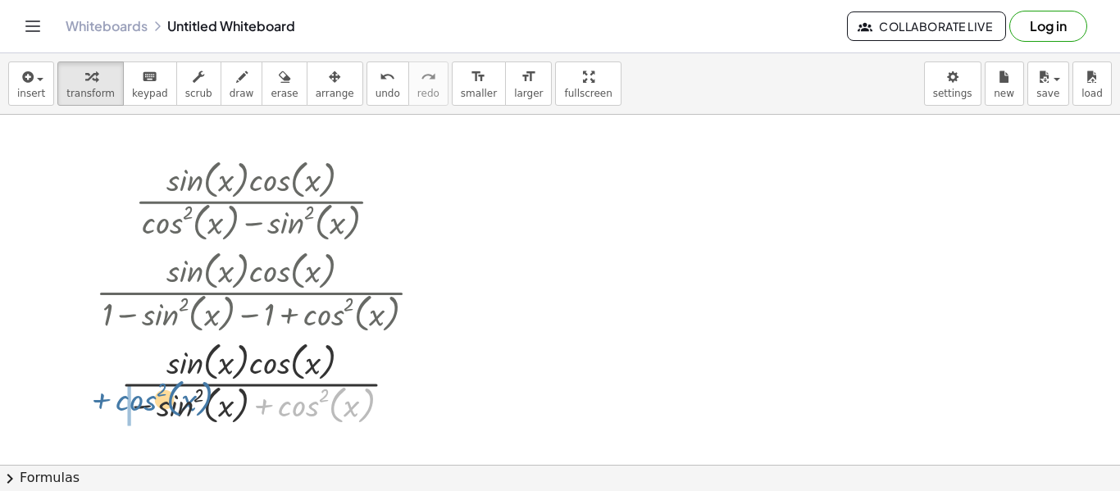
drag, startPoint x: 299, startPoint y: 404, endPoint x: 137, endPoint y: 399, distance: 162.5
click at [137, 399] on div at bounding box center [266, 382] width 356 height 91
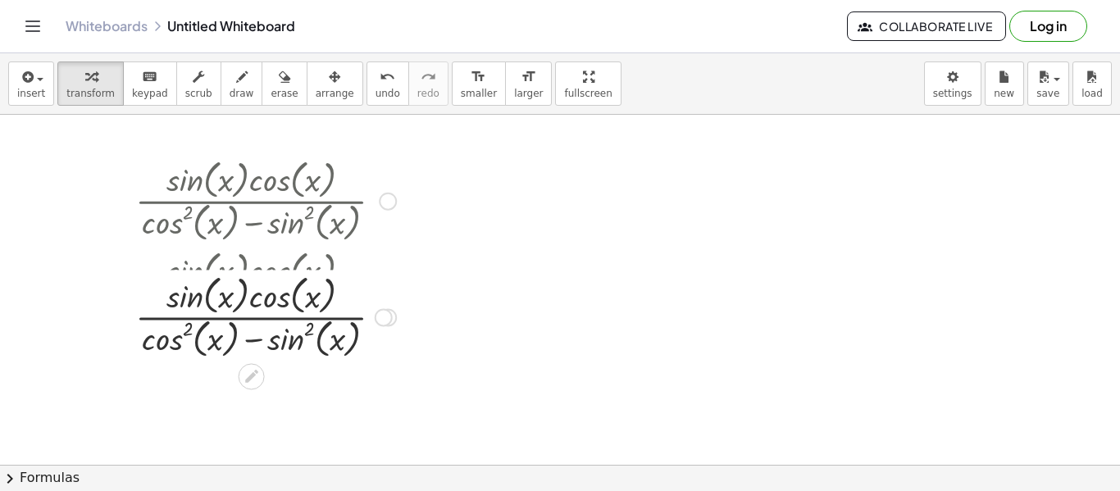
drag, startPoint x: 391, startPoint y: 380, endPoint x: 367, endPoint y: 312, distance: 72.1
click at [252, 317] on div "· sin ( , x ) · cos ( , x ) · ( x x ) − sin ( , ) 2 + cos ( , ) 2 Go back to th…" at bounding box center [252, 317] width 0 height 0
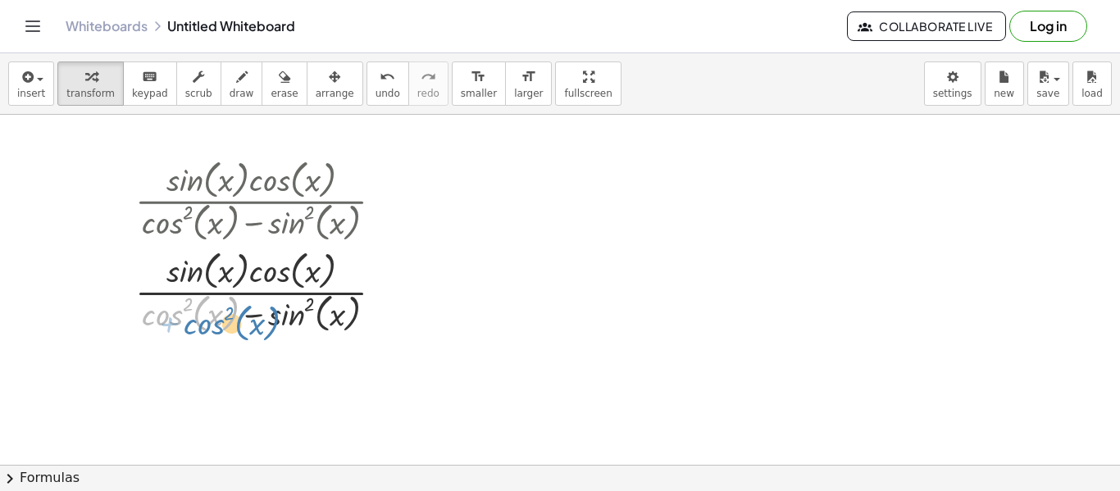
drag, startPoint x: 169, startPoint y: 305, endPoint x: 197, endPoint y: 299, distance: 28.5
click at [197, 299] on div at bounding box center [265, 290] width 277 height 91
click at [273, 324] on div at bounding box center [265, 290] width 277 height 91
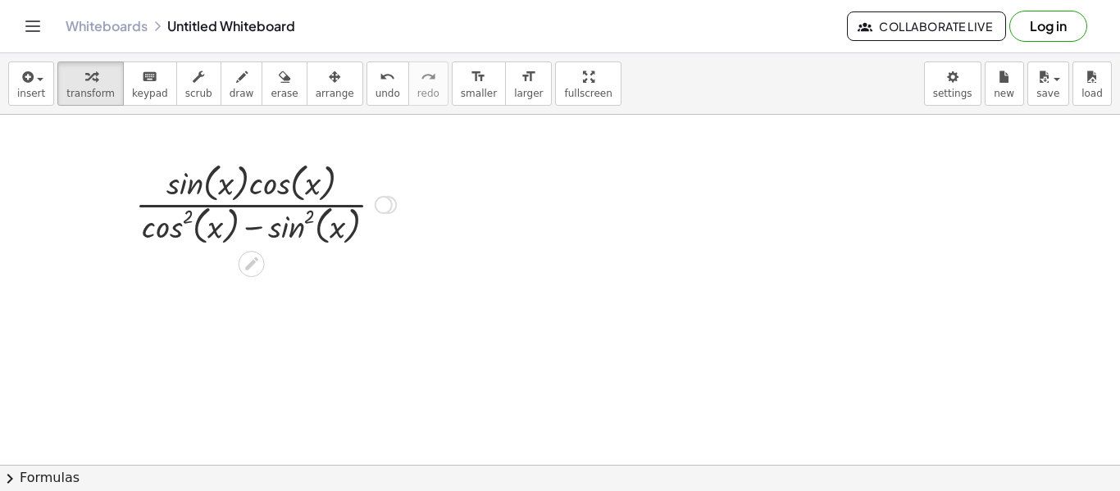
drag, startPoint x: 385, startPoint y: 292, endPoint x: 377, endPoint y: 198, distance: 93.9
click at [377, 198] on div at bounding box center [384, 205] width 18 height 18
click at [390, 198] on div at bounding box center [384, 202] width 18 height 18
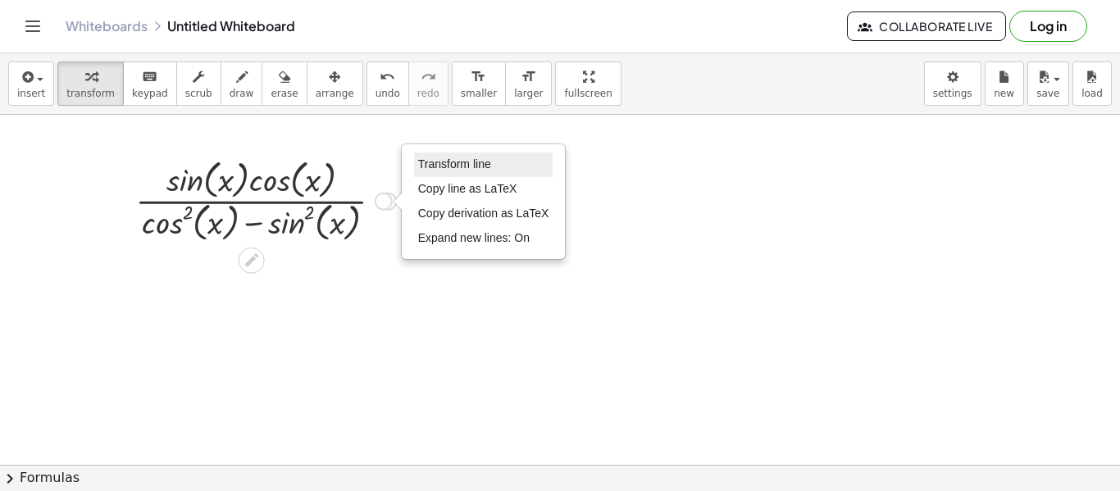
click at [433, 155] on li "Transform line" at bounding box center [483, 165] width 139 height 25
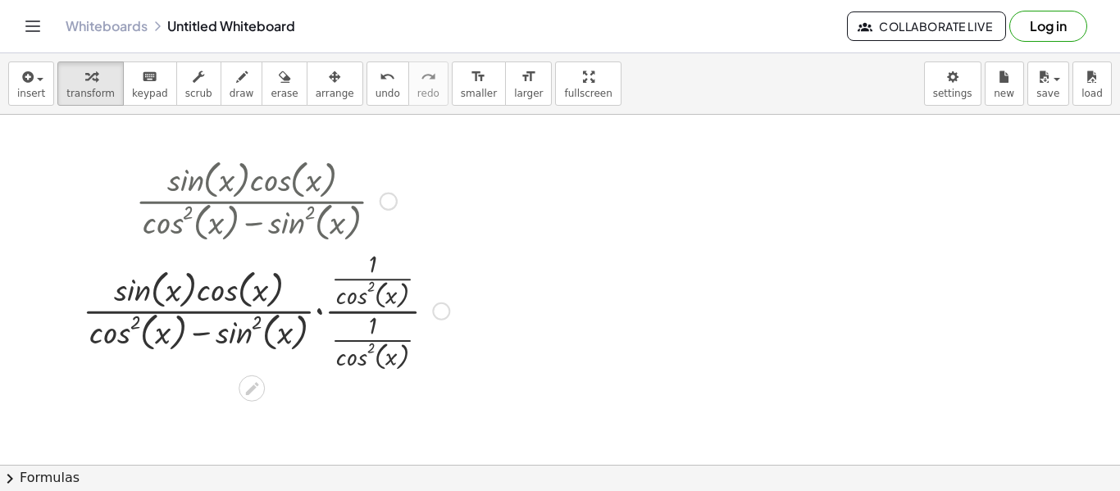
click at [317, 311] on div at bounding box center [266, 309] width 383 height 129
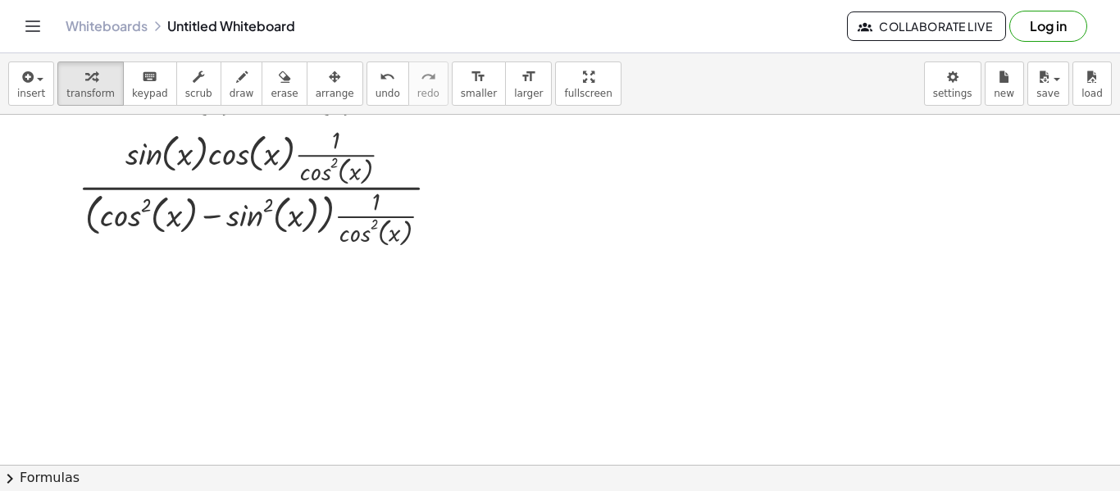
scroll to position [125, 0]
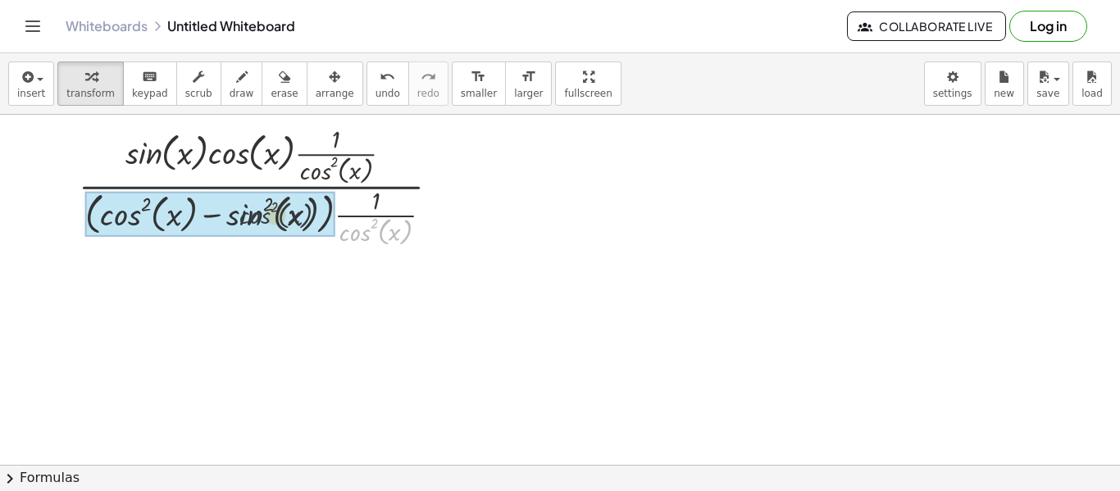
drag, startPoint x: 347, startPoint y: 237, endPoint x: 236, endPoint y: 217, distance: 112.5
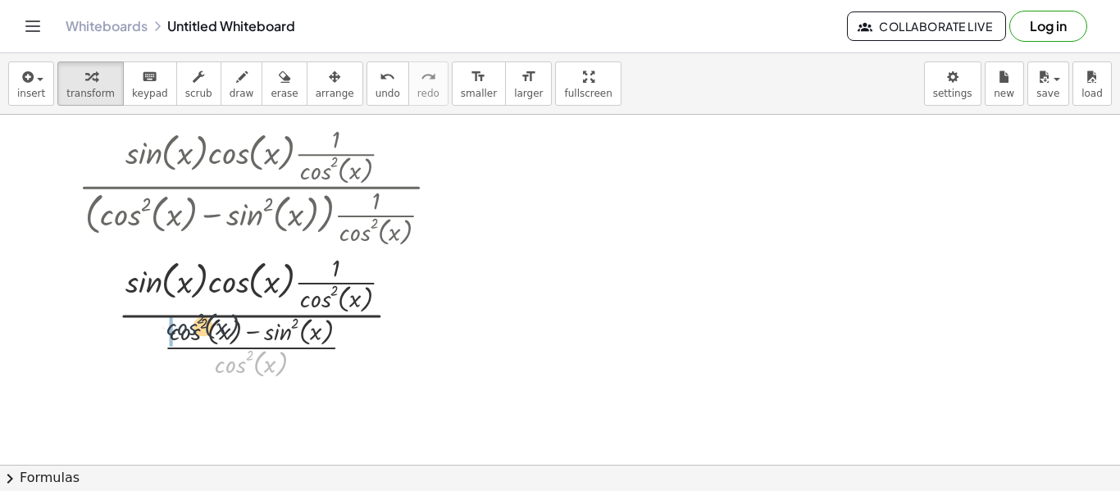
drag, startPoint x: 235, startPoint y: 366, endPoint x: 187, endPoint y: 331, distance: 58.7
click at [187, 331] on div at bounding box center [266, 315] width 390 height 132
drag, startPoint x: 242, startPoint y: 364, endPoint x: 270, endPoint y: 340, distance: 36.7
click at [270, 340] on div at bounding box center [266, 315] width 390 height 132
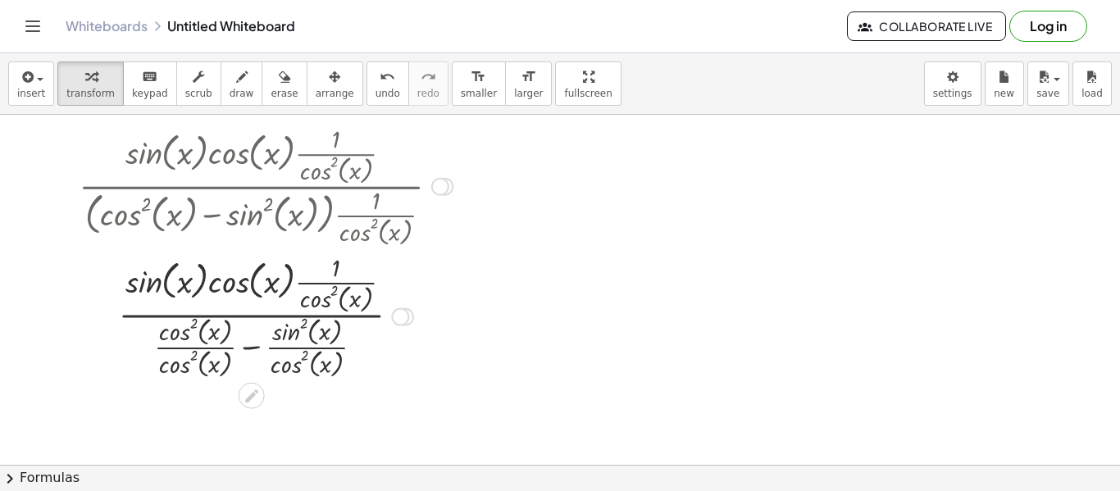
click at [192, 345] on div at bounding box center [266, 315] width 390 height 132
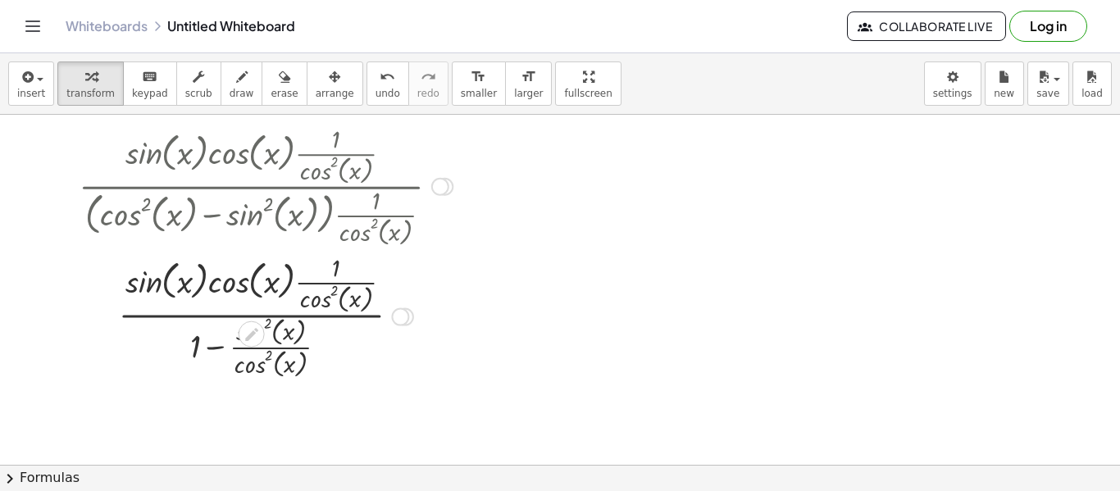
click at [276, 351] on div at bounding box center [266, 315] width 390 height 132
drag, startPoint x: 269, startPoint y: 362, endPoint x: 303, endPoint y: 356, distance: 34.9
click at [303, 356] on div at bounding box center [266, 315] width 390 height 132
drag, startPoint x: 269, startPoint y: 323, endPoint x: 435, endPoint y: 291, distance: 169.5
click at [435, 291] on div at bounding box center [266, 315] width 390 height 132
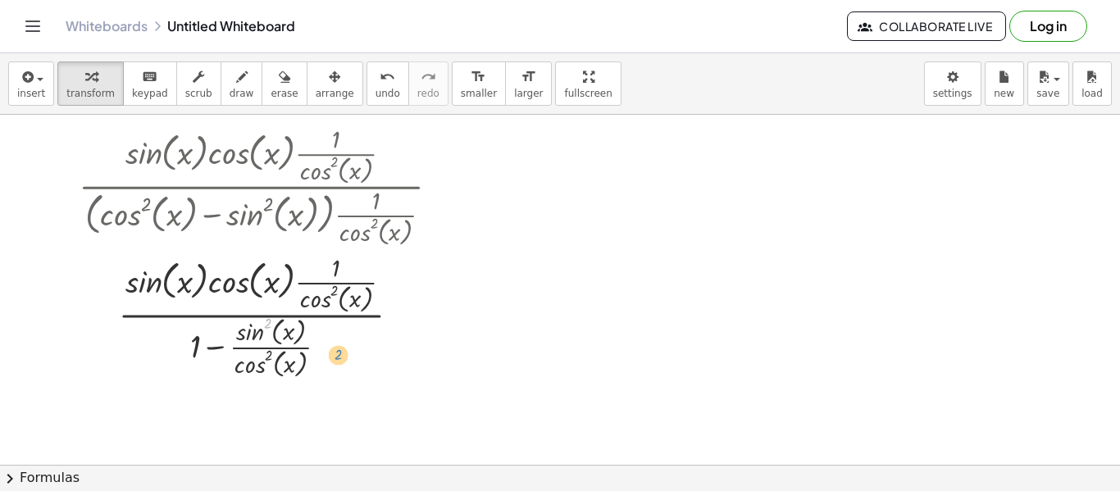
drag, startPoint x: 268, startPoint y: 323, endPoint x: 332, endPoint y: 350, distance: 69.5
click at [332, 350] on div at bounding box center [266, 315] width 390 height 132
drag, startPoint x: 324, startPoint y: 304, endPoint x: 224, endPoint y: 288, distance: 101.4
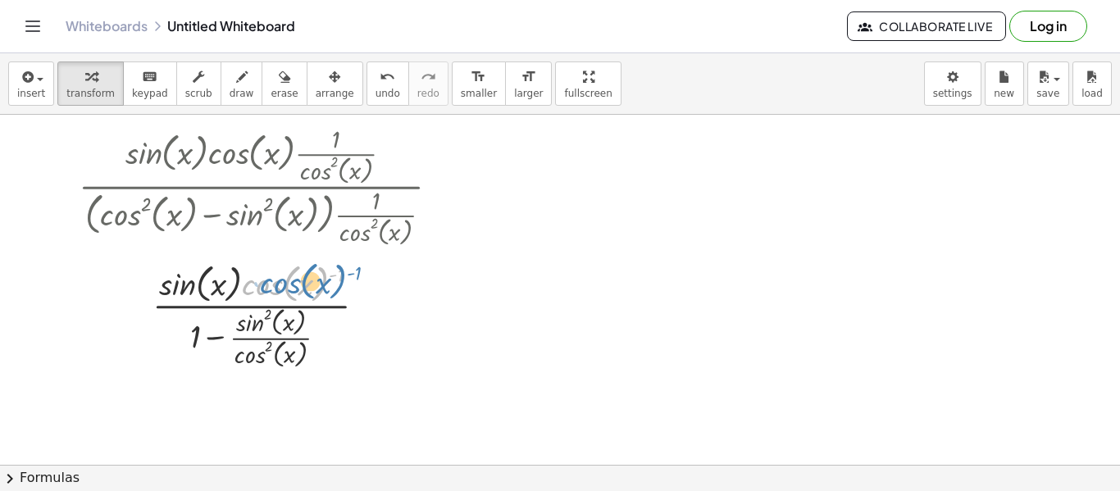
drag, startPoint x: 276, startPoint y: 292, endPoint x: 283, endPoint y: 288, distance: 8.4
click at [283, 288] on div at bounding box center [266, 314] width 390 height 113
drag, startPoint x: 283, startPoint y: 288, endPoint x: 188, endPoint y: 285, distance: 95.2
click at [188, 285] on div at bounding box center [266, 314] width 390 height 113
drag, startPoint x: 181, startPoint y: 289, endPoint x: 297, endPoint y: 279, distance: 116.1
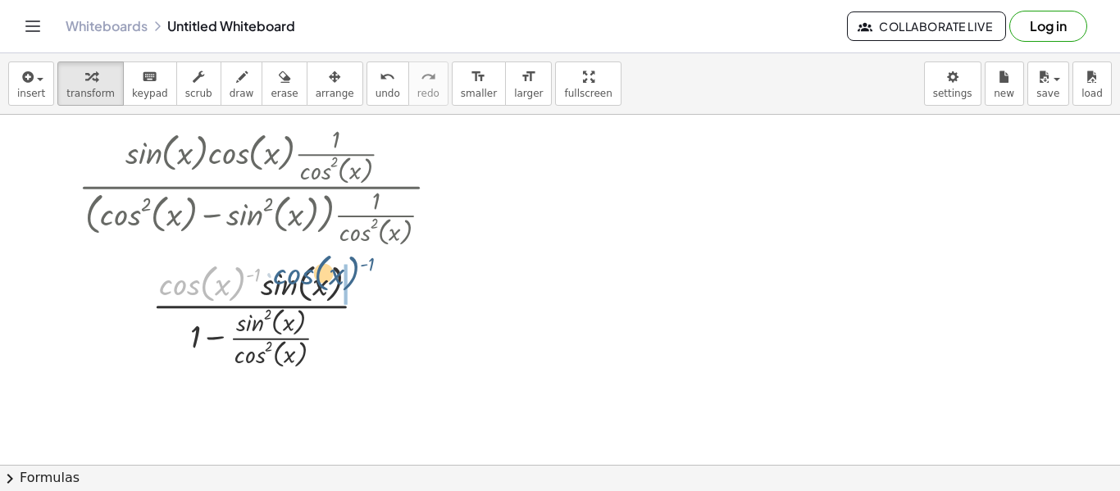
click at [297, 279] on div at bounding box center [266, 314] width 390 height 113
click at [199, 469] on button "chevron_right Formulas" at bounding box center [560, 478] width 1120 height 26
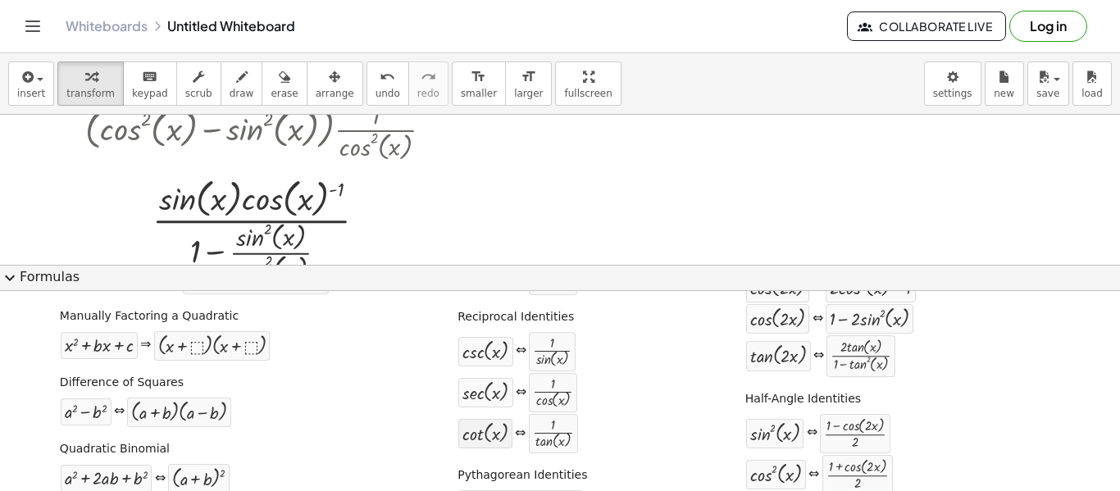
scroll to position [0, 0]
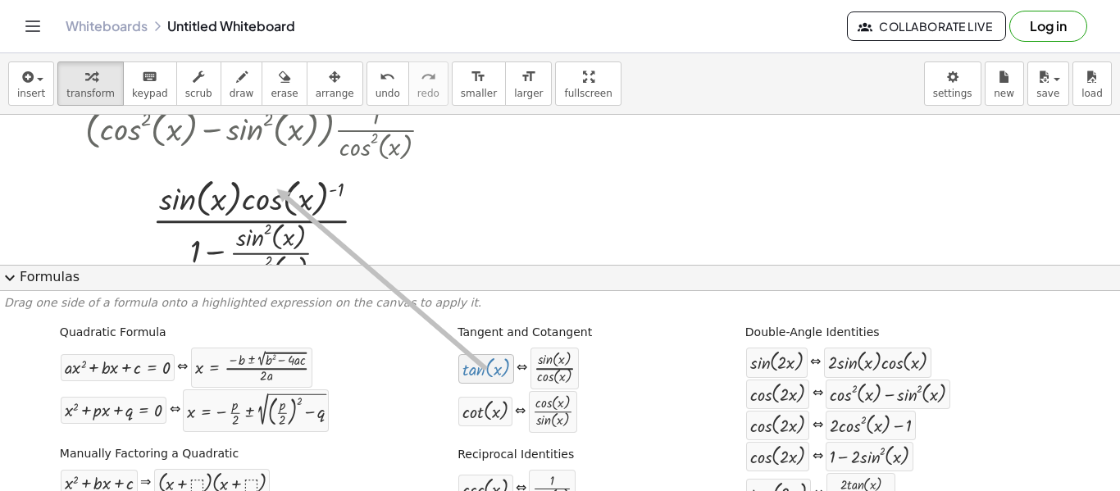
drag, startPoint x: 481, startPoint y: 376, endPoint x: 270, endPoint y: 198, distance: 276.5
drag, startPoint x: 555, startPoint y: 362, endPoint x: 272, endPoint y: 208, distance: 321.8
click at [369, 285] on button "expand_more Formulas" at bounding box center [560, 278] width 1120 height 26
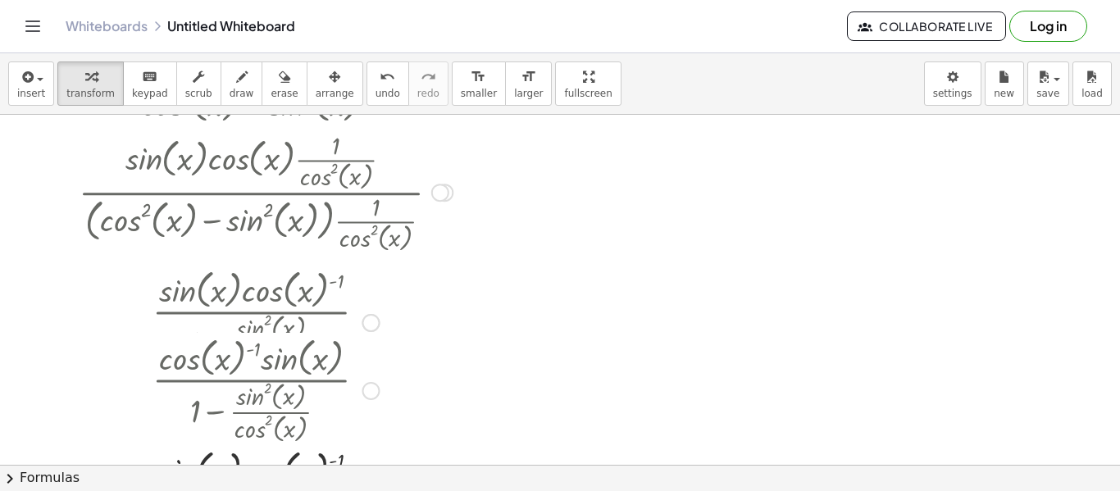
drag, startPoint x: 367, startPoint y: 232, endPoint x: 364, endPoint y: 527, distance: 295.3
click at [364, 490] on html "Graspable Math Activities Get Started Activity Bank Assigned Work Classes White…" at bounding box center [560, 245] width 1120 height 491
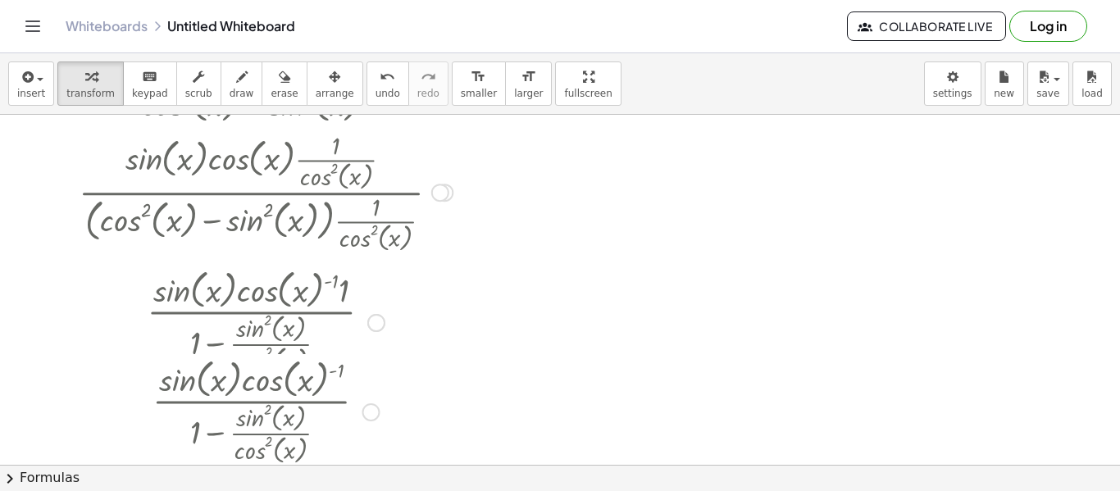
drag, startPoint x: 369, startPoint y: 319, endPoint x: 371, endPoint y: 415, distance: 96.0
click at [252, 413] on div "· sin ( , x ) · cos ( , x ) ( - 1 ) · ( + 1 − · sin ( , x ) 2 · cos ( , x ) 2 )" at bounding box center [252, 413] width 0 height 0
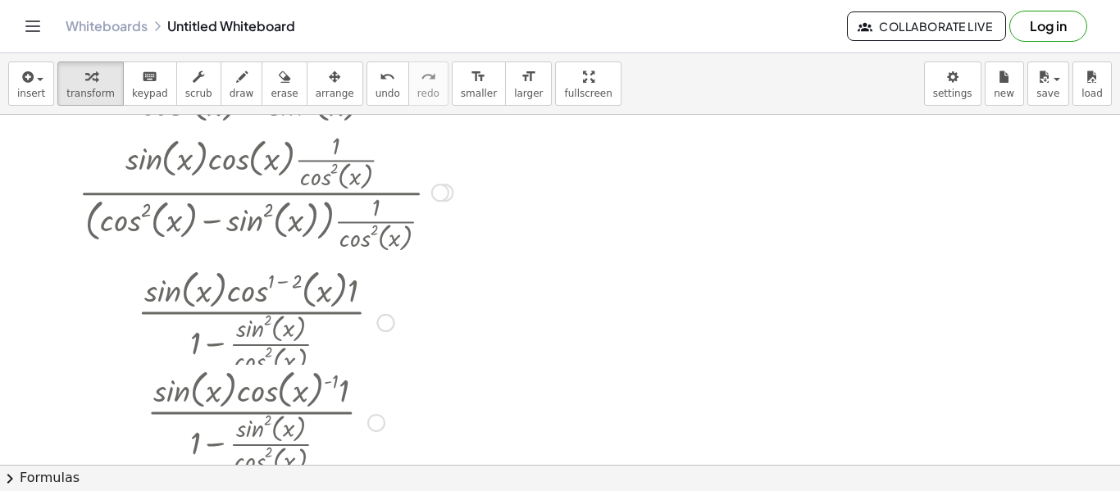
drag, startPoint x: 371, startPoint y: 321, endPoint x: 377, endPoint y: 427, distance: 106.8
click at [252, 423] on div "· sin ( , x ) · cos ( , x ) ( - 1 ) · 1 · ( + 1 − · sin ( , x ) 2 · cos ( , x )…" at bounding box center [252, 423] width 0 height 0
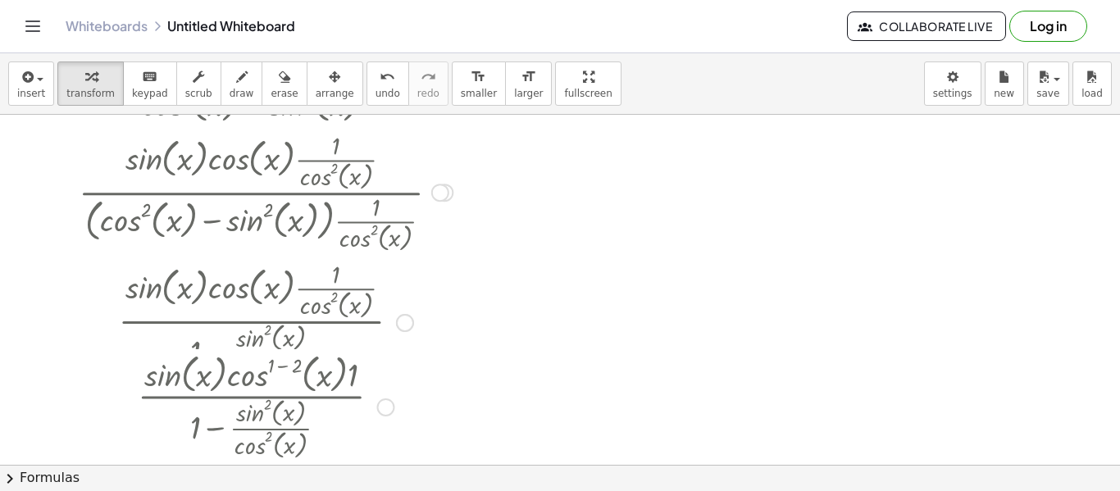
drag, startPoint x: 379, startPoint y: 319, endPoint x: 381, endPoint y: 408, distance: 88.6
click at [252, 408] on div "· sin ( , x ) · cos ( , x ) ( + 1 − 2 ) · 1 · ( + 1 − · sin ( , x ) 2 · cos ( ,…" at bounding box center [252, 408] width 0 height 0
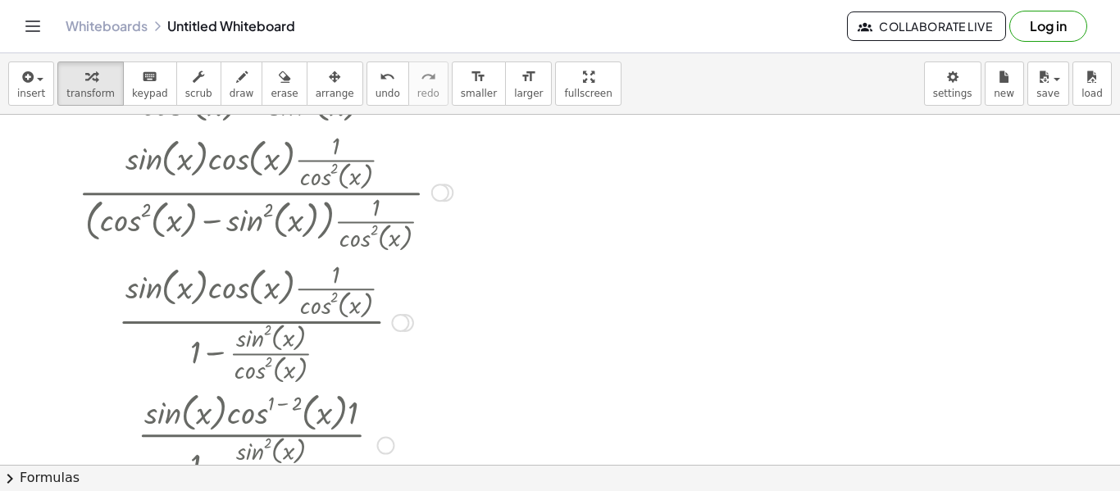
click at [398, 319] on div at bounding box center [400, 323] width 18 height 18
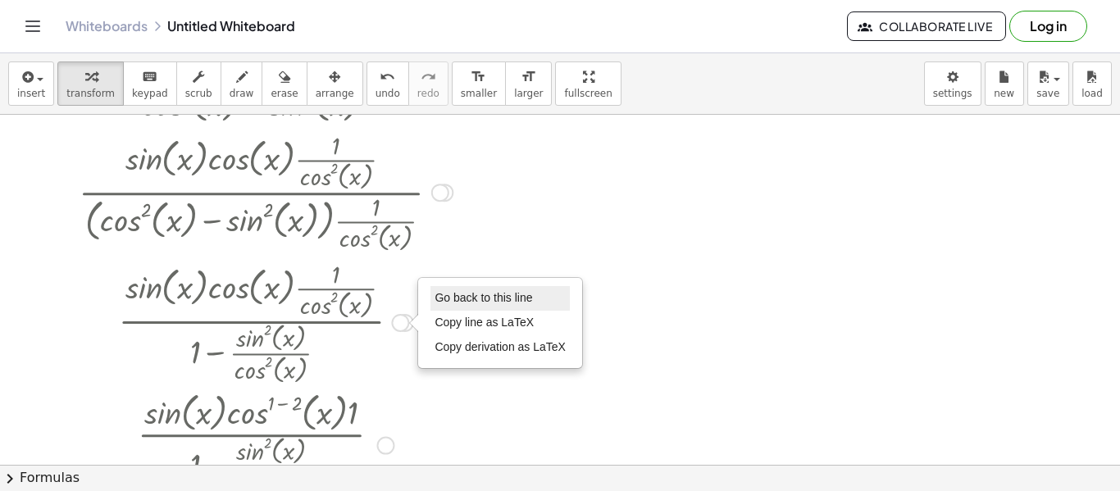
click at [458, 292] on span "Go back to this line" at bounding box center [484, 297] width 98 height 13
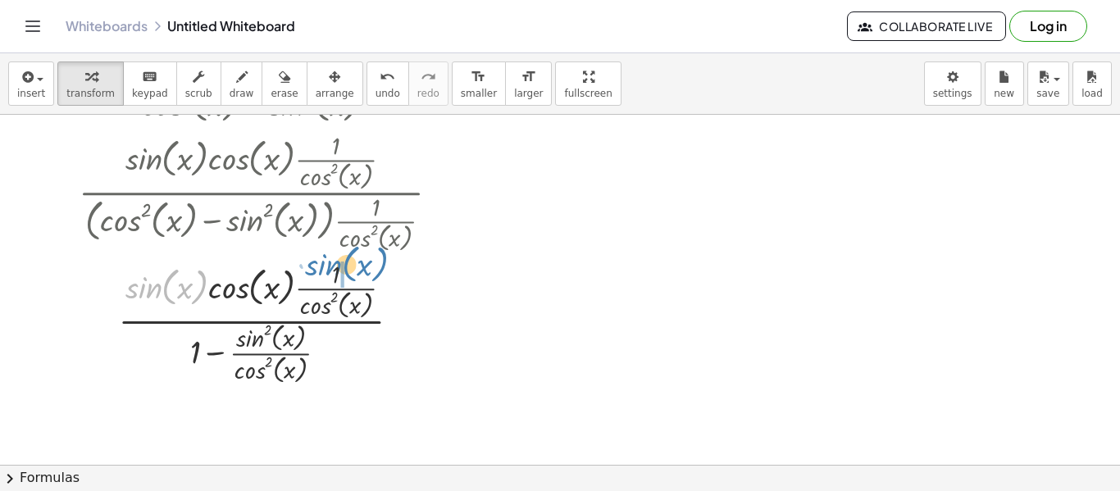
drag, startPoint x: 146, startPoint y: 290, endPoint x: 326, endPoint y: 267, distance: 181.9
click at [326, 267] on div at bounding box center [266, 322] width 390 height 132
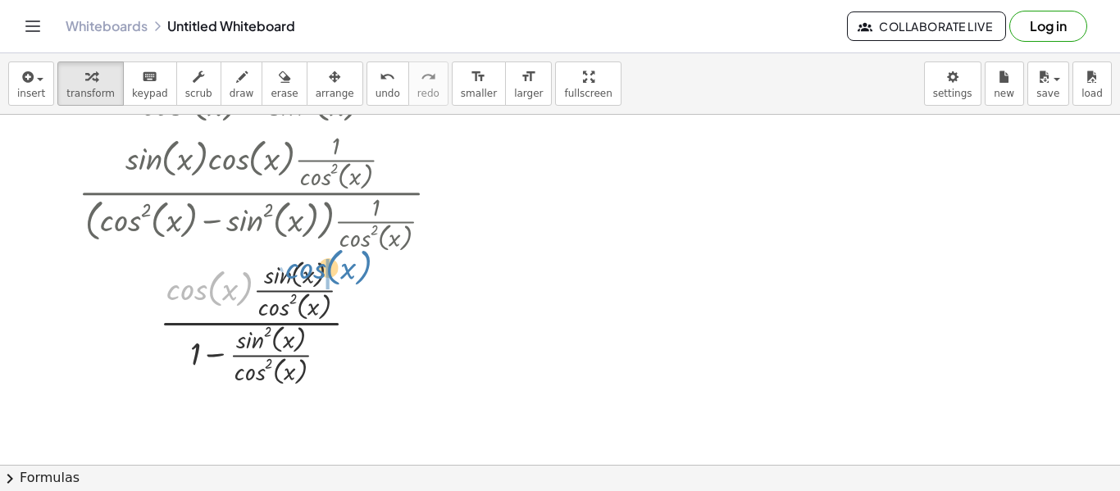
drag, startPoint x: 189, startPoint y: 293, endPoint x: 308, endPoint y: 271, distance: 120.0
click at [308, 271] on div at bounding box center [266, 320] width 390 height 135
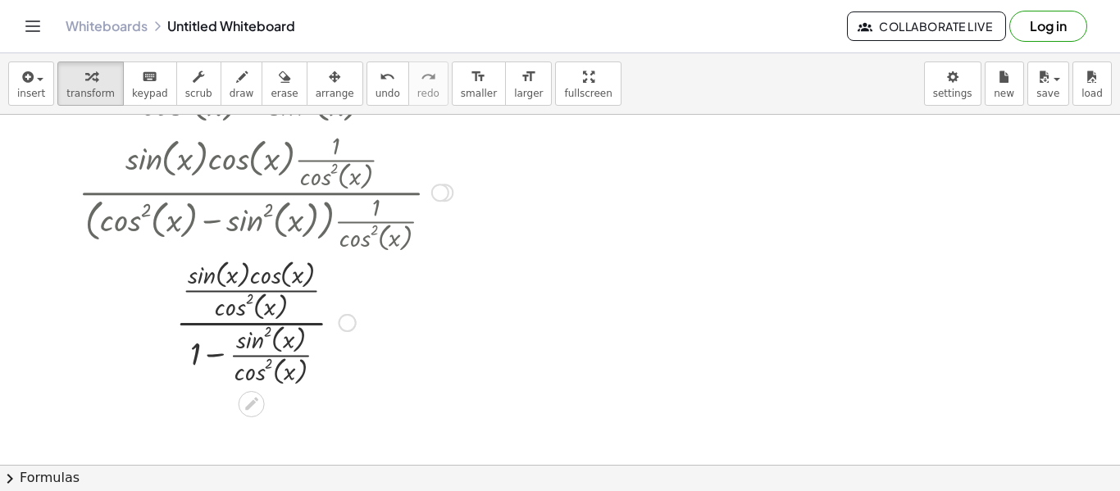
click at [248, 289] on div at bounding box center [266, 320] width 390 height 135
drag, startPoint x: 233, startPoint y: 308, endPoint x: 273, endPoint y: 275, distance: 52.4
drag, startPoint x: 230, startPoint y: 311, endPoint x: 214, endPoint y: 313, distance: 16.6
click at [214, 313] on div at bounding box center [265, 320] width 325 height 135
drag, startPoint x: 202, startPoint y: 278, endPoint x: 246, endPoint y: 308, distance: 53.7
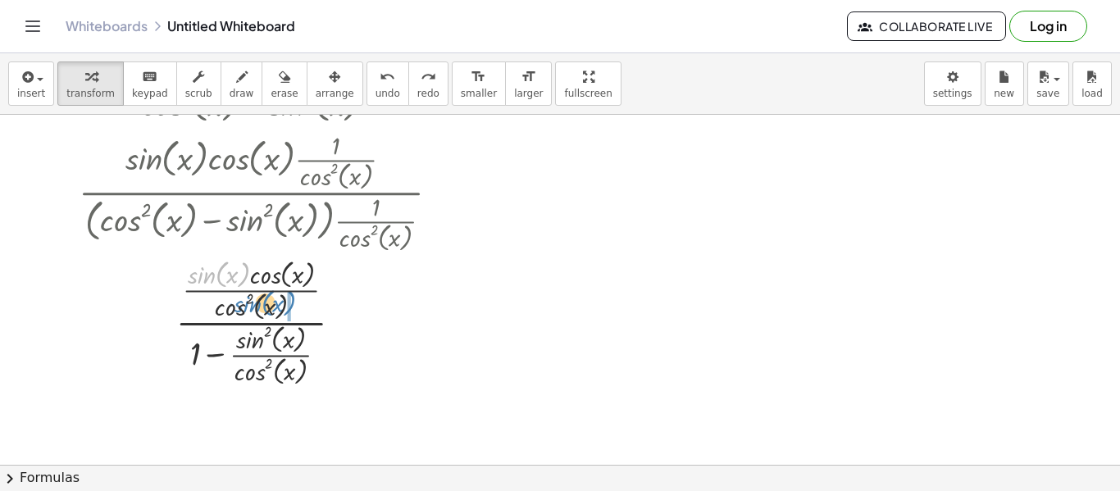
click at [246, 308] on div at bounding box center [265, 320] width 325 height 135
drag, startPoint x: 247, startPoint y: 373, endPoint x: 239, endPoint y: 366, distance: 11.0
click at [239, 366] on div at bounding box center [265, 320] width 381 height 135
drag, startPoint x: 267, startPoint y: 331, endPoint x: 201, endPoint y: 349, distance: 68.8
click at [201, 349] on div at bounding box center [265, 320] width 381 height 135
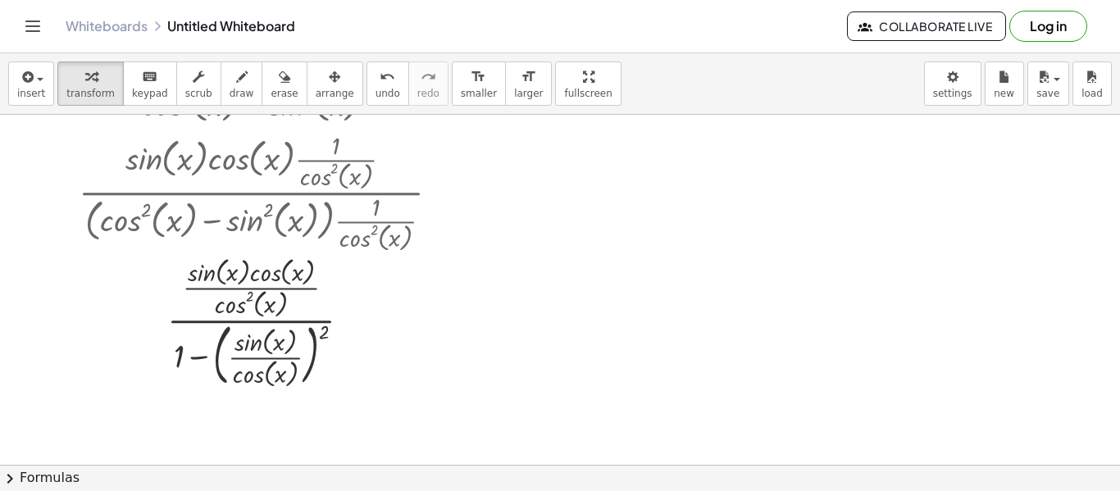
click at [326, 473] on button "chevron_right Formulas" at bounding box center [560, 478] width 1120 height 26
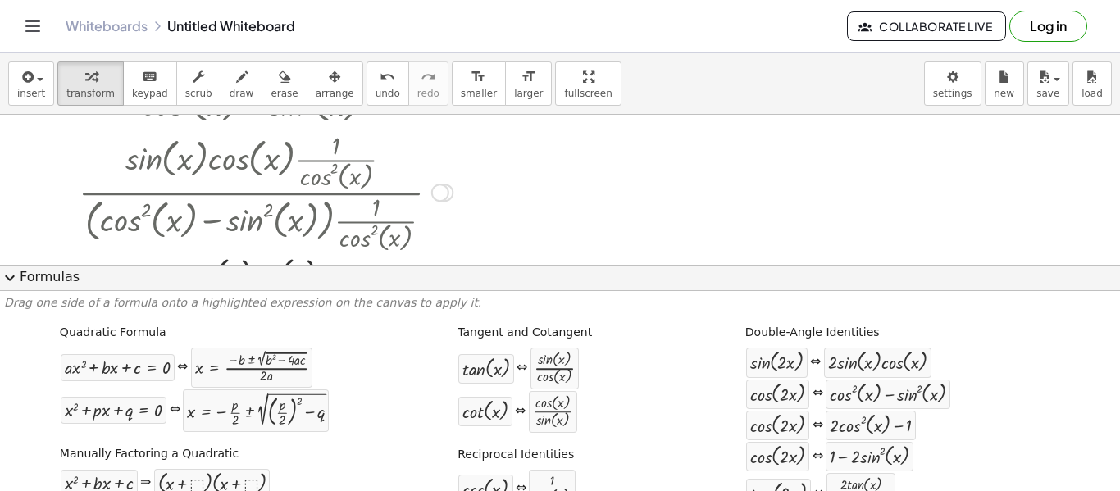
scroll to position [314, 0]
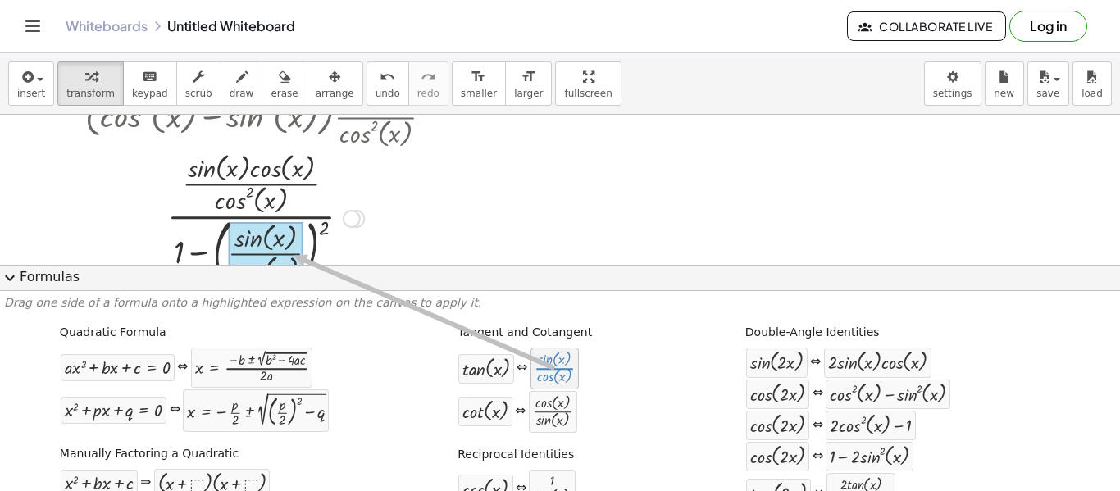
drag, startPoint x: 552, startPoint y: 357, endPoint x: 282, endPoint y: 253, distance: 289.2
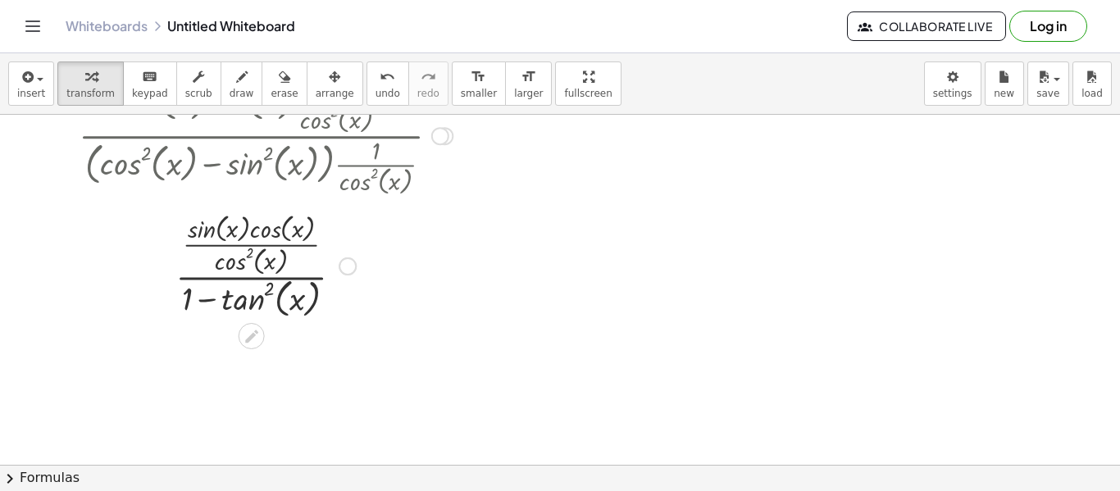
scroll to position [266, 0]
drag, startPoint x: 233, startPoint y: 259, endPoint x: 276, endPoint y: 226, distance: 53.8
